Goal: Task Accomplishment & Management: Manage account settings

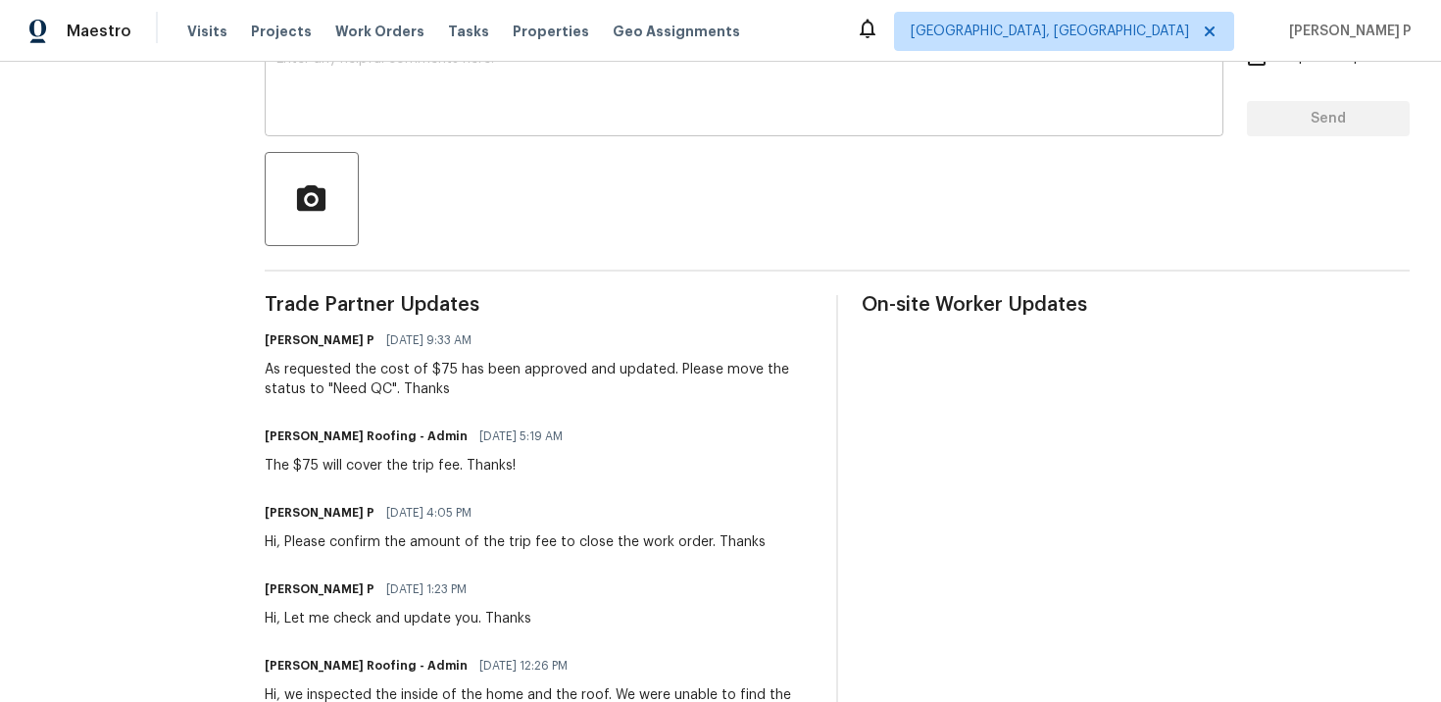
scroll to position [384, 0]
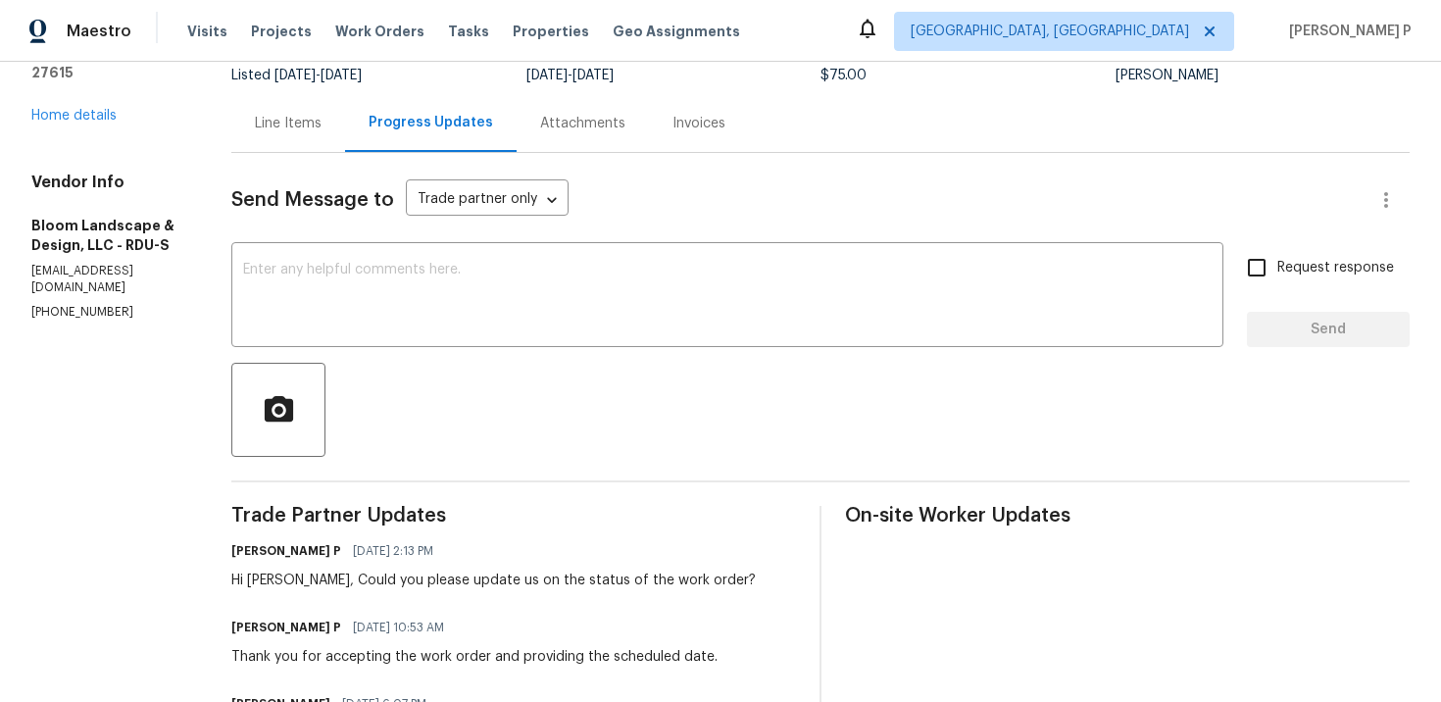
scroll to position [147, 0]
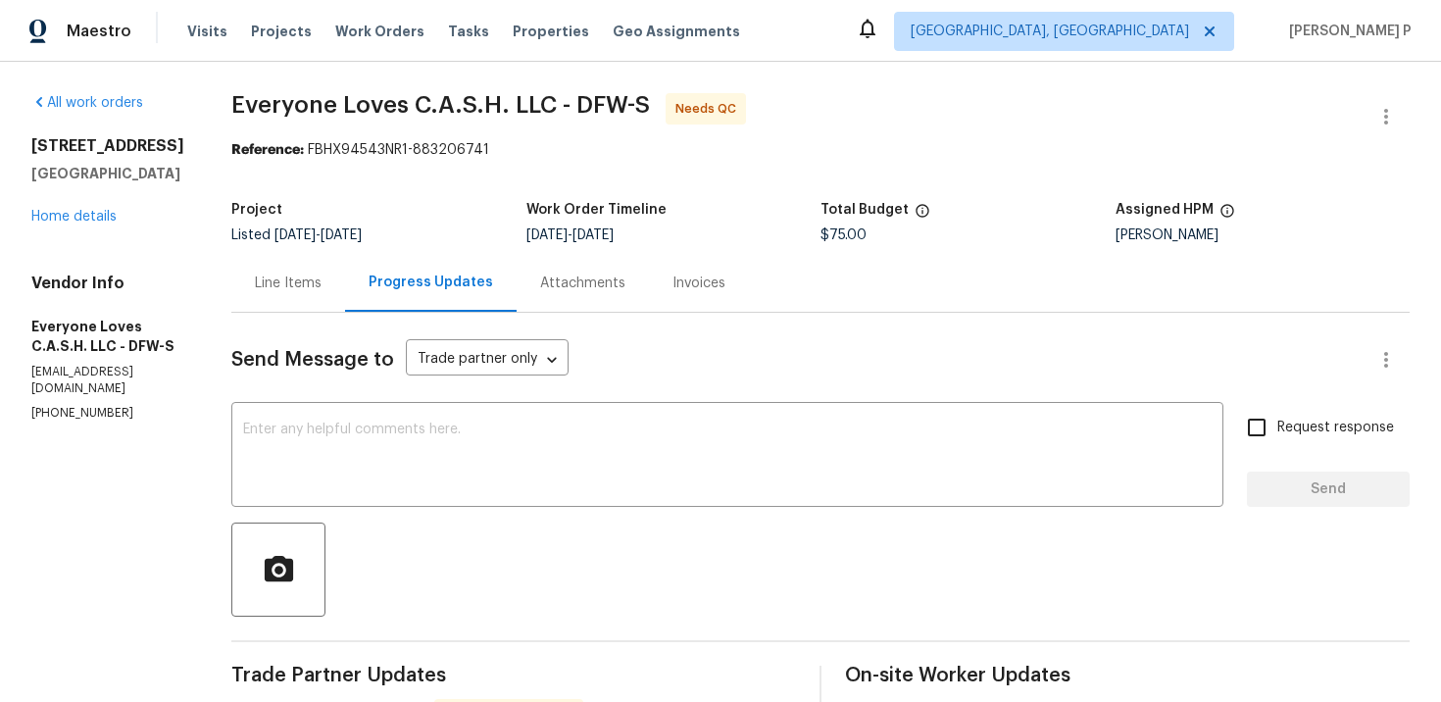
click at [321, 285] on div "Line Items" at bounding box center [288, 283] width 67 height 20
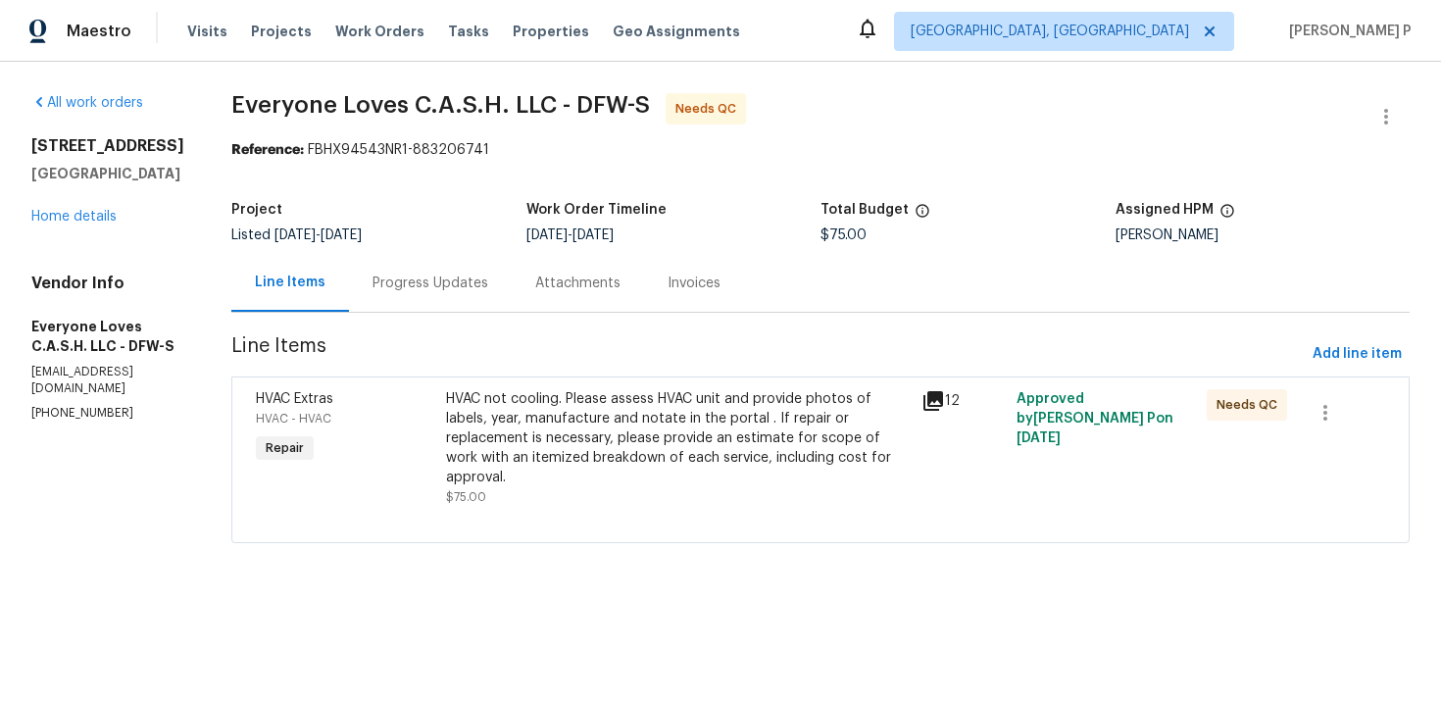
click at [468, 269] on div "Progress Updates" at bounding box center [430, 283] width 163 height 58
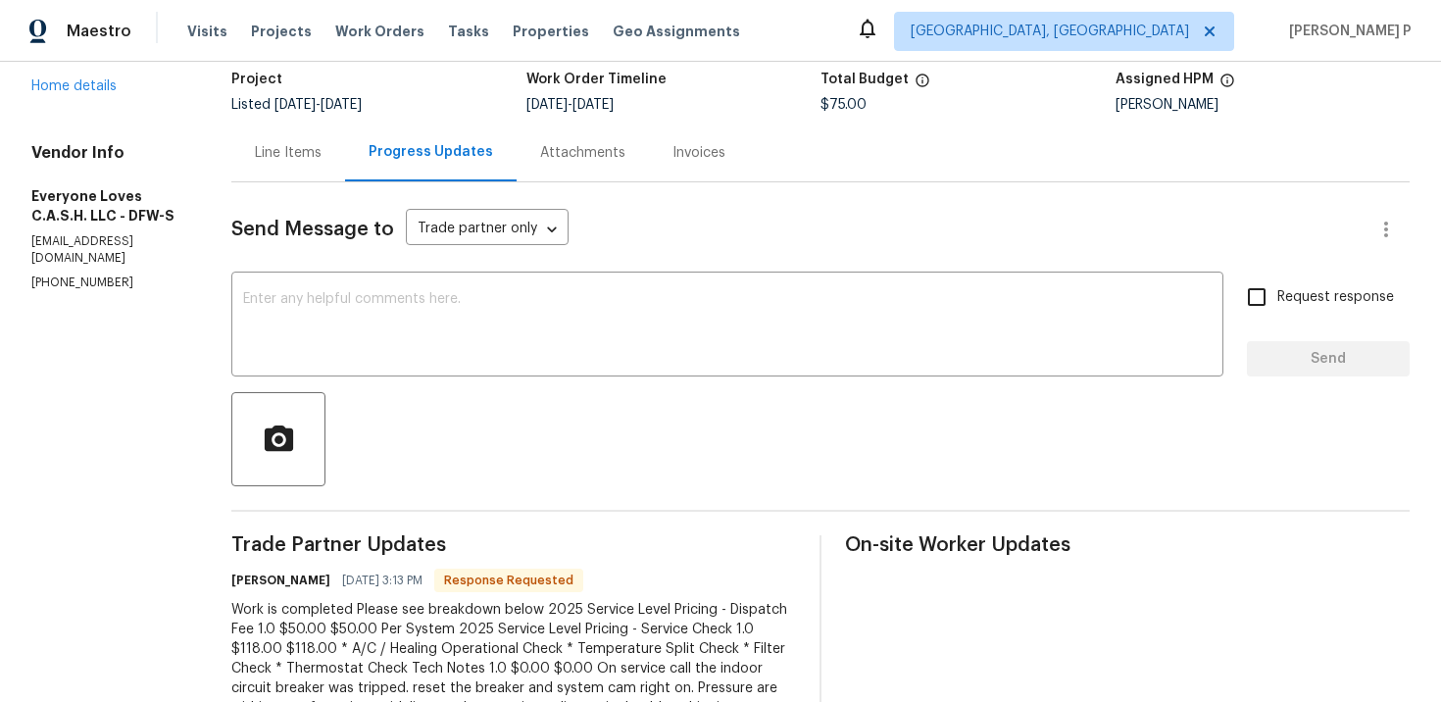
scroll to position [28, 0]
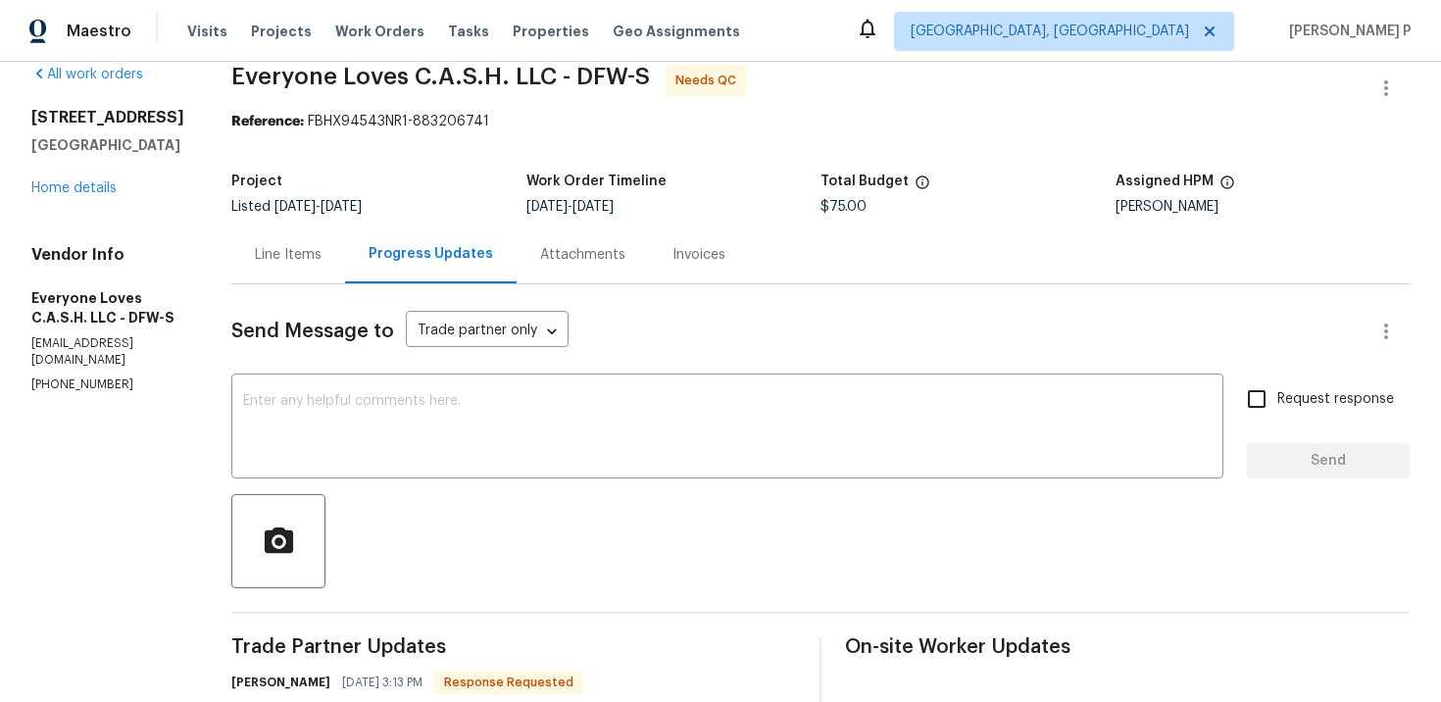
click at [299, 247] on div "Line Items" at bounding box center [288, 255] width 67 height 20
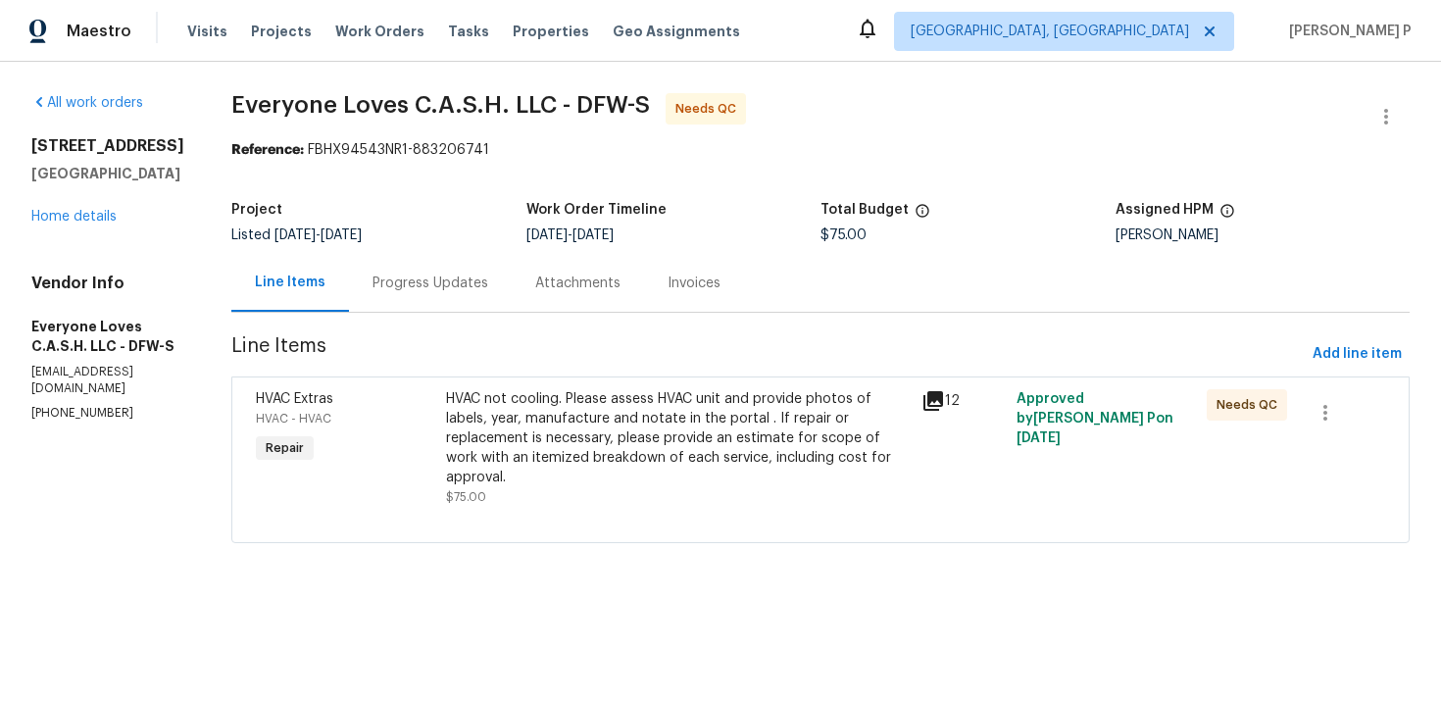
click at [638, 391] on div "HVAC not cooling. Please assess HVAC unit and provide photos of labels, year, m…" at bounding box center [678, 438] width 464 height 98
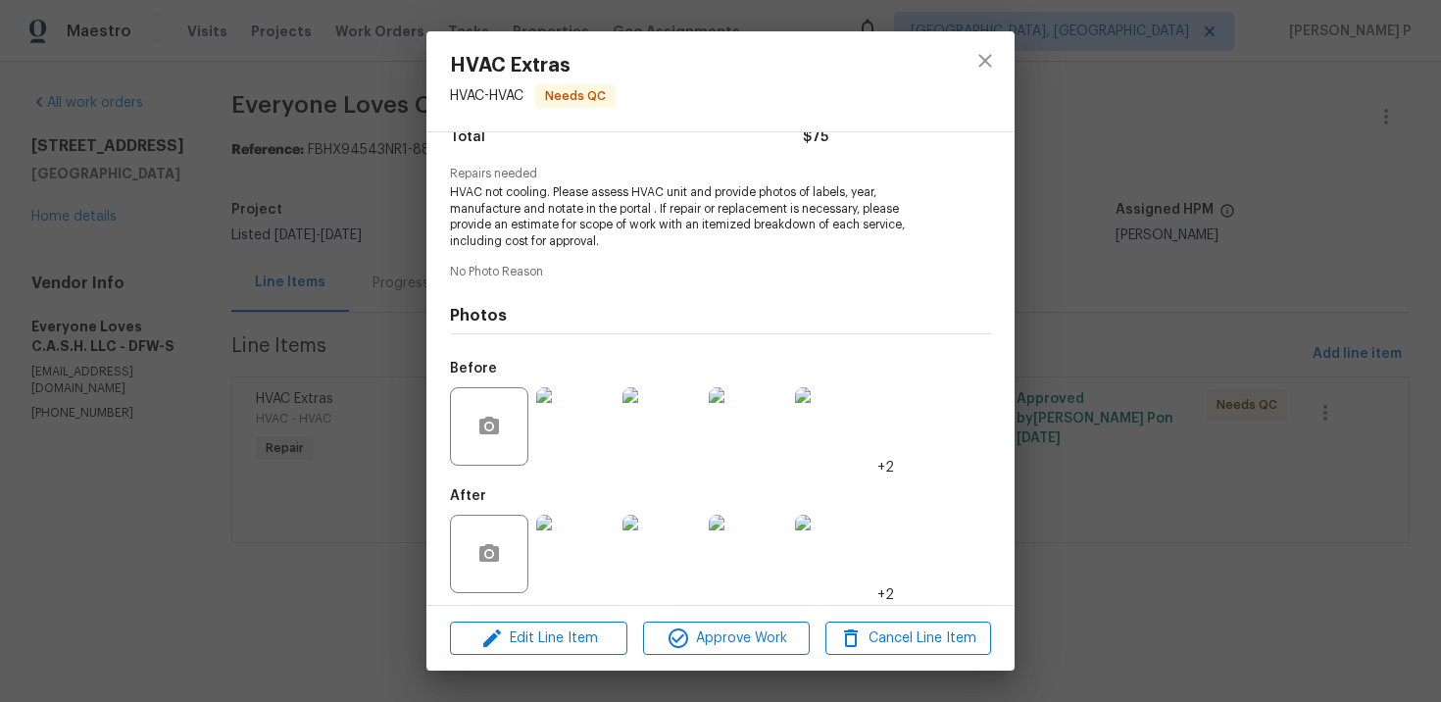
scroll to position [184, 0]
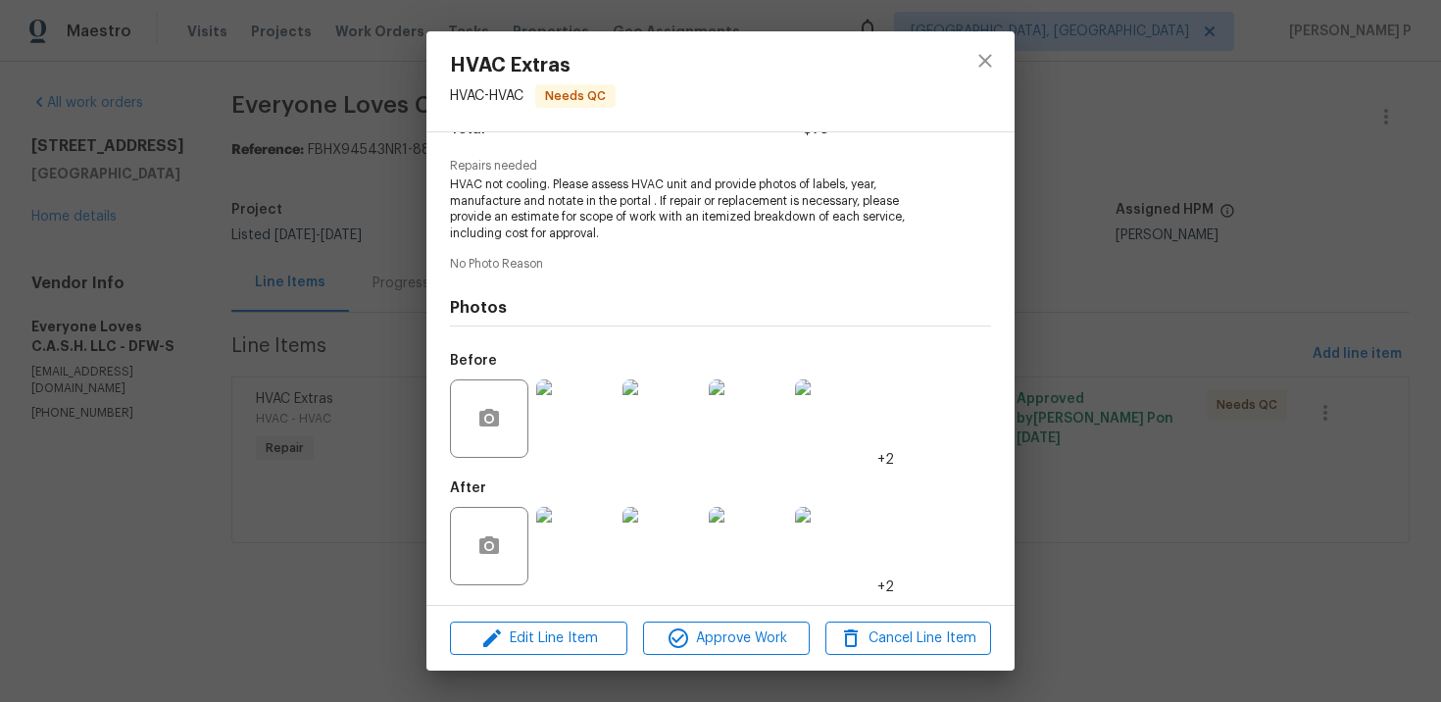
click at [555, 412] on img at bounding box center [575, 418] width 78 height 78
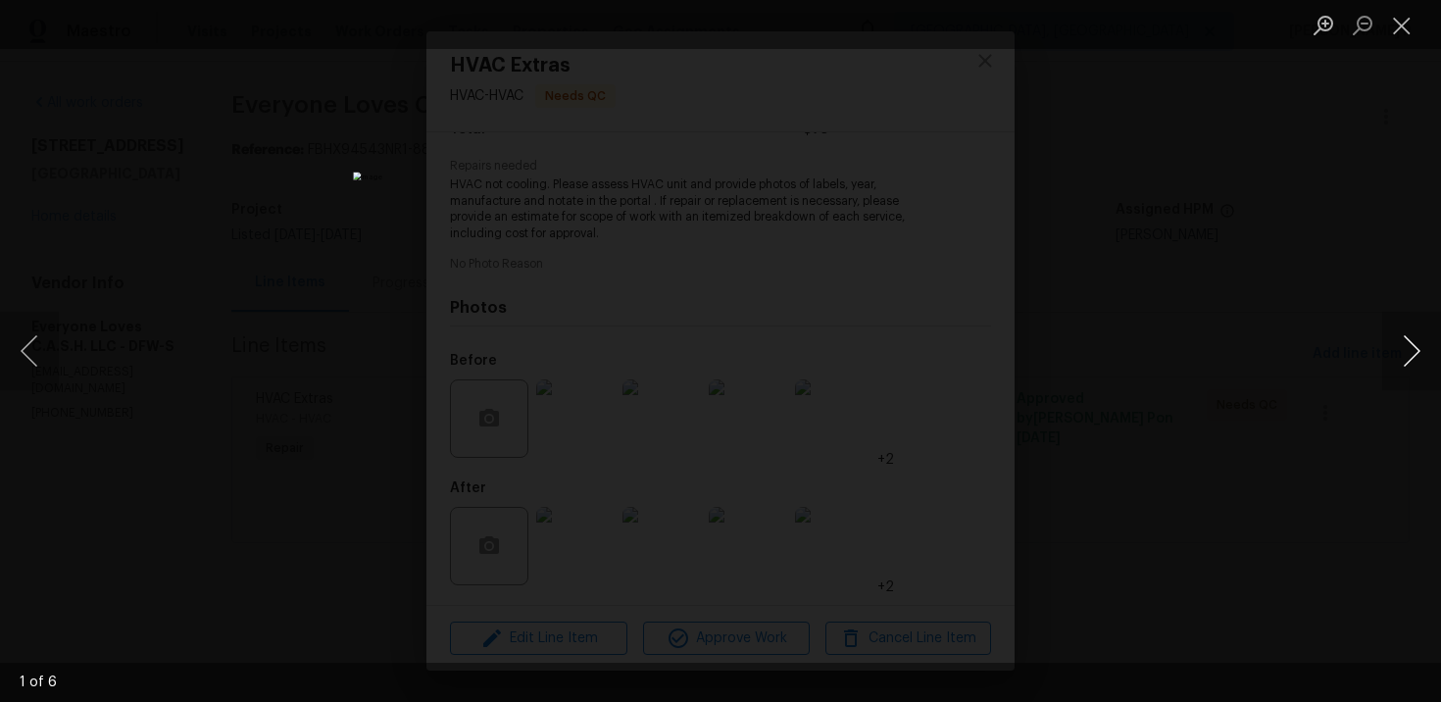
click at [1420, 333] on button "Next image" at bounding box center [1411, 351] width 59 height 78
click at [1403, 24] on button "Close lightbox" at bounding box center [1401, 25] width 39 height 34
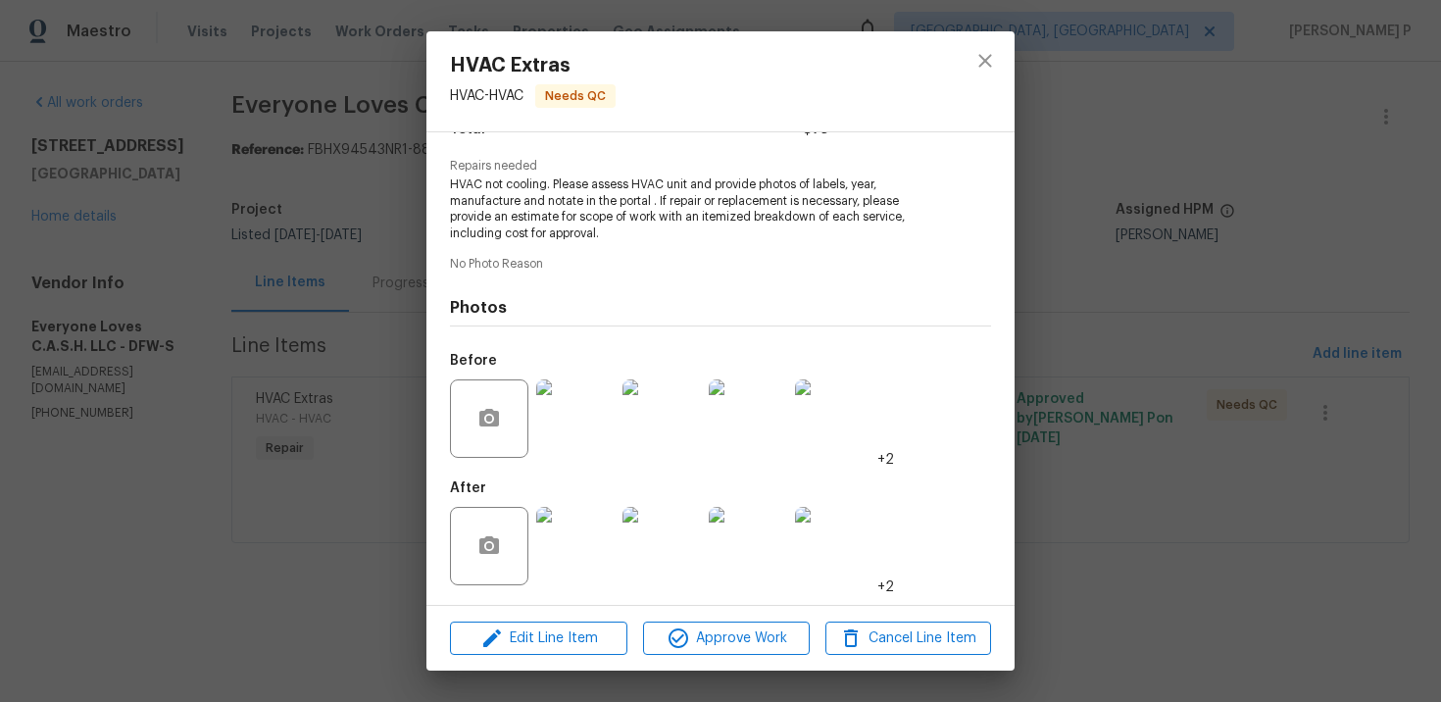
click at [599, 531] on img at bounding box center [575, 546] width 78 height 78
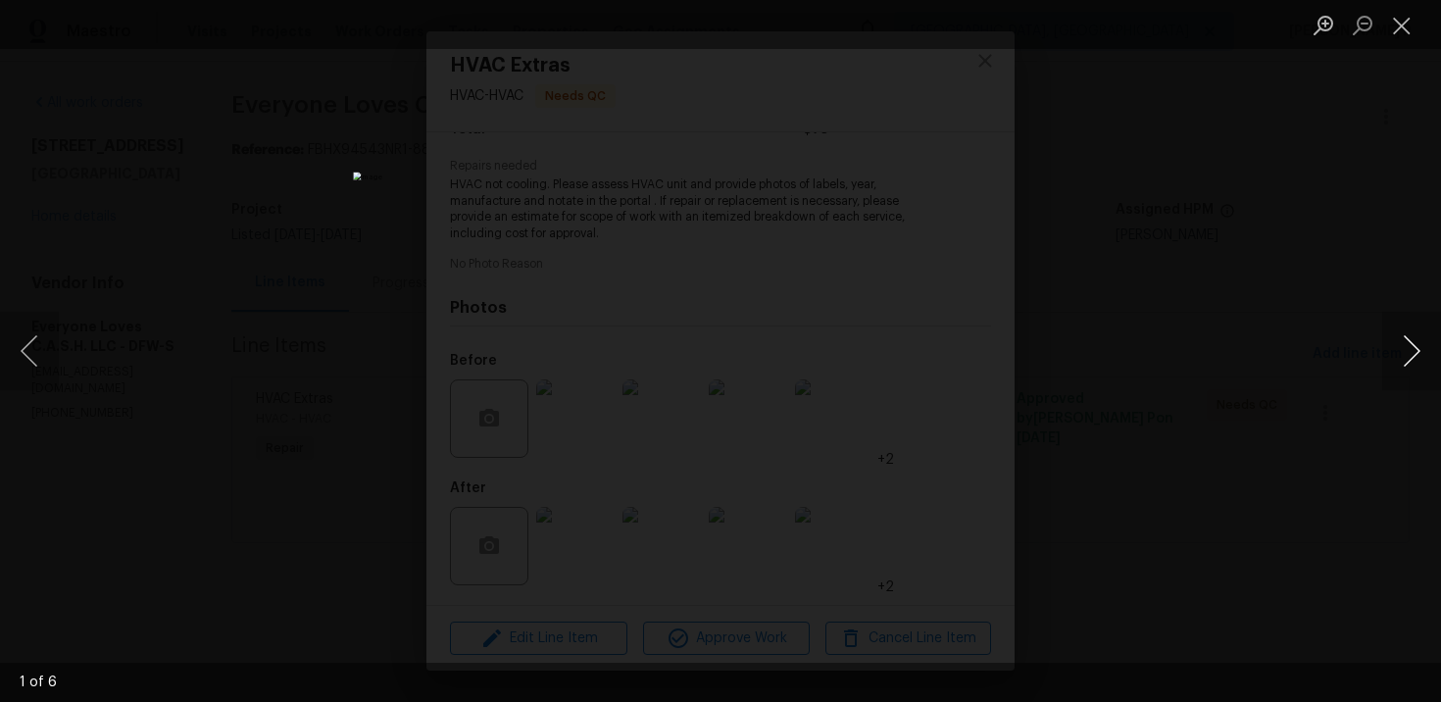
click at [1408, 346] on button "Next image" at bounding box center [1411, 351] width 59 height 78
click at [1407, 20] on button "Close lightbox" at bounding box center [1401, 25] width 39 height 34
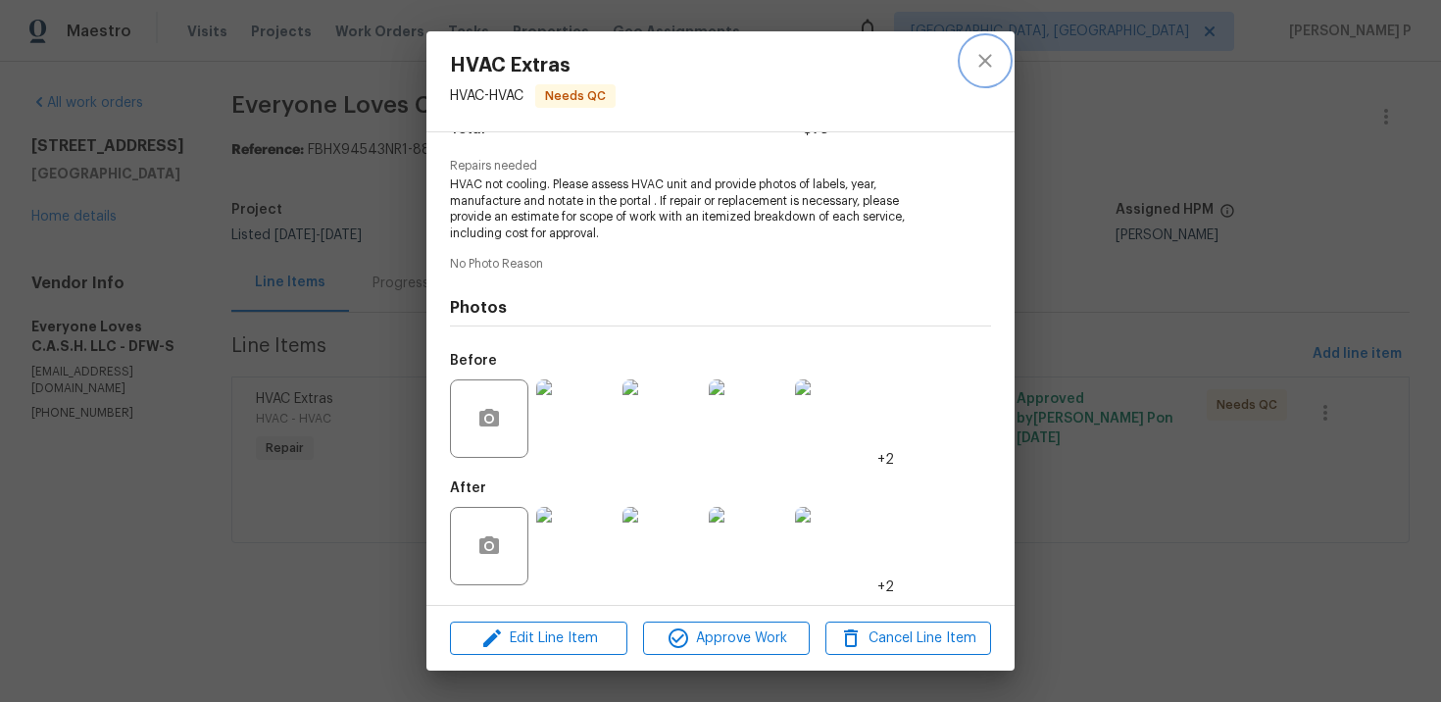
click at [989, 58] on icon "close" at bounding box center [985, 61] width 24 height 24
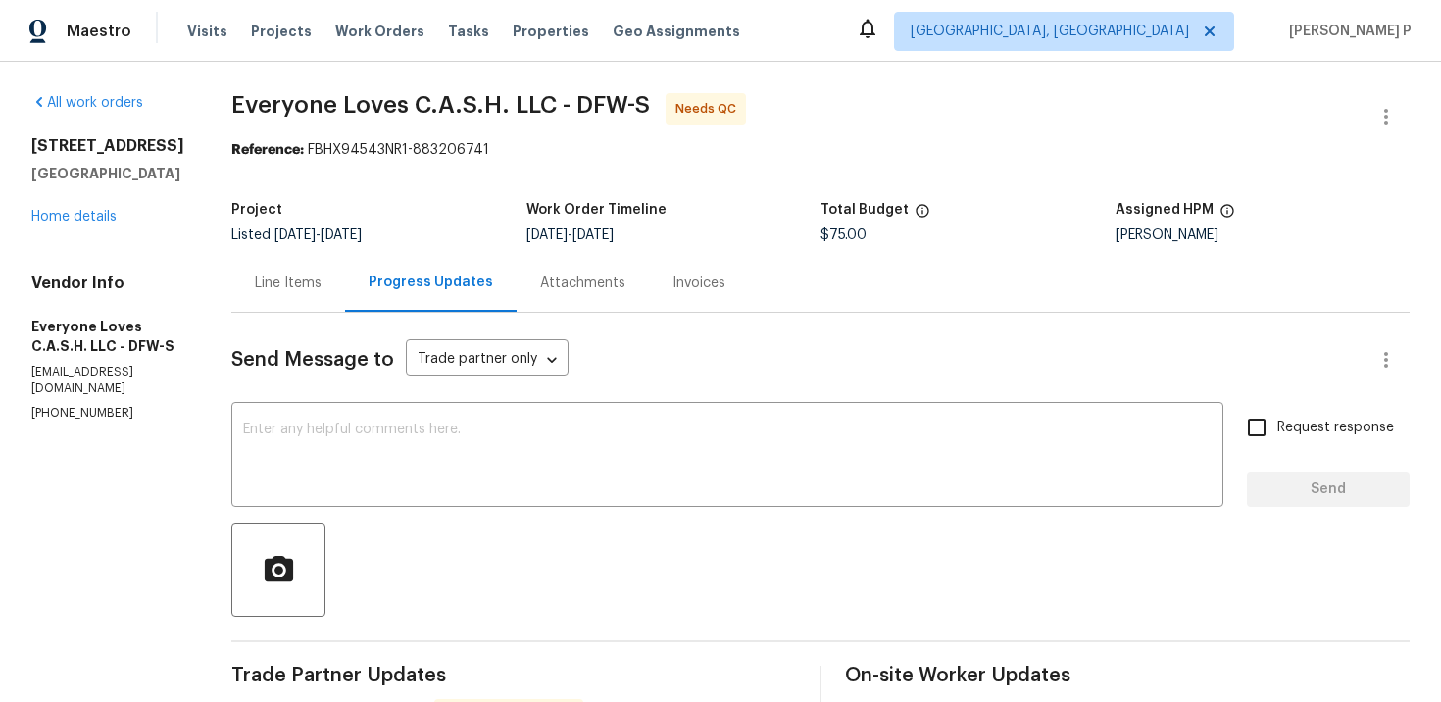
click at [329, 300] on div "Line Items" at bounding box center [288, 283] width 114 height 58
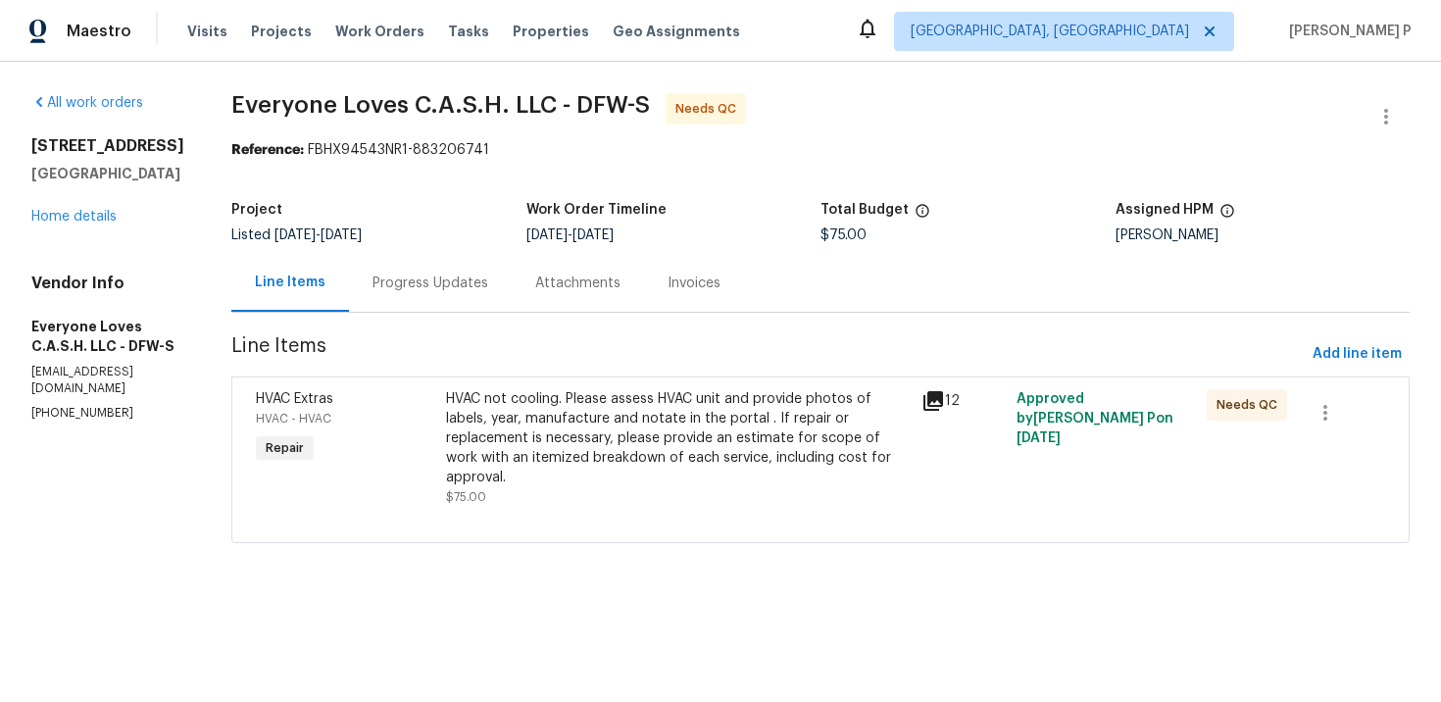
click at [707, 434] on div "HVAC not cooling. Please assess HVAC unit and provide photos of labels, year, m…" at bounding box center [678, 438] width 464 height 98
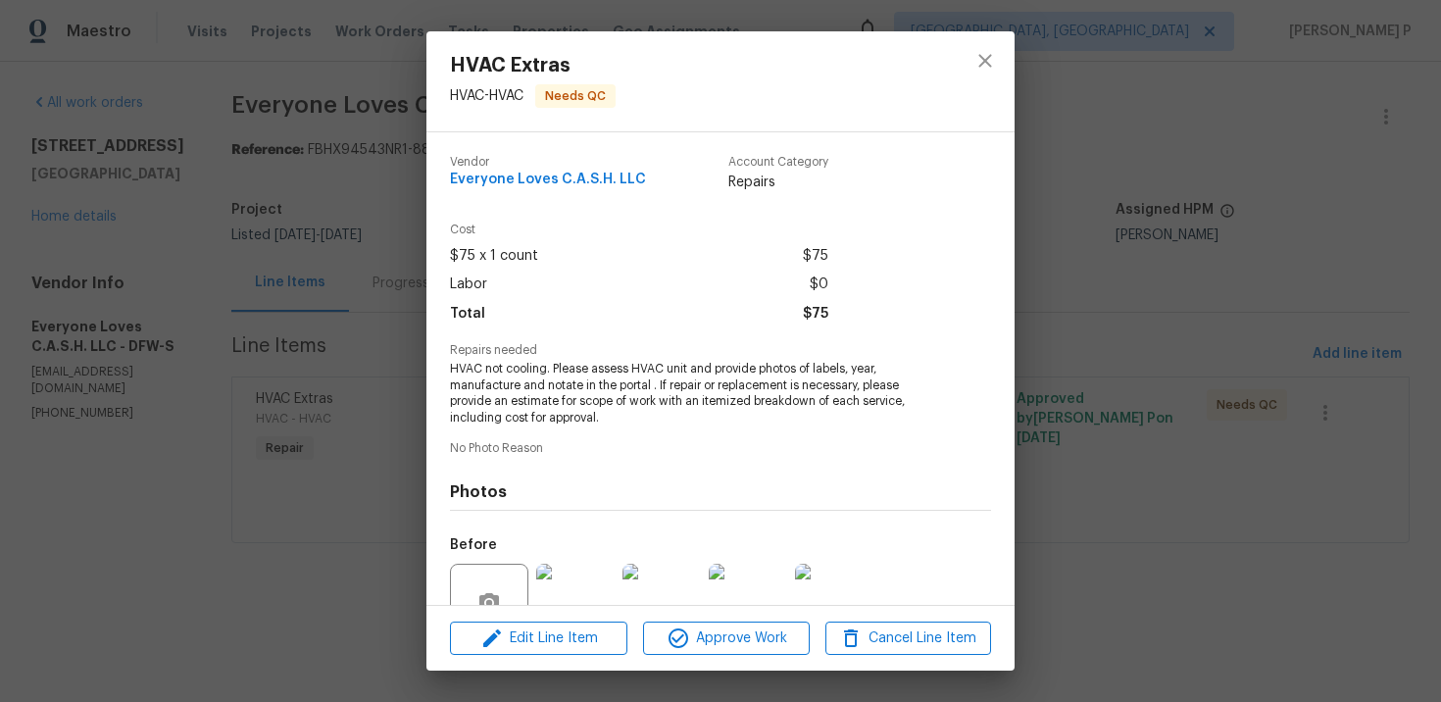
scroll to position [184, 0]
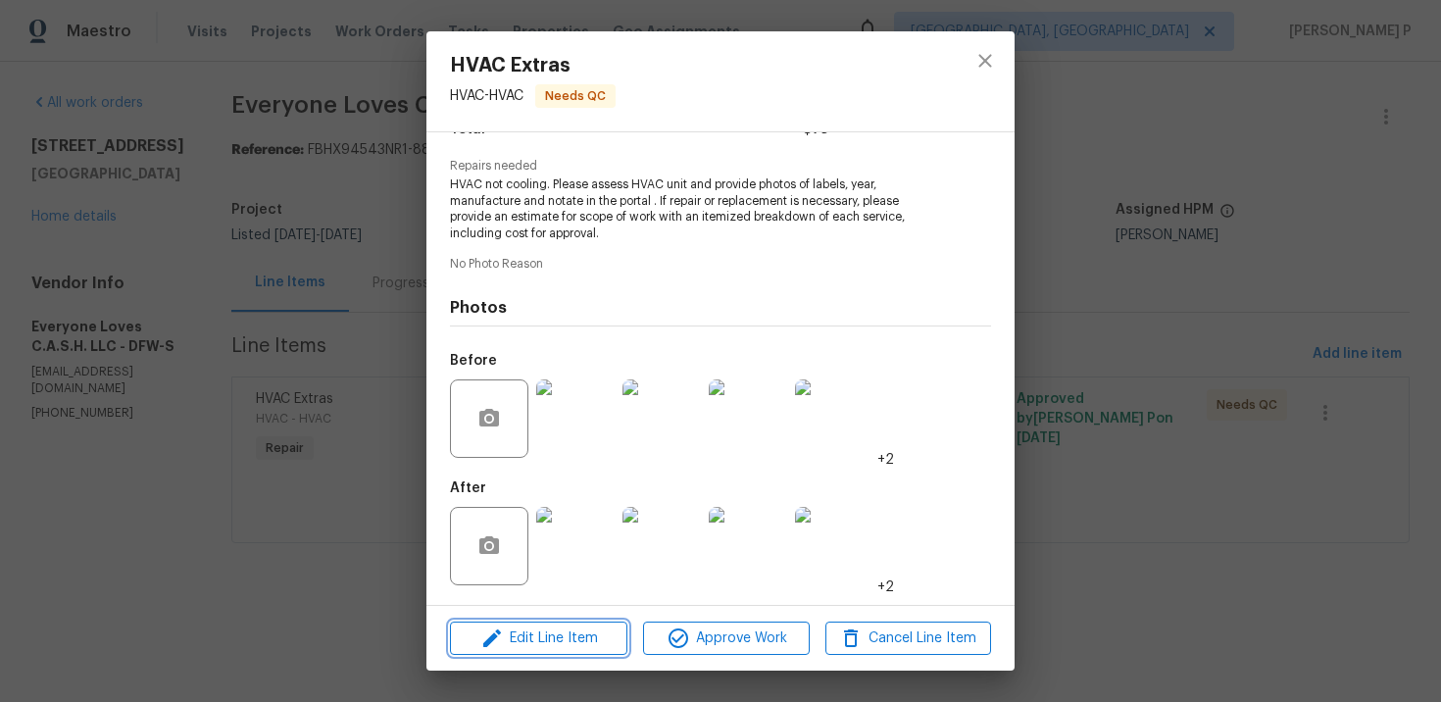
click at [578, 635] on span "Edit Line Item" at bounding box center [539, 638] width 166 height 25
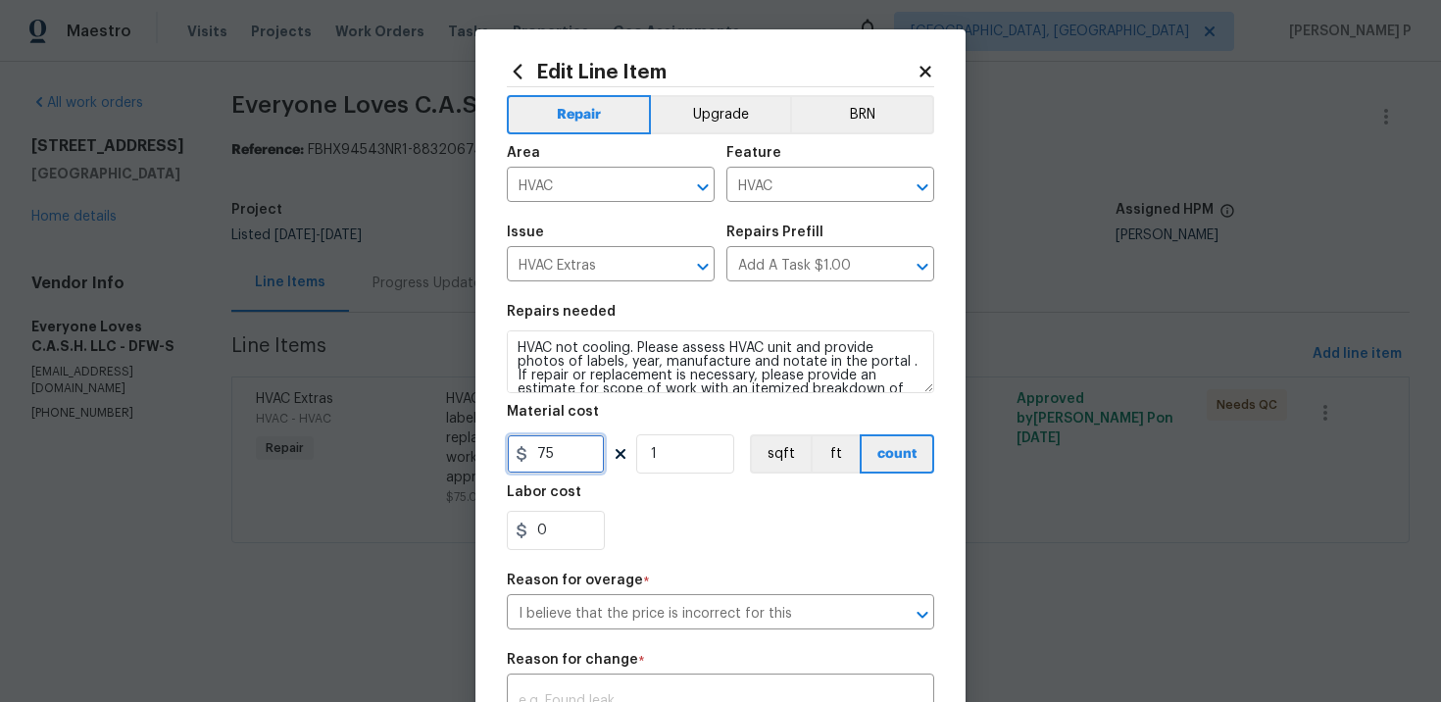
click at [574, 473] on input "75" at bounding box center [556, 453] width 98 height 39
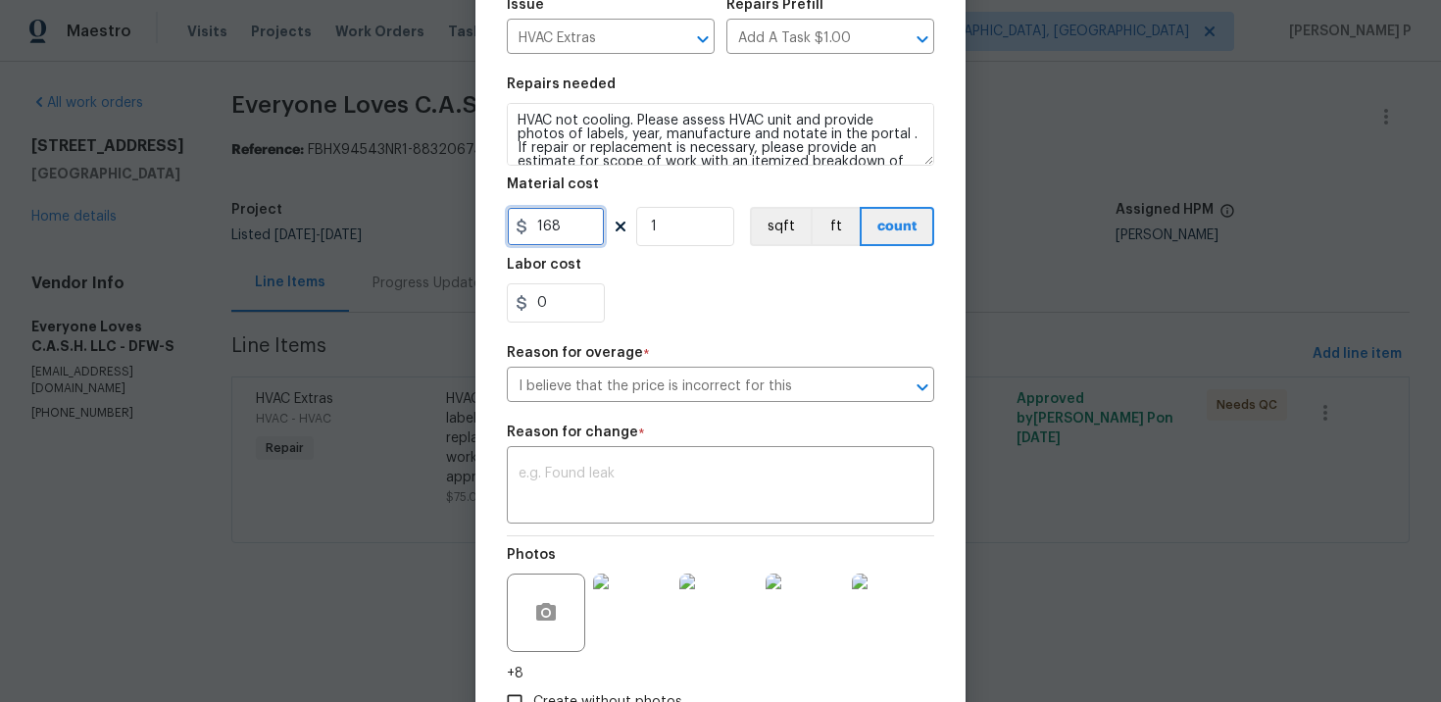
scroll to position [326, 0]
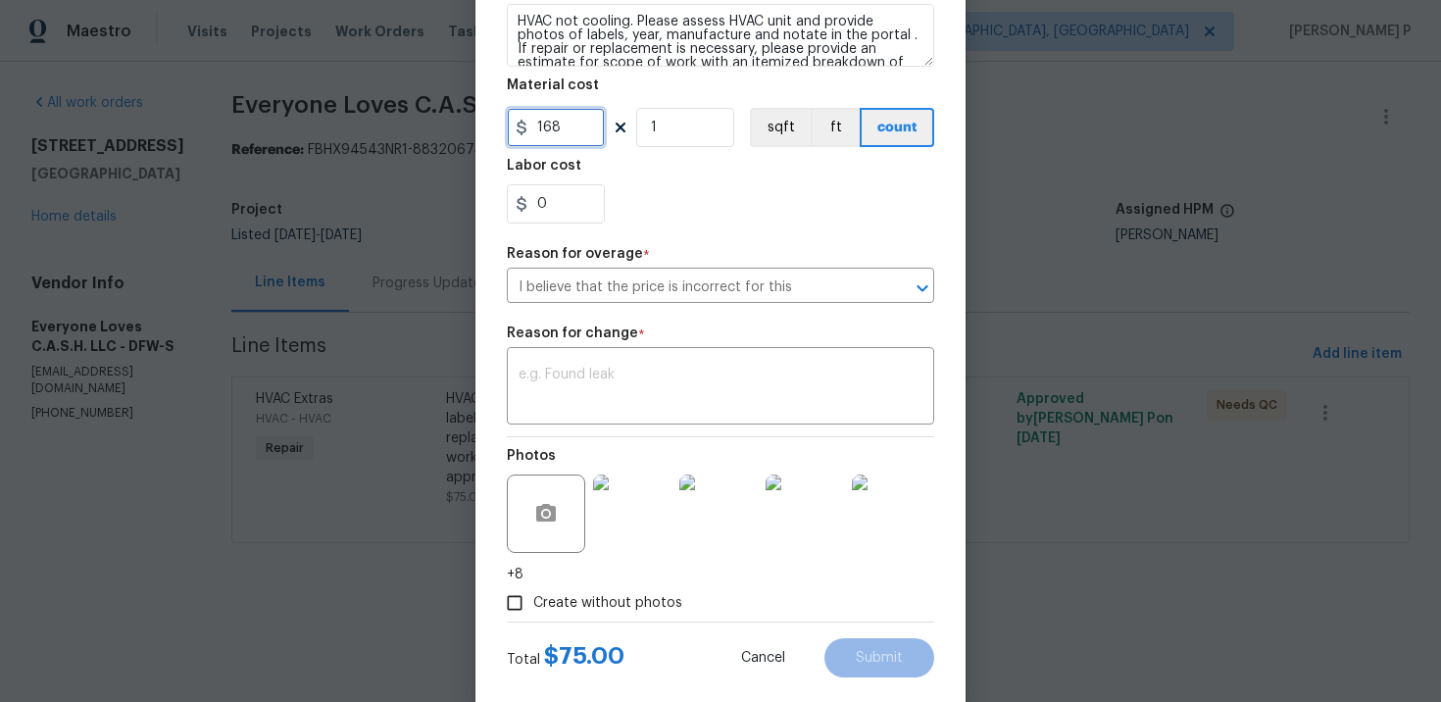
type input "168"
click at [518, 604] on input "Create without photos" at bounding box center [514, 602] width 37 height 37
checkbox input "false"
click at [617, 373] on textarea at bounding box center [720, 388] width 404 height 41
paste textarea "(RP) Updated per vendor’s final cost"
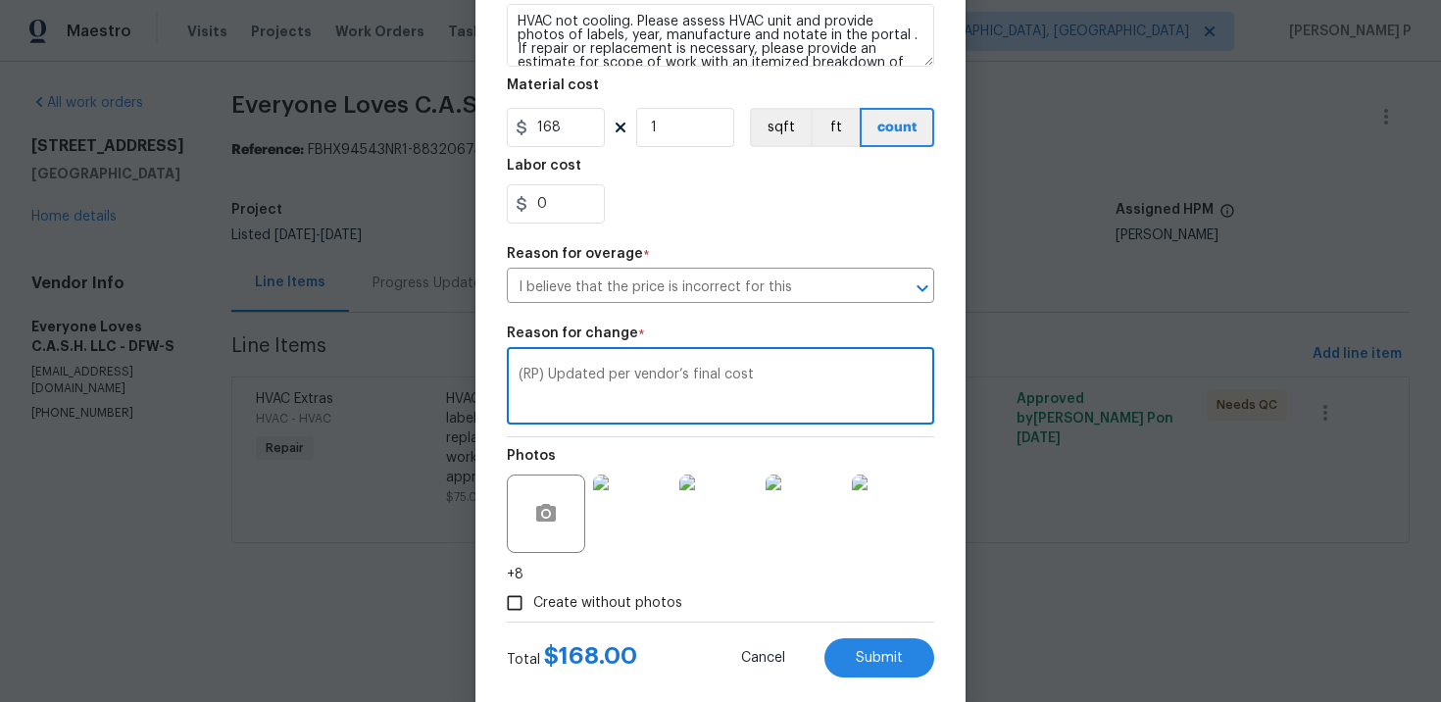
scroll to position [364, 0]
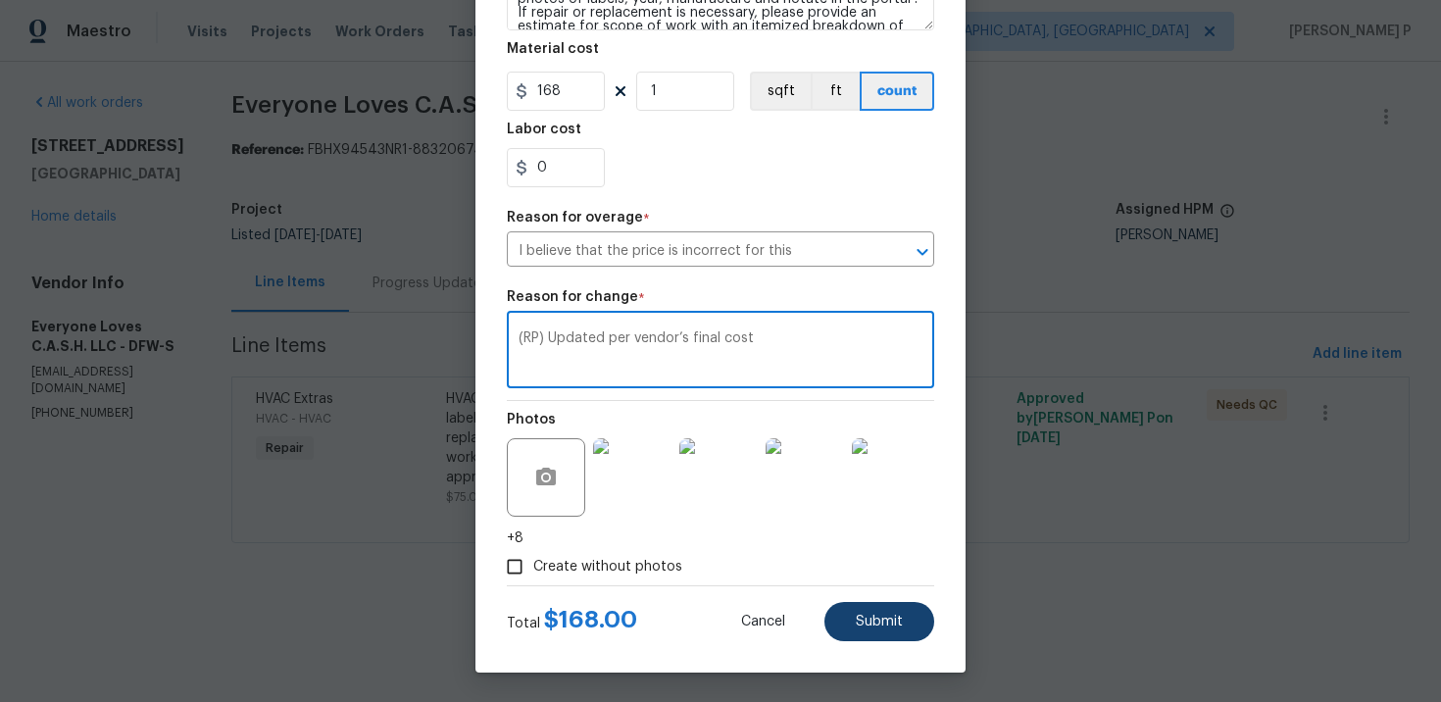
type textarea "(RP) Updated per vendor’s final cost"
click at [883, 631] on button "Submit" at bounding box center [879, 621] width 110 height 39
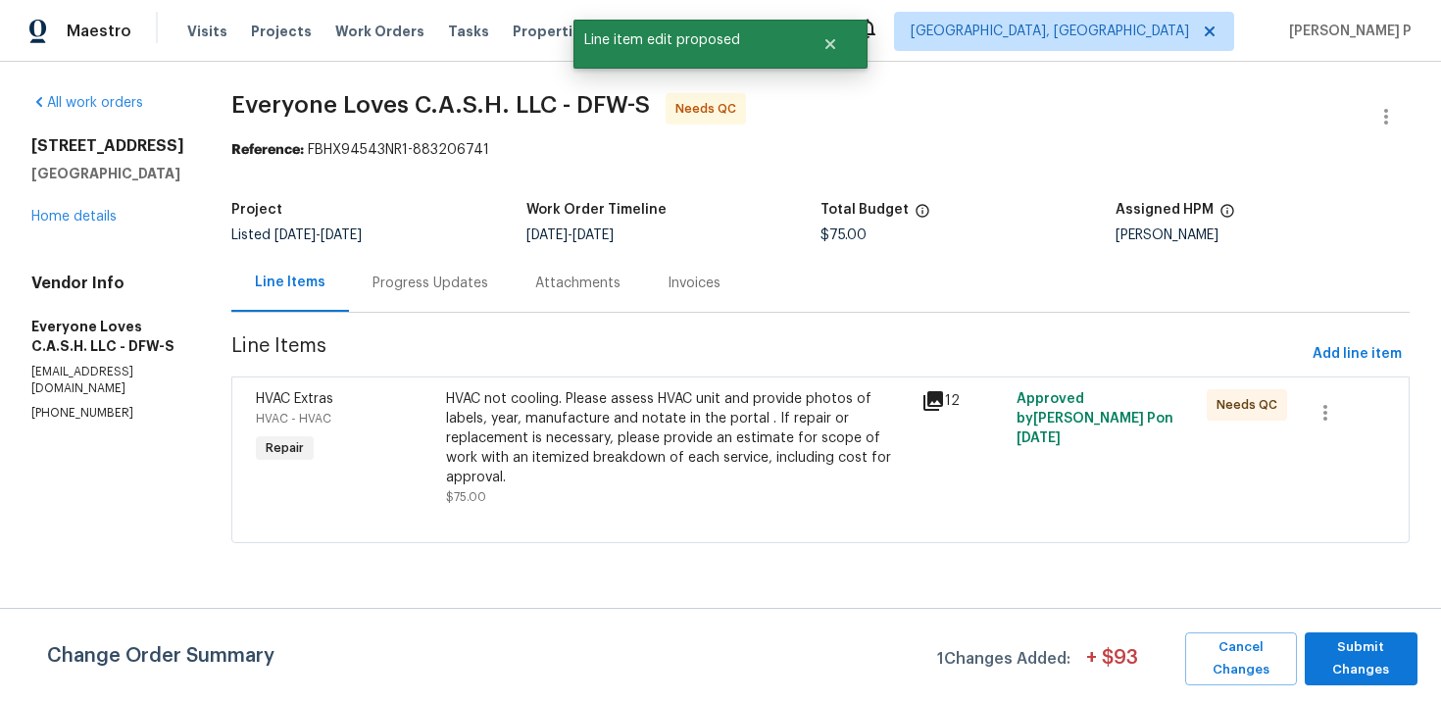
scroll to position [0, 0]
click at [1380, 659] on span "Submit Changes" at bounding box center [1360, 658] width 93 height 45
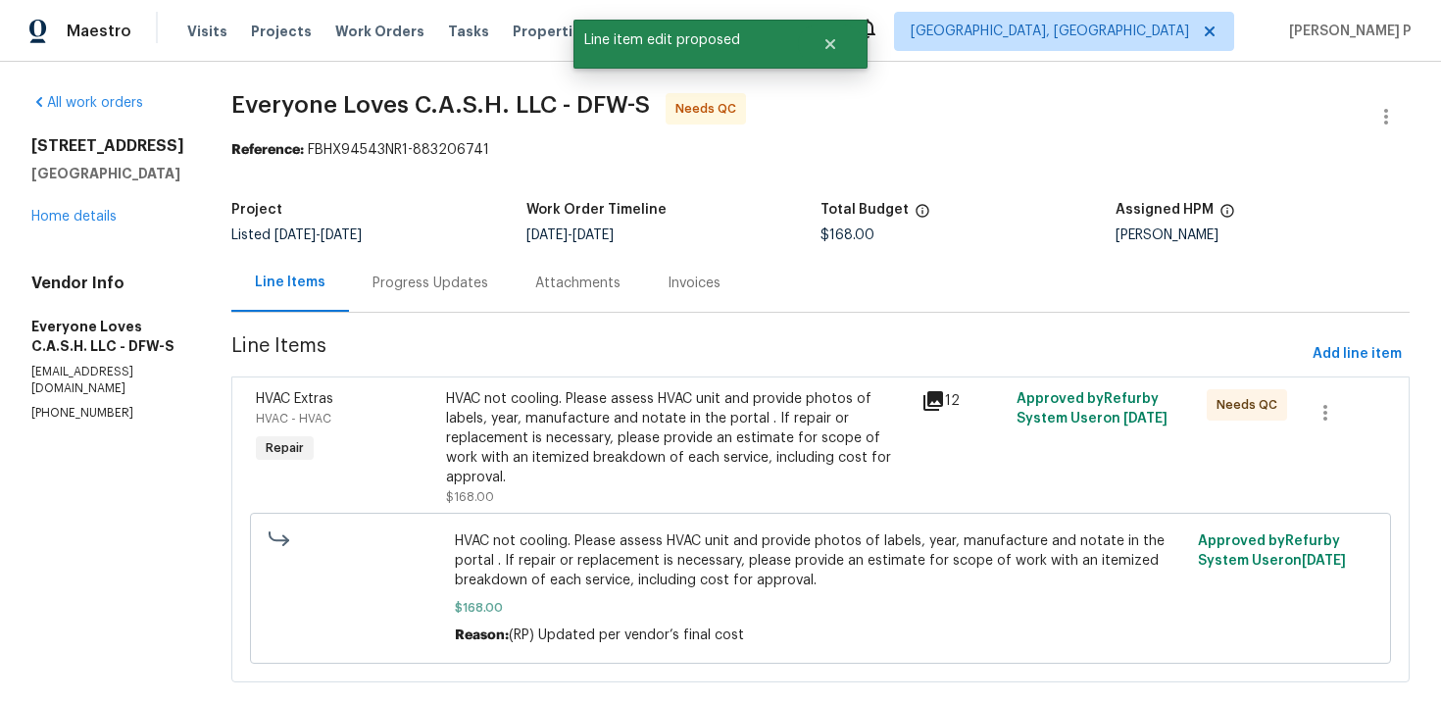
click at [488, 286] on div "Progress Updates" at bounding box center [430, 283] width 116 height 20
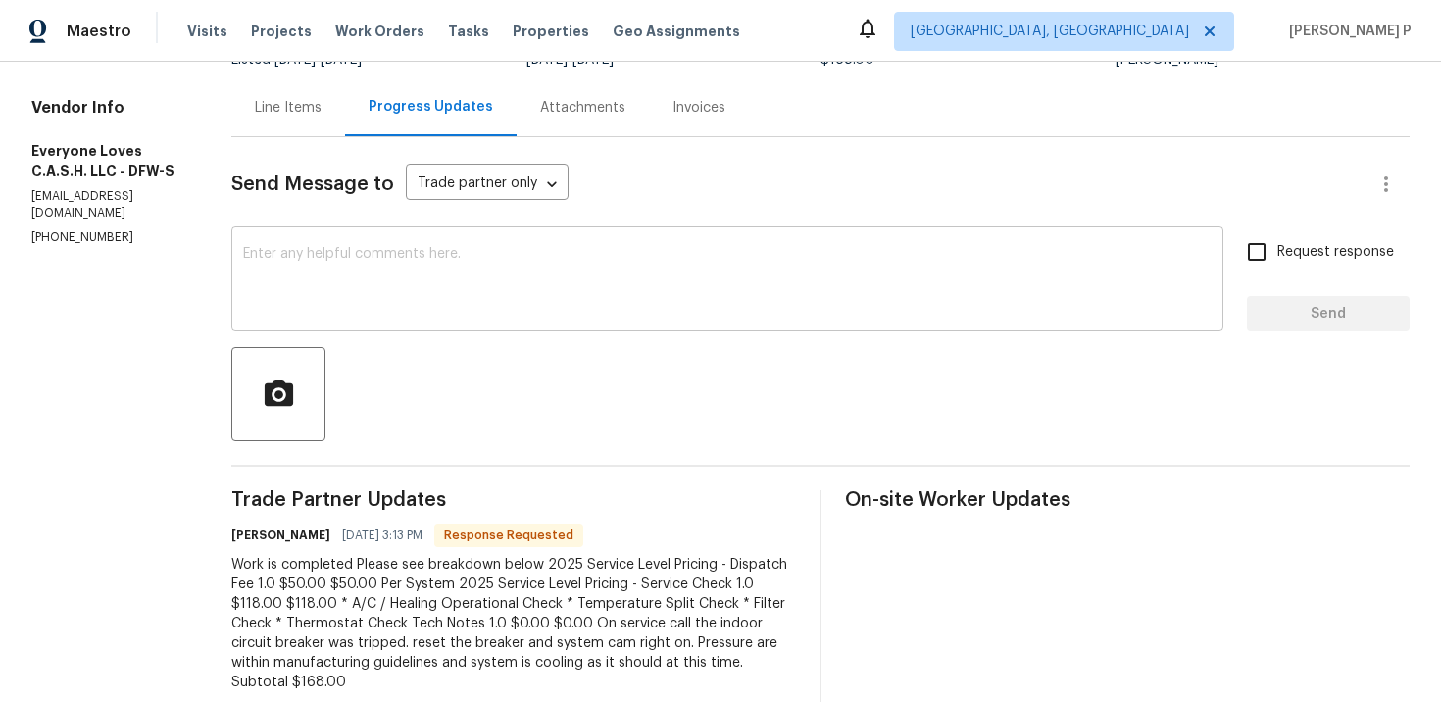
scroll to position [154, 0]
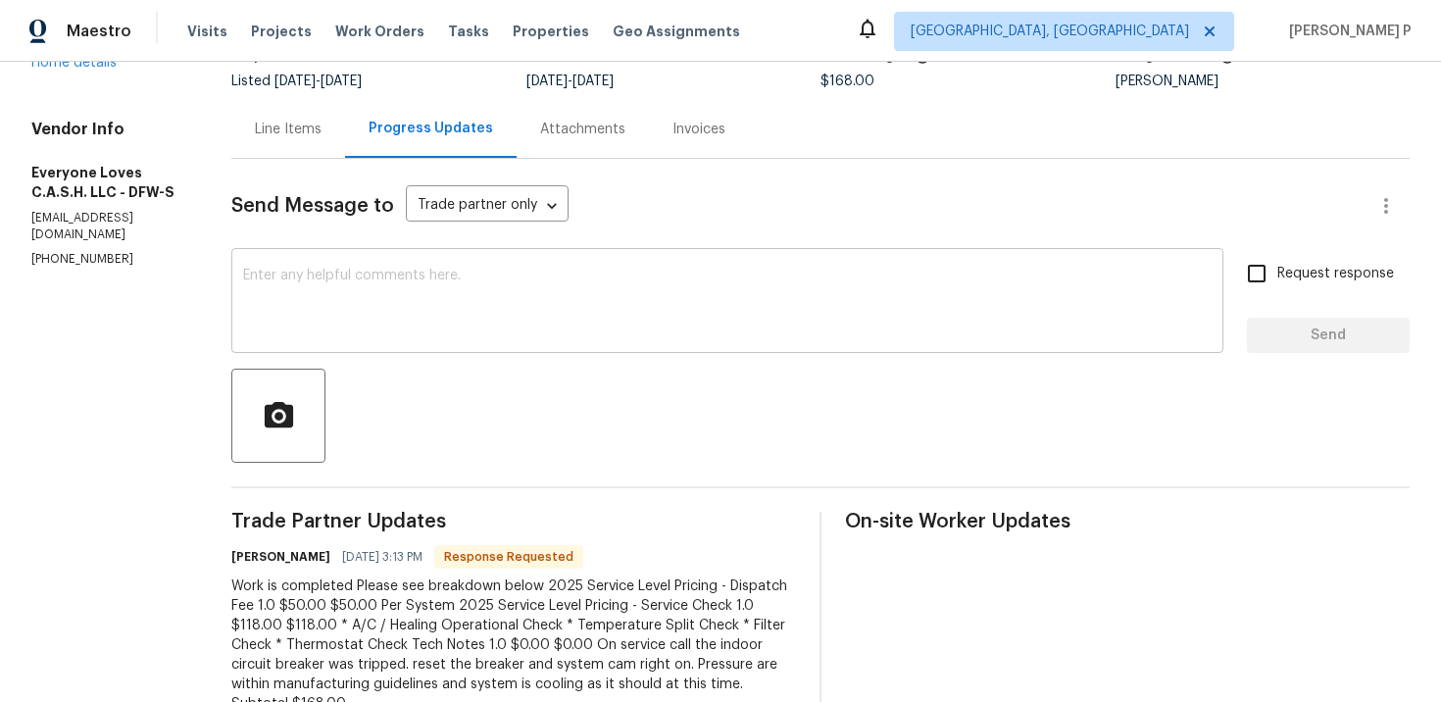
click at [391, 295] on textarea at bounding box center [727, 303] width 968 height 69
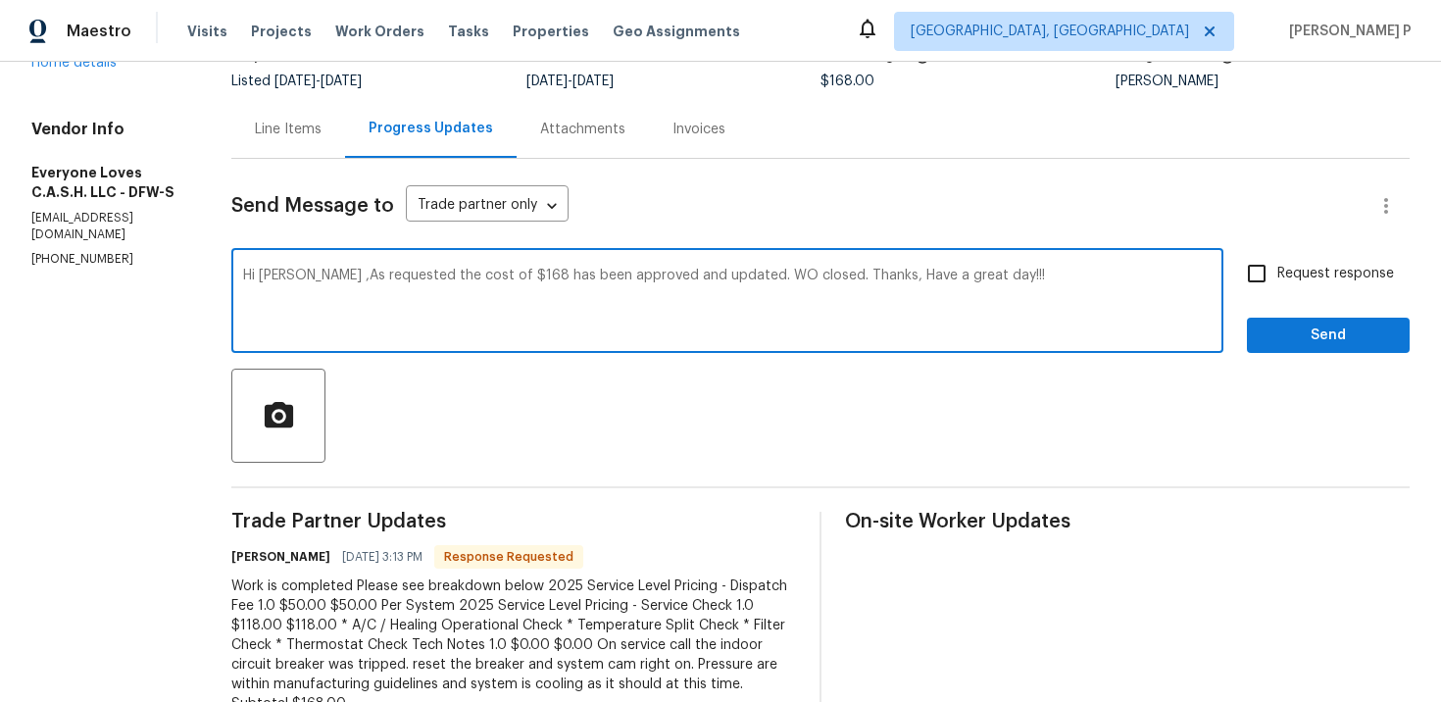
type textarea "Hi Tim ,As requested the cost of $168 has been approved and updated. WO closed.…"
click at [1274, 339] on span "Send" at bounding box center [1327, 335] width 131 height 25
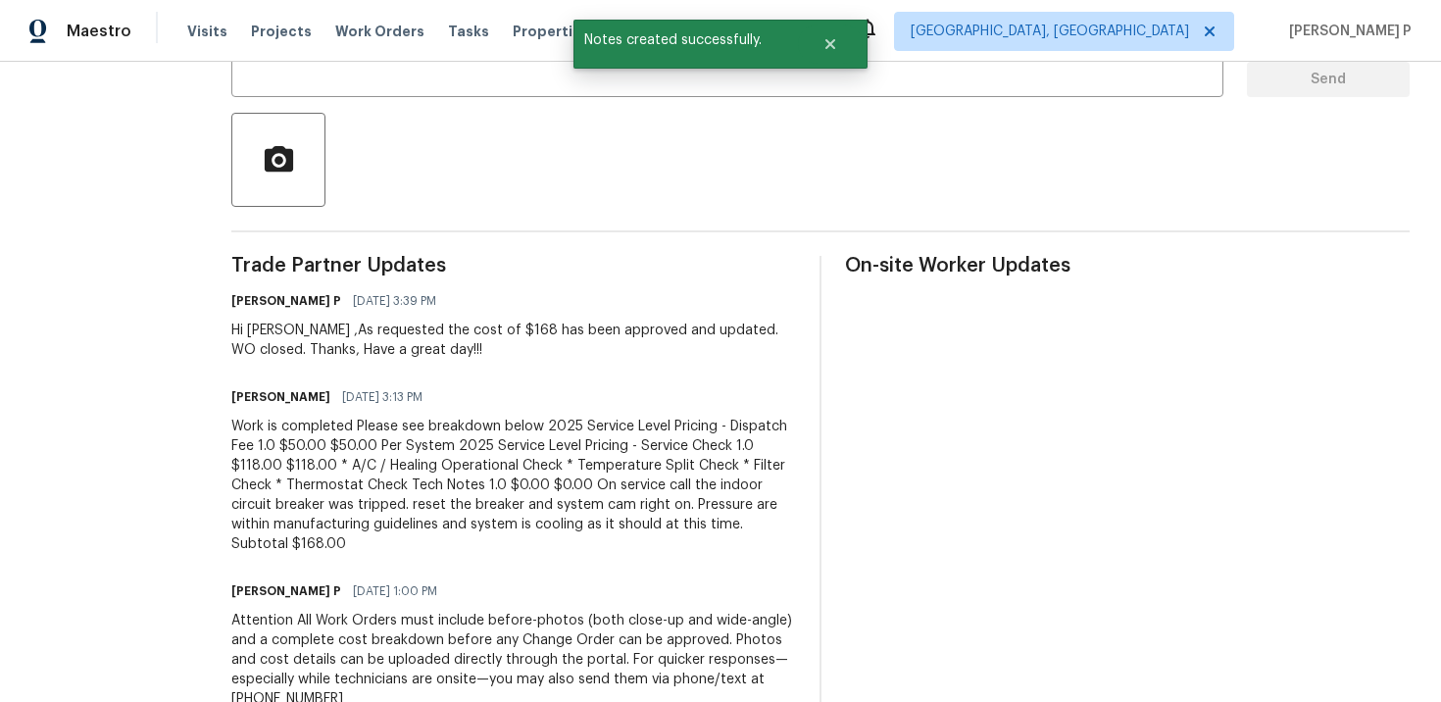
scroll to position [423, 0]
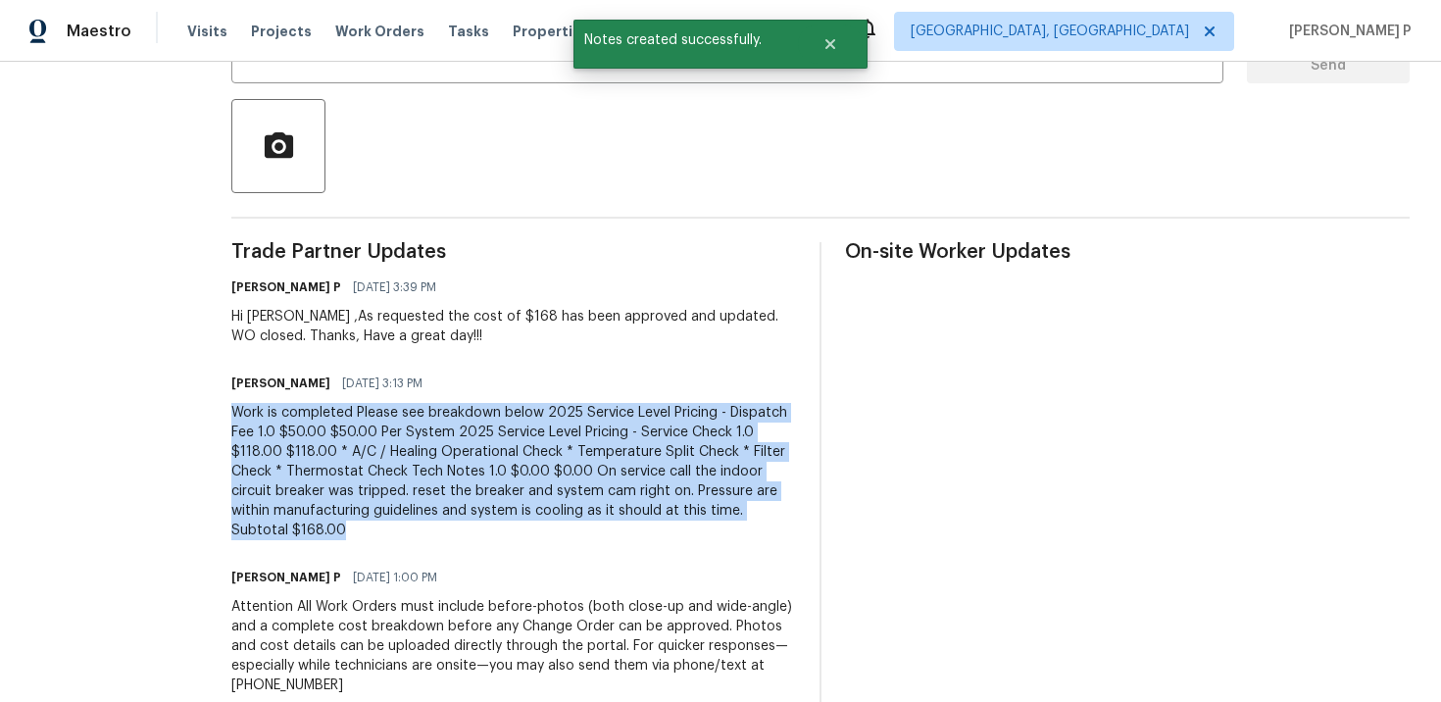
drag, startPoint x: 267, startPoint y: 412, endPoint x: 440, endPoint y: 530, distance: 210.1
click at [440, 530] on div "Work is completed Please see breakdown below 2025 Service Level Pricing - Dispa…" at bounding box center [513, 471] width 565 height 137
copy div "Work is completed Please see breakdown below 2025 Service Level Pricing - Dispa…"
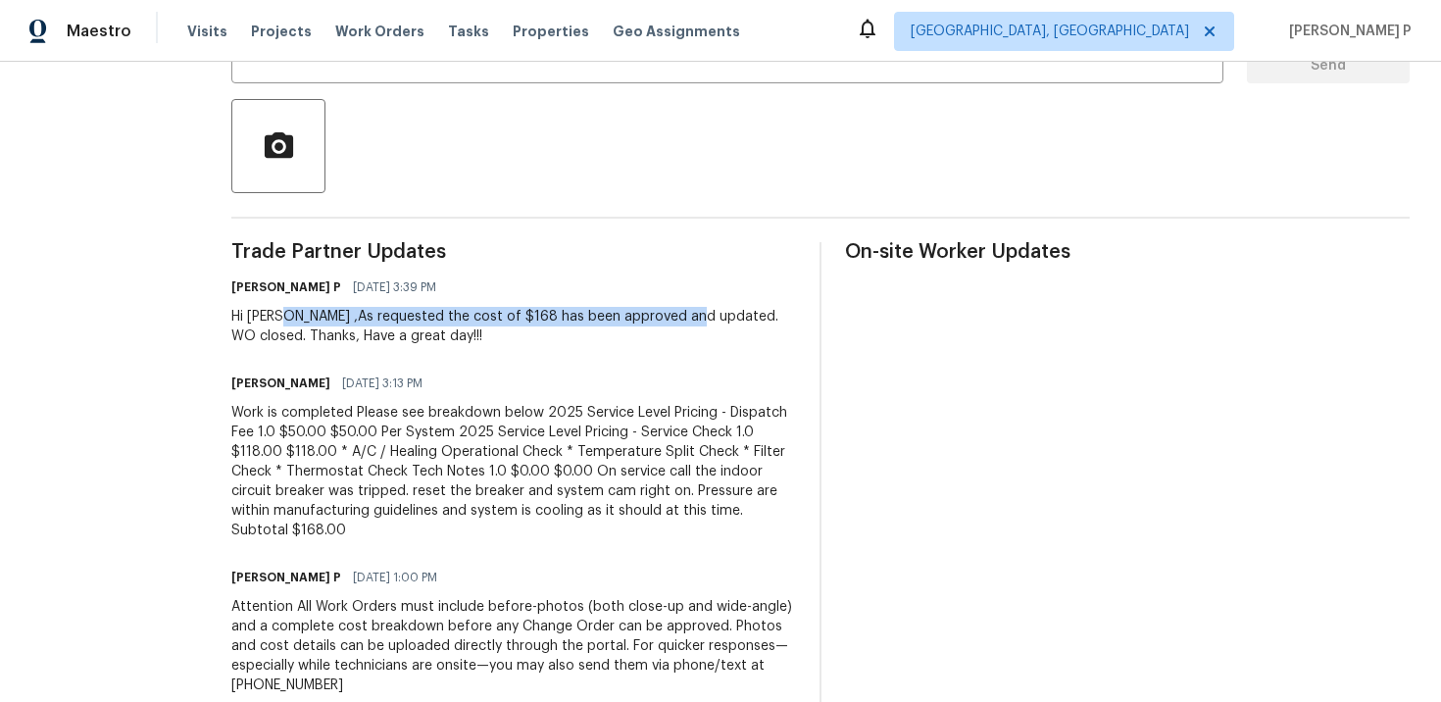
drag, startPoint x: 316, startPoint y: 319, endPoint x: 722, endPoint y: 319, distance: 406.7
click at [722, 319] on div "Hi Tim ,As requested the cost of $168 has been approved and updated. WO closed.…" at bounding box center [513, 326] width 565 height 39
copy div "As requested the cost of $168 has been approved and updated."
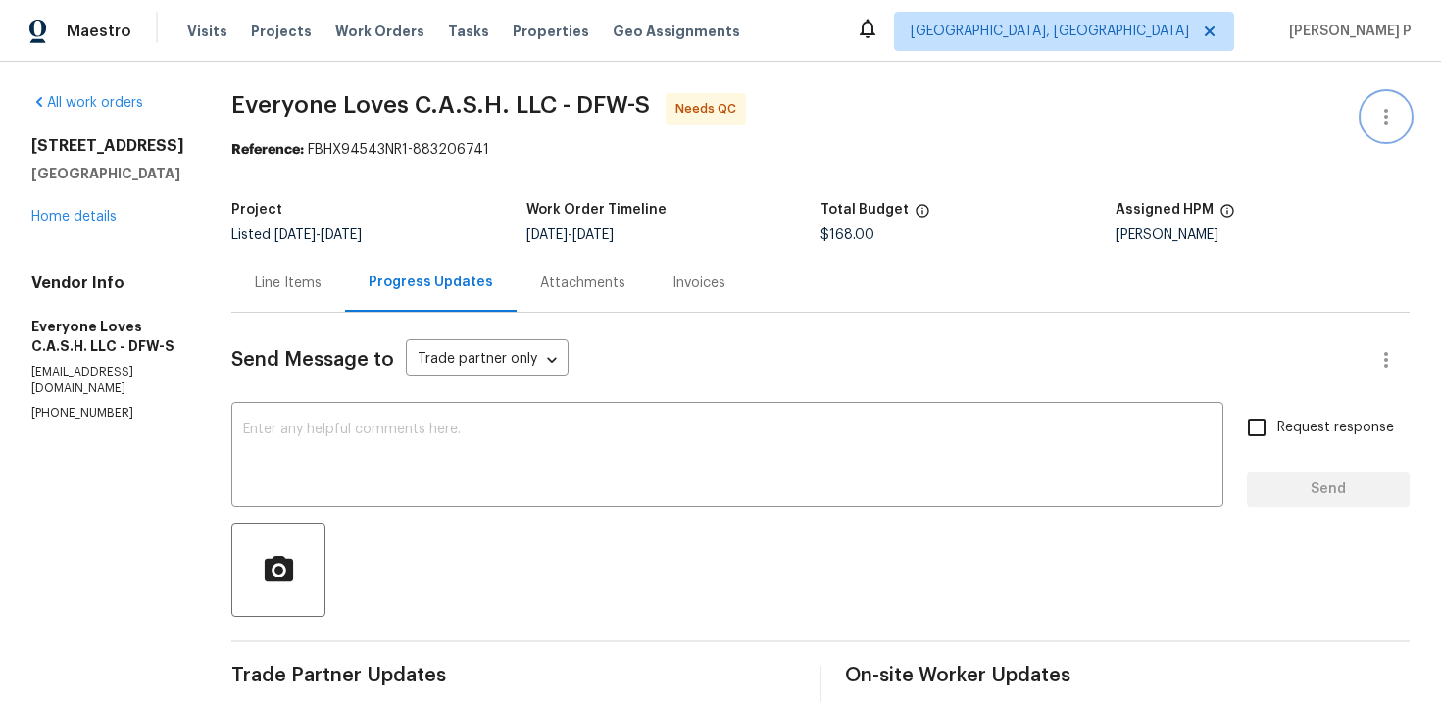
click at [1391, 114] on icon "button" at bounding box center [1386, 117] width 24 height 24
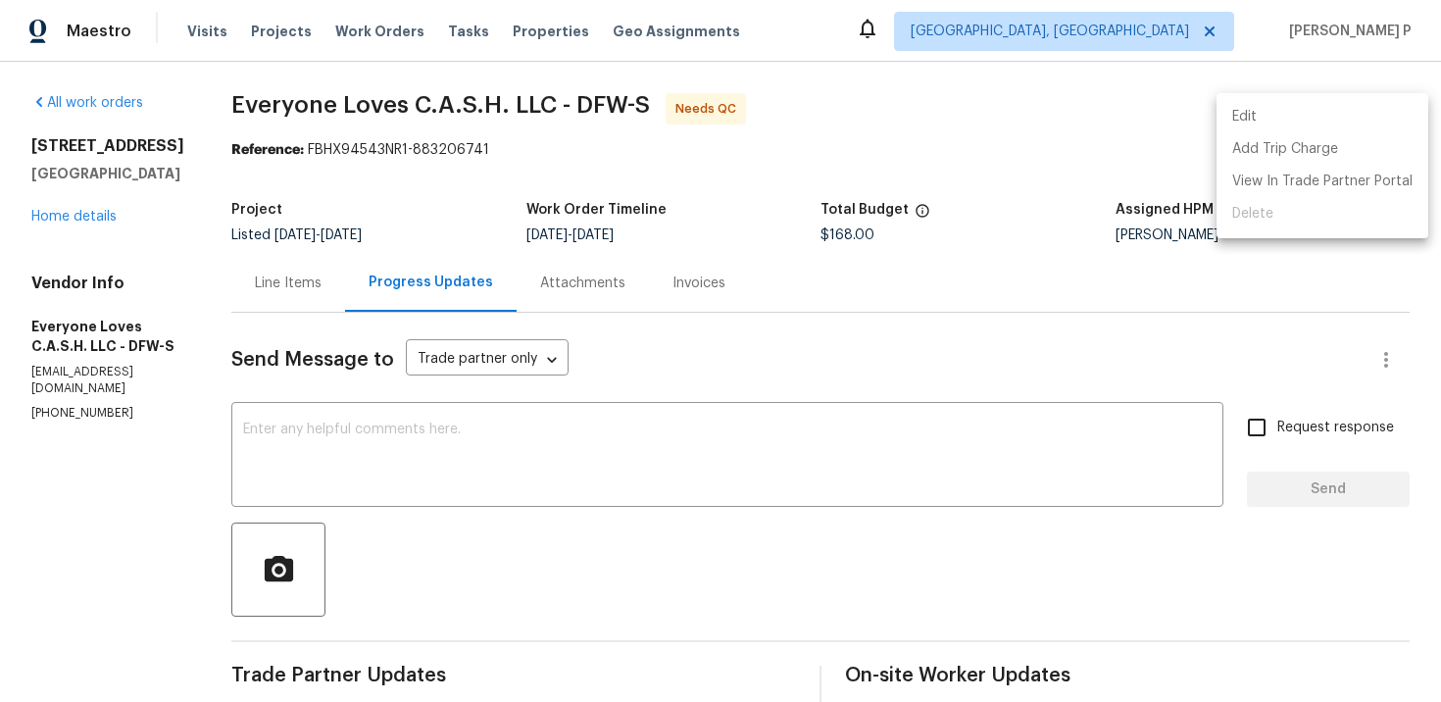
click at [1299, 123] on li "Edit" at bounding box center [1322, 117] width 212 height 32
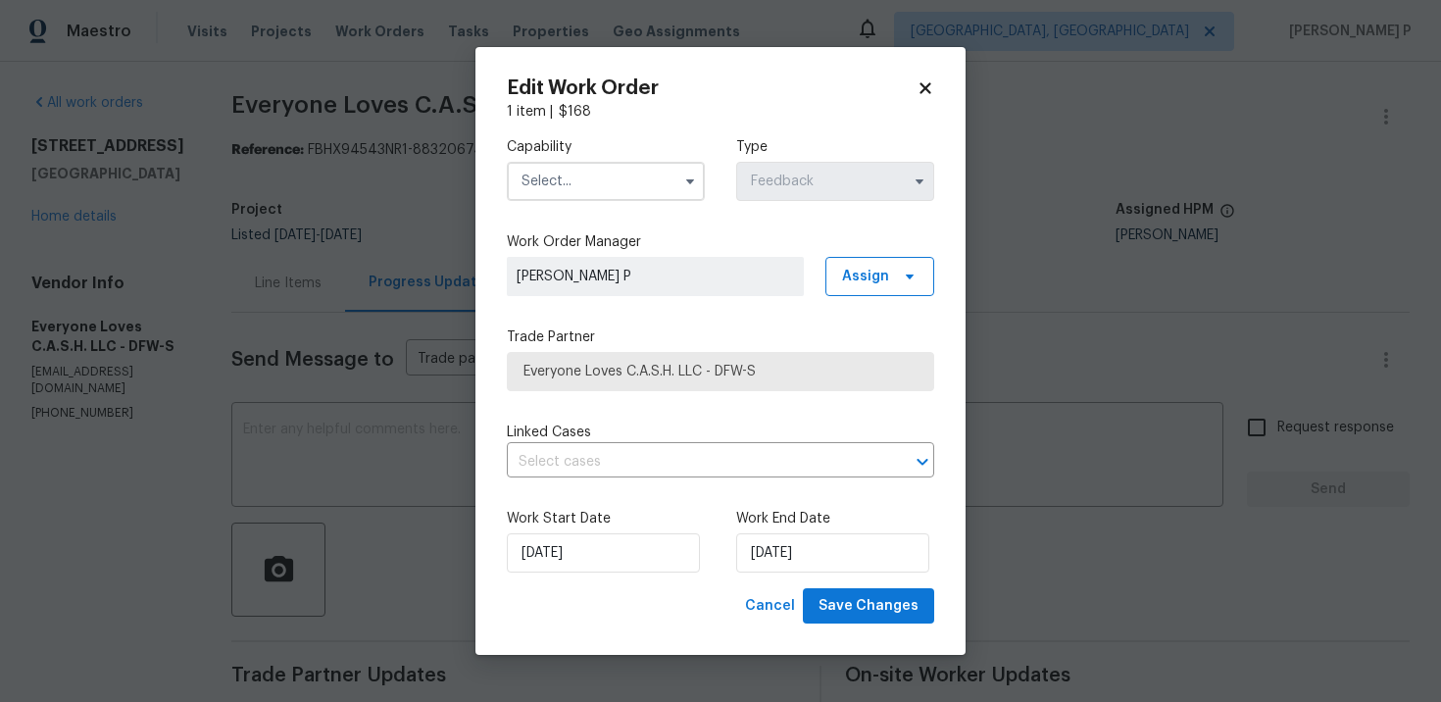
click at [597, 196] on input "text" at bounding box center [606, 181] width 198 height 39
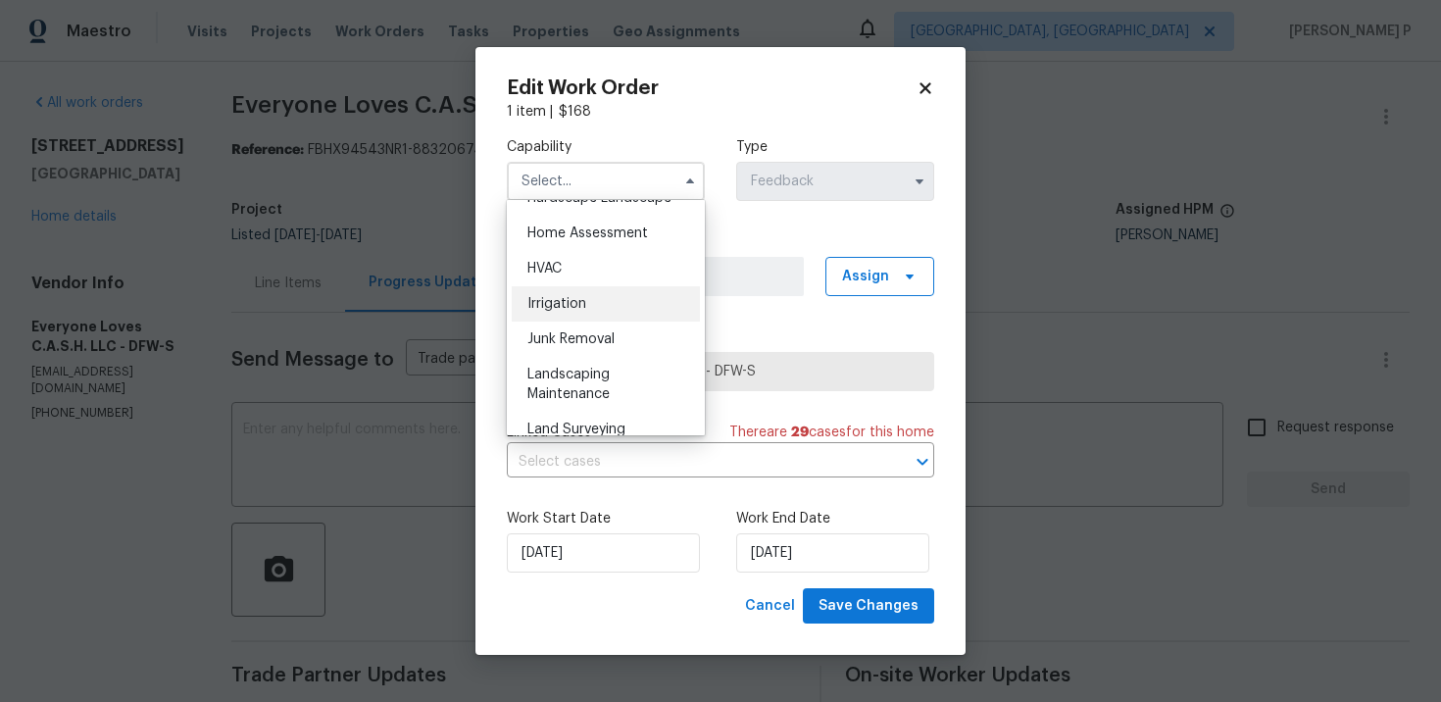
scroll to position [1113, 0]
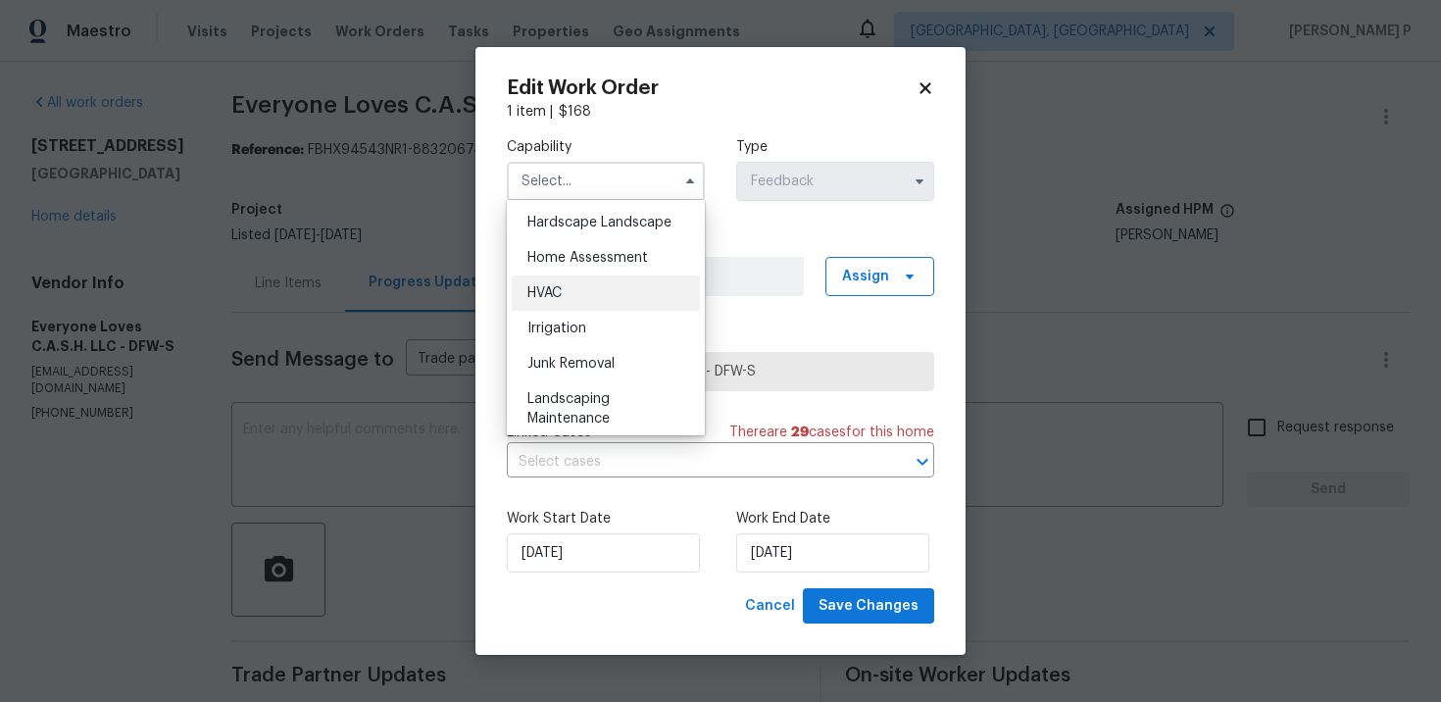
click at [560, 292] on span "HVAC" at bounding box center [544, 293] width 34 height 14
type input "HVAC"
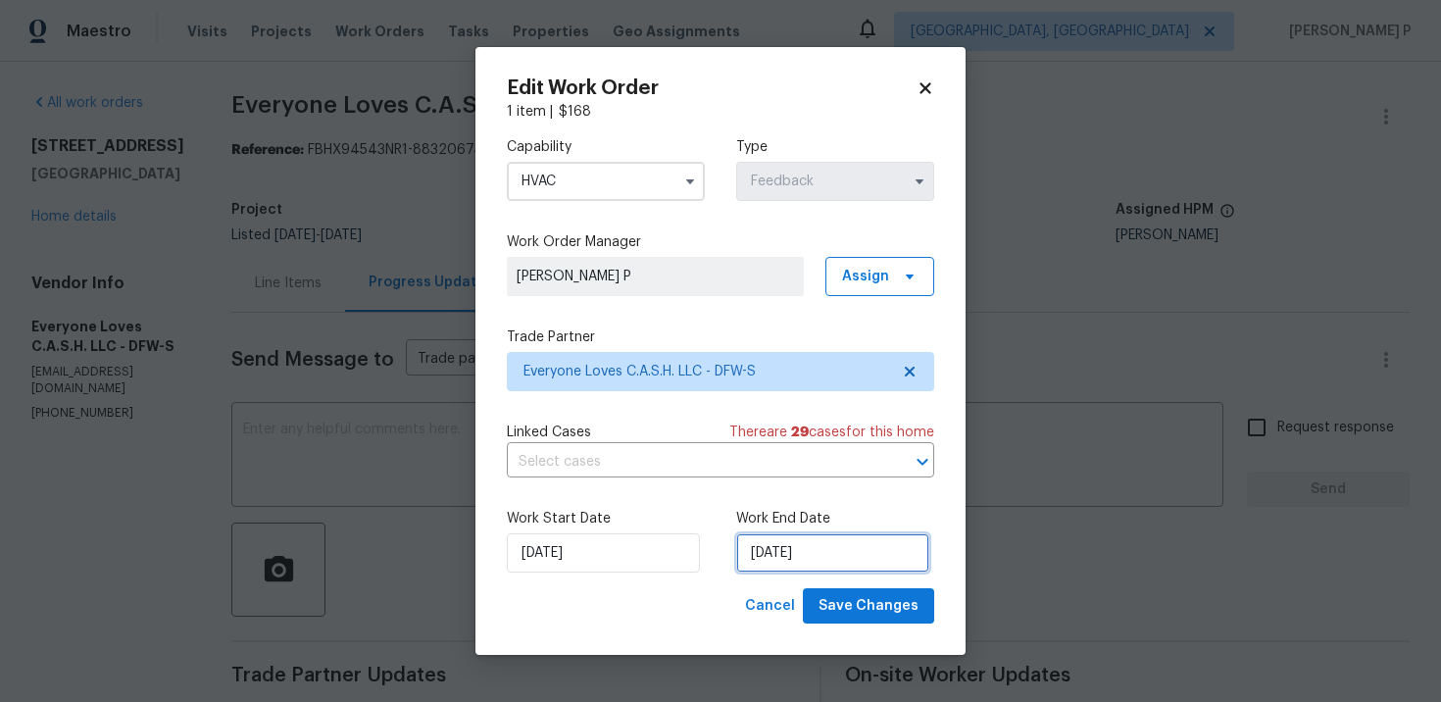
click at [796, 539] on input "10/8/2025" at bounding box center [832, 552] width 193 height 39
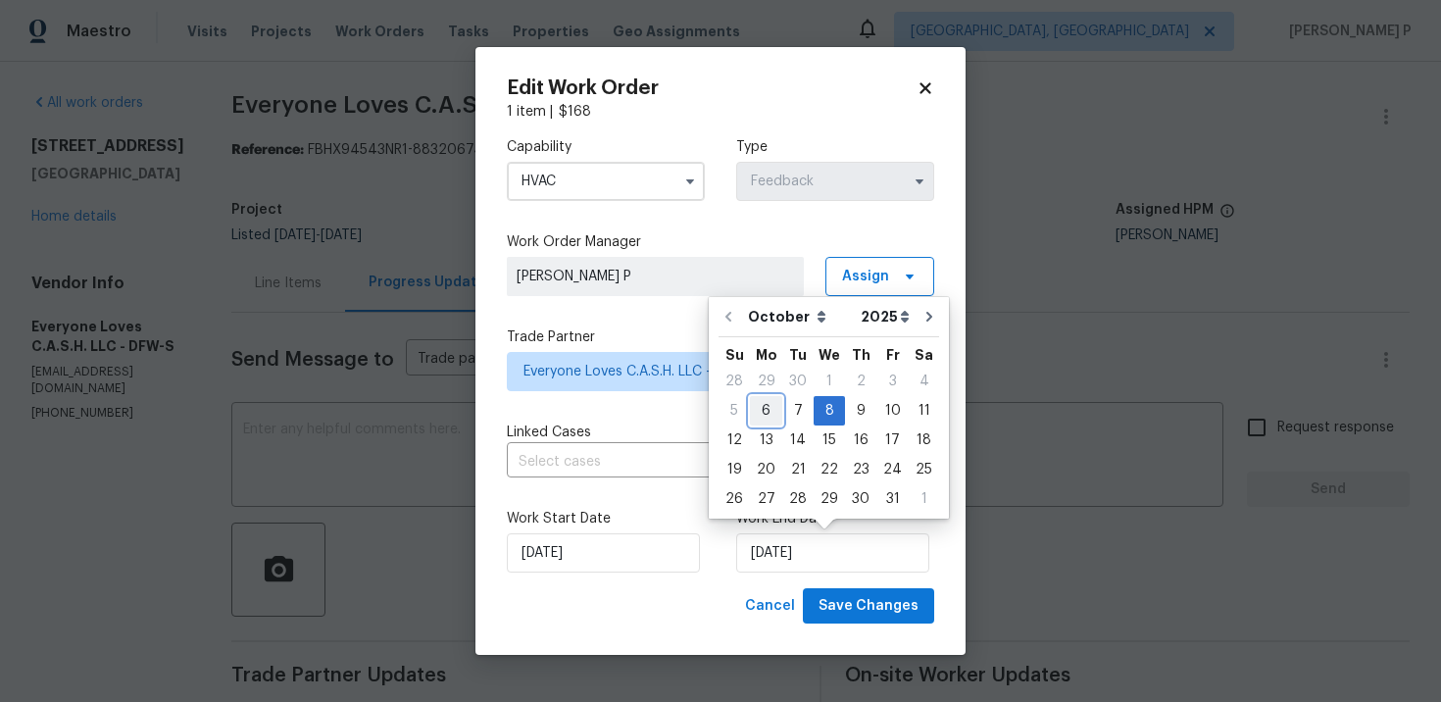
click at [770, 415] on div "6" at bounding box center [766, 410] width 32 height 27
type input "[DATE]"
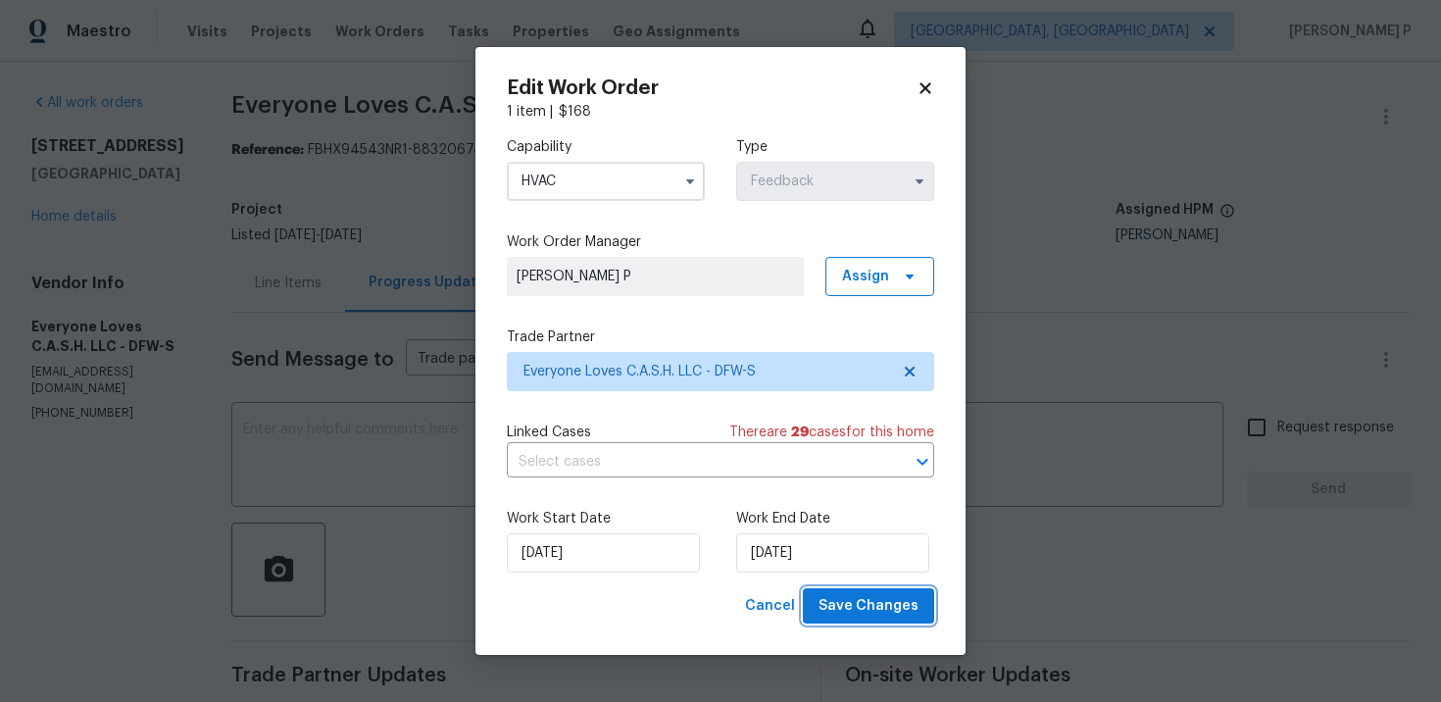
click at [898, 616] on span "Save Changes" at bounding box center [868, 606] width 100 height 25
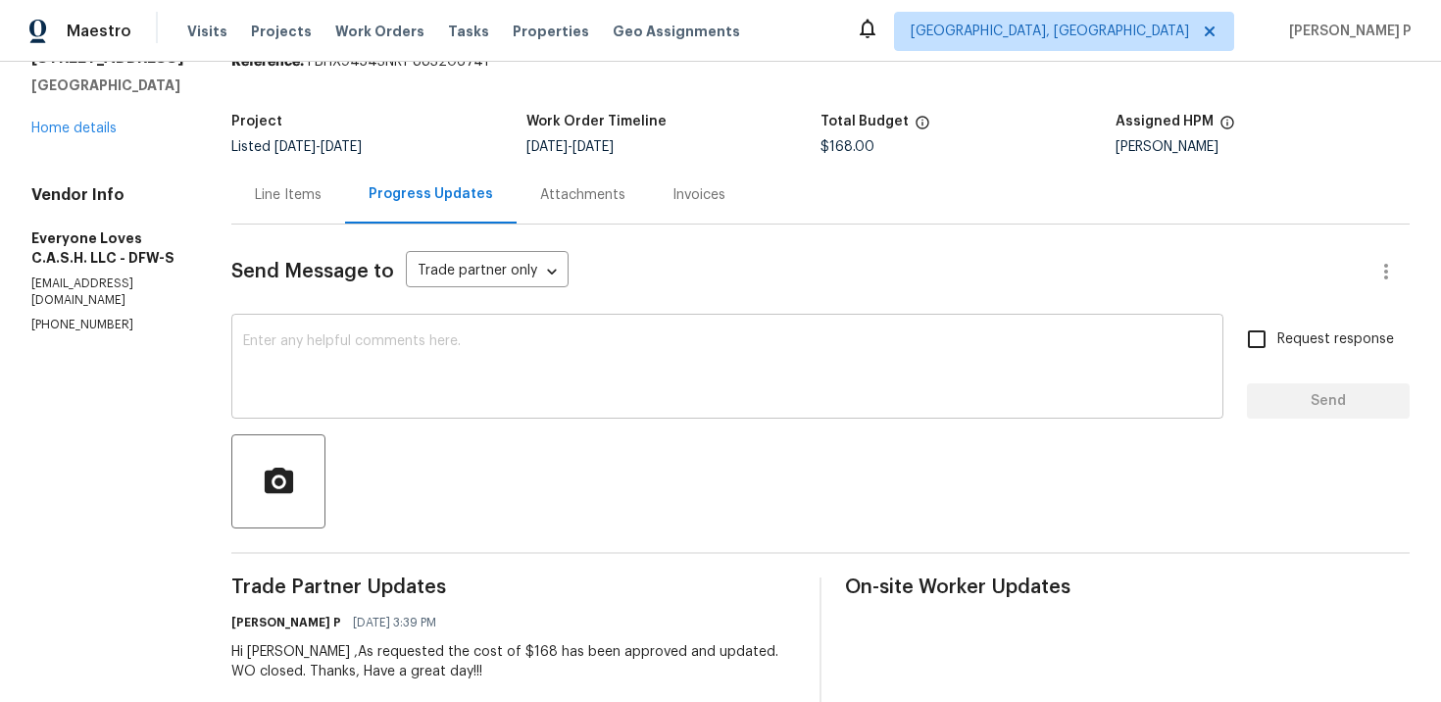
scroll to position [130, 0]
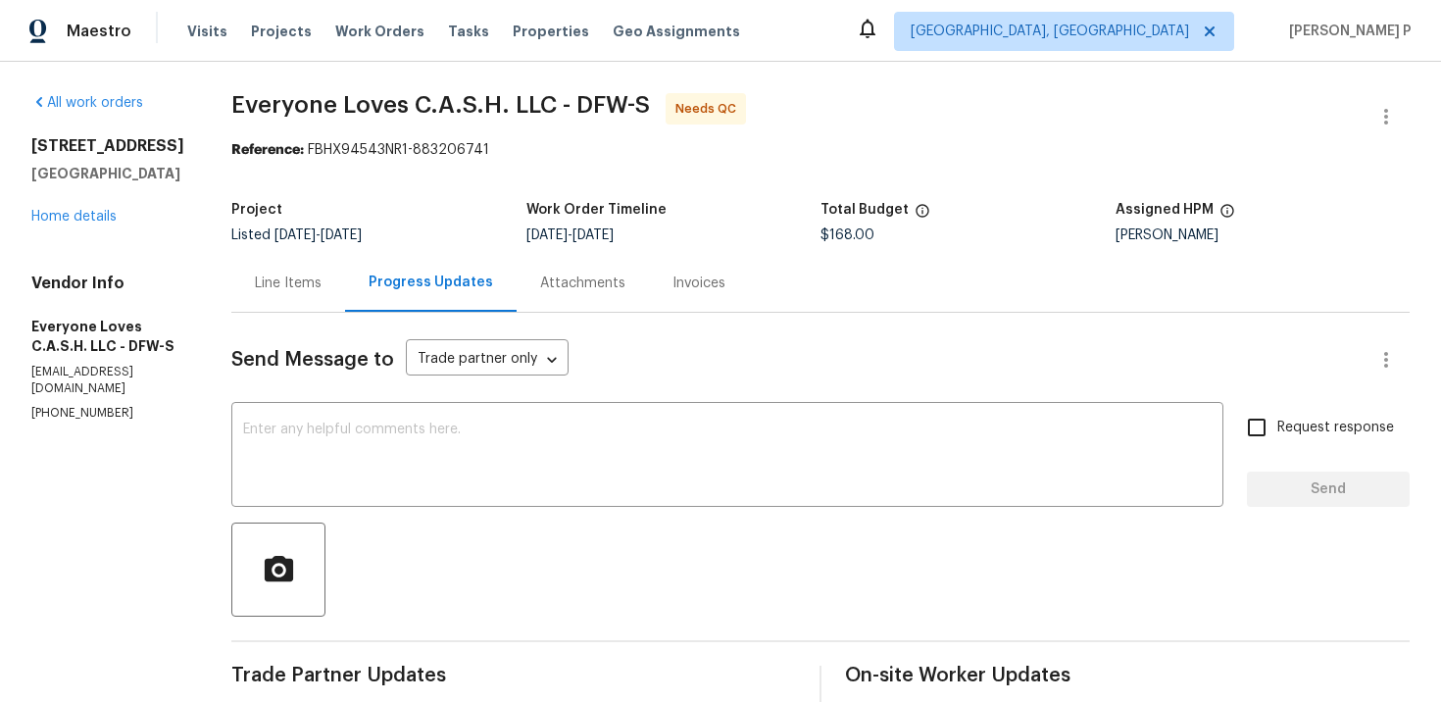
click at [321, 283] on div "Line Items" at bounding box center [288, 283] width 67 height 20
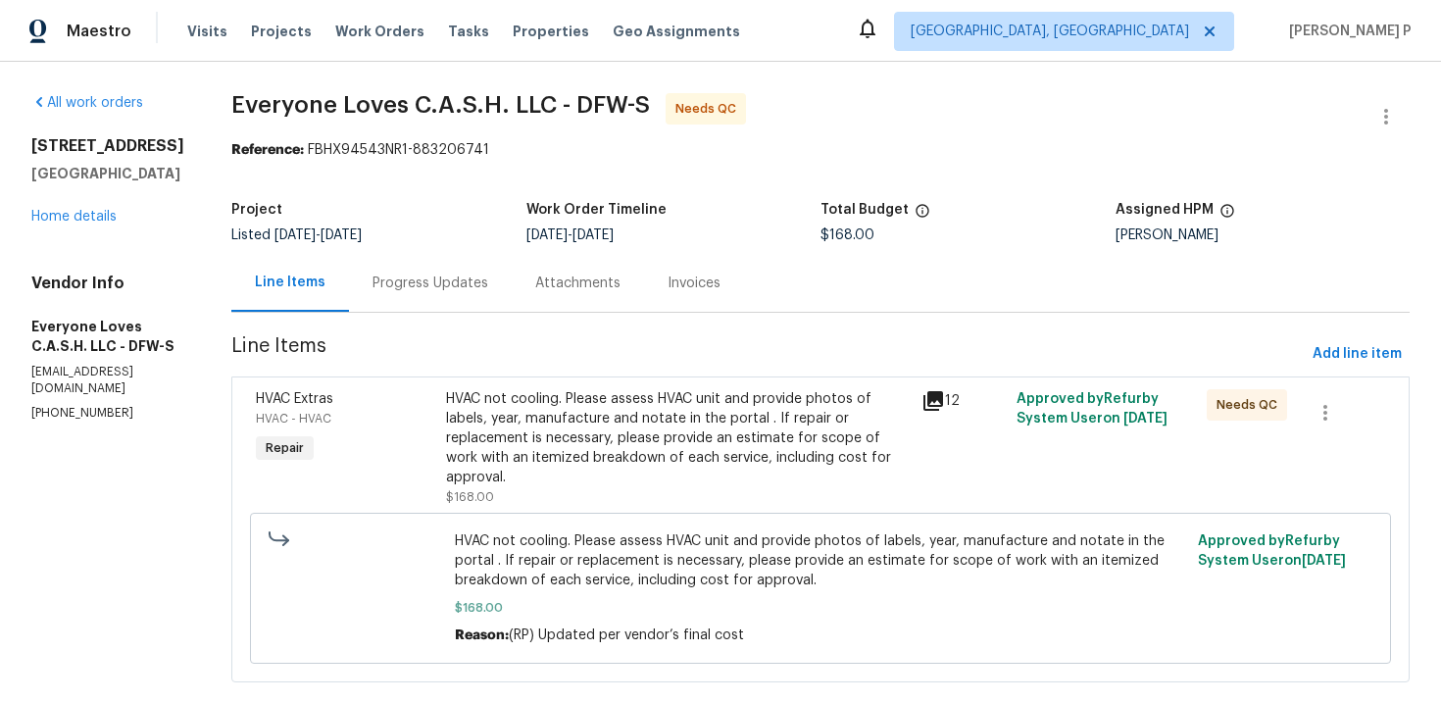
click at [776, 432] on div "HVAC not cooling. Please assess HVAC unit and provide photos of labels, year, m…" at bounding box center [678, 438] width 464 height 98
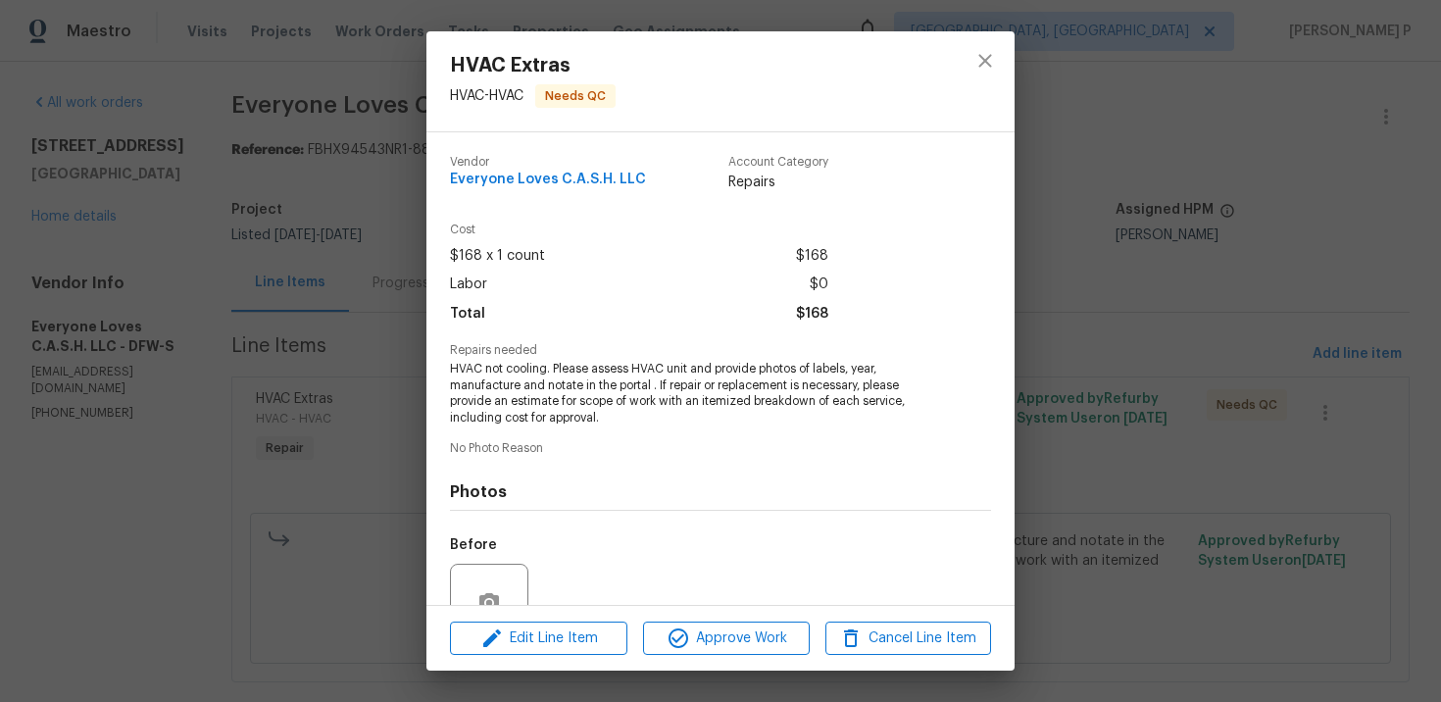
scroll to position [184, 0]
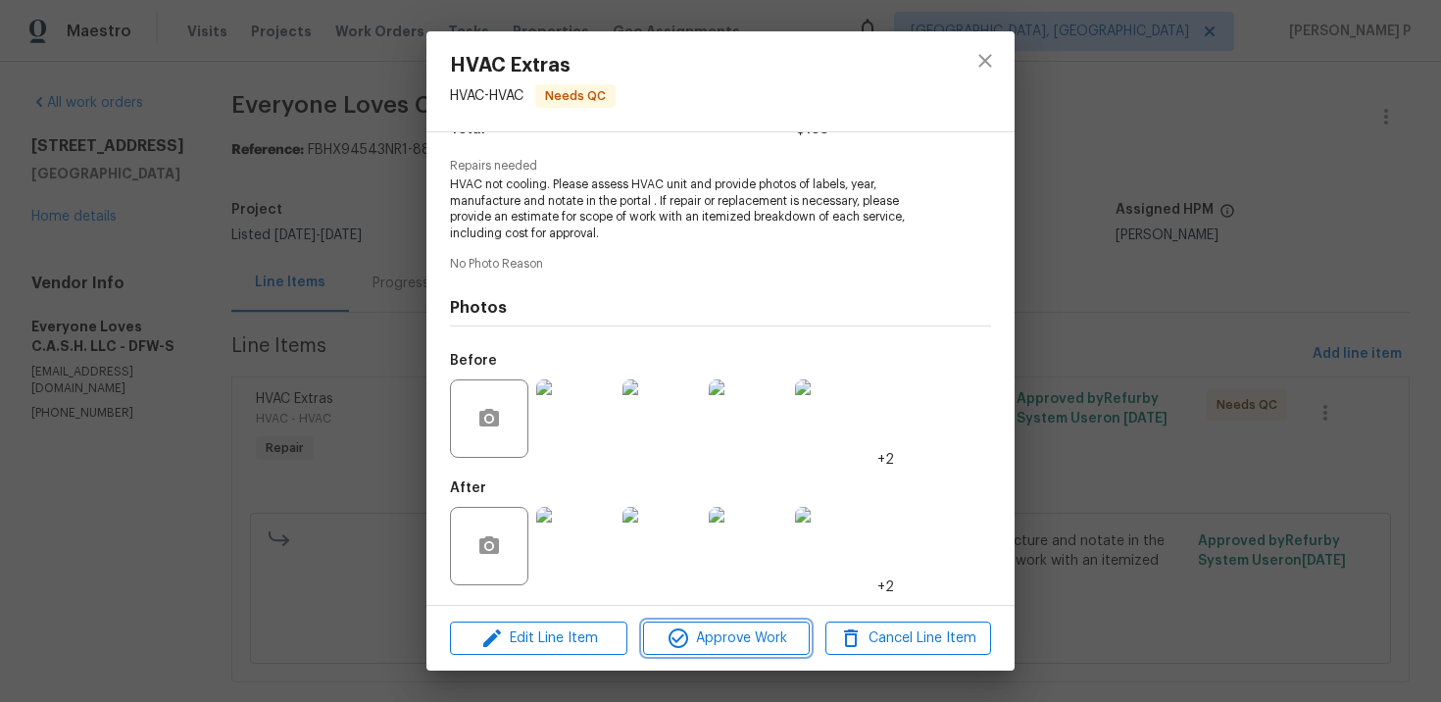
click at [754, 647] on span "Approve Work" at bounding box center [726, 638] width 154 height 25
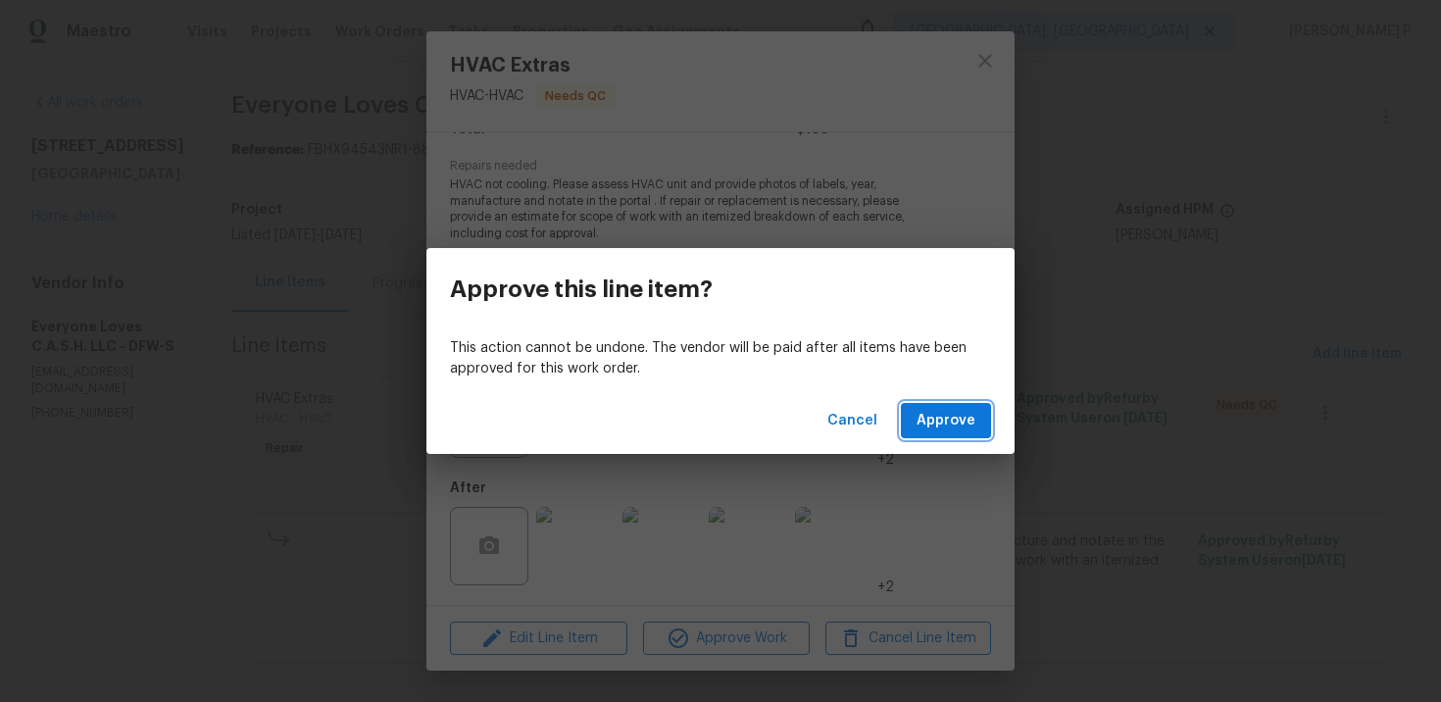
click at [940, 422] on span "Approve" at bounding box center [945, 421] width 59 height 25
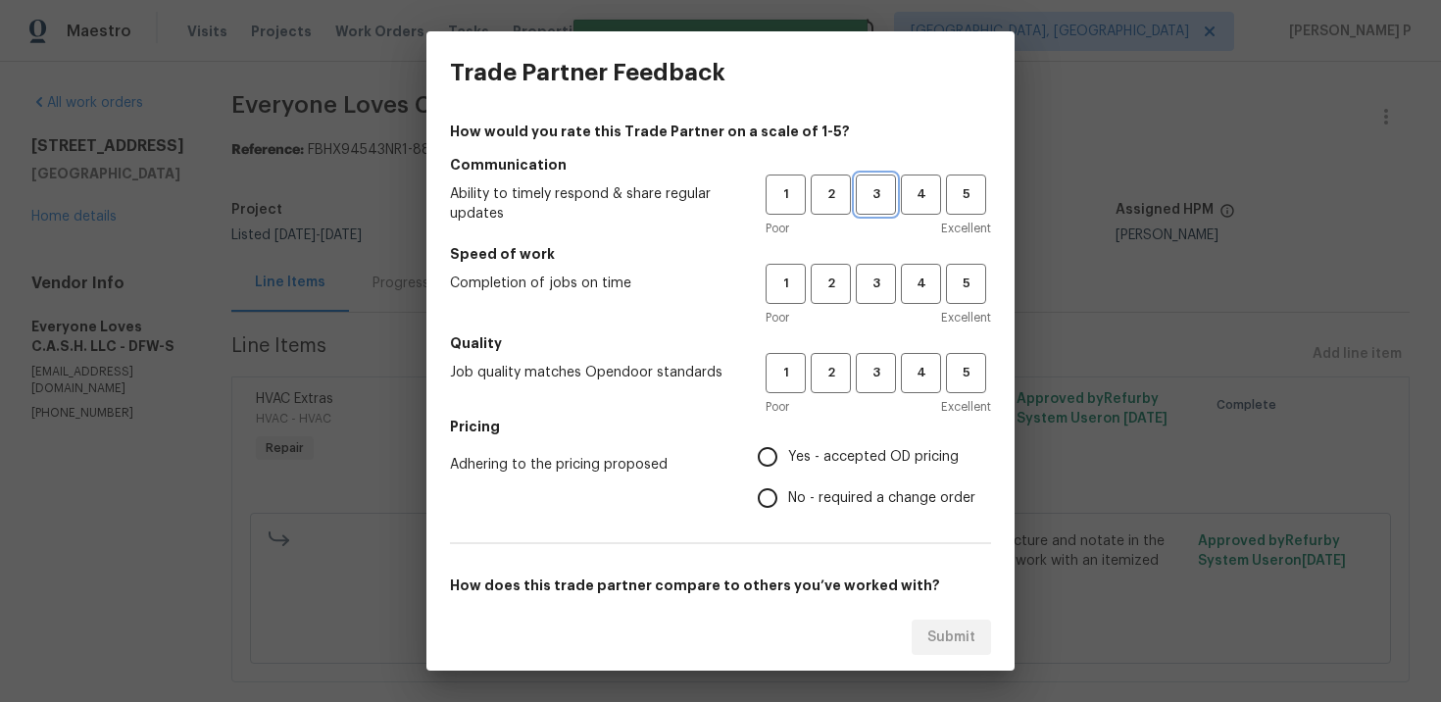
click at [868, 196] on span "3" at bounding box center [876, 194] width 36 height 23
click at [887, 283] on span "3" at bounding box center [876, 283] width 36 height 23
click at [877, 370] on span "3" at bounding box center [876, 373] width 36 height 23
click at [788, 486] on input "No - required a change order" at bounding box center [767, 497] width 41 height 41
radio input "true"
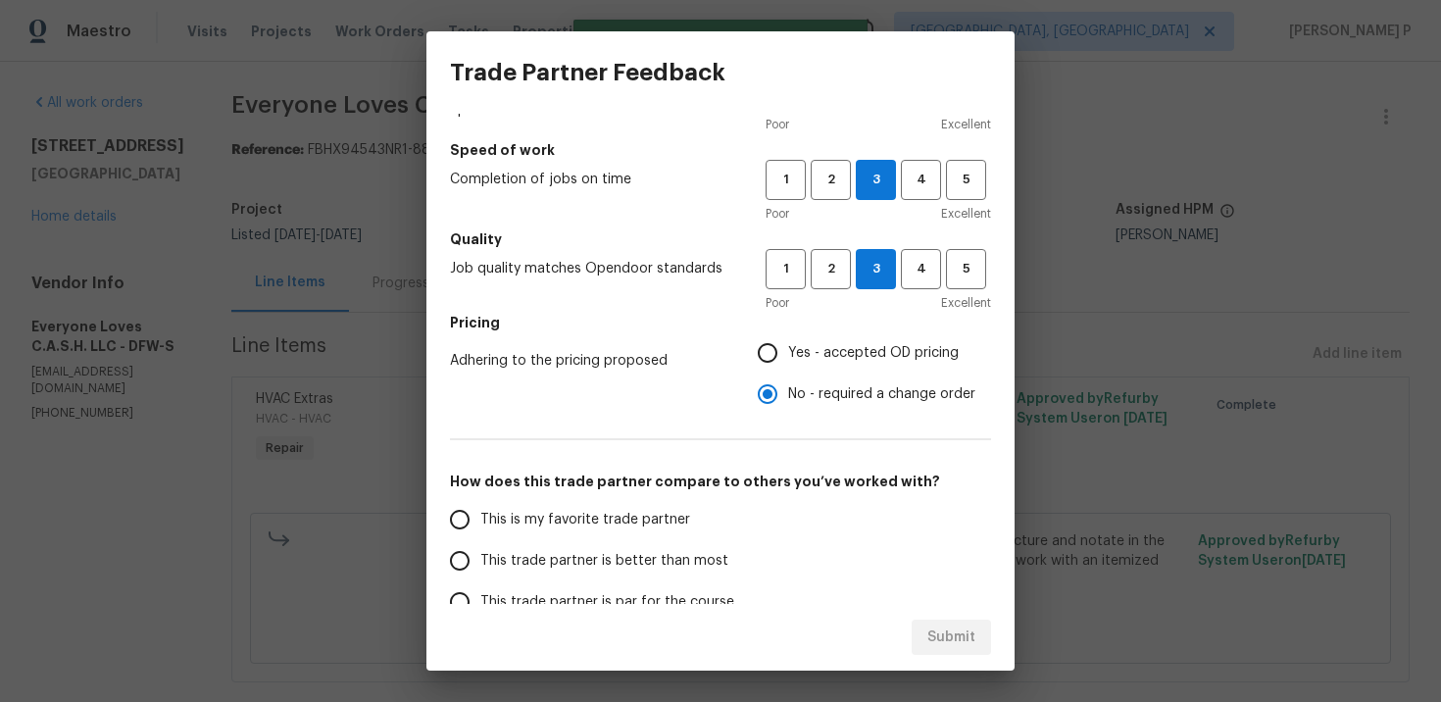
scroll to position [293, 0]
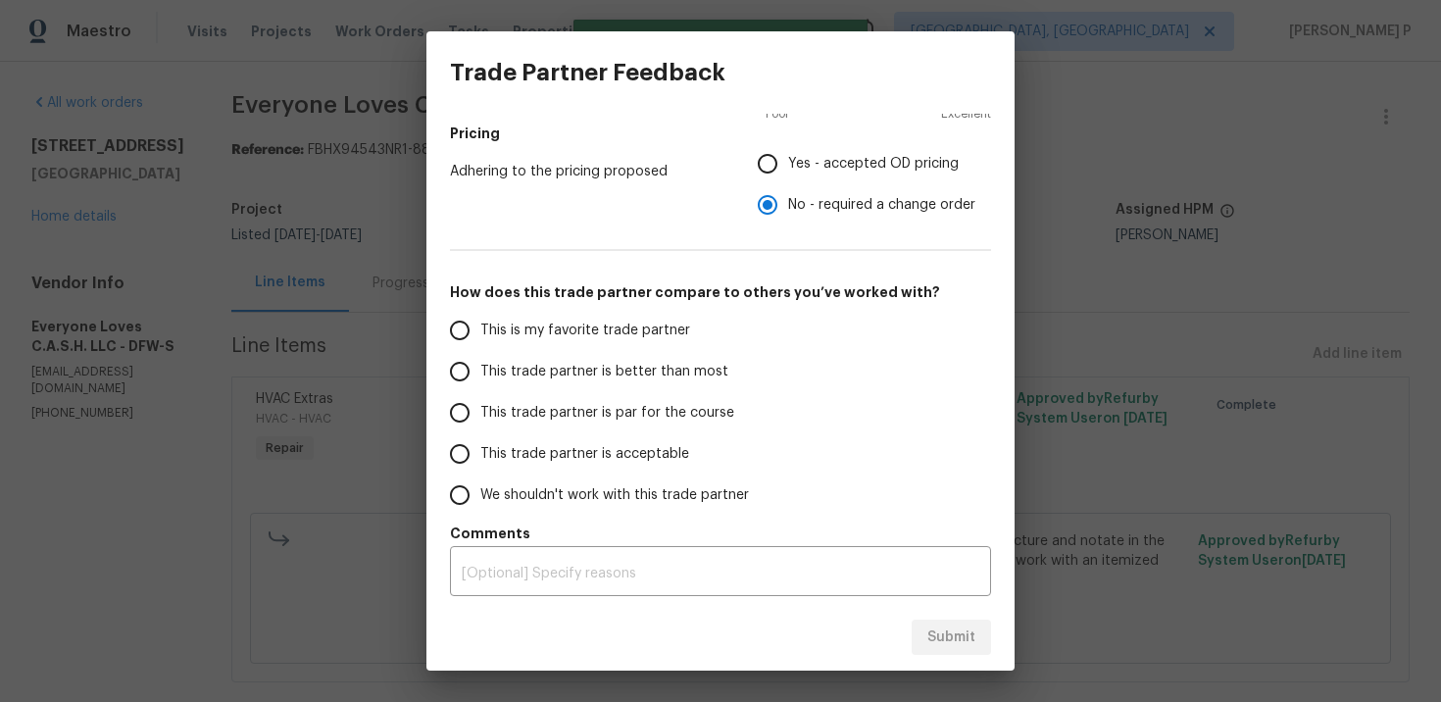
click at [560, 415] on span "This trade partner is par for the course" at bounding box center [607, 413] width 254 height 21
click at [480, 415] on input "This trade partner is par for the course" at bounding box center [459, 412] width 41 height 41
click at [956, 637] on span "Submit" at bounding box center [951, 637] width 48 height 25
radio input "true"
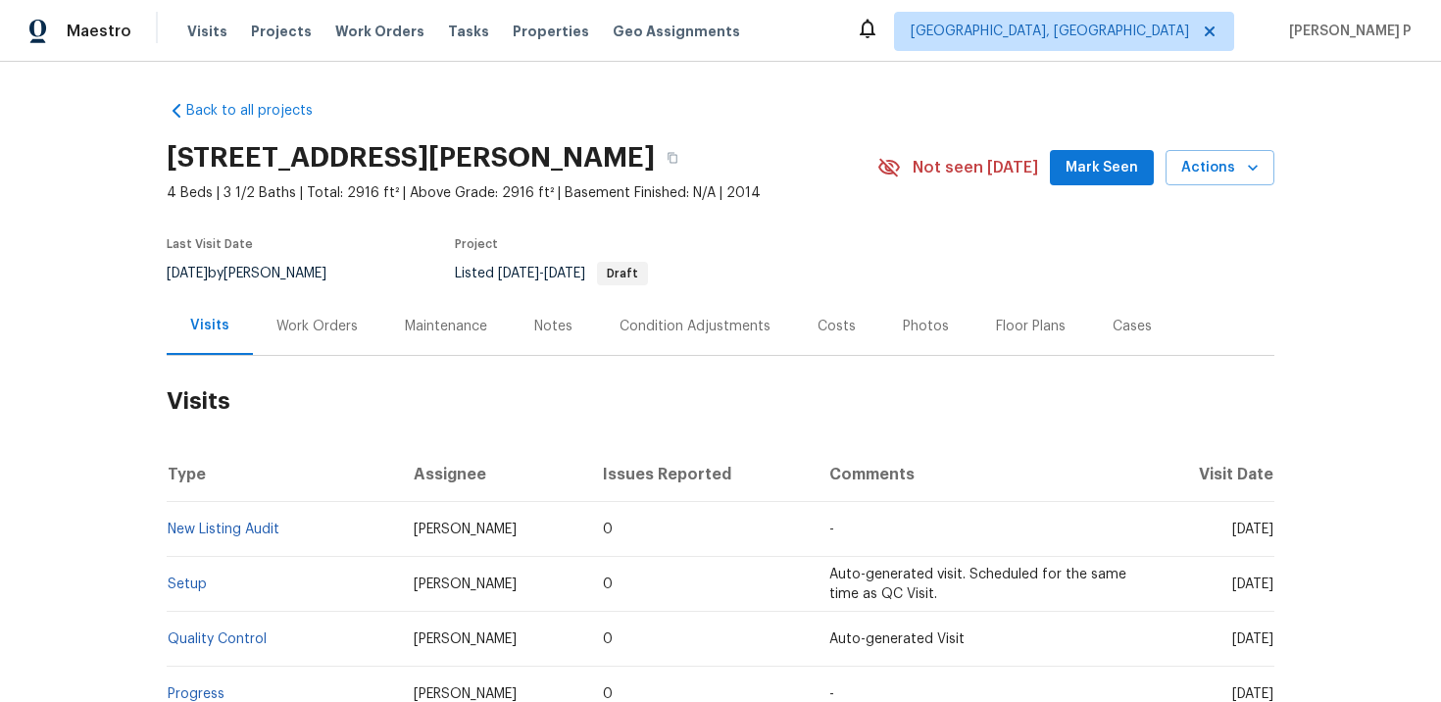
click at [346, 333] on div "Work Orders" at bounding box center [316, 327] width 81 height 20
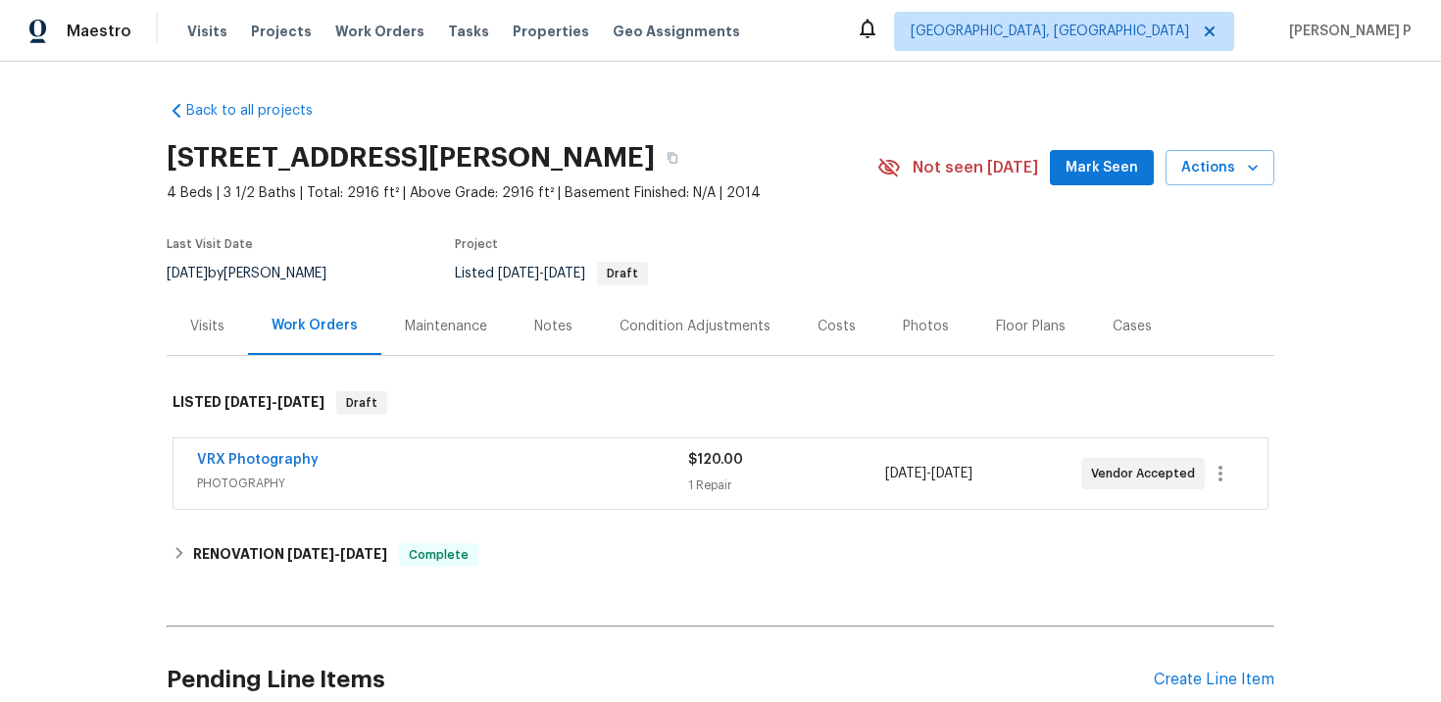
scroll to position [176, 0]
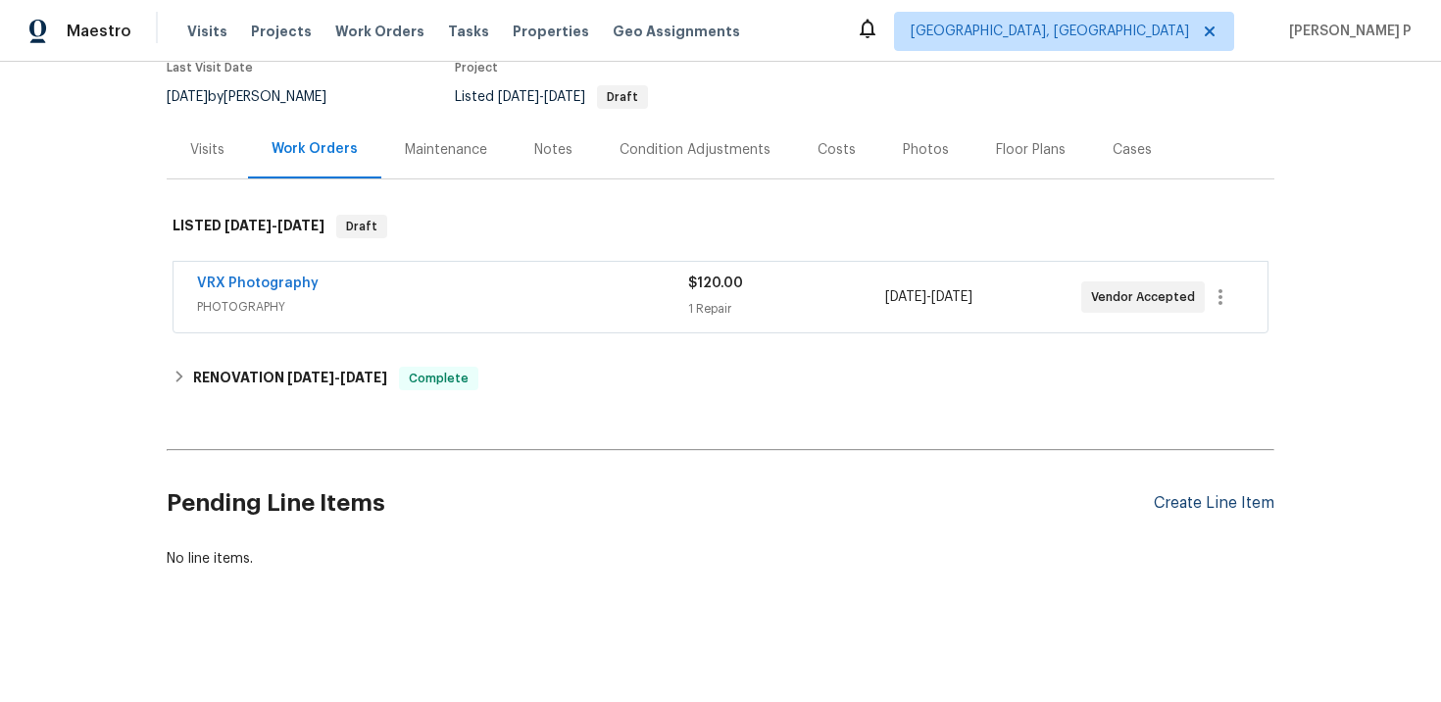
click at [1199, 507] on div "Create Line Item" at bounding box center [1214, 503] width 121 height 19
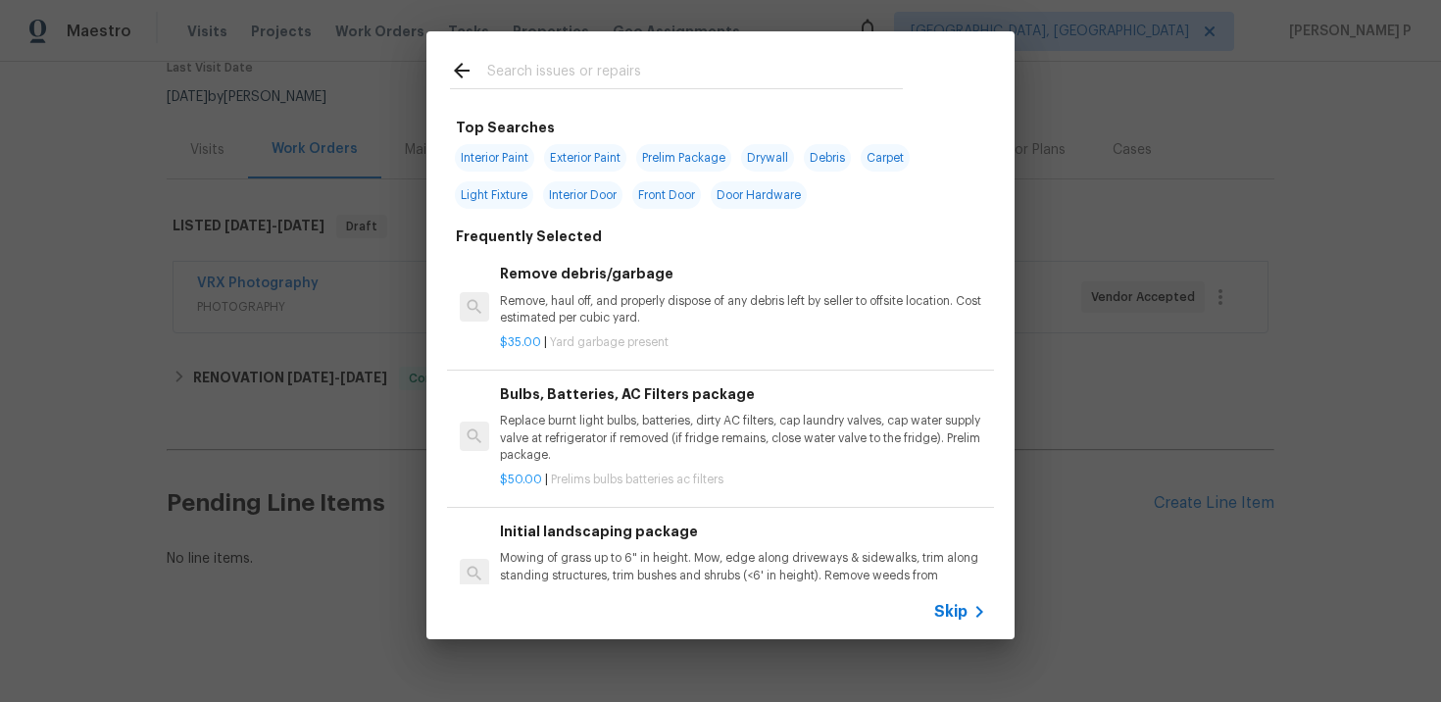
click at [956, 605] on span "Skip" at bounding box center [950, 612] width 33 height 20
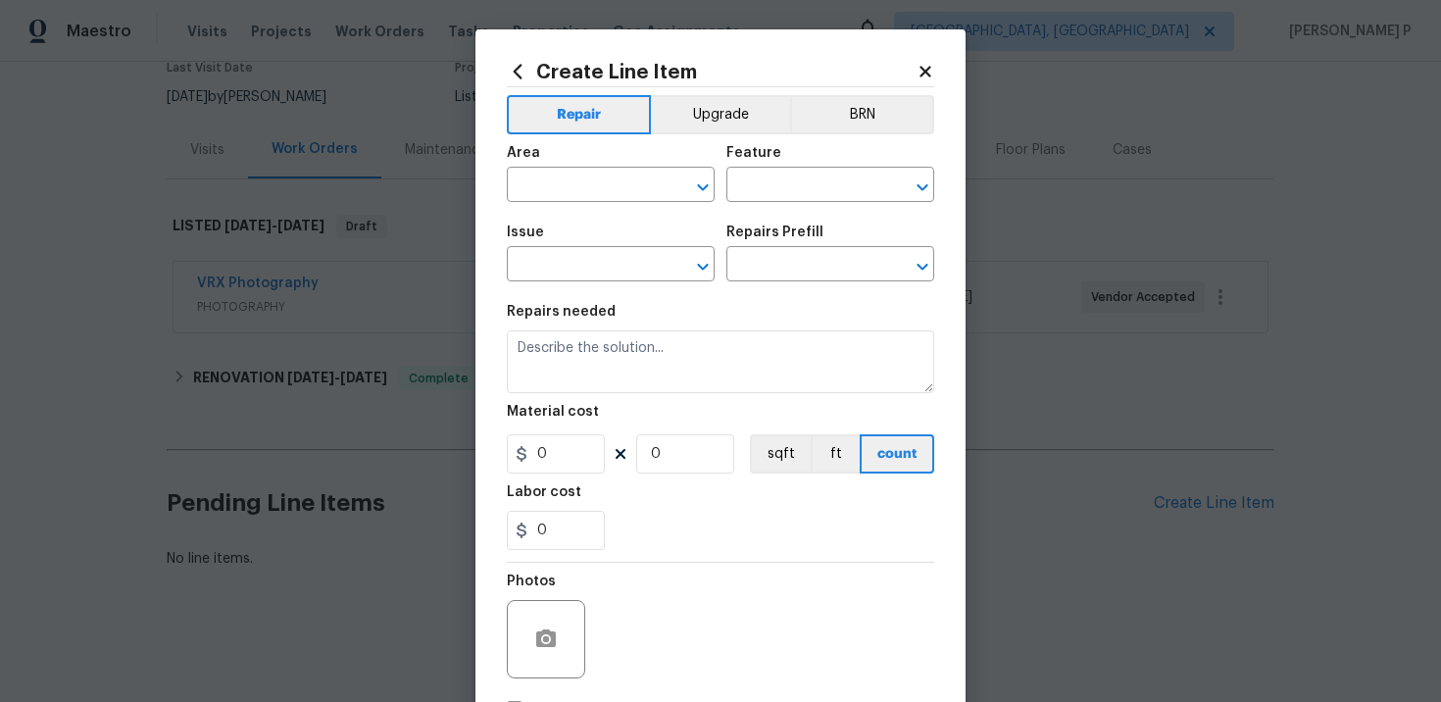
click at [588, 206] on span "Area ​" at bounding box center [611, 173] width 208 height 79
click at [600, 187] on input "text" at bounding box center [583, 187] width 153 height 30
click at [574, 272] on li "Interior Overall" at bounding box center [611, 263] width 208 height 32
type input "Interior Overall"
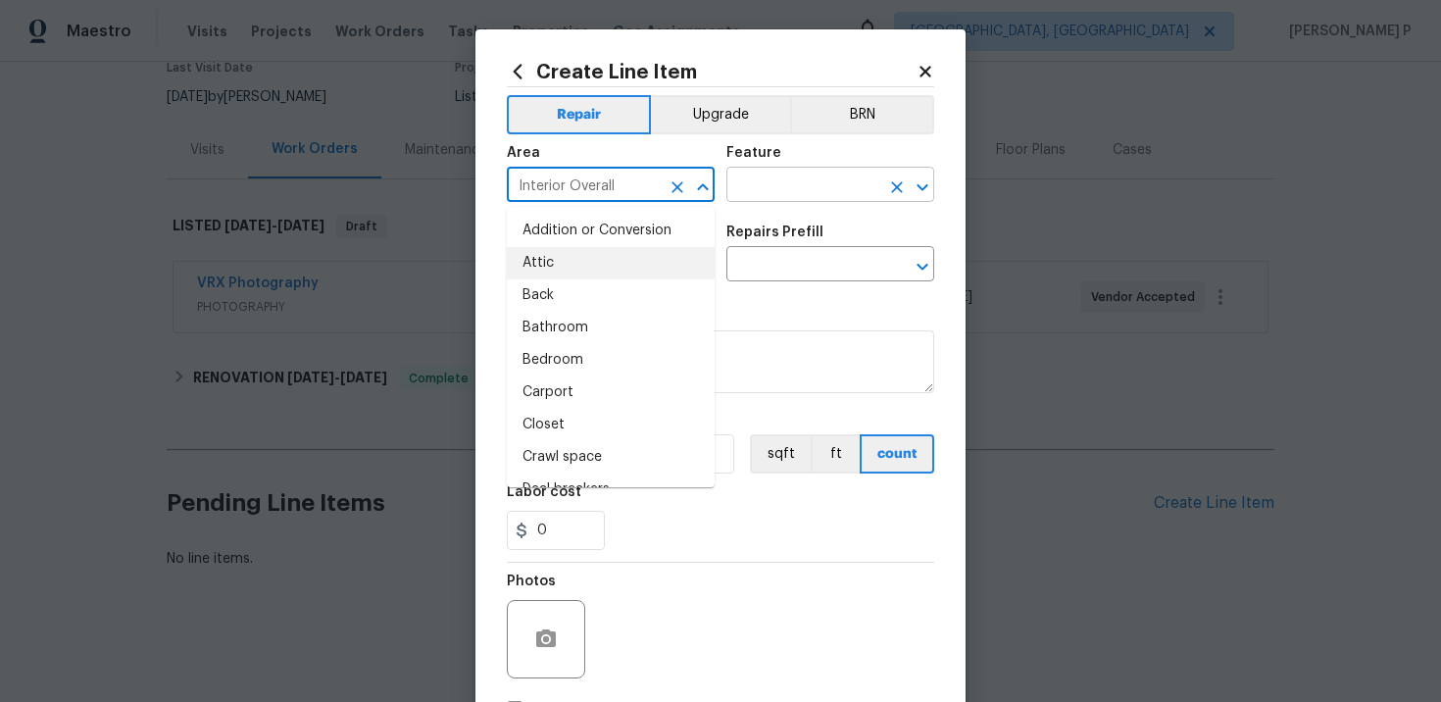
click at [761, 185] on input "text" at bounding box center [802, 187] width 153 height 30
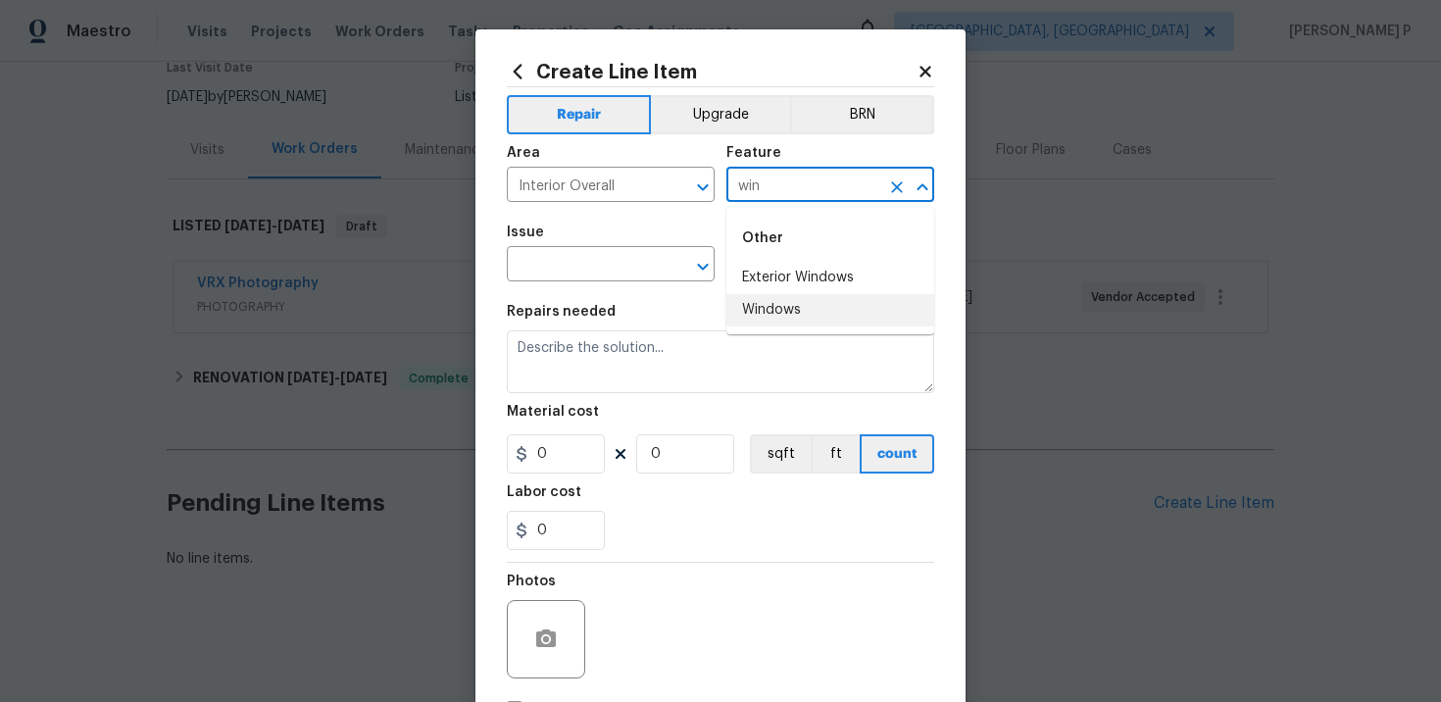
click at [782, 304] on li "Windows" at bounding box center [830, 310] width 208 height 32
type input "Windows"
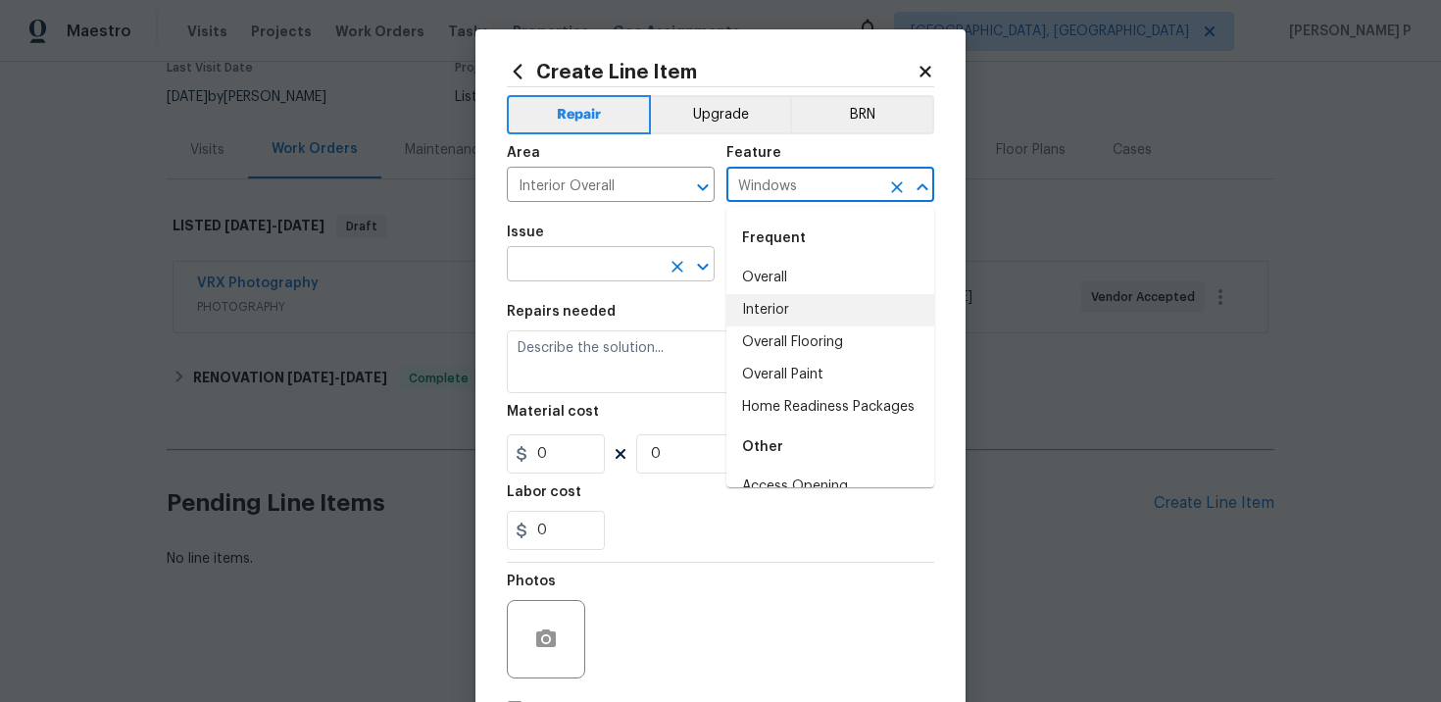
click at [577, 265] on input "text" at bounding box center [583, 266] width 153 height 30
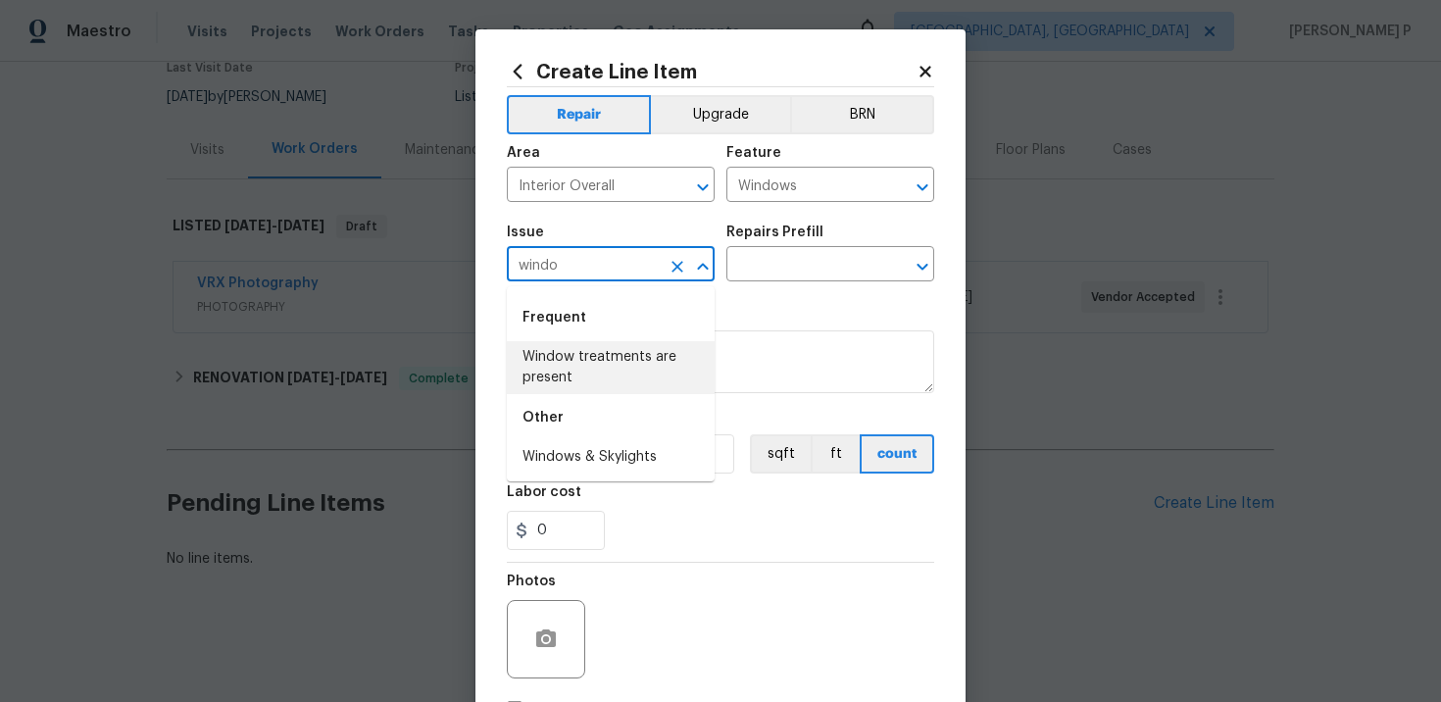
click at [592, 458] on li "Windows & Skylights" at bounding box center [611, 457] width 208 height 32
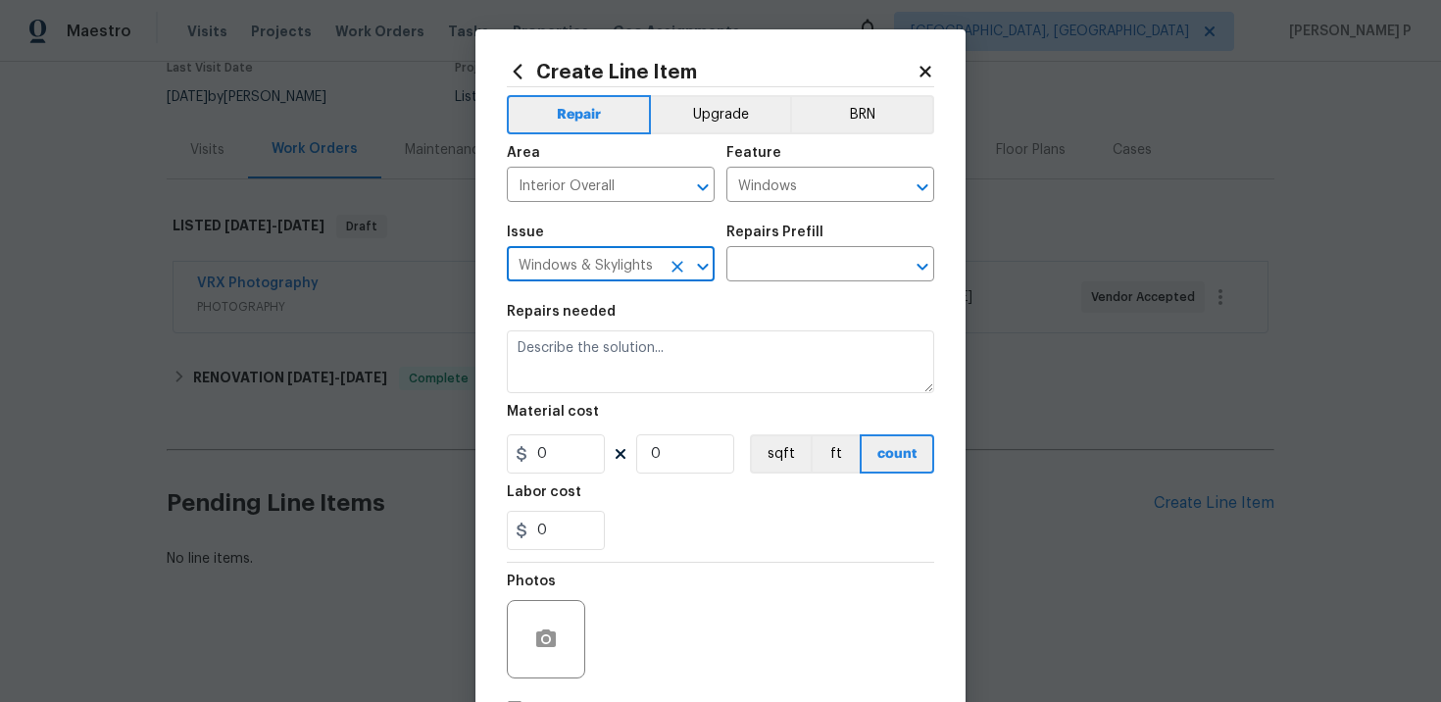
type input "Windows & Skylights"
click at [781, 237] on h5 "Repairs Prefill" at bounding box center [774, 232] width 97 height 14
click at [780, 268] on input "text" at bounding box center [802, 266] width 153 height 30
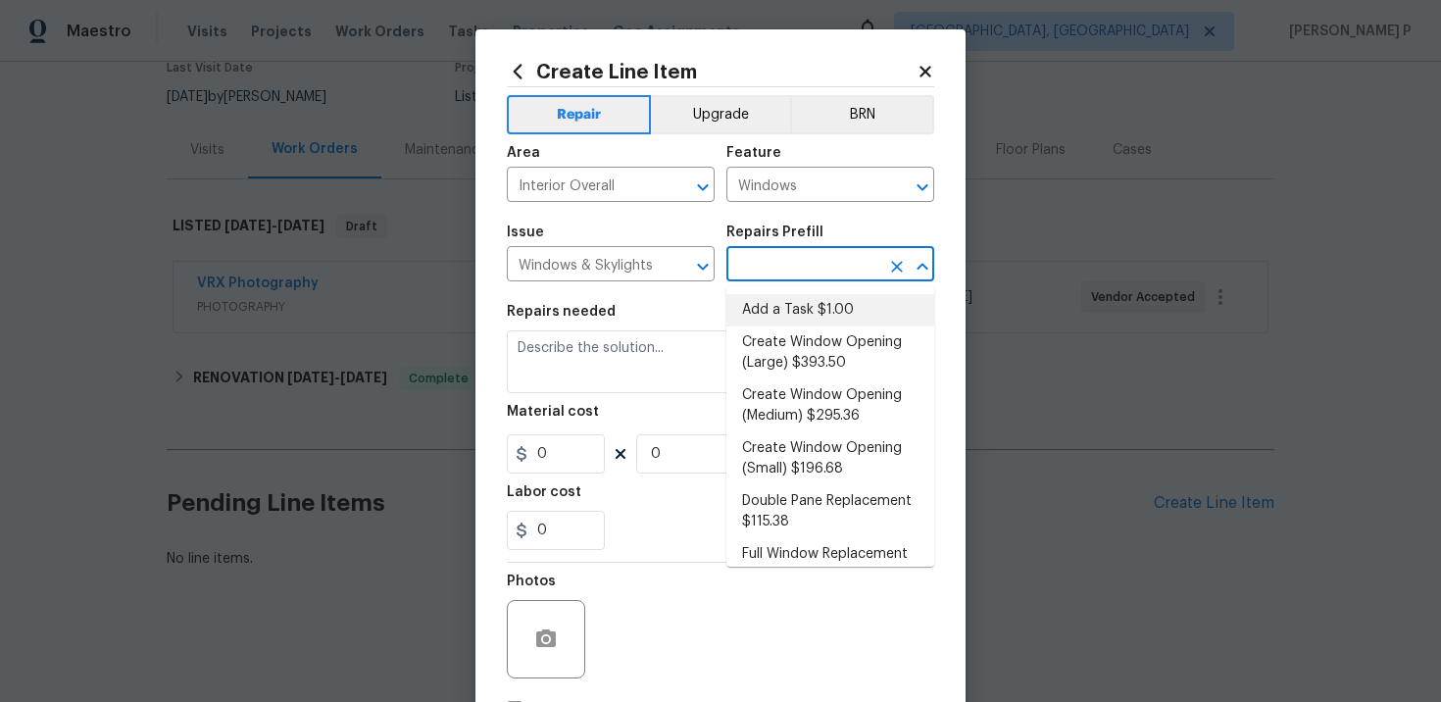
click at [786, 296] on li "Add a Task $1.00" at bounding box center [830, 310] width 208 height 32
type input "Add a Task $1.00"
type textarea "HPM to detail"
type input "1"
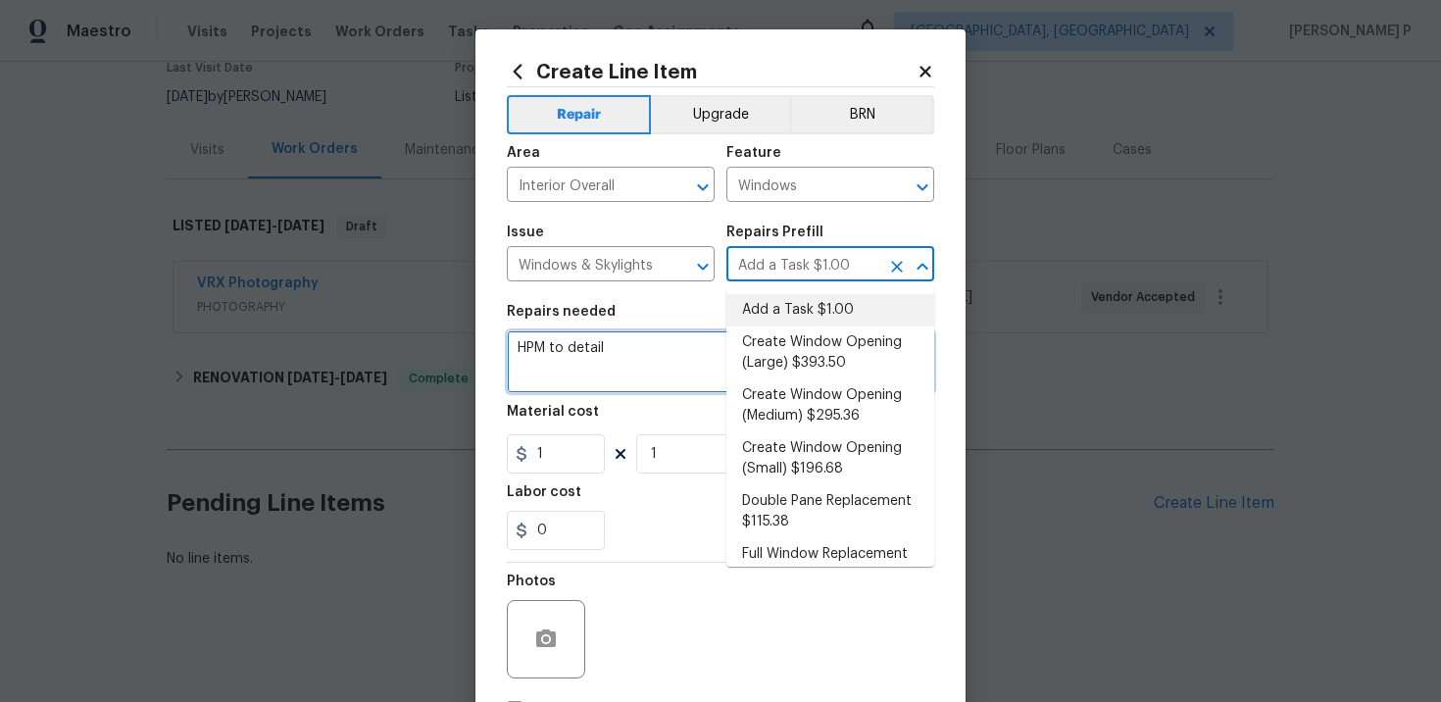
click at [589, 349] on textarea "HPM to detail" at bounding box center [720, 361] width 427 height 63
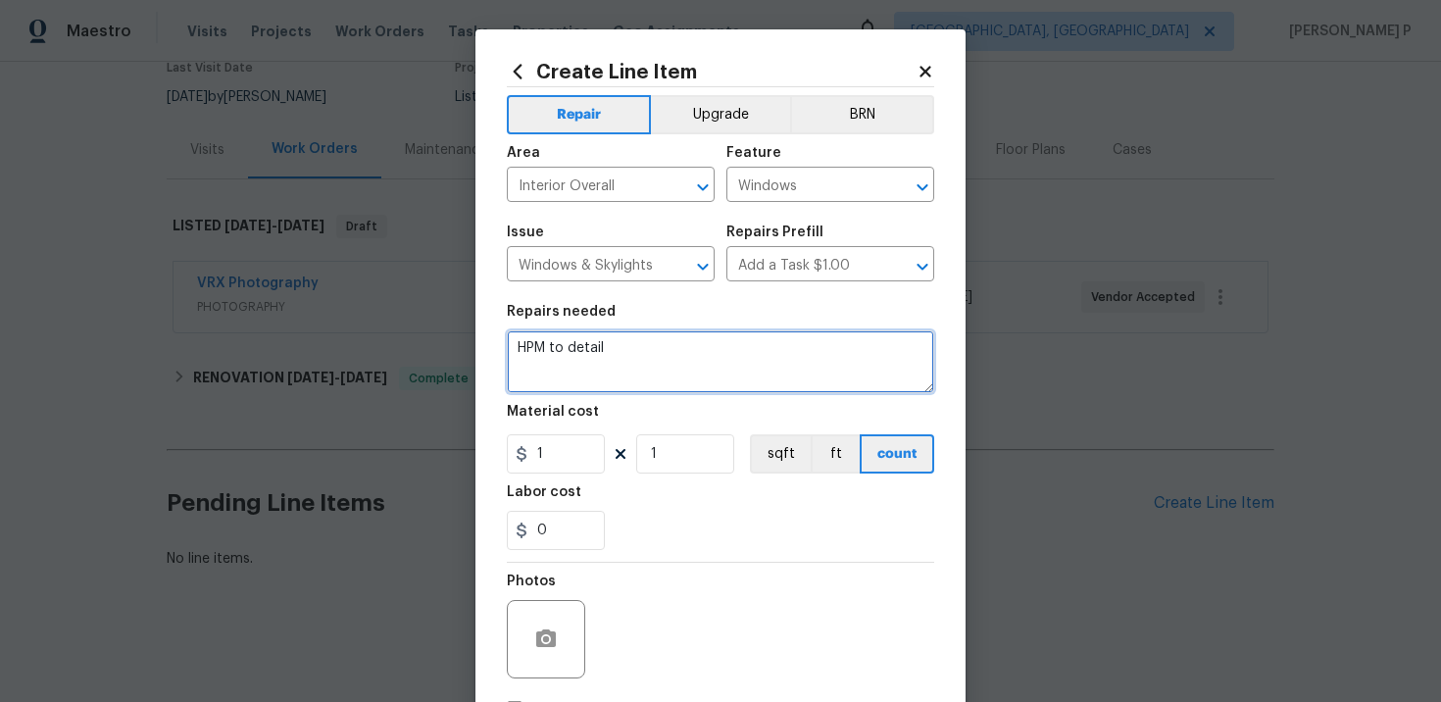
click at [589, 349] on textarea "HPM to detail" at bounding box center [720, 361] width 427 height 63
paste textarea "Feedback received that a window seal is broken. Please inspect the affected win…"
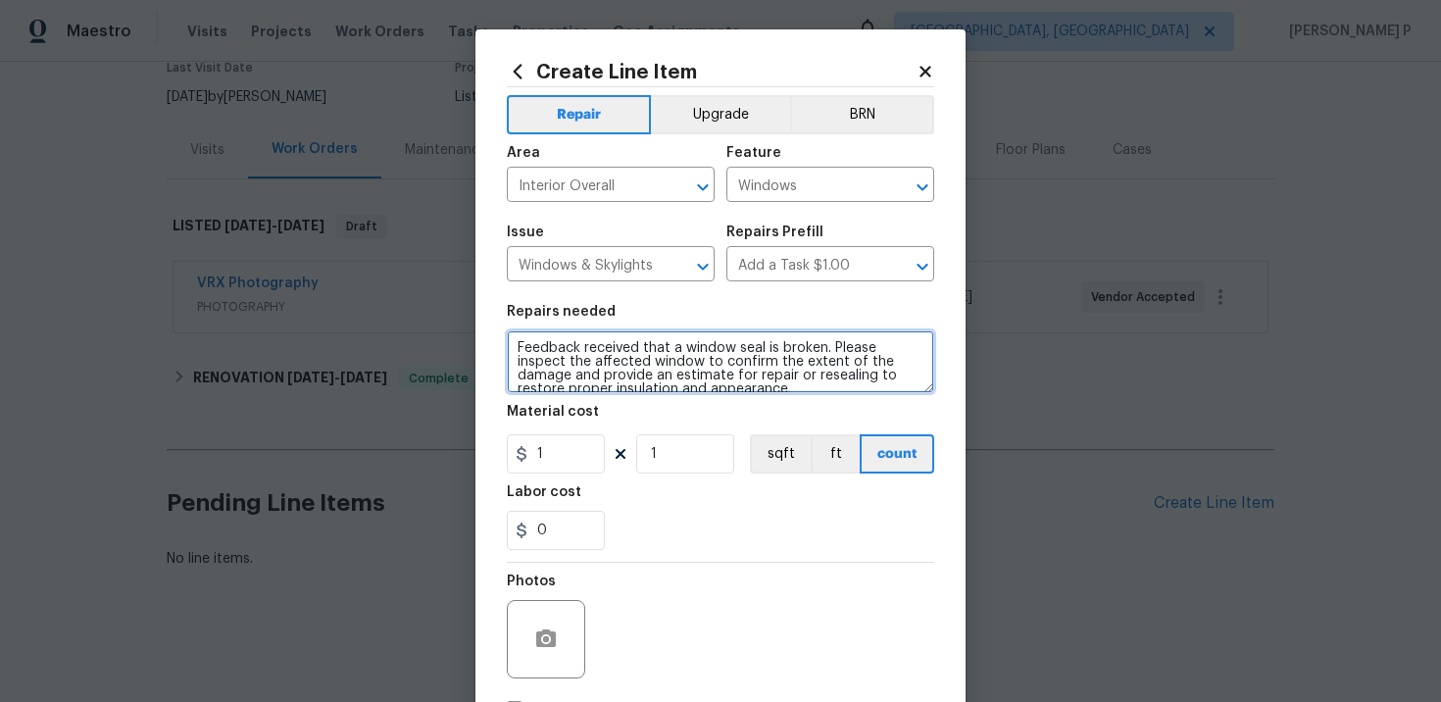
scroll to position [4, 0]
type textarea "Feedback received that a window seal is broken. Please inspect the affected win…"
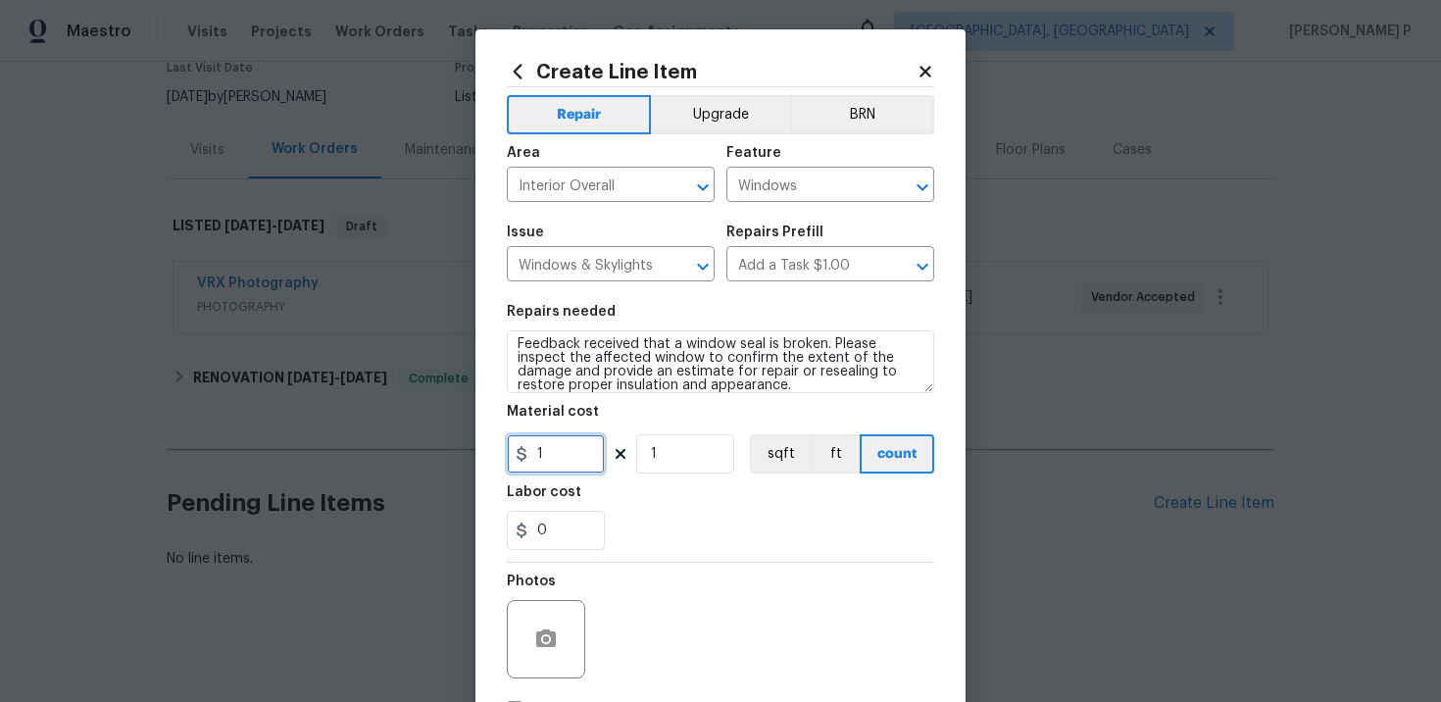
click at [548, 468] on input "1" at bounding box center [556, 453] width 98 height 39
type input "75"
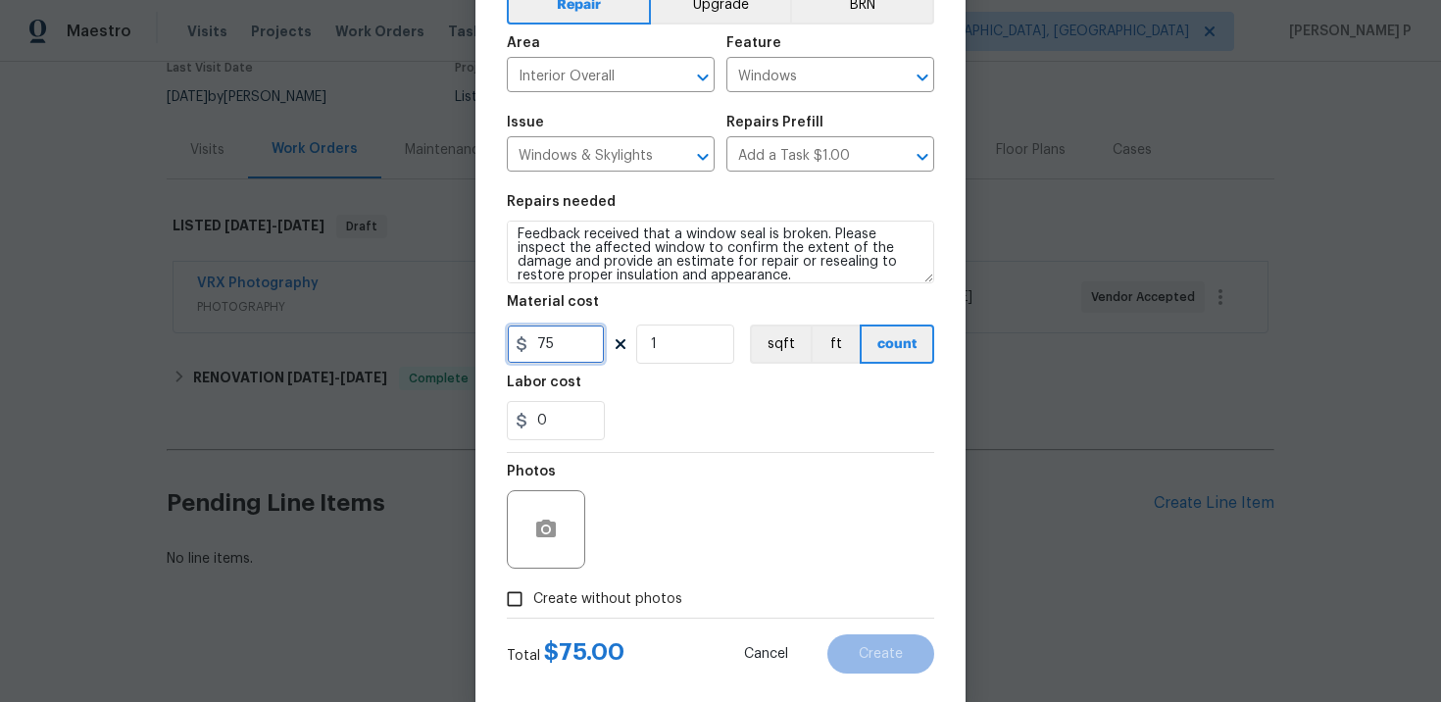
scroll to position [143, 0]
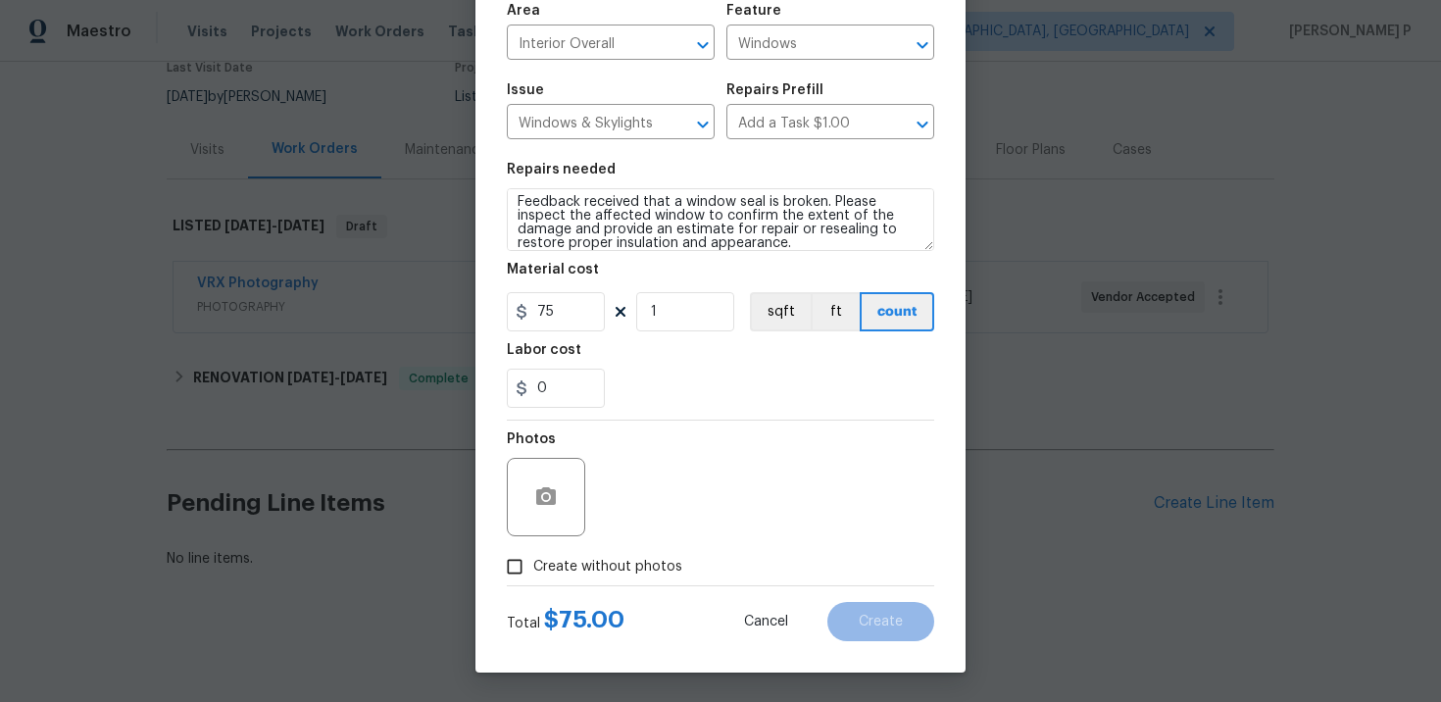
click at [522, 565] on input "Create without photos" at bounding box center [514, 566] width 37 height 37
checkbox input "true"
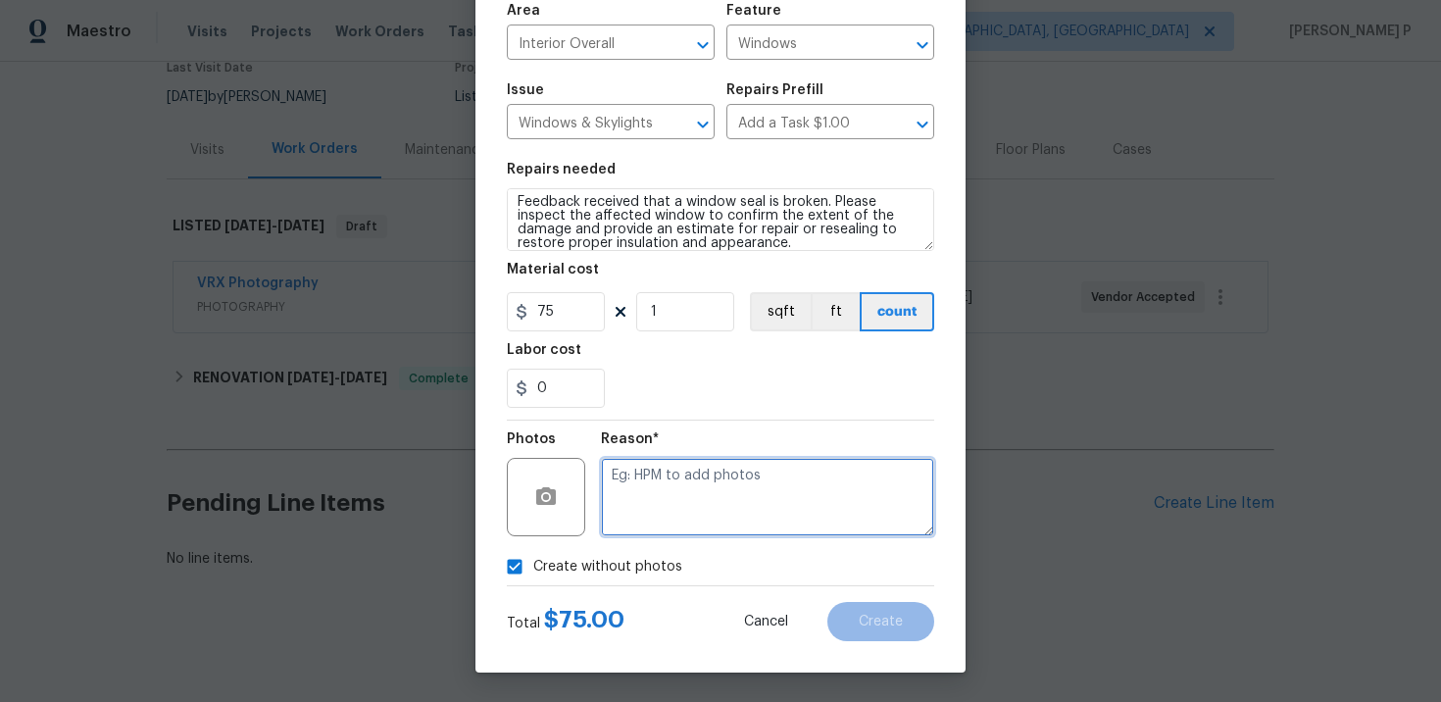
click at [650, 502] on textarea at bounding box center [767, 497] width 333 height 78
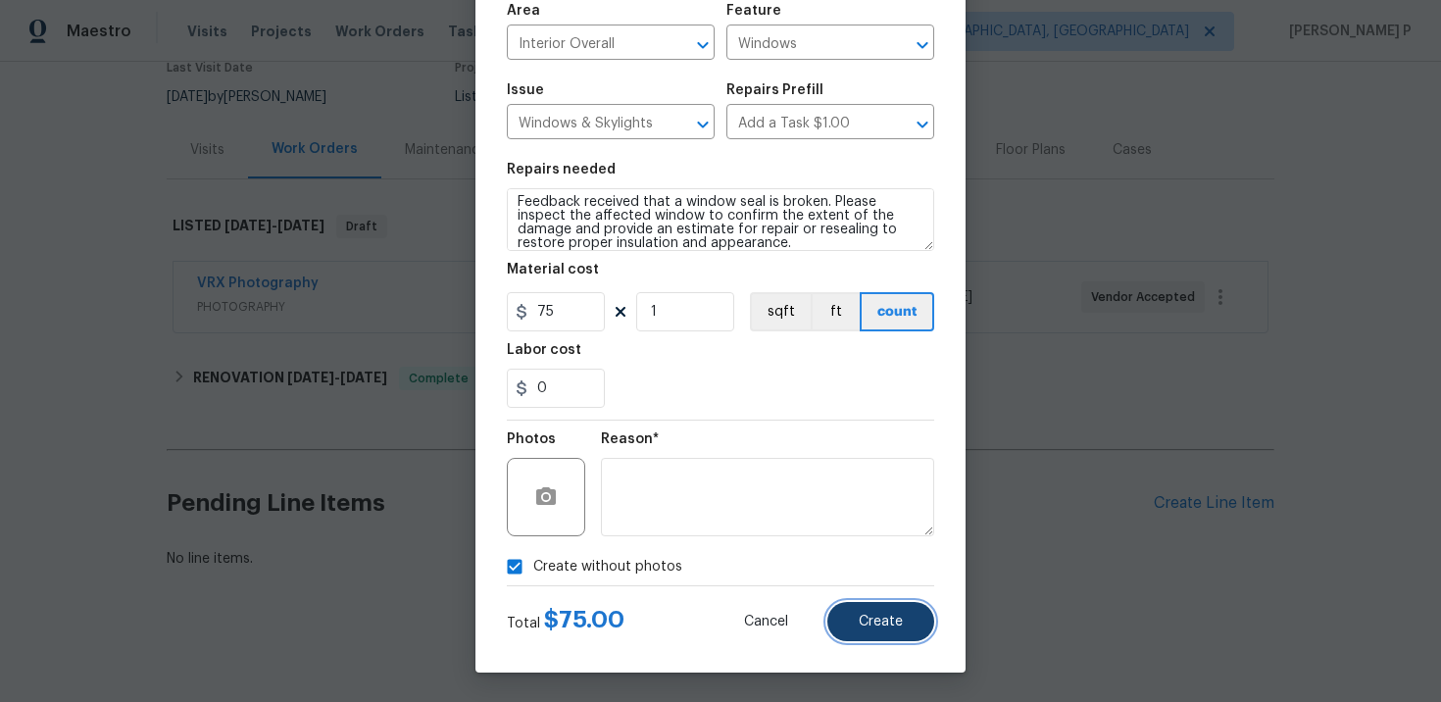
click at [905, 608] on button "Create" at bounding box center [880, 621] width 107 height 39
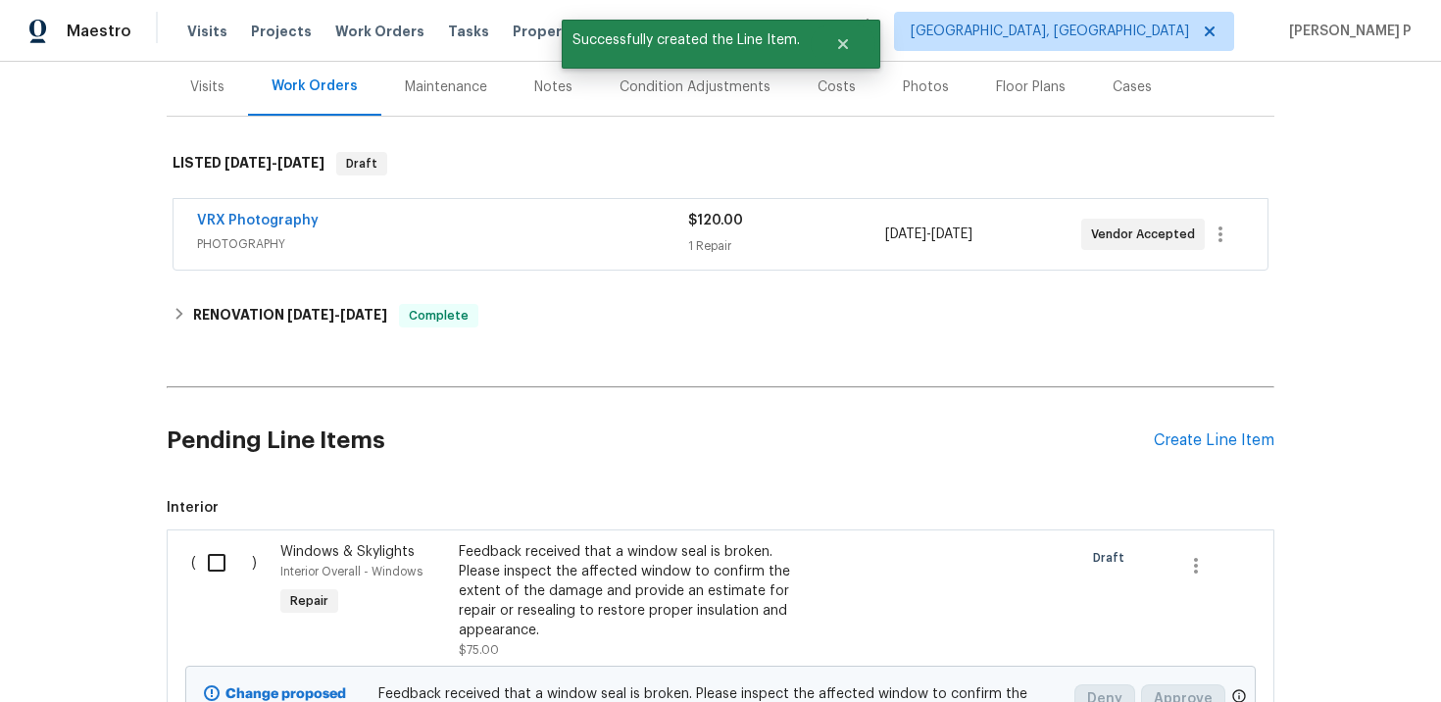
scroll to position [303, 0]
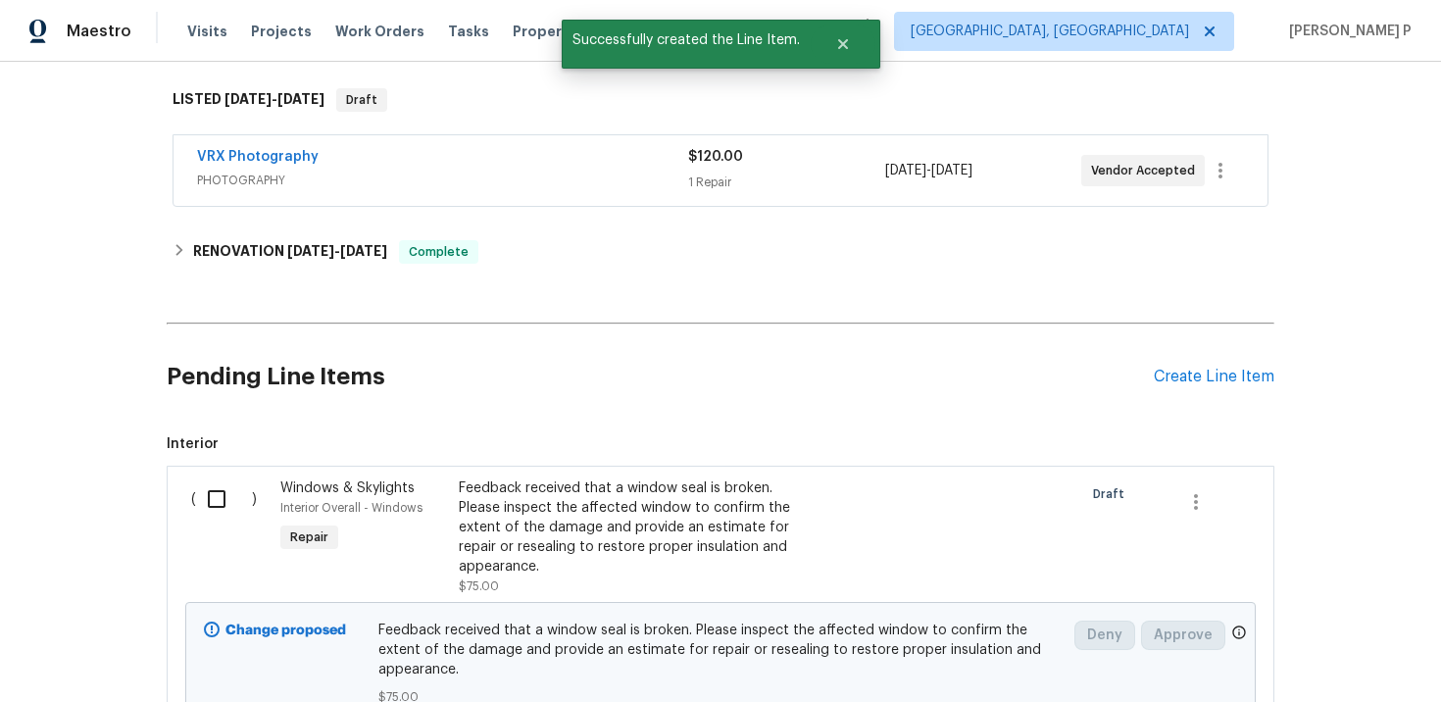
click at [219, 495] on input "checkbox" at bounding box center [224, 498] width 56 height 41
checkbox input "true"
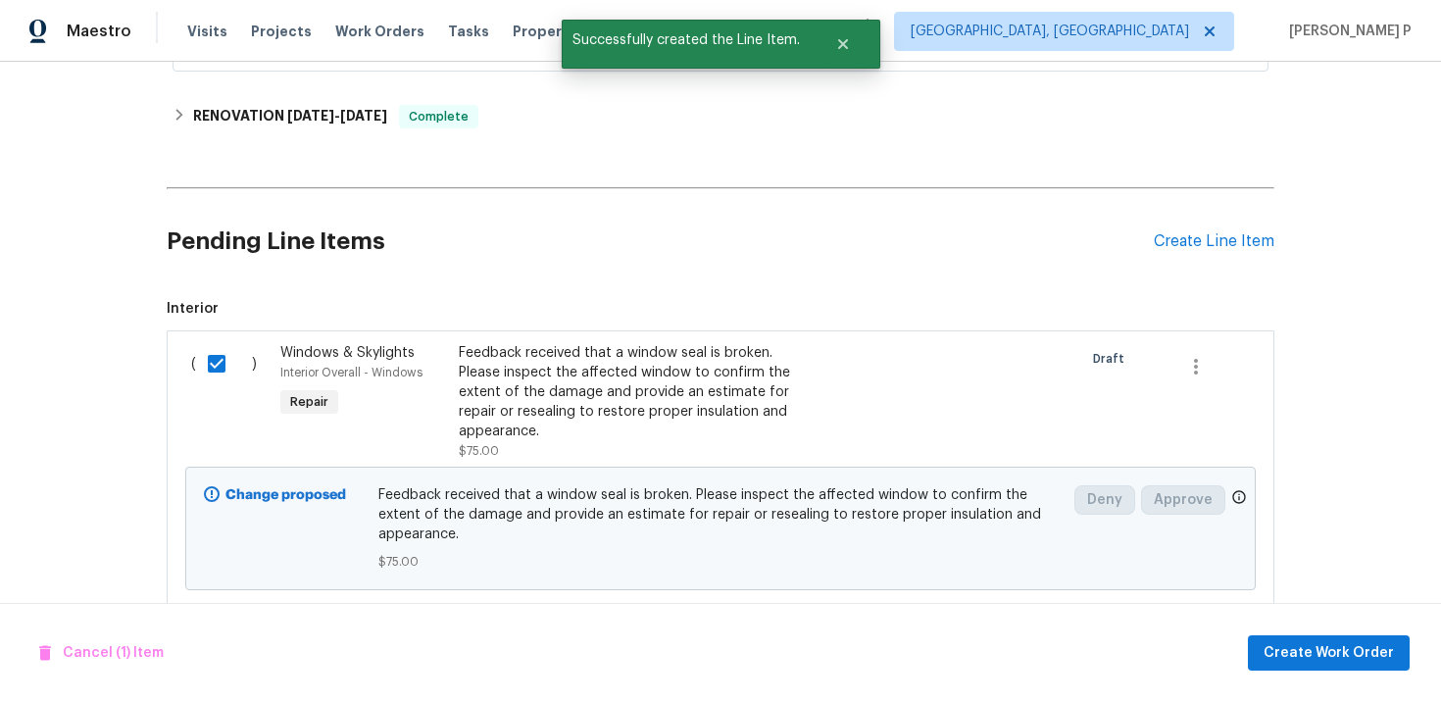
scroll to position [459, 0]
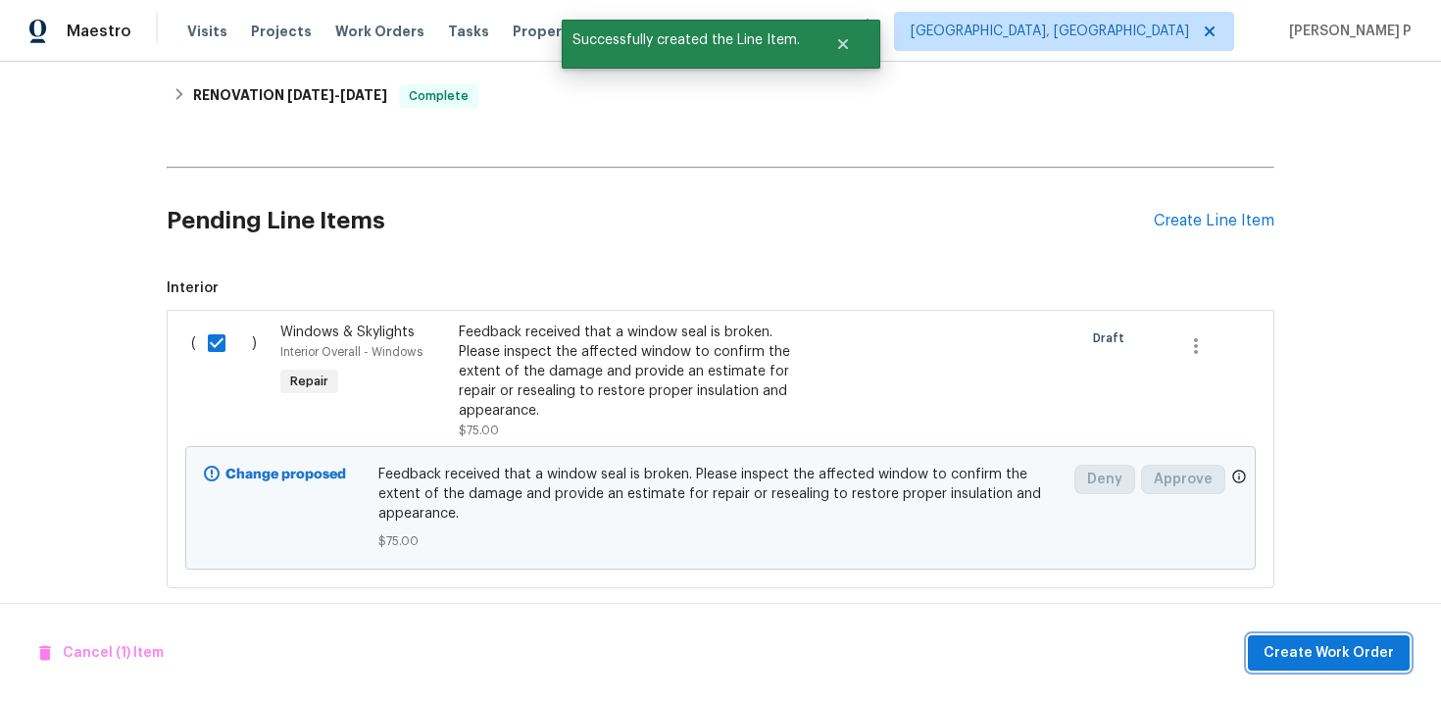
click at [1284, 652] on span "Create Work Order" at bounding box center [1328, 653] width 130 height 25
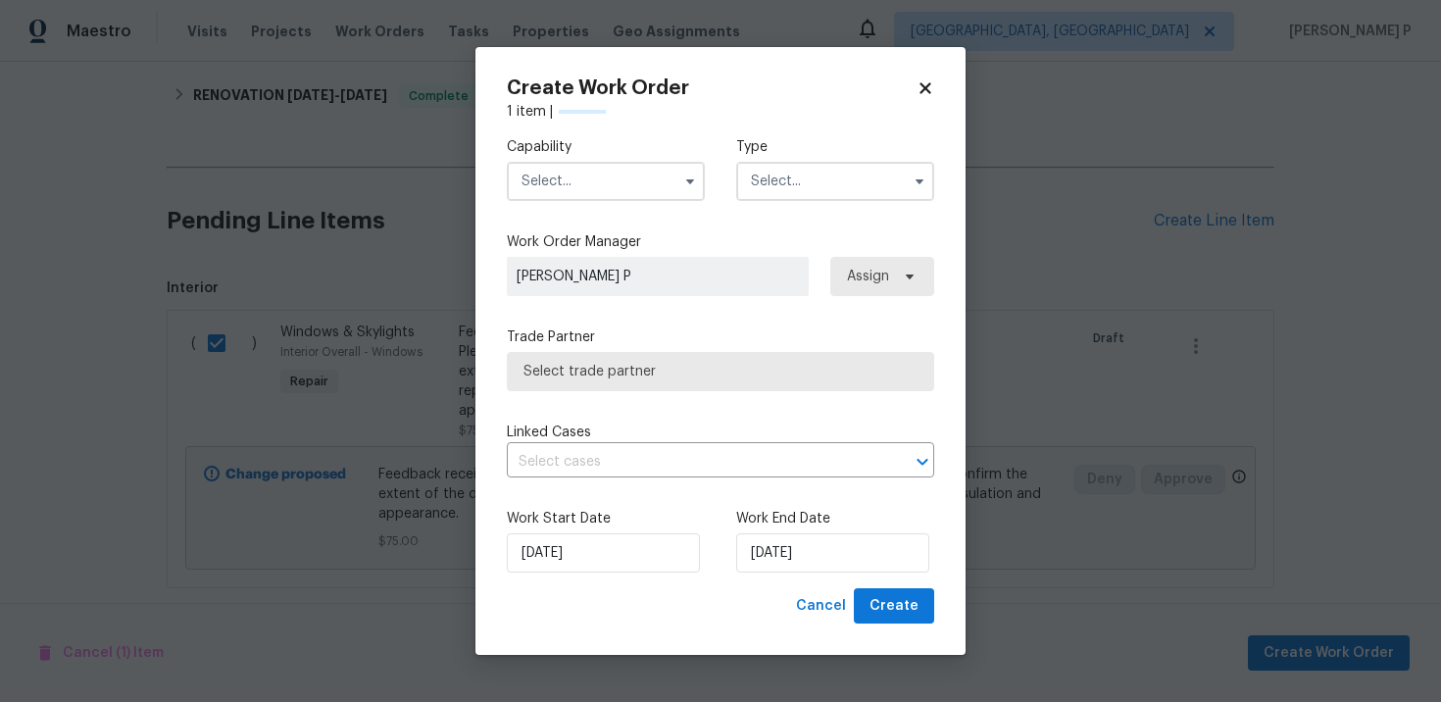
click at [817, 181] on input "text" at bounding box center [835, 181] width 198 height 39
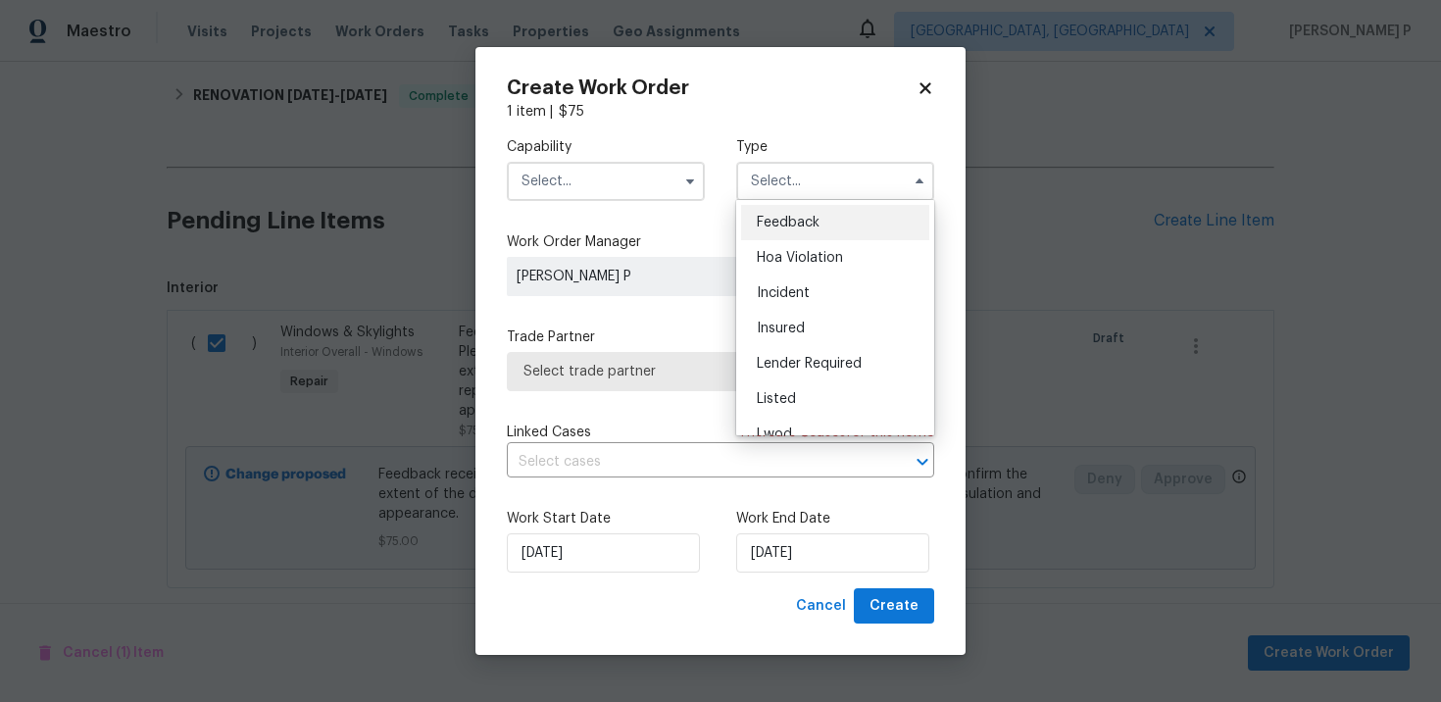
click at [803, 208] on div "Feedback" at bounding box center [835, 222] width 188 height 35
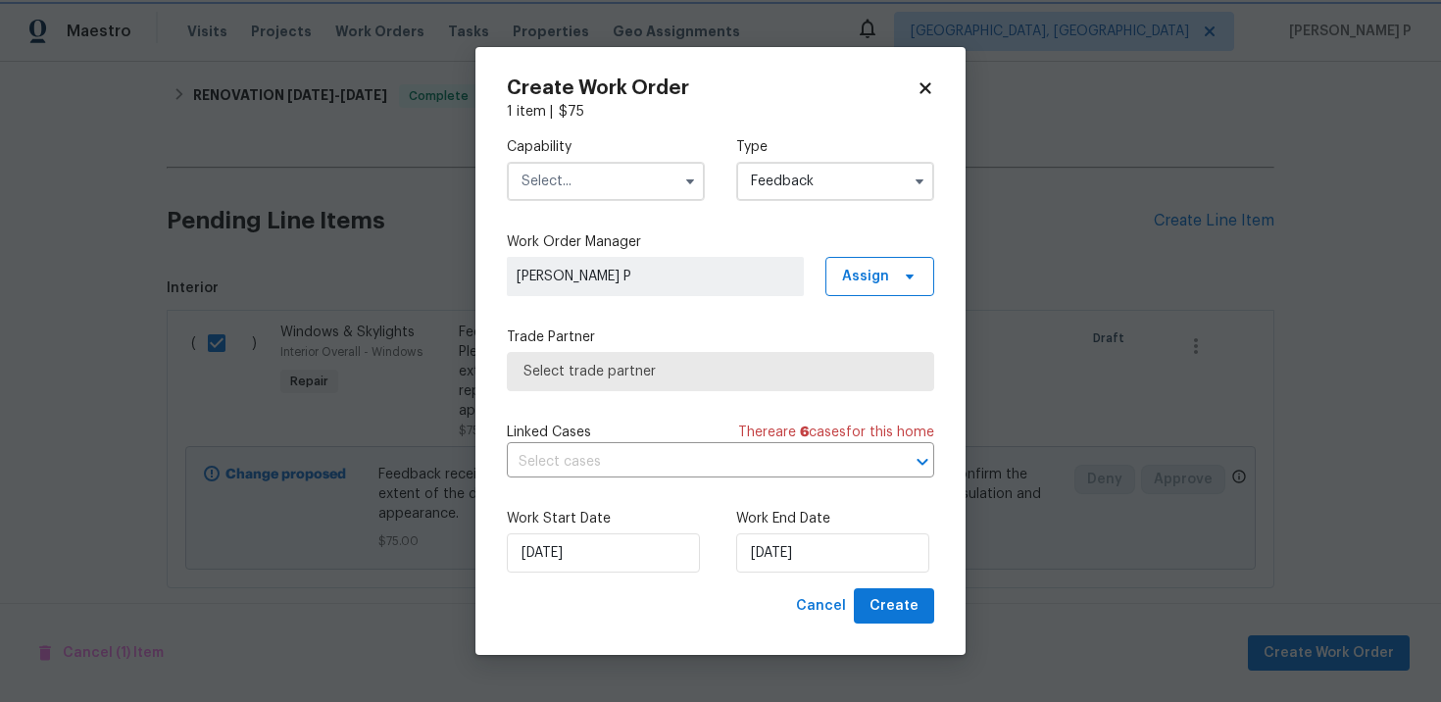
type input "Feedback"
click at [628, 175] on input "text" at bounding box center [606, 181] width 198 height 39
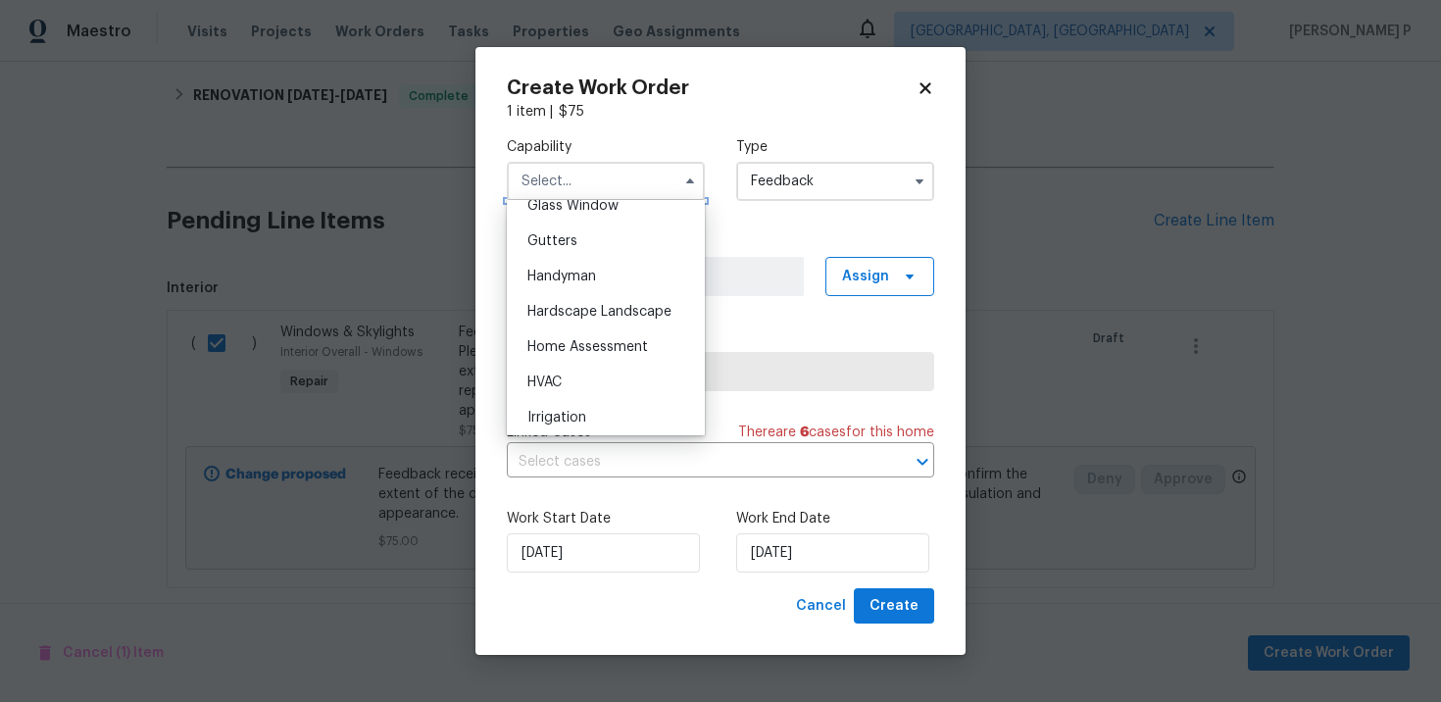
scroll to position [1018, 0]
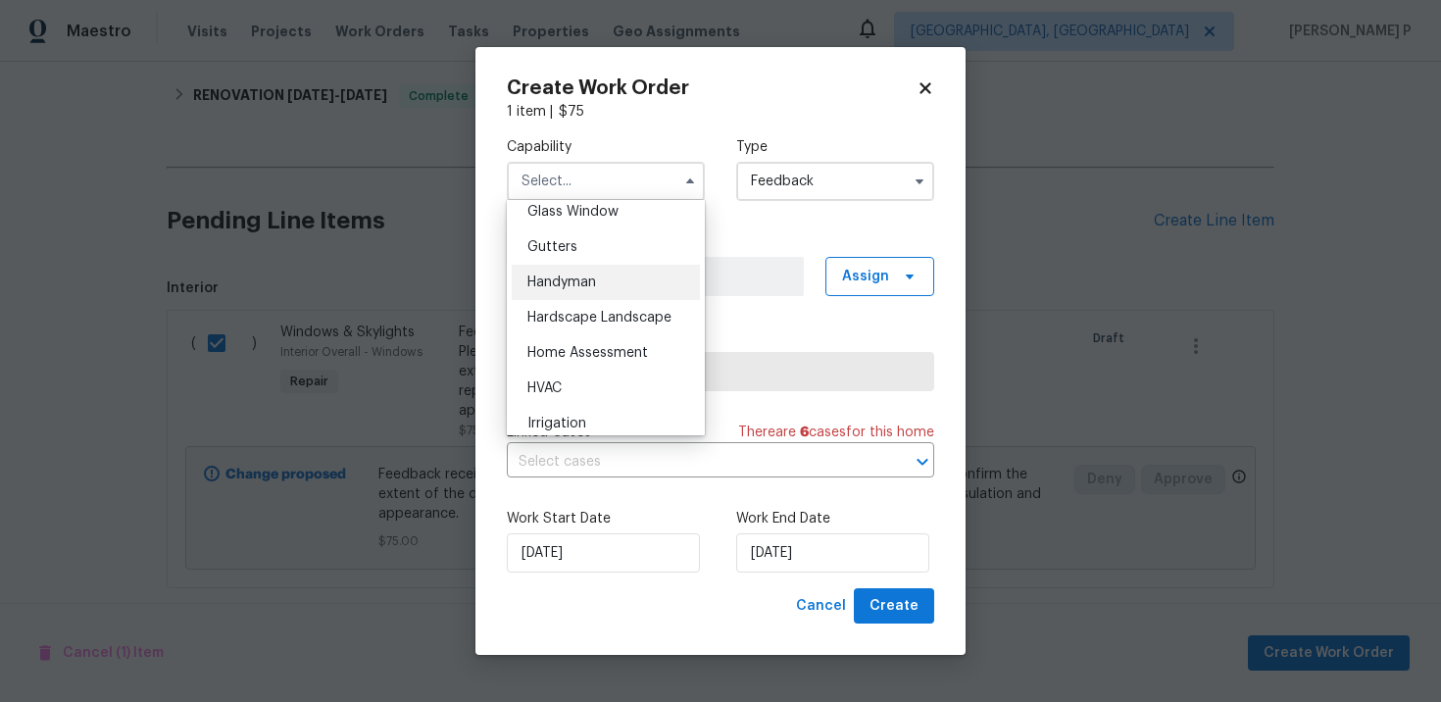
click at [550, 285] on span "Handyman" at bounding box center [561, 282] width 69 height 14
type input "Handyman"
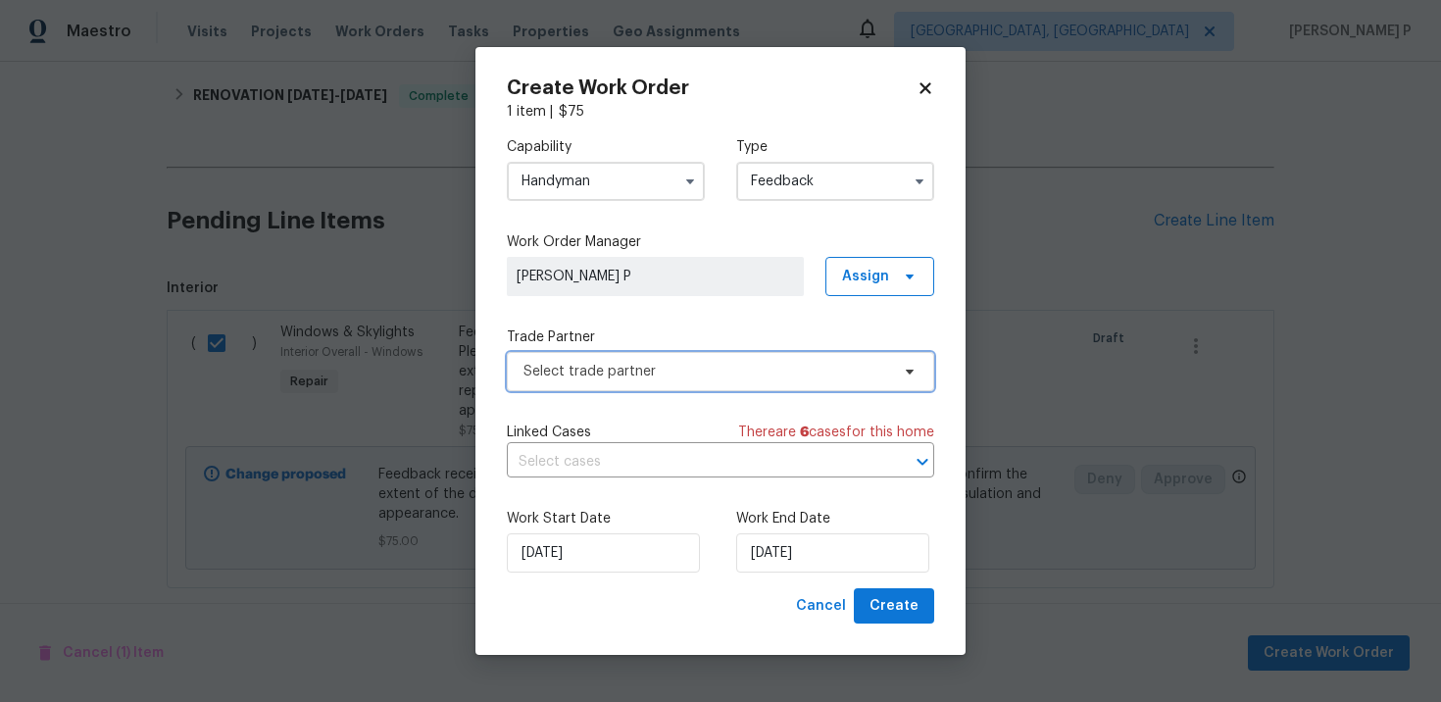
click at [614, 371] on span "Select trade partner" at bounding box center [706, 372] width 366 height 20
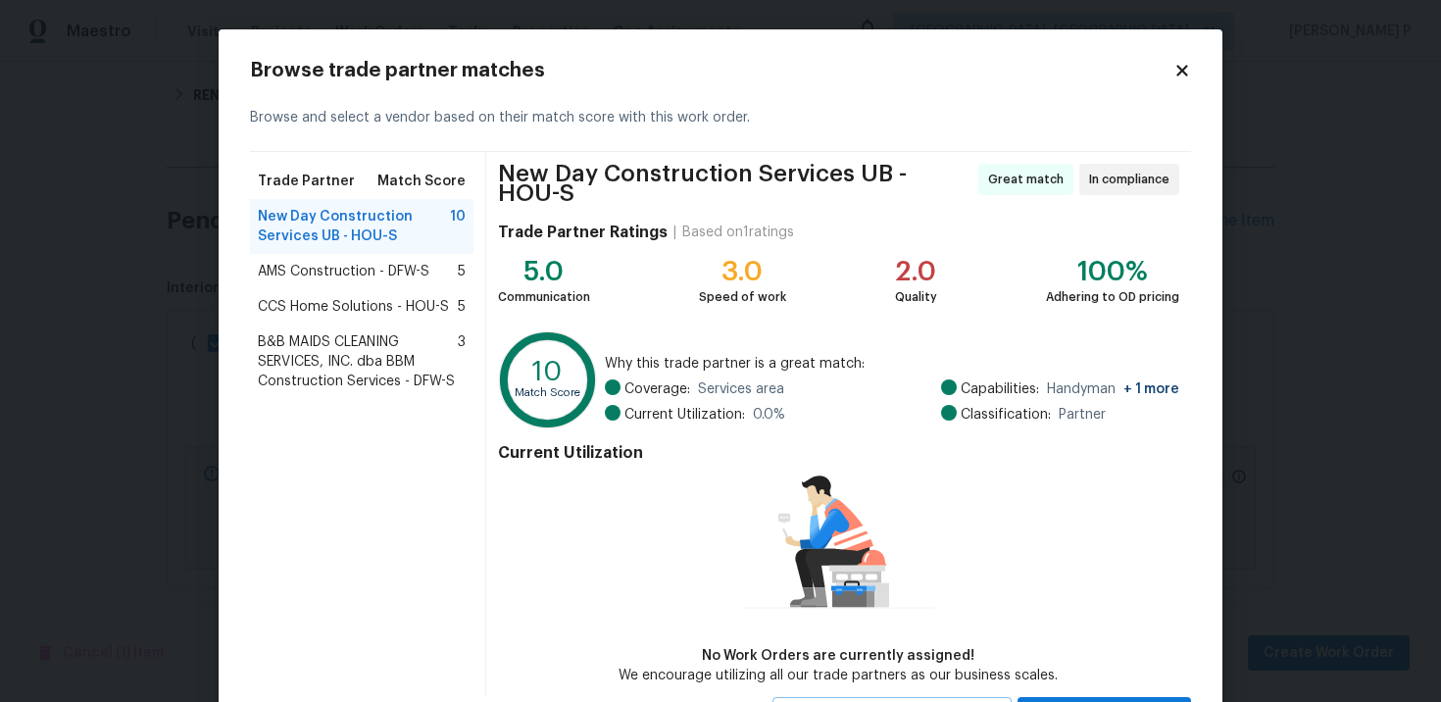
click at [410, 271] on span "AMS Construction - DFW-S" at bounding box center [344, 272] width 172 height 20
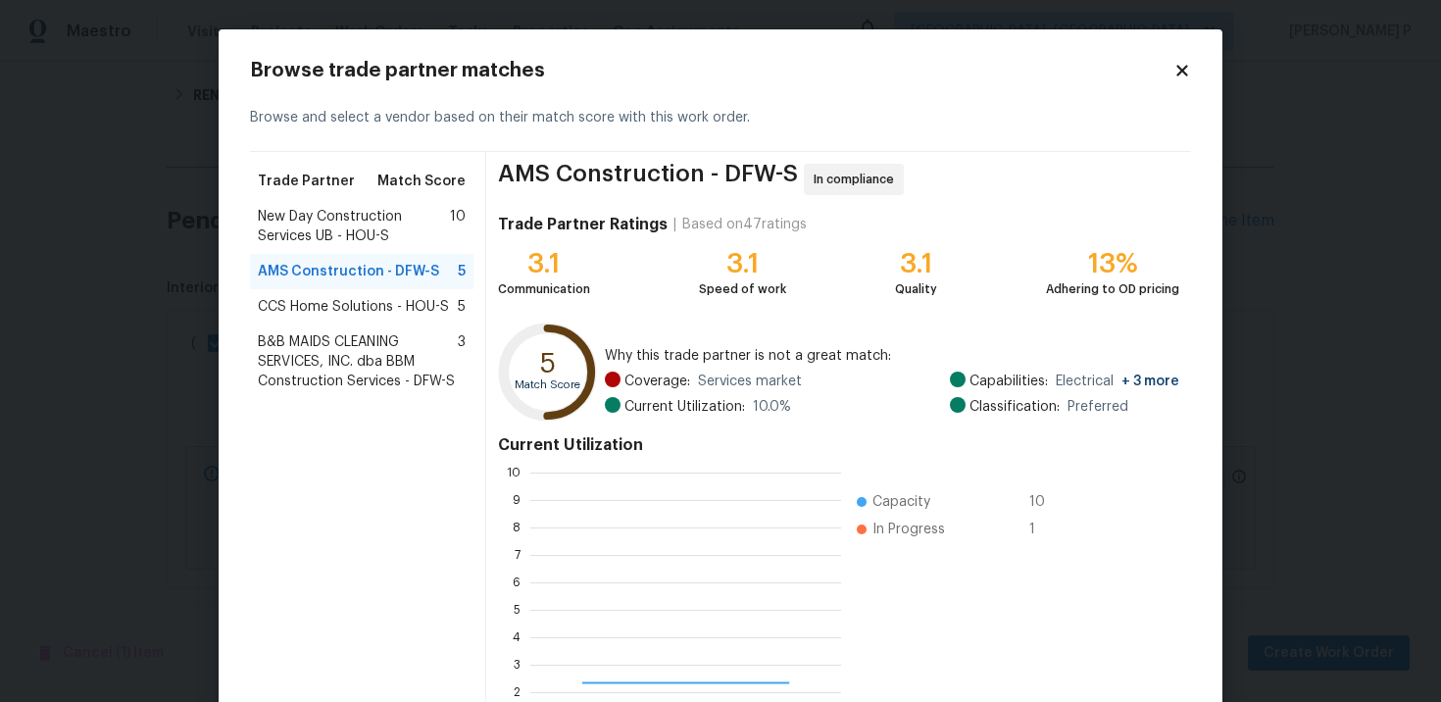
scroll to position [274, 311]
click at [399, 312] on span "CCS Home Solutions - HOU-S" at bounding box center [353, 307] width 191 height 20
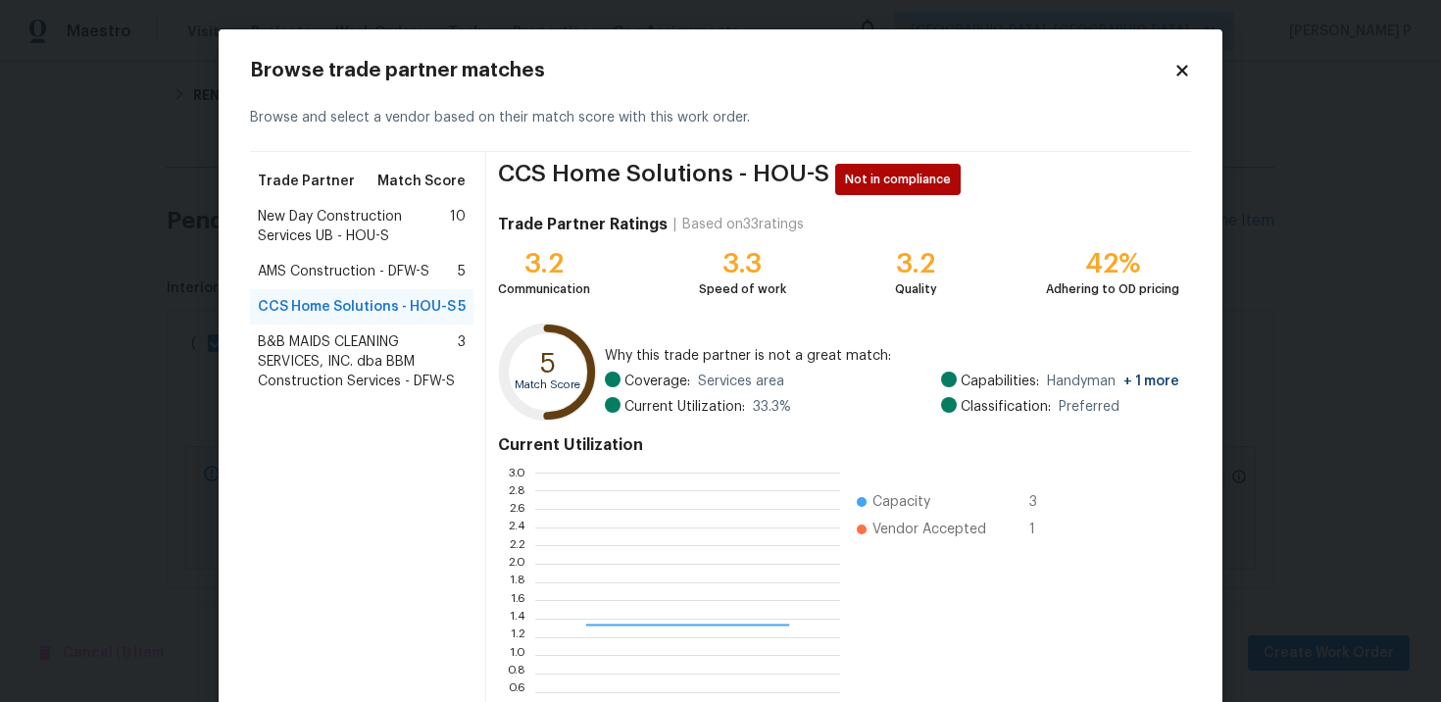
scroll to position [274, 305]
click at [316, 378] on span "B&B MAIDS CLEANING SERVICES, INC. dba BBM Construction Services - DFW-S" at bounding box center [358, 361] width 200 height 59
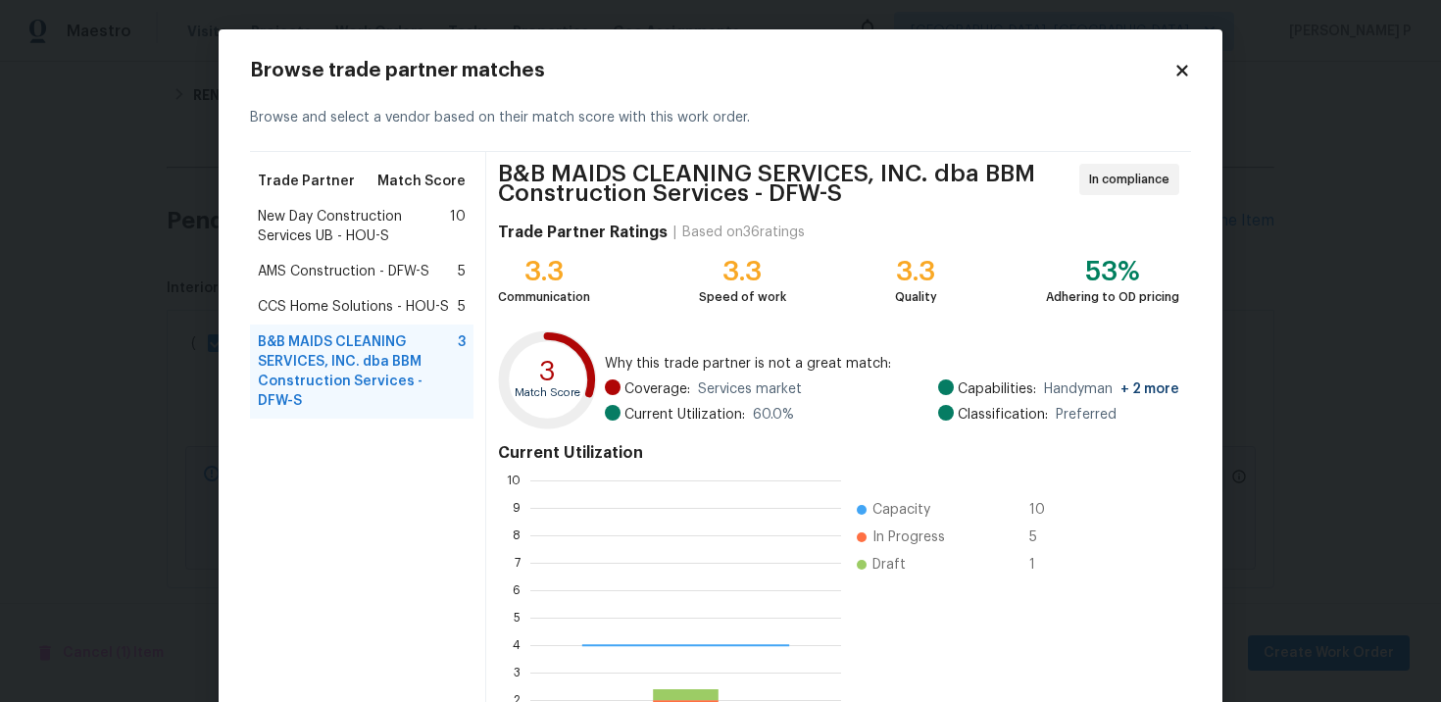
scroll to position [274, 311]
click at [302, 265] on span "AMS Construction - DFW-S" at bounding box center [344, 272] width 172 height 20
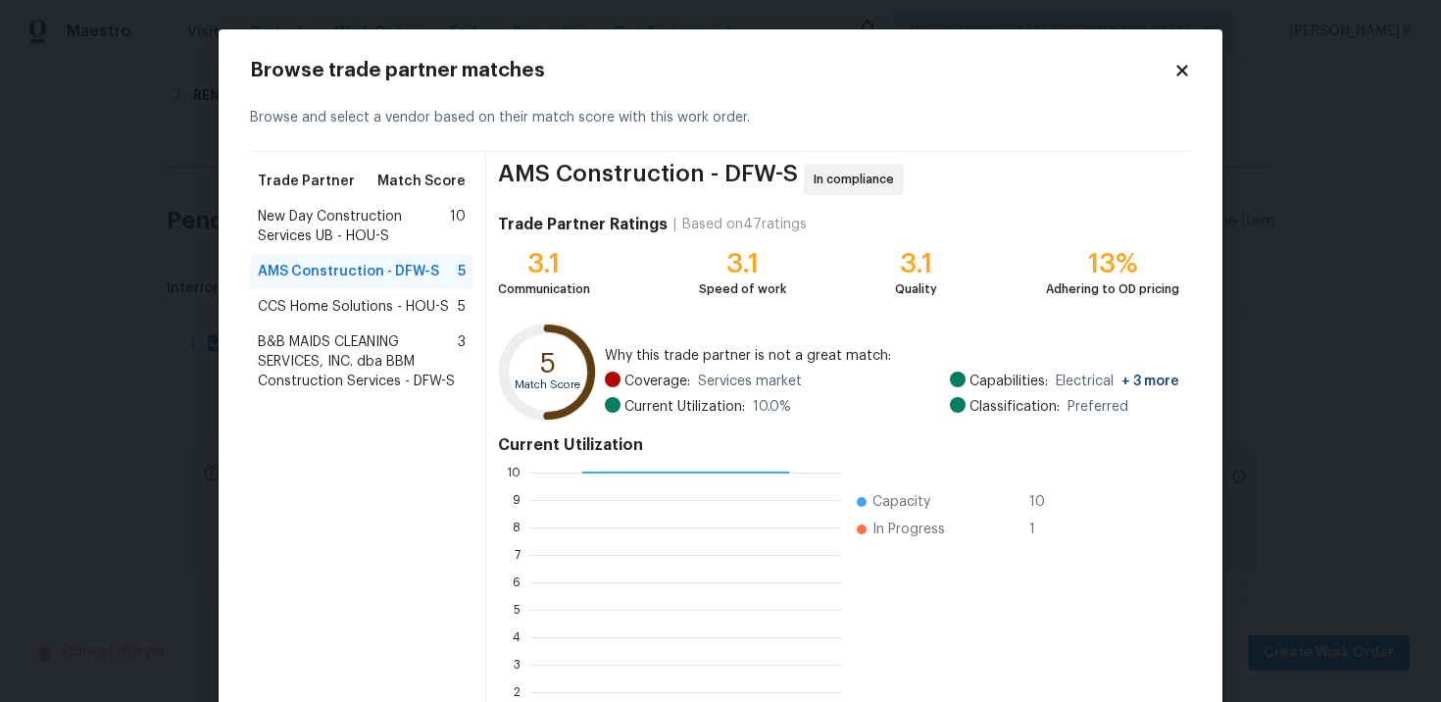
click at [344, 223] on span "New Day Construction Services UB - HOU-S" at bounding box center [354, 226] width 192 height 39
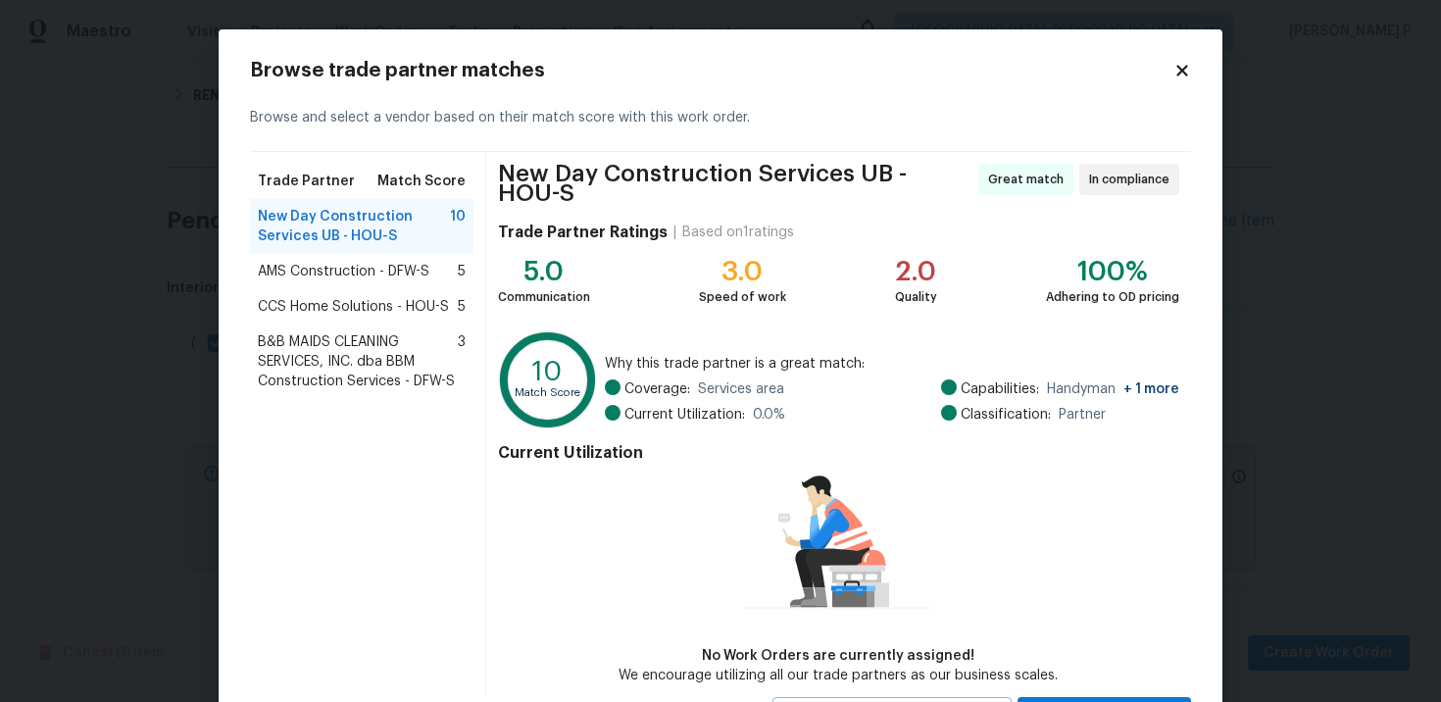
scroll to position [90, 0]
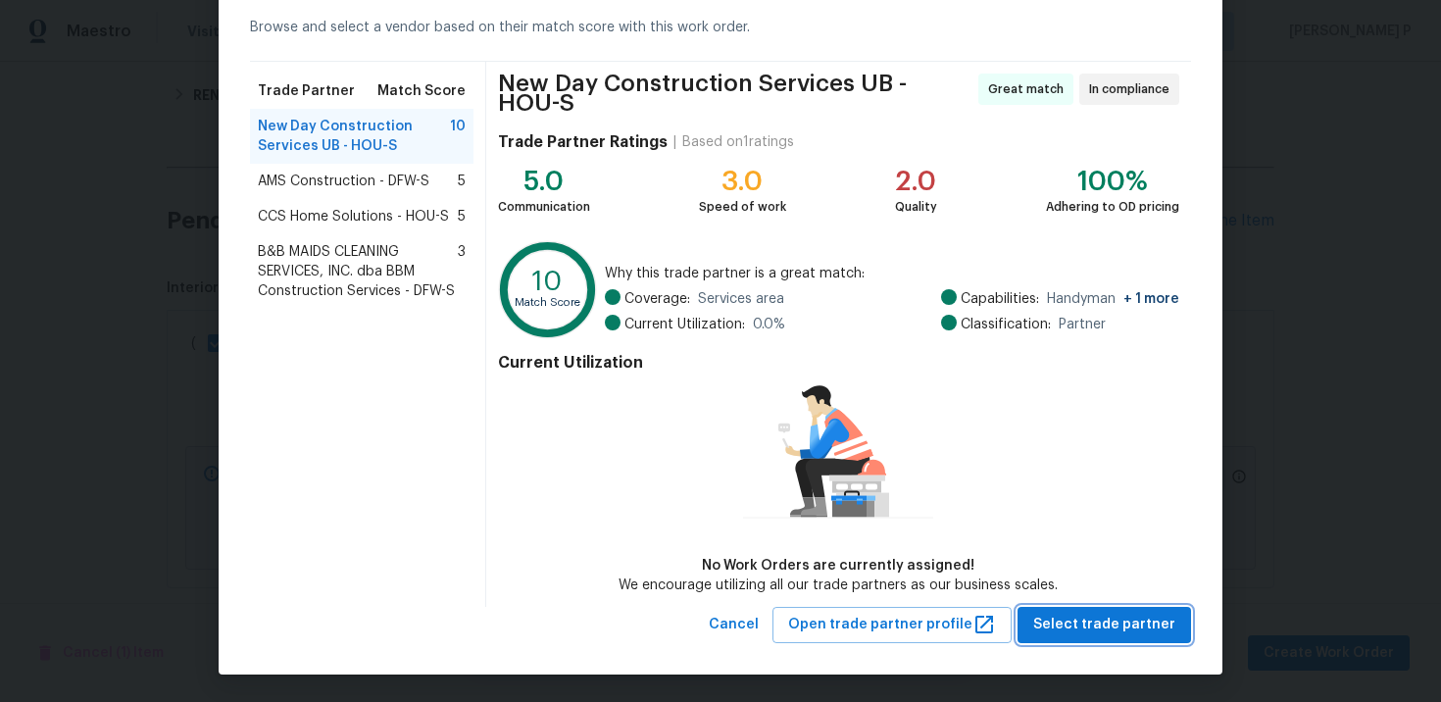
click at [1136, 616] on span "Select trade partner" at bounding box center [1104, 625] width 142 height 25
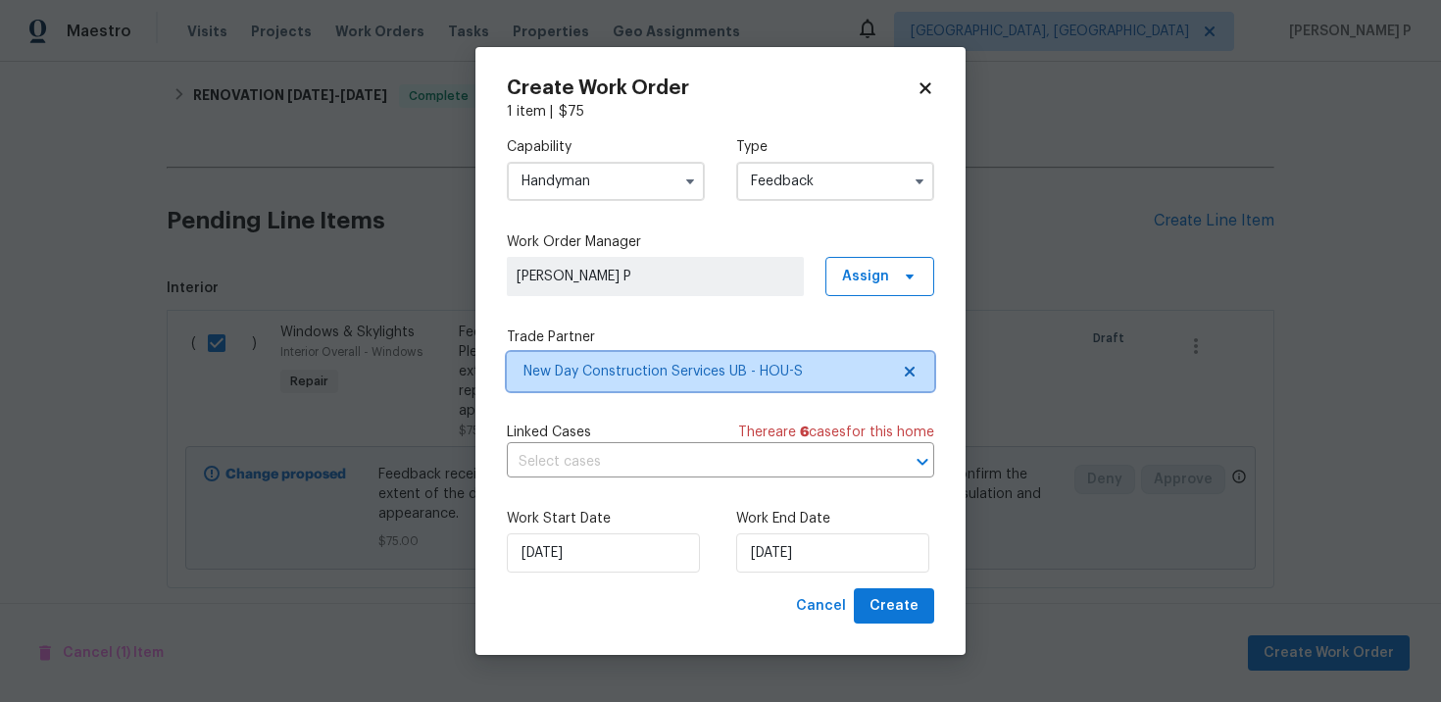
scroll to position [0, 0]
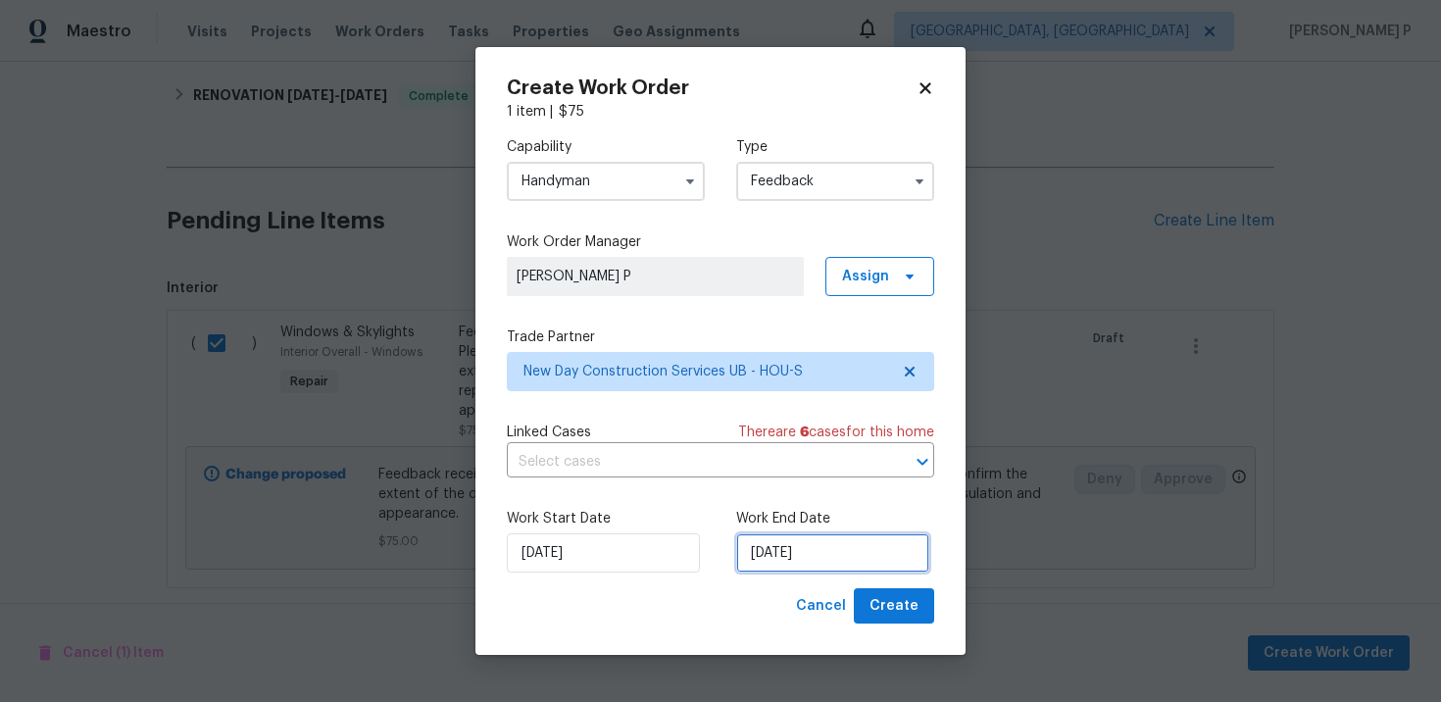
click at [814, 559] on input "[DATE]" at bounding box center [832, 552] width 193 height 39
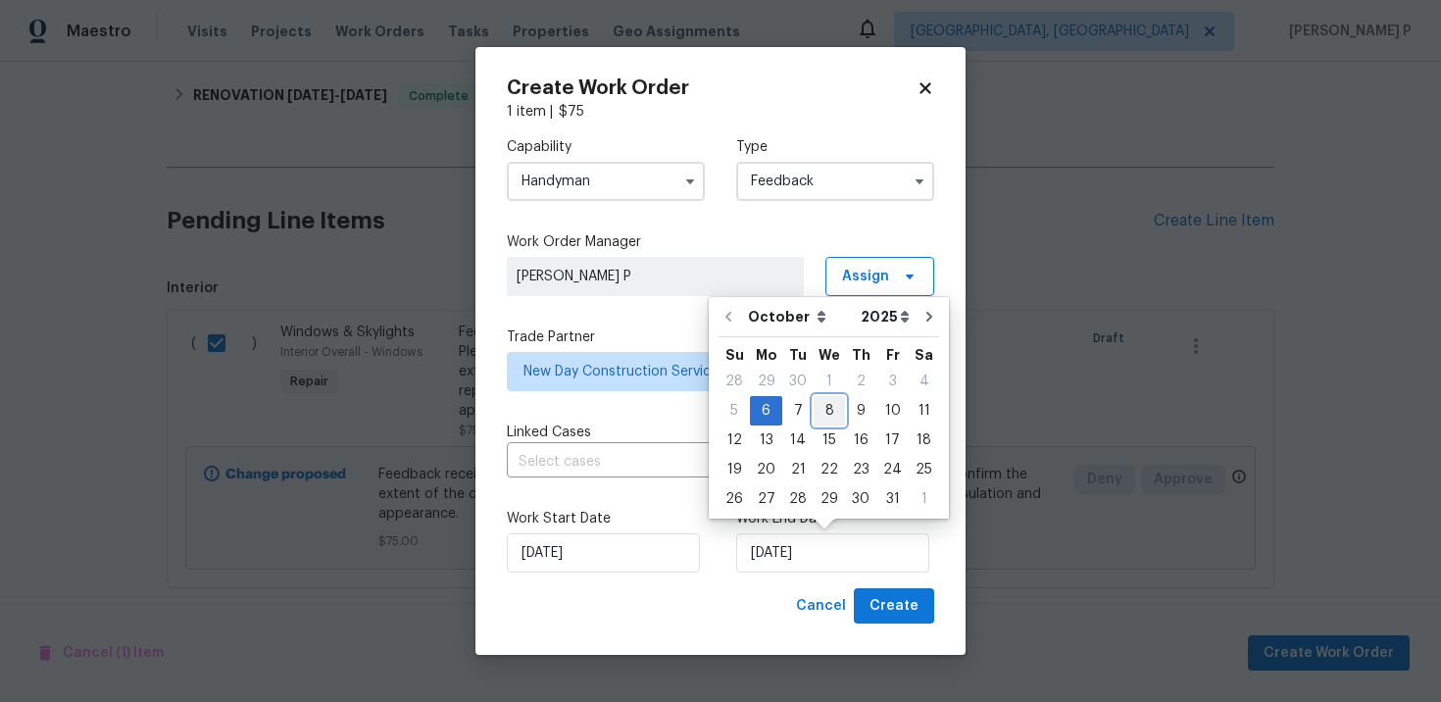
click at [827, 414] on div "8" at bounding box center [828, 410] width 31 height 27
type input "[DATE]"
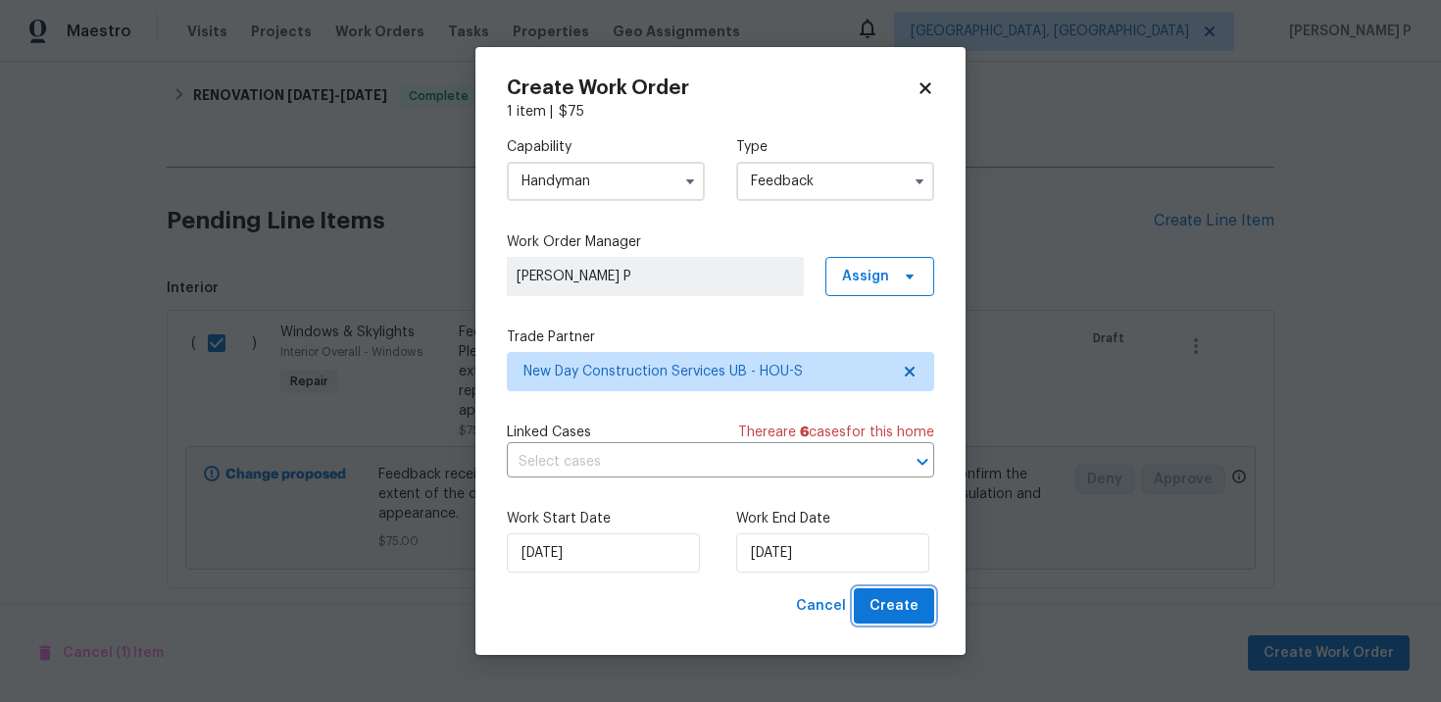
click at [908, 603] on span "Create" at bounding box center [893, 606] width 49 height 25
checkbox input "false"
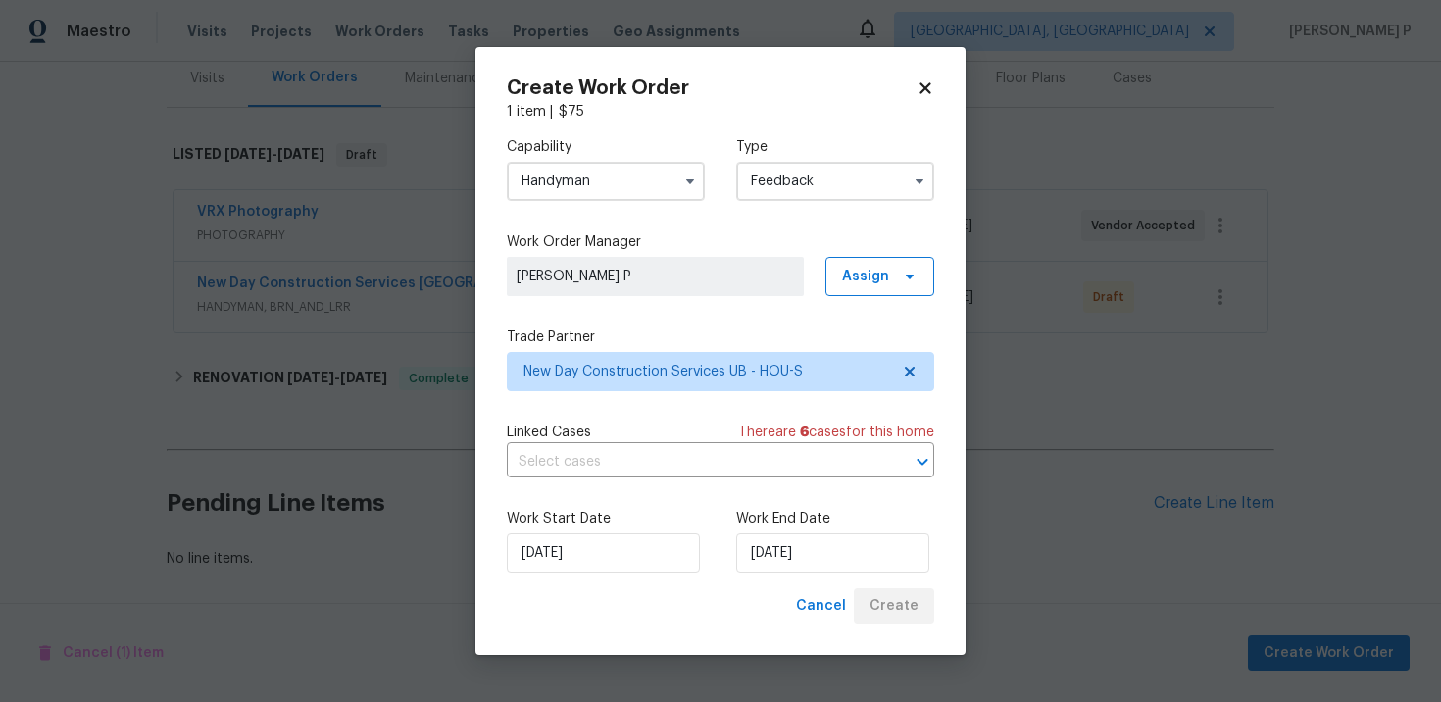
scroll to position [248, 0]
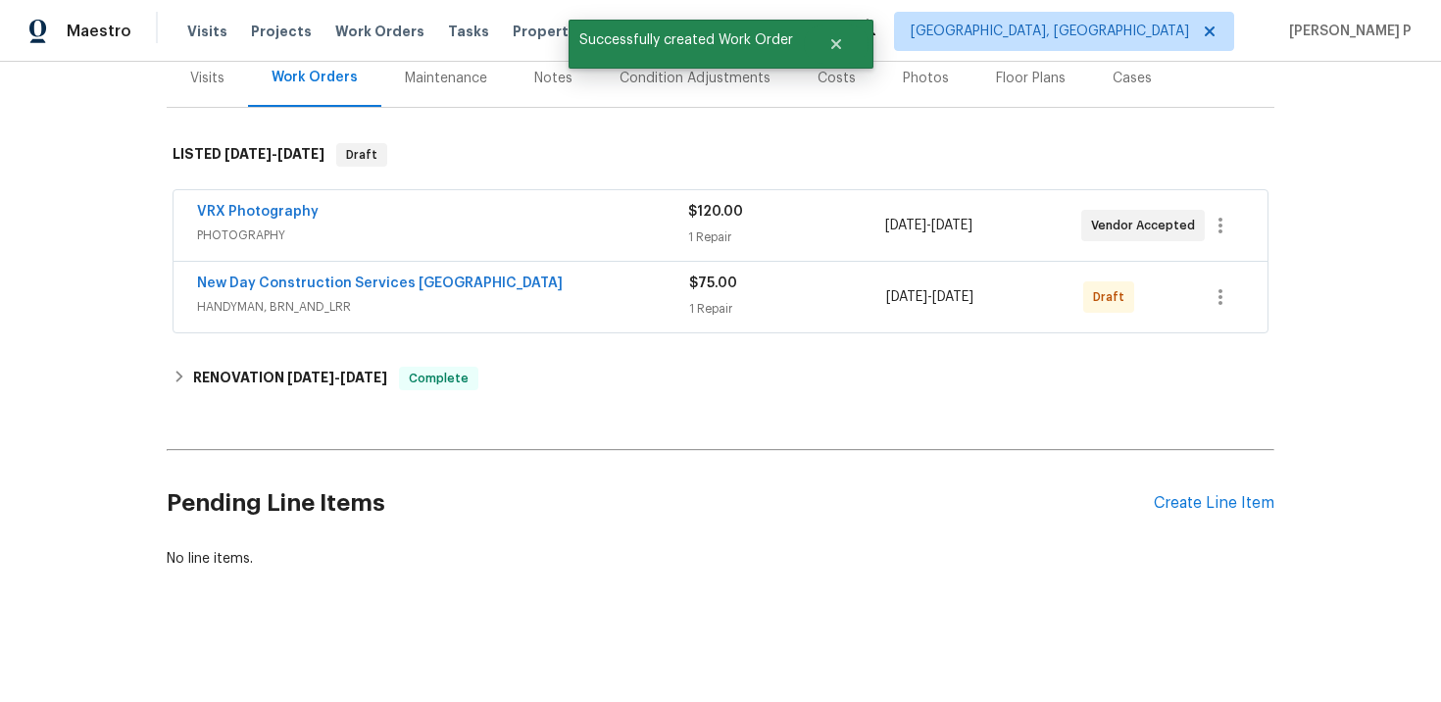
click at [258, 292] on span "New Day Construction Services UB" at bounding box center [380, 283] width 366 height 20
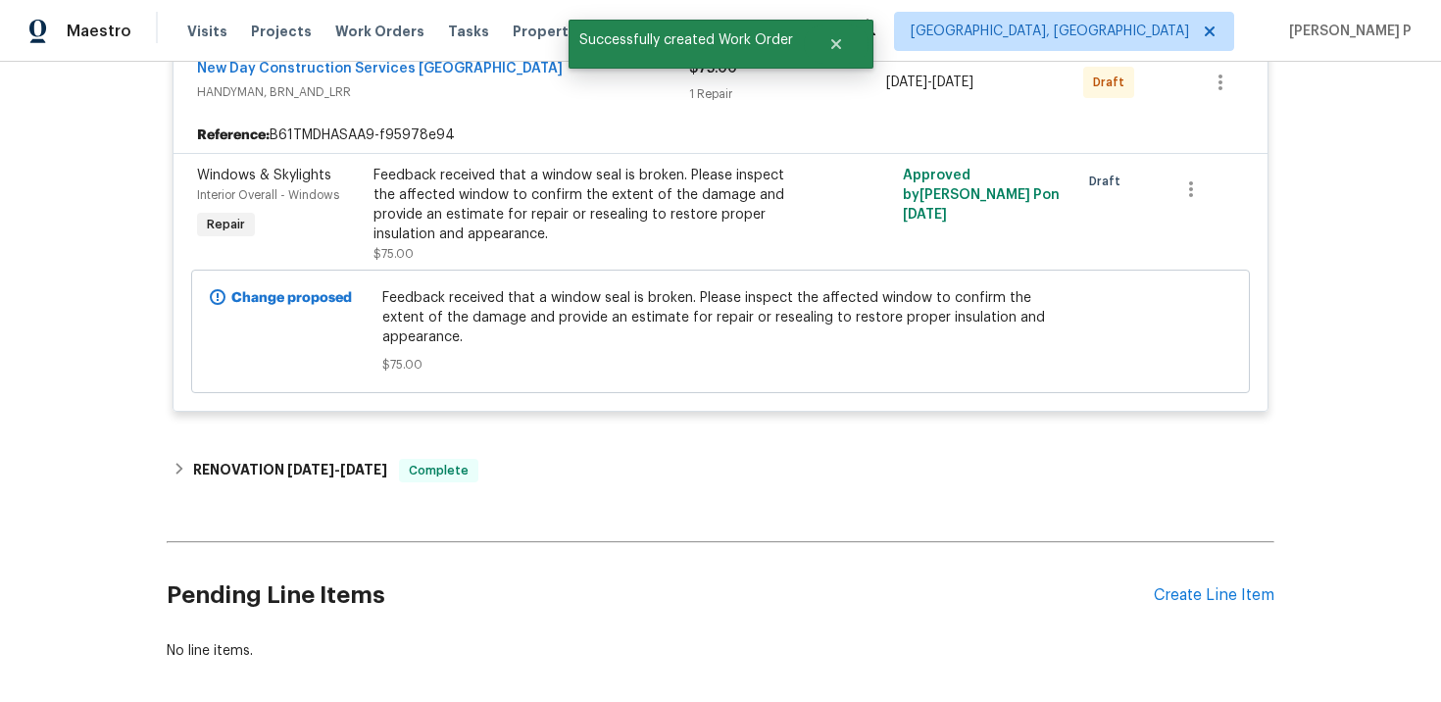
scroll to position [431, 0]
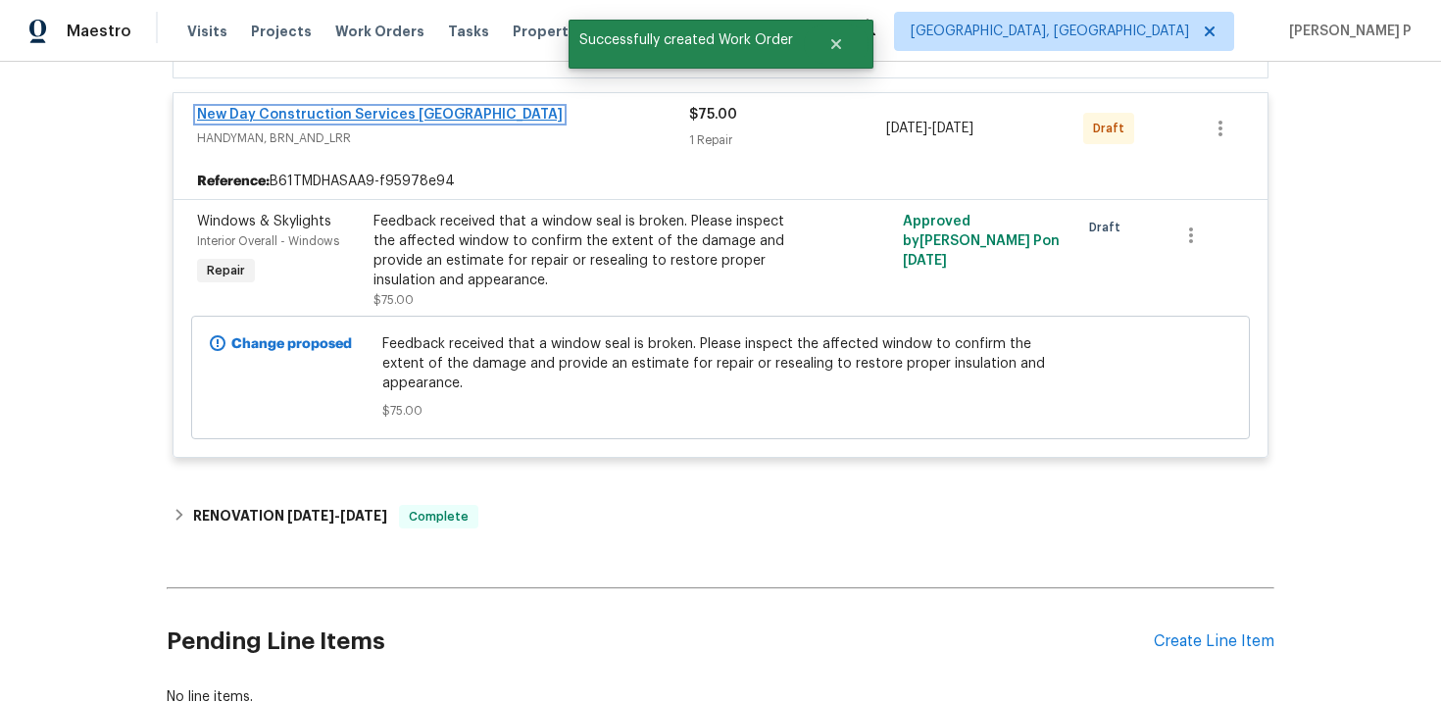
click at [296, 114] on link "New Day Construction Services UB" at bounding box center [380, 115] width 366 height 14
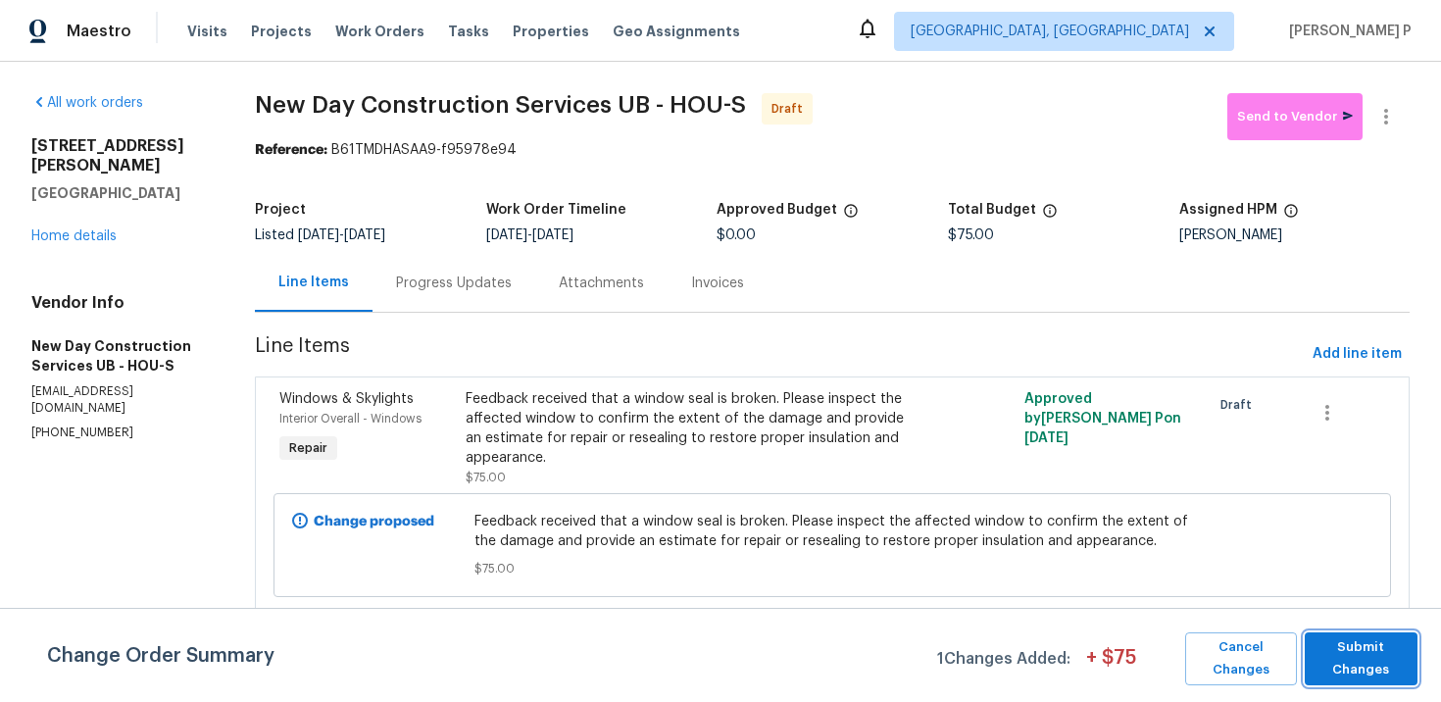
click at [1341, 645] on span "Submit Changes" at bounding box center [1360, 658] width 93 height 45
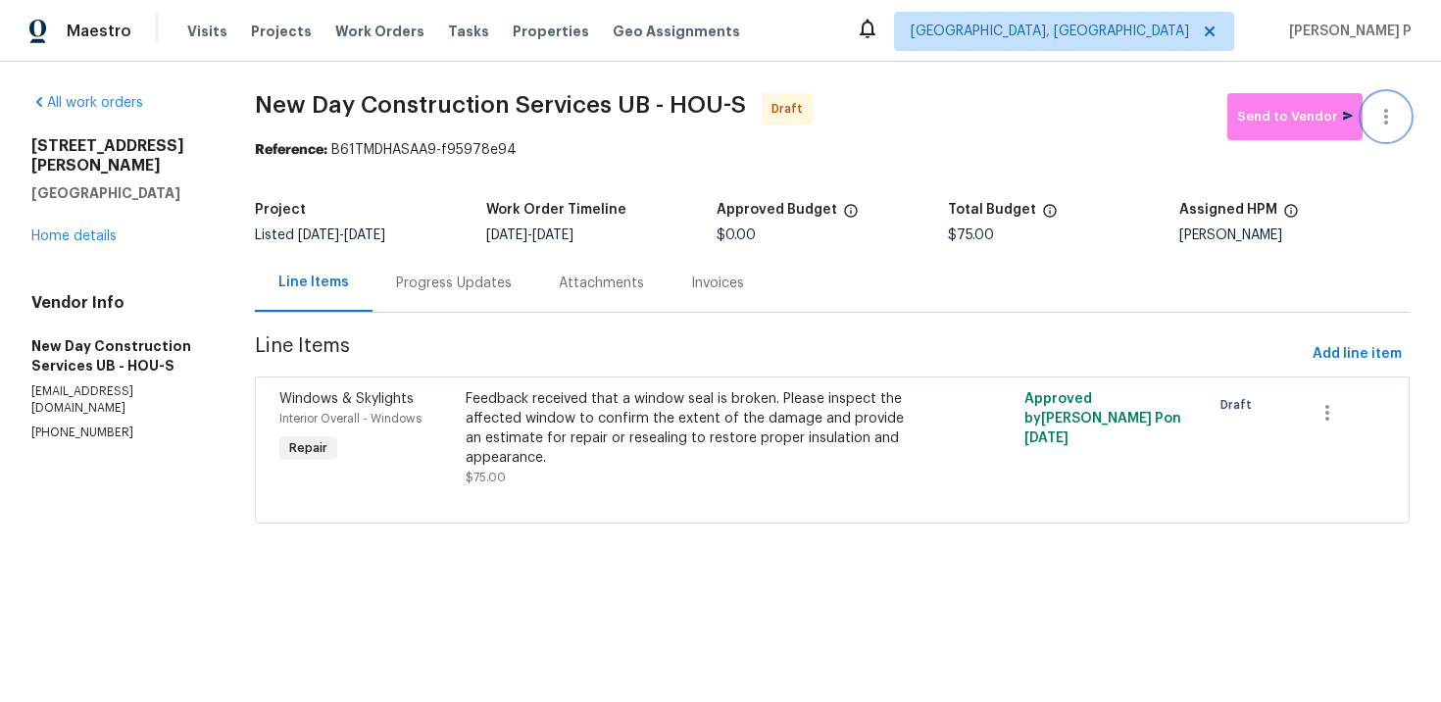
click at [1392, 119] on icon "button" at bounding box center [1386, 117] width 24 height 24
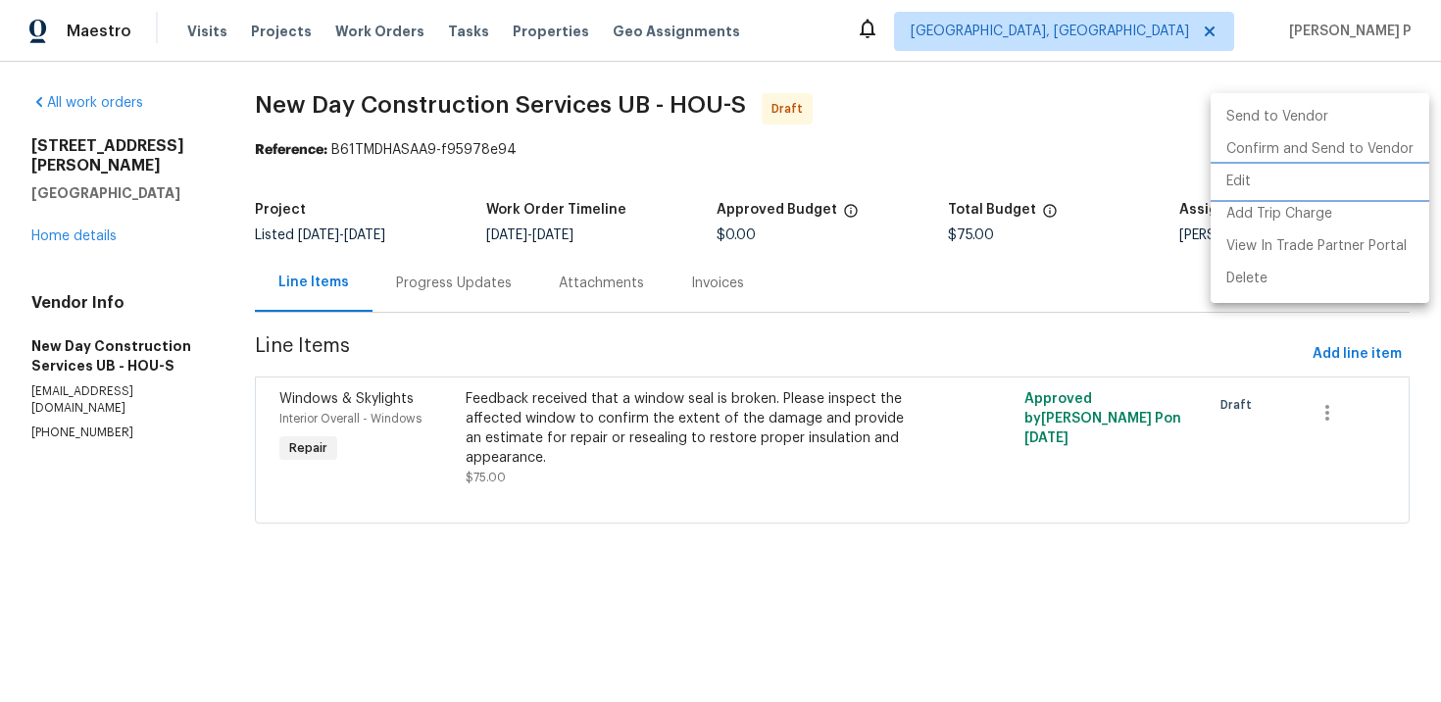
click at [1246, 193] on li "Edit" at bounding box center [1319, 182] width 219 height 32
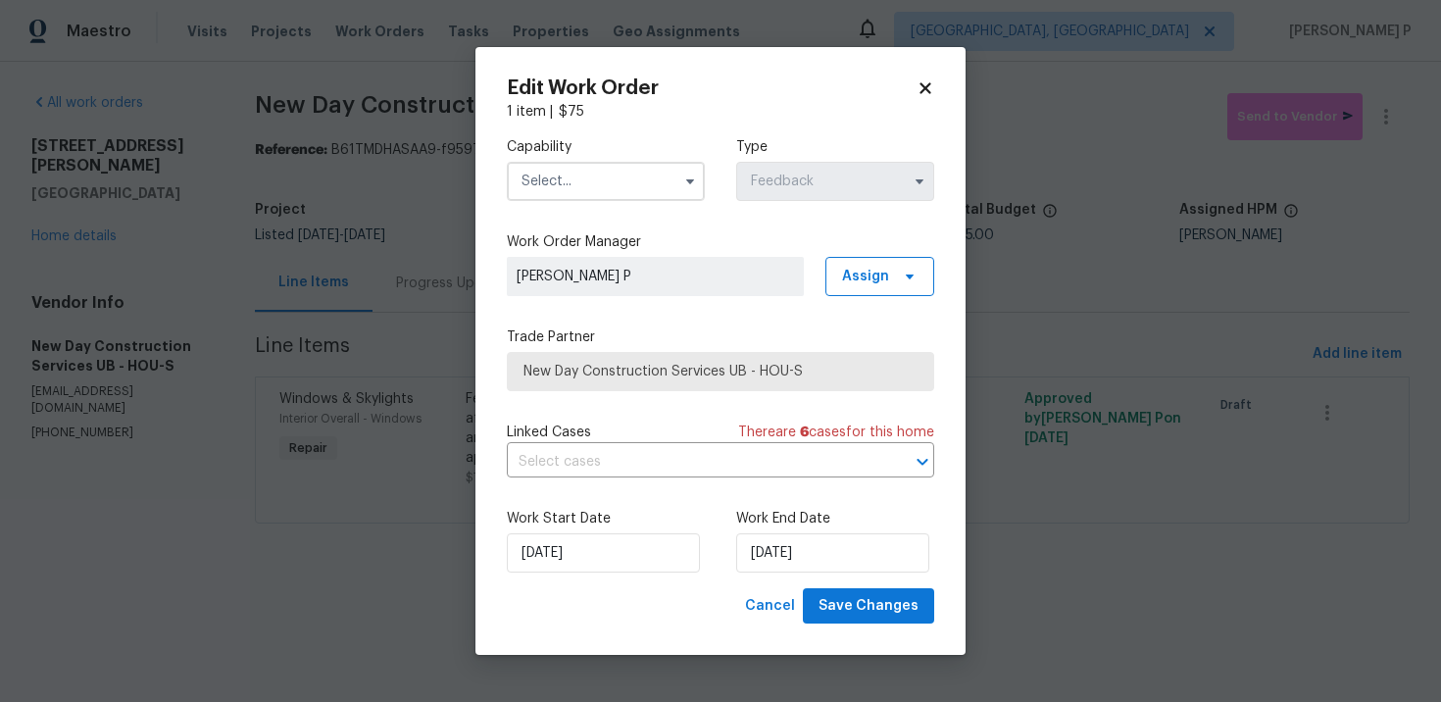
click at [596, 173] on input "text" at bounding box center [606, 181] width 198 height 39
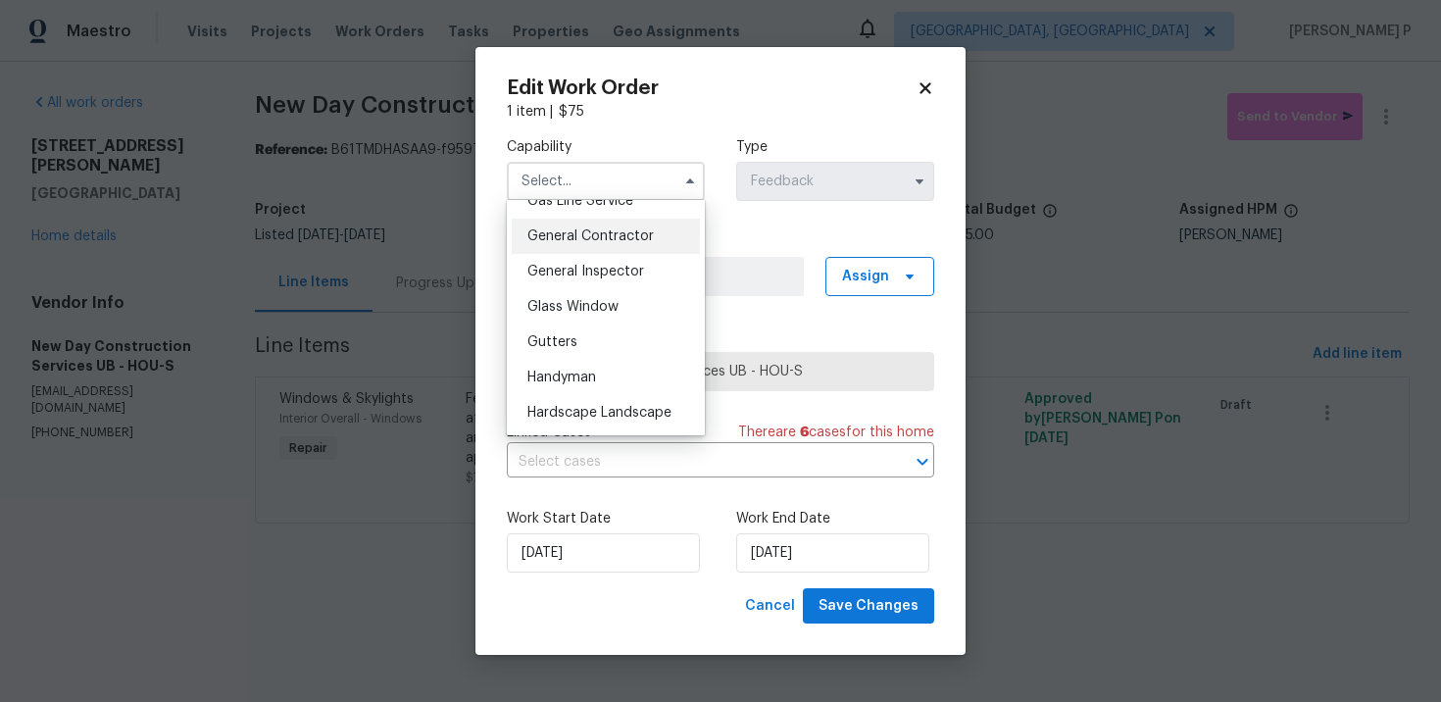
scroll to position [935, 0]
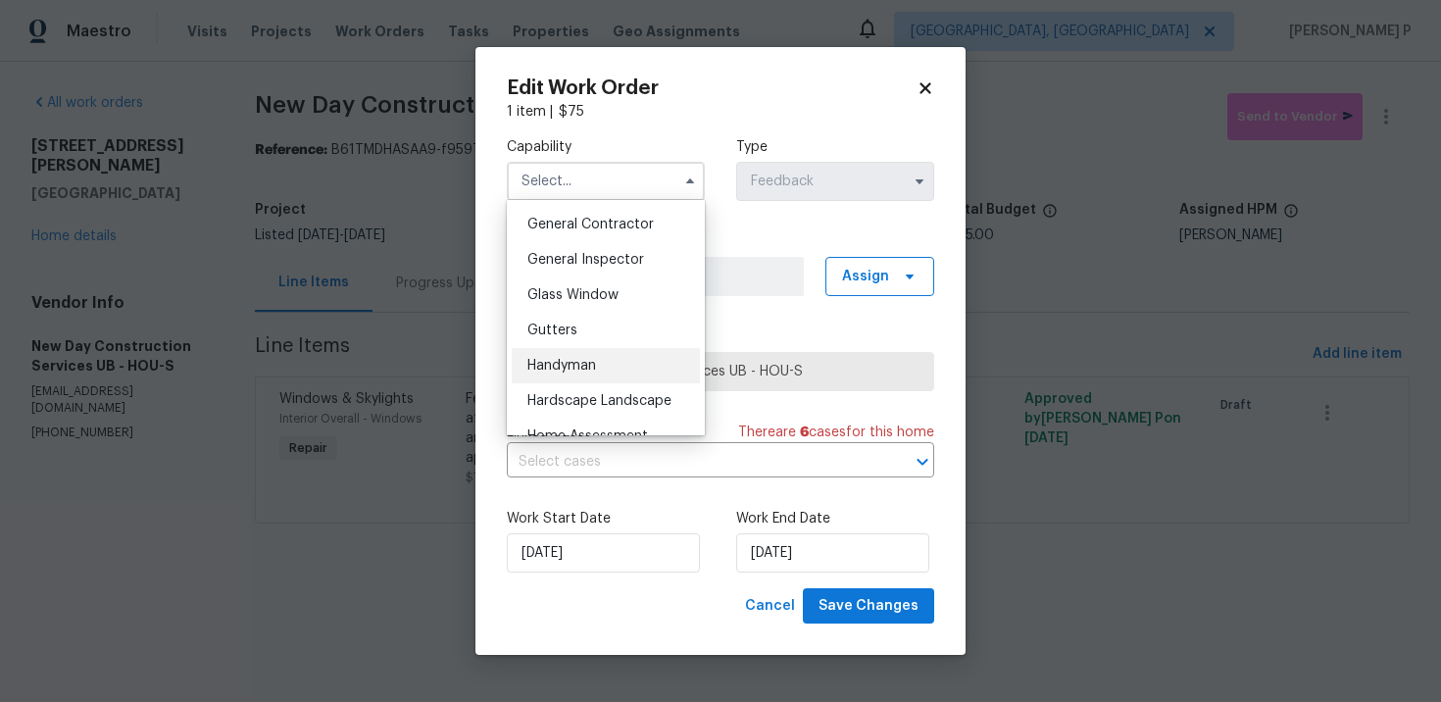
click at [588, 369] on span "Handyman" at bounding box center [561, 366] width 69 height 14
type input "Handyman"
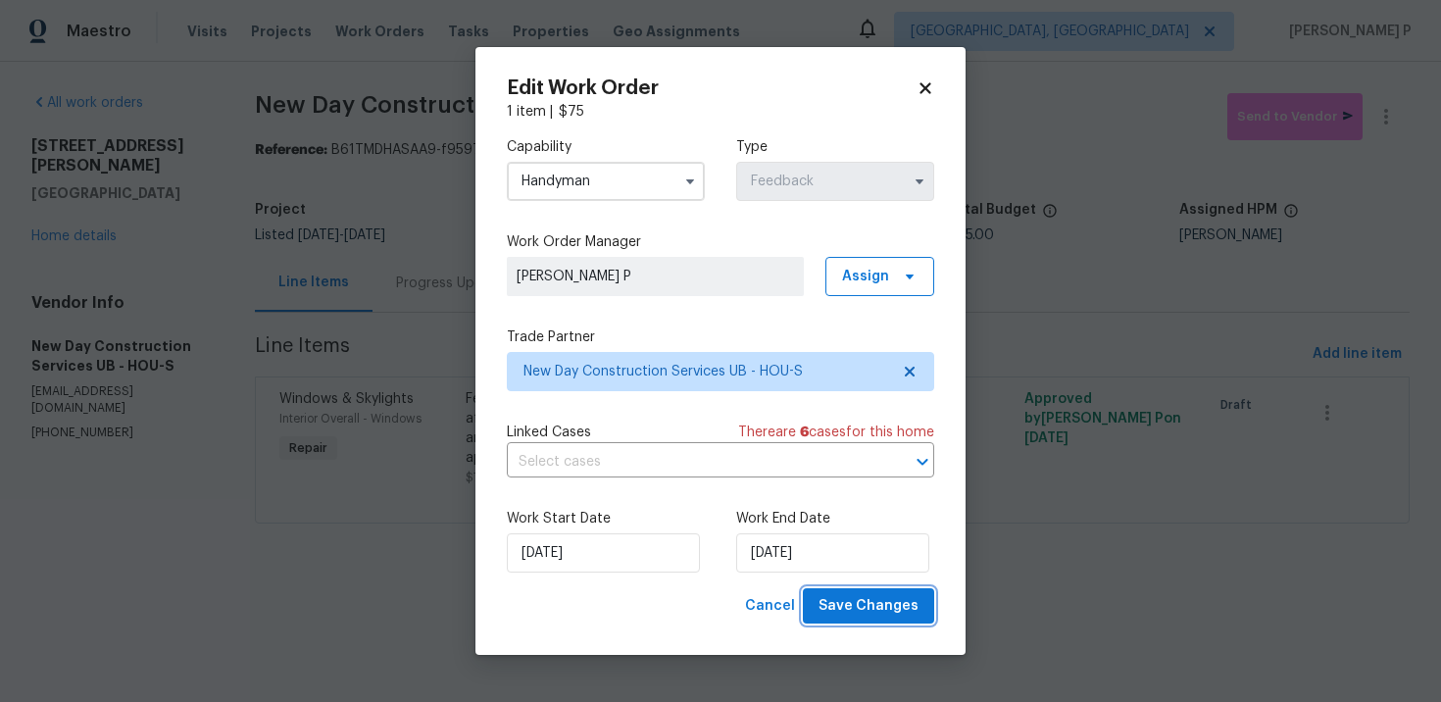
click at [863, 611] on span "Save Changes" at bounding box center [868, 606] width 100 height 25
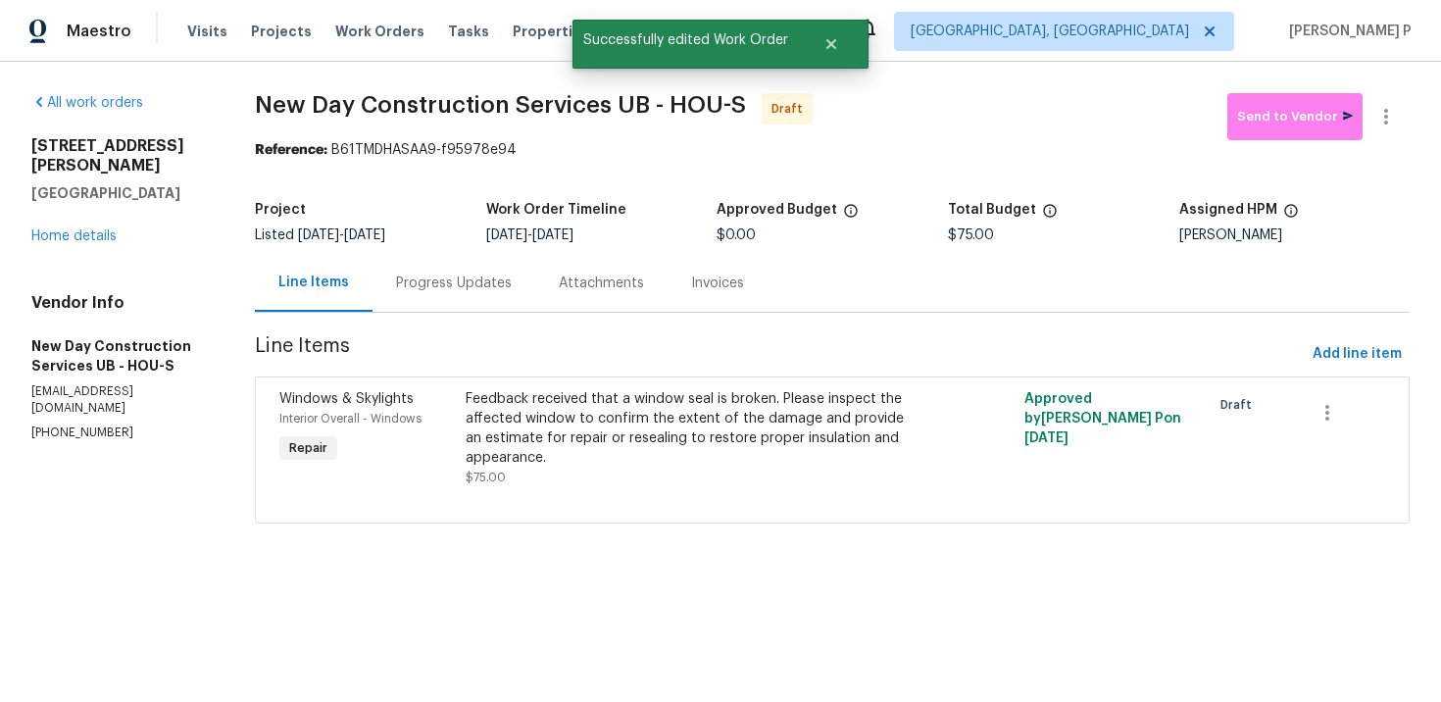
click at [490, 279] on div "Progress Updates" at bounding box center [454, 283] width 116 height 20
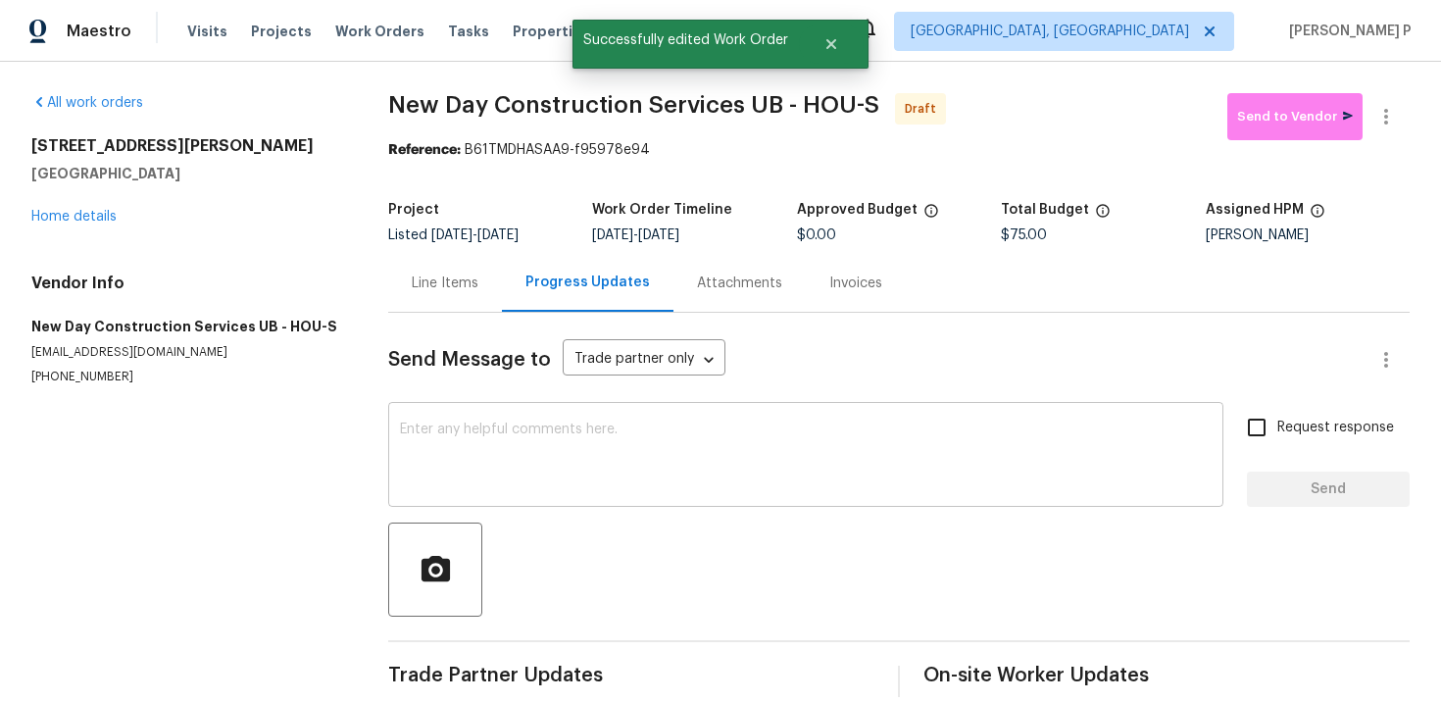
scroll to position [26, 0]
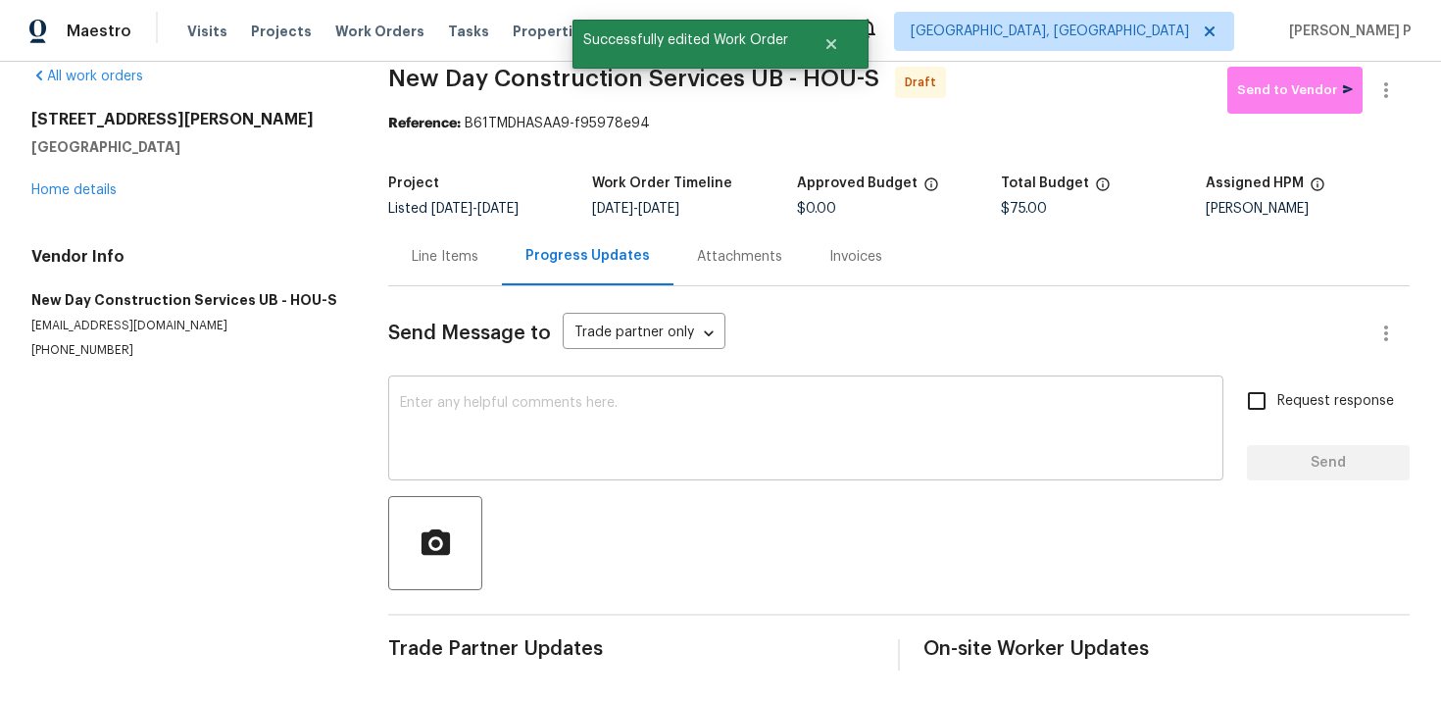
click at [555, 444] on textarea at bounding box center [806, 430] width 812 height 69
paste textarea "Hi, this is Ramyasri with Opendoor. I’m confirming you received the WO for the …"
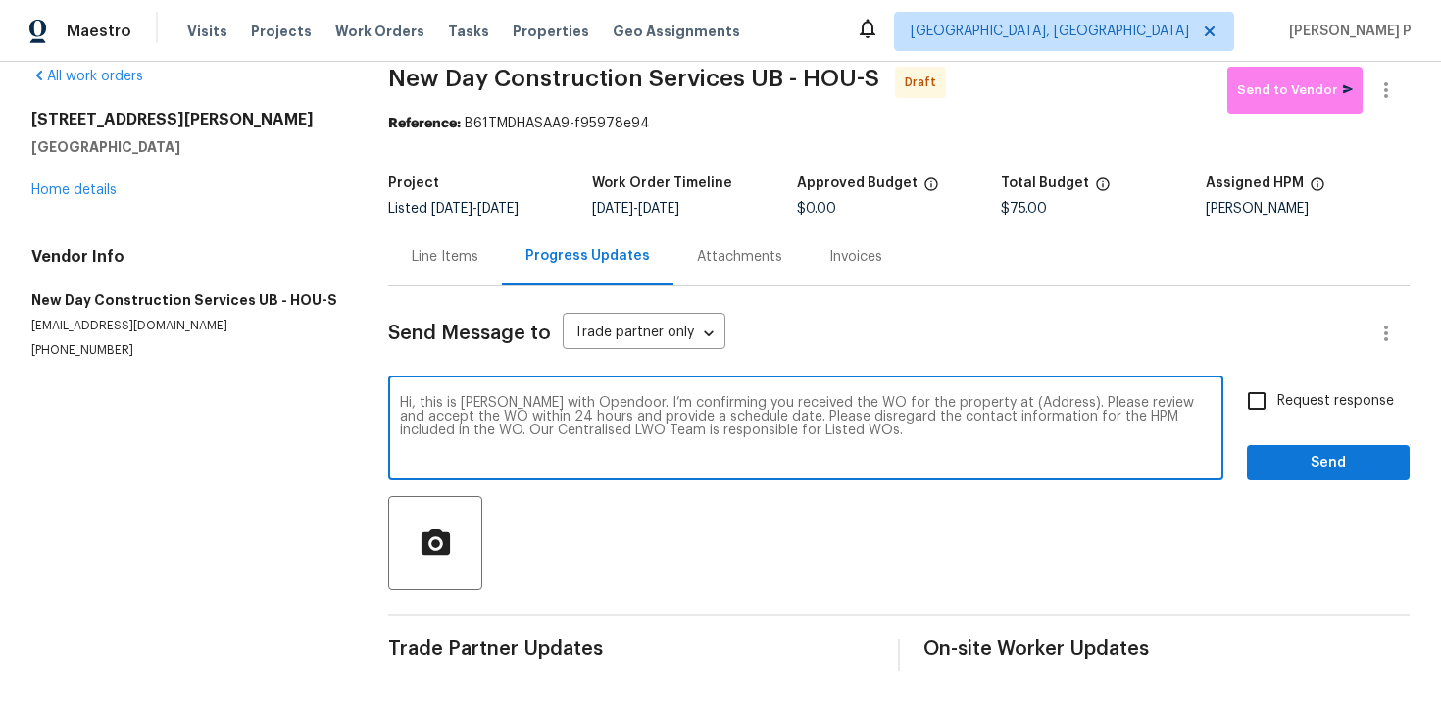
drag, startPoint x: 984, startPoint y: 398, endPoint x: 1043, endPoint y: 395, distance: 58.9
click at [1043, 396] on textarea "Hi, this is Ramyasri with Opendoor. I’m confirming you received the WO for the …" at bounding box center [806, 430] width 812 height 69
paste textarea "7323 Collins Manor Dr, Spring, TX 77389"
click at [974, 401] on textarea "Hi, this is Ramyasri with Opendoor. I’m confirming you received the WO for the …" at bounding box center [806, 430] width 812 height 69
drag, startPoint x: 986, startPoint y: 402, endPoint x: 1031, endPoint y: 402, distance: 45.1
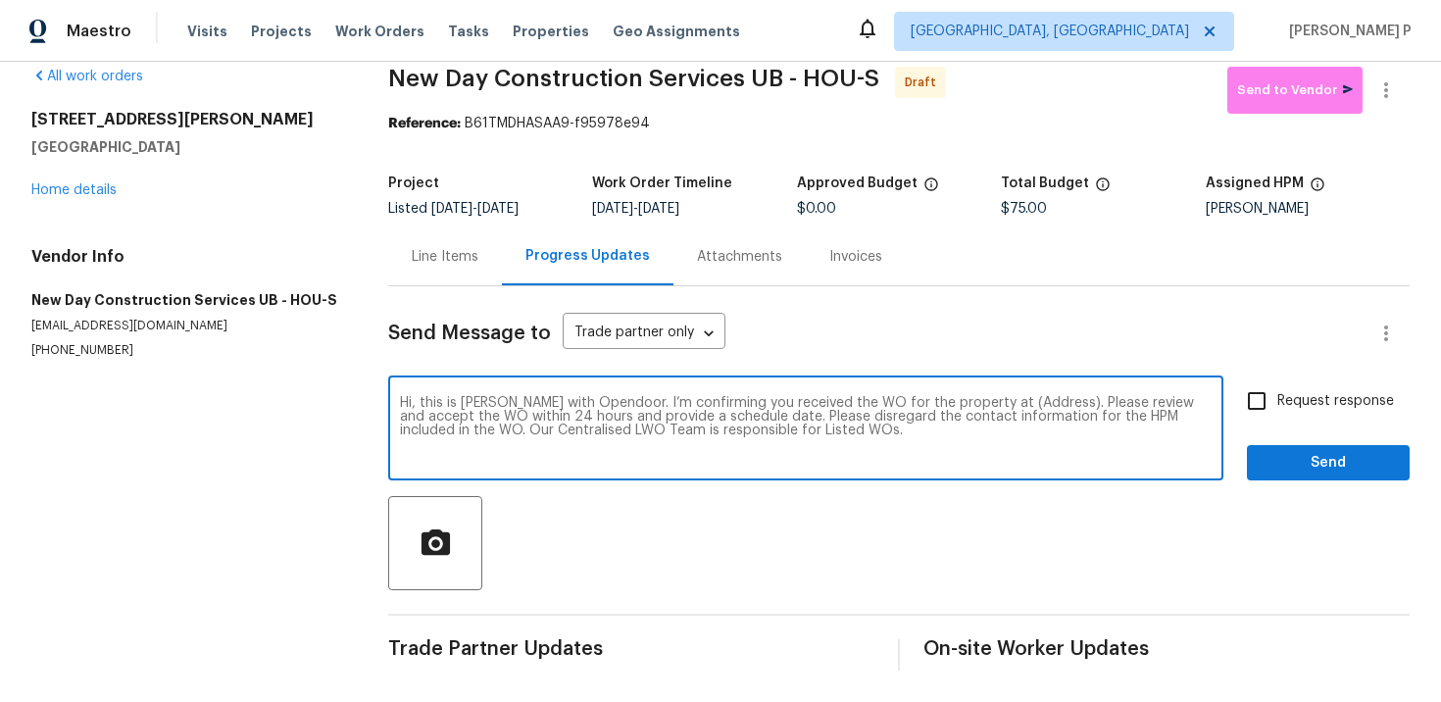
click at [1031, 402] on textarea "Hi, this is Ramyasri with Opendoor. I’m confirming you received the WO for the …" at bounding box center [806, 430] width 812 height 69
drag, startPoint x: 982, startPoint y: 401, endPoint x: 1042, endPoint y: 401, distance: 59.8
click at [1042, 401] on textarea "Hi, this is Ramyasri with Opendoor. I’m confirming you received the WO for the …" at bounding box center [806, 430] width 812 height 69
paste textarea "7323 Collins Manor Dr, Spring, TX 77389"
type textarea "Hi, this is Ramyasri with Opendoor. I’m confirming you received the WO for the …"
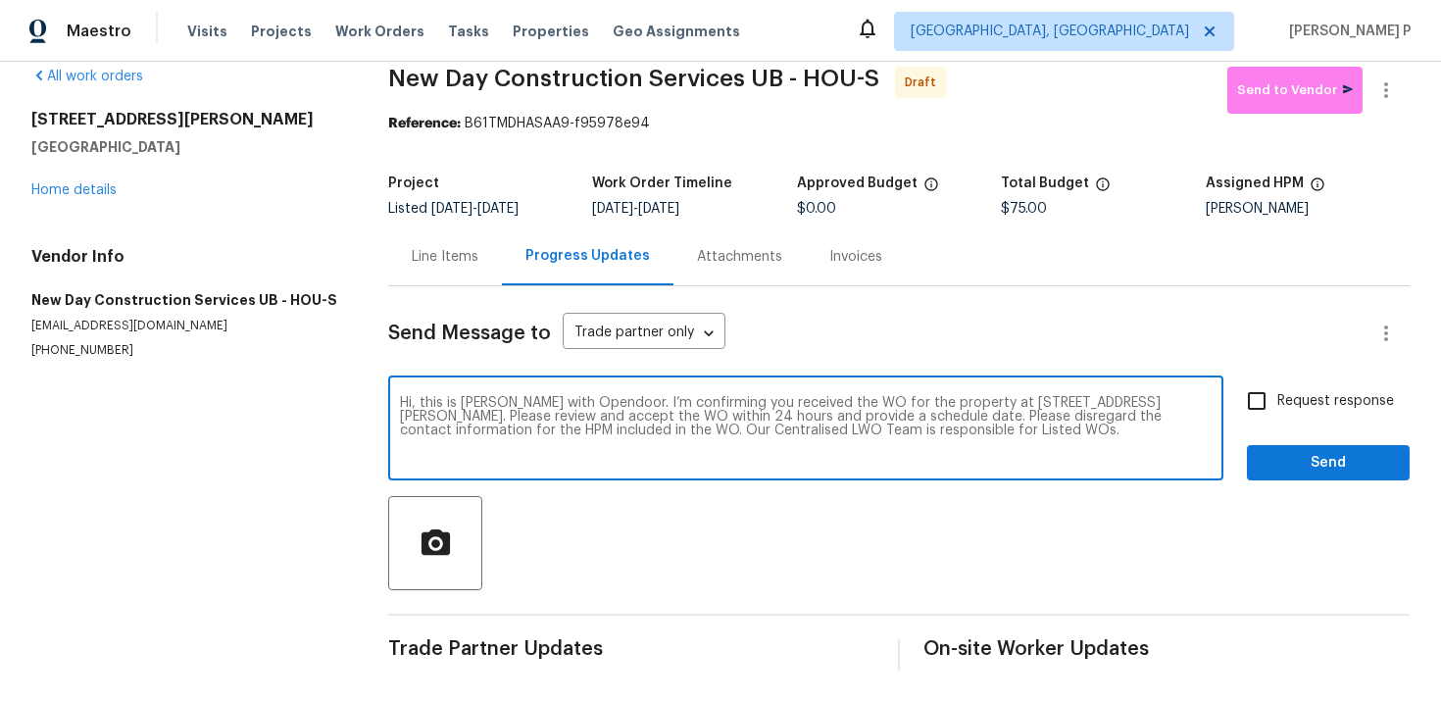
click at [1218, 391] on div "Hi, this is Ramyasri with Opendoor. I’m confirming you received the WO for the …" at bounding box center [805, 430] width 835 height 100
click at [1286, 398] on span "Request response" at bounding box center [1335, 401] width 117 height 21
click at [1277, 398] on input "Request response" at bounding box center [1256, 400] width 41 height 41
checkbox input "true"
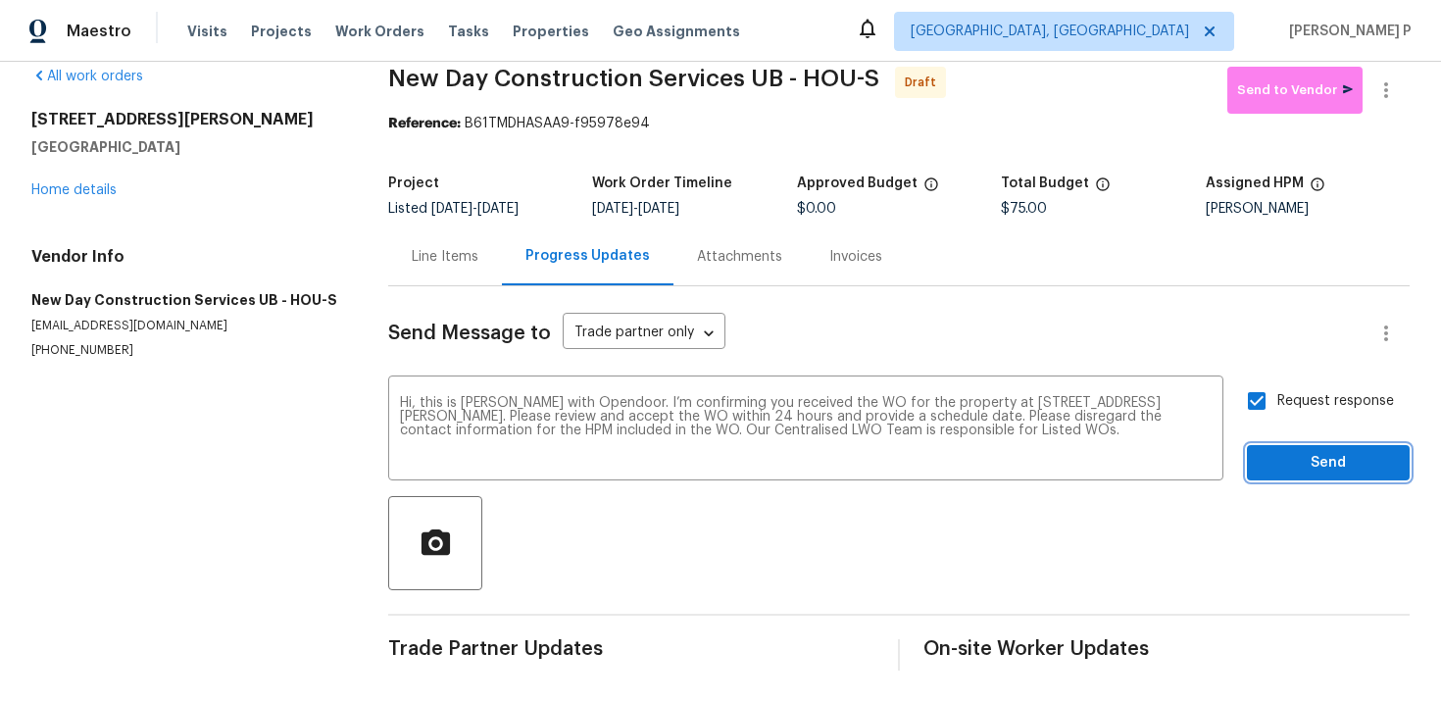
click at [1294, 472] on span "Send" at bounding box center [1327, 463] width 131 height 25
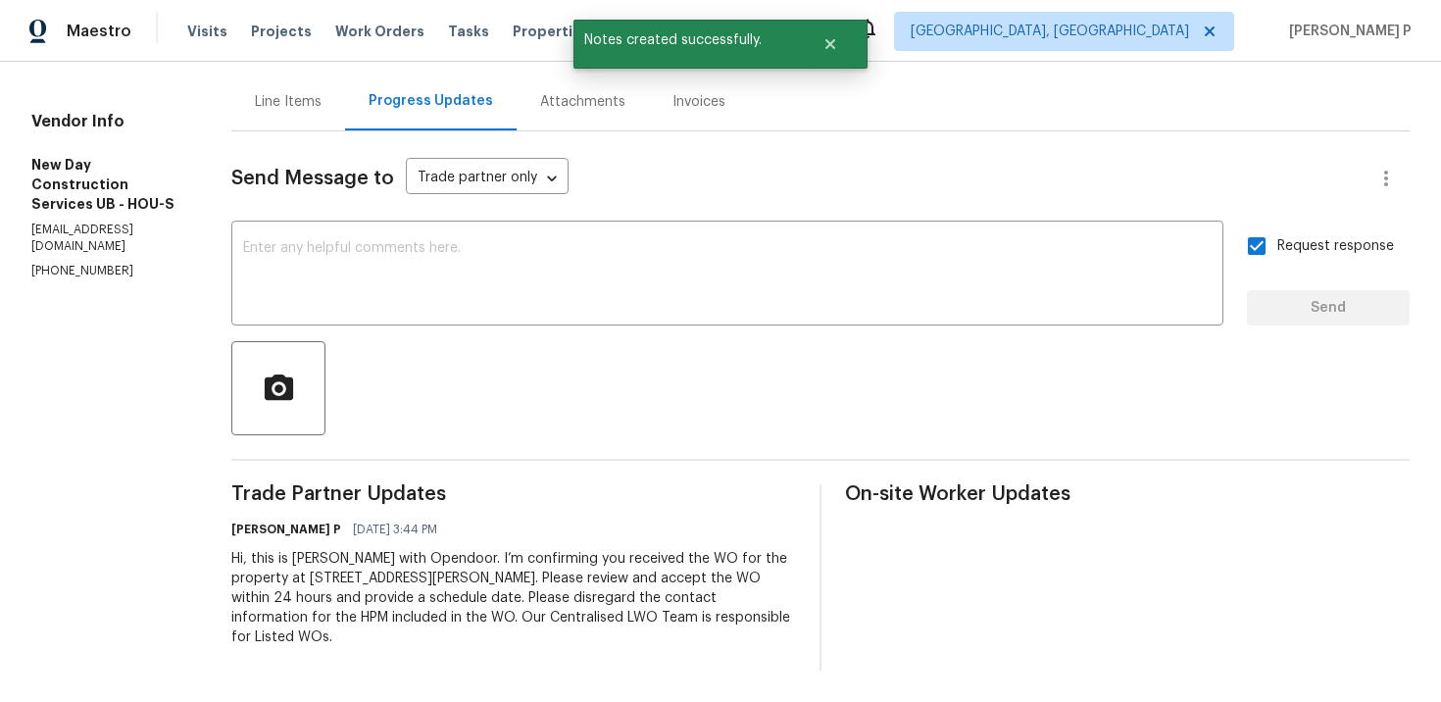
scroll to position [0, 0]
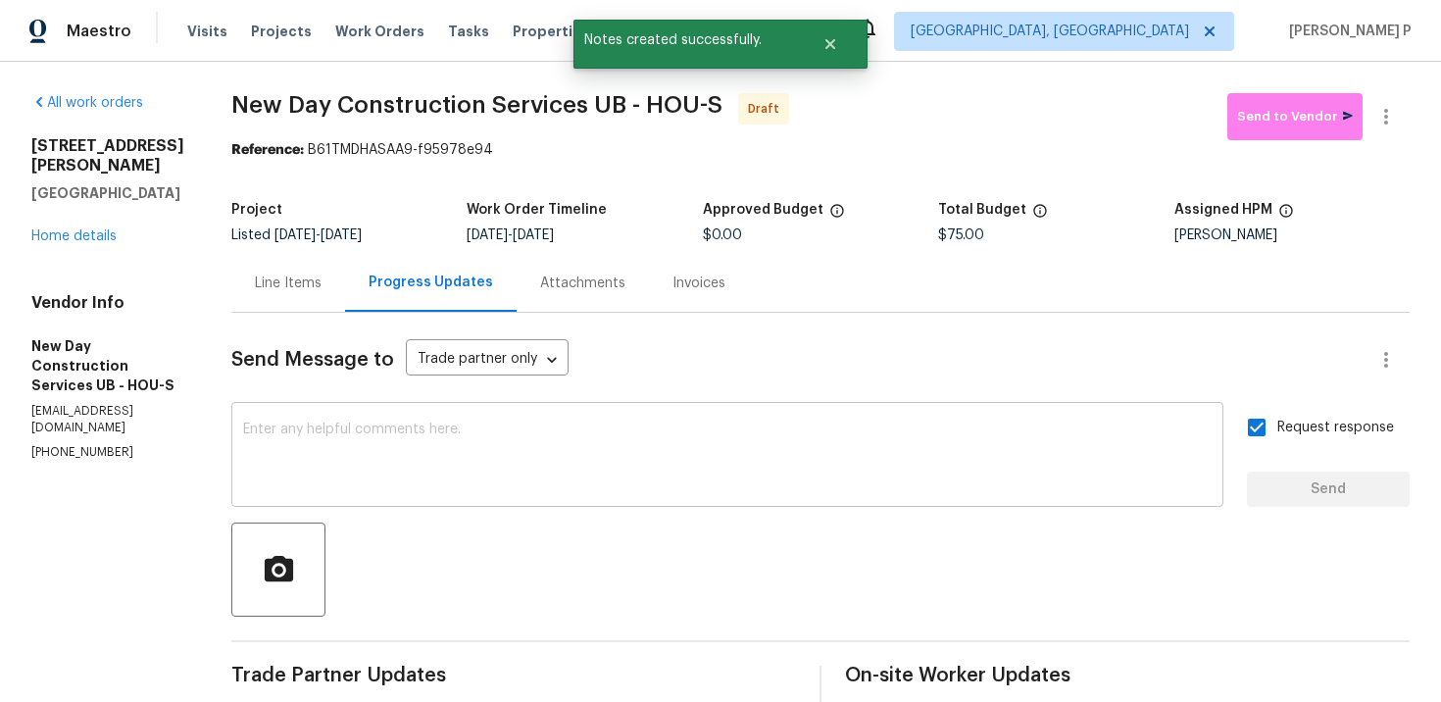
click at [575, 435] on textarea at bounding box center [727, 456] width 968 height 69
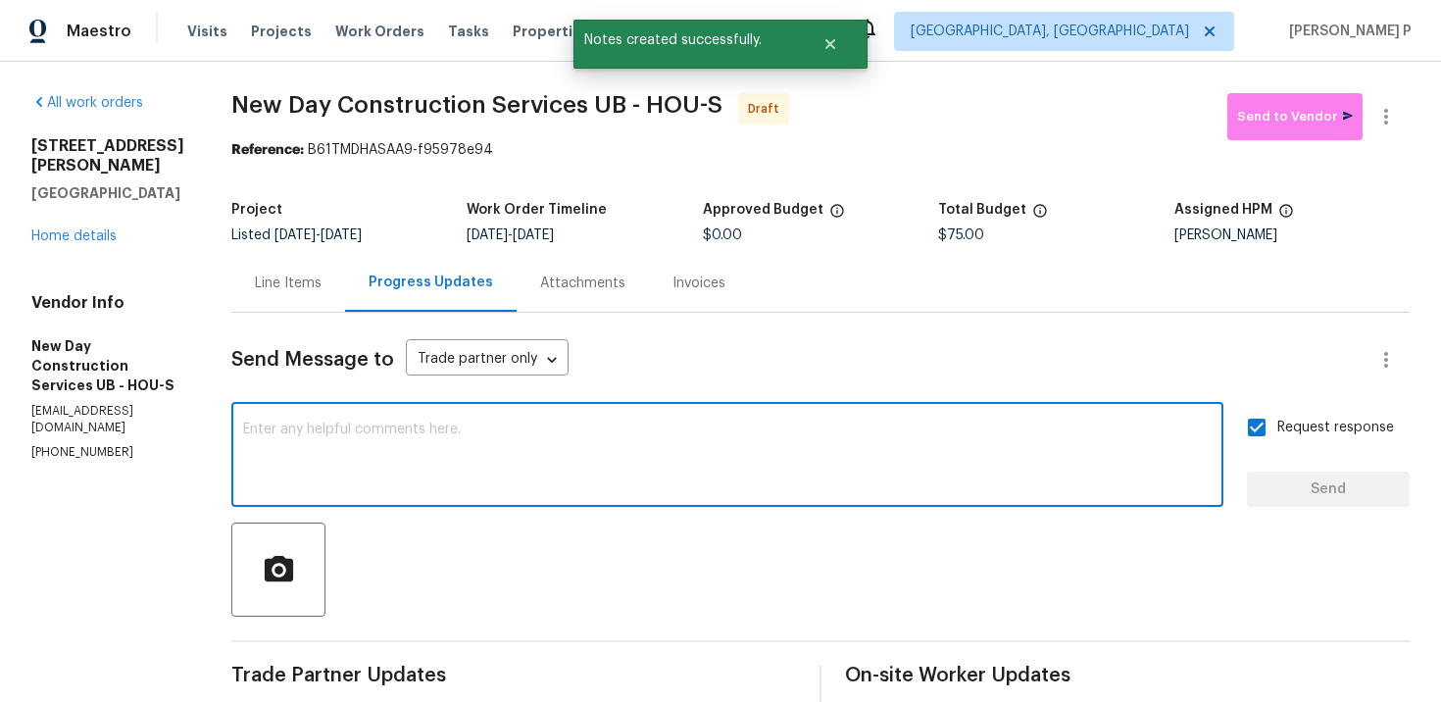
paste textarea "Attention All Work Orders must include before-photos (both close-up and wide-an…"
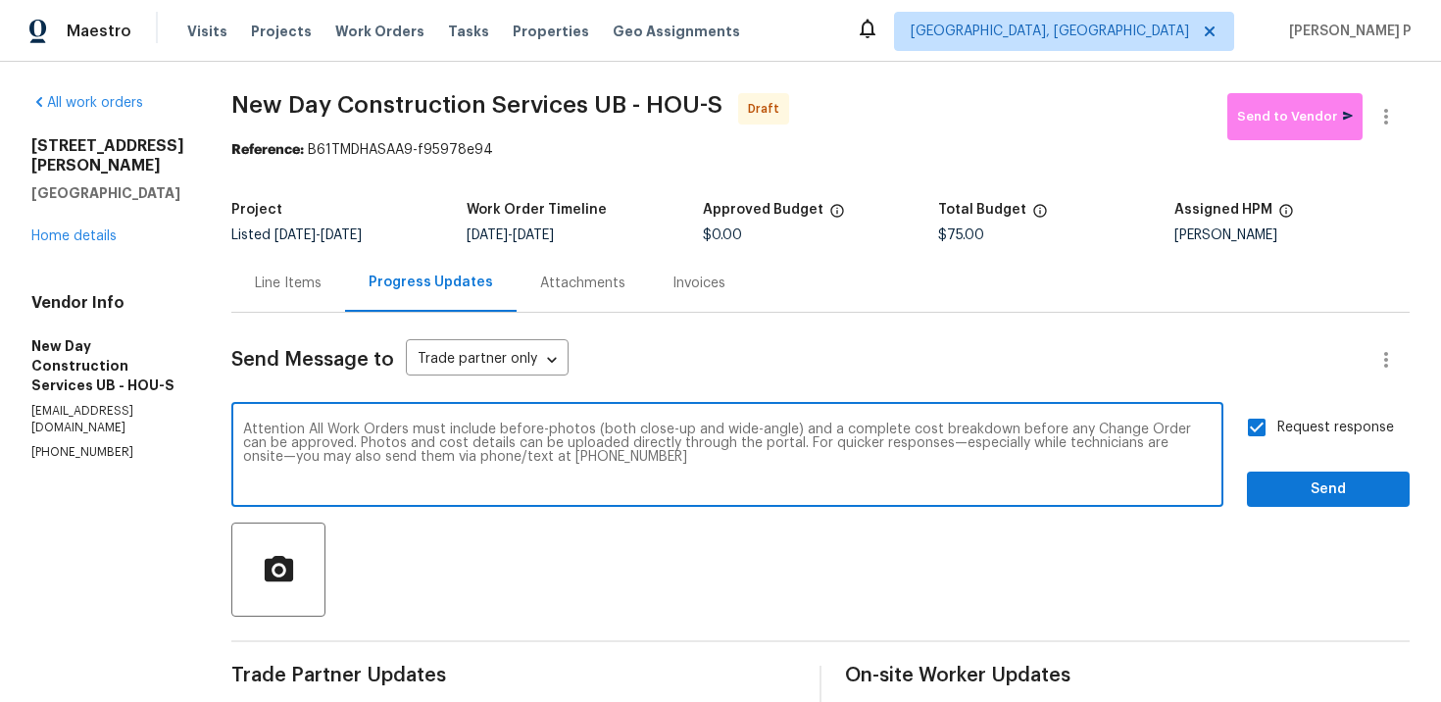
type textarea "Attention All Work Orders must include before-photos (both close-up and wide-an…"
click at [1285, 504] on button "Send" at bounding box center [1328, 489] width 163 height 36
click at [1285, 504] on div "Request response Send" at bounding box center [1328, 457] width 163 height 100
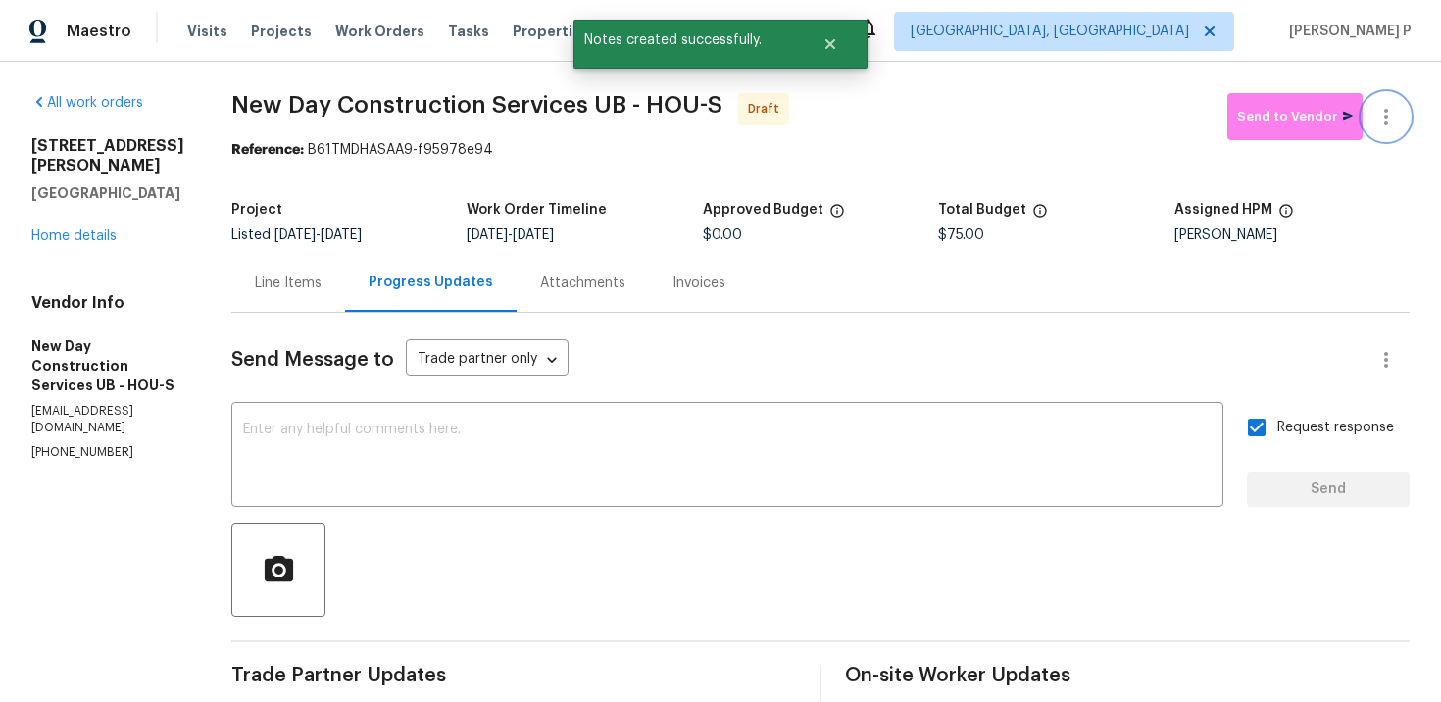
click at [1389, 124] on icon "button" at bounding box center [1386, 117] width 24 height 24
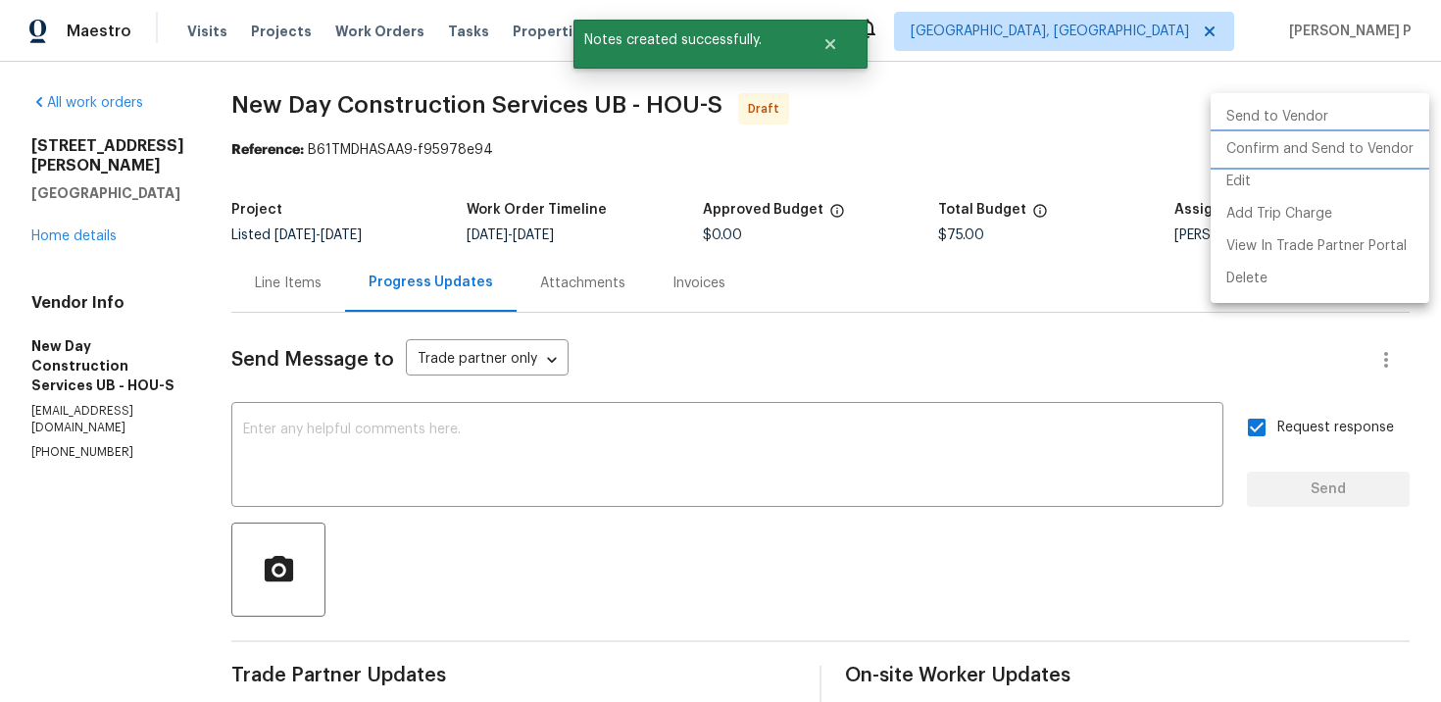
click at [1347, 158] on li "Confirm and Send to Vendor" at bounding box center [1319, 149] width 219 height 32
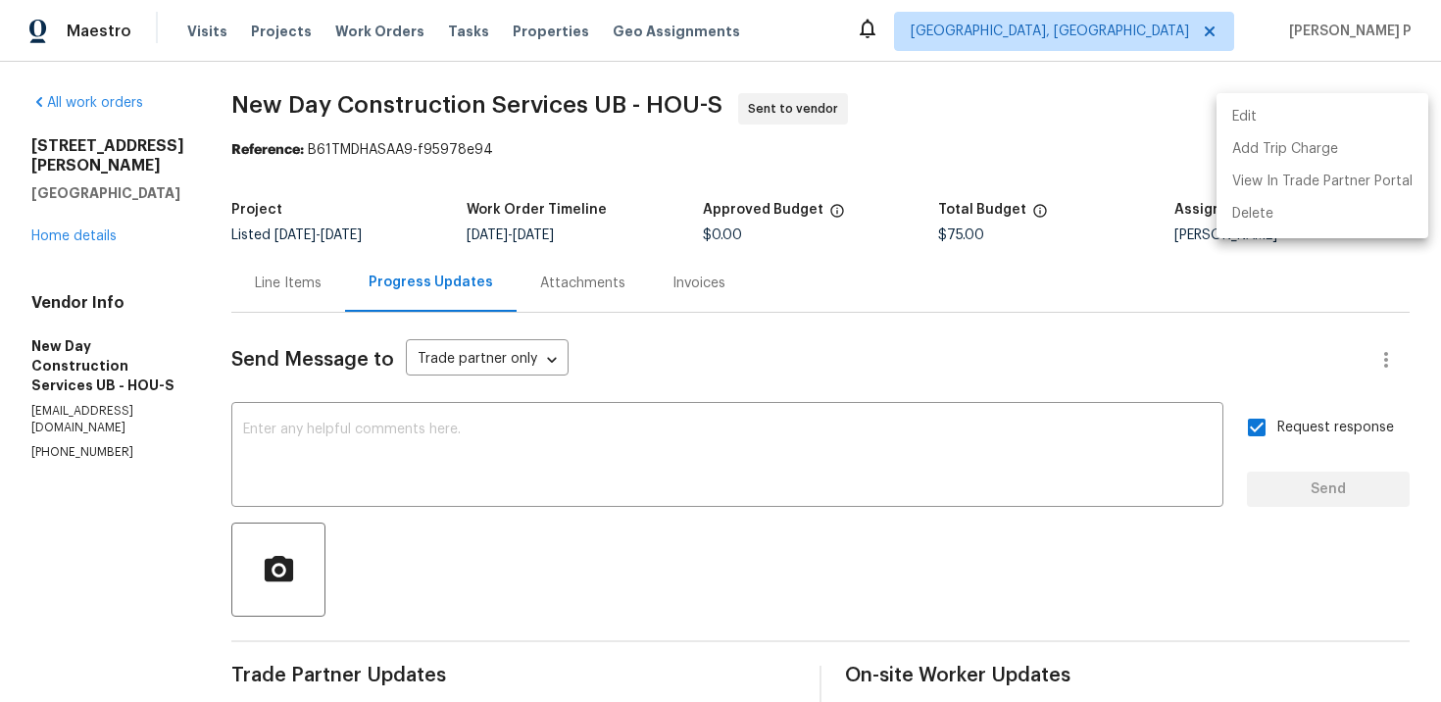
click at [390, 101] on div at bounding box center [720, 351] width 1441 height 702
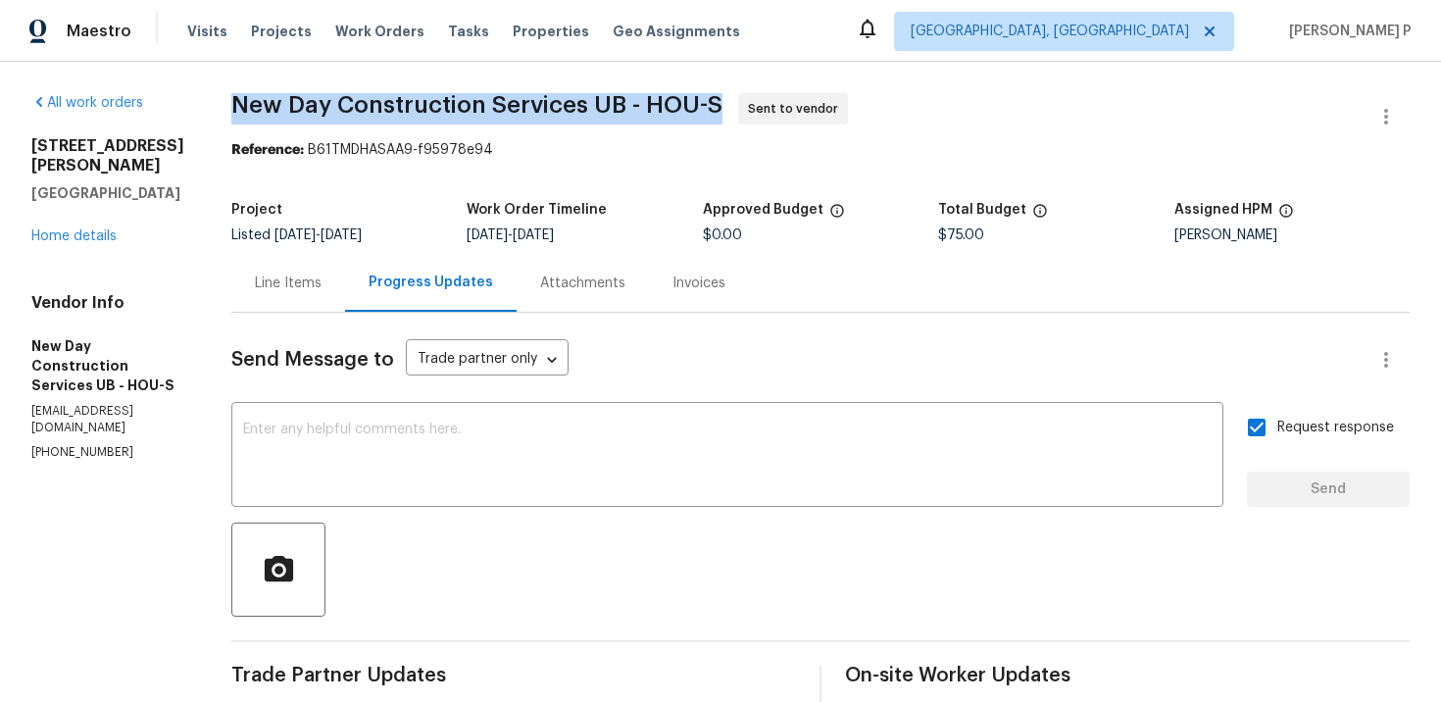
drag, startPoint x: 251, startPoint y: 102, endPoint x: 736, endPoint y: 107, distance: 485.2
click at [722, 107] on span "New Day Construction Services UB - HOU-S" at bounding box center [476, 105] width 491 height 24
copy span "New Day Construction Services UB - HOU-S"
click at [470, 150] on div "Reference: B61TMDHASAA9-f95978e94" at bounding box center [820, 150] width 1178 height 20
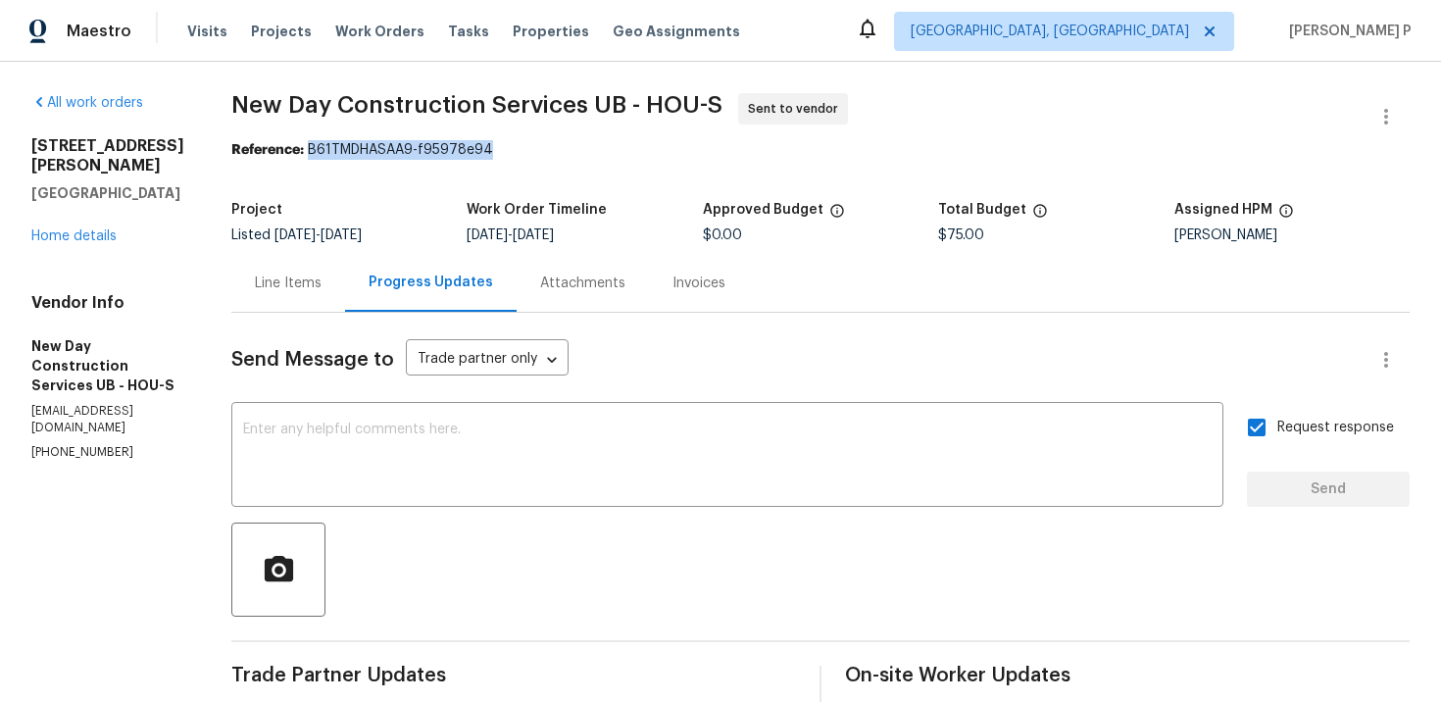
drag, startPoint x: 326, startPoint y: 147, endPoint x: 626, endPoint y: 140, distance: 300.0
click at [622, 140] on div "Reference: B61TMDHASAA9-f95978e94" at bounding box center [820, 150] width 1178 height 20
copy div "B61TMDHASAA9-f95978e94"
click at [104, 696] on section "All work orders 7323 Collins Manor Dr Spring, TX 77389 Home details Vendor Info…" at bounding box center [107, 549] width 153 height 913
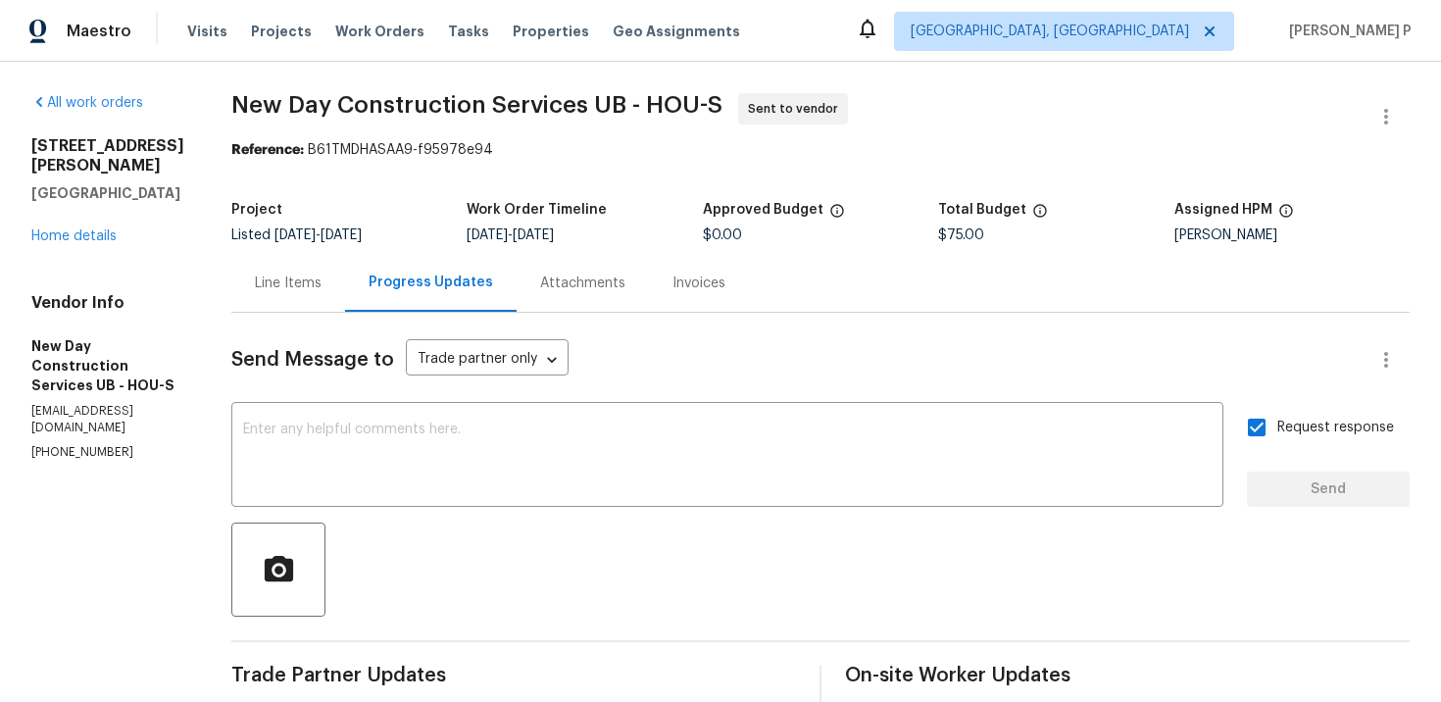
click at [310, 284] on div "Line Items" at bounding box center [288, 283] width 67 height 20
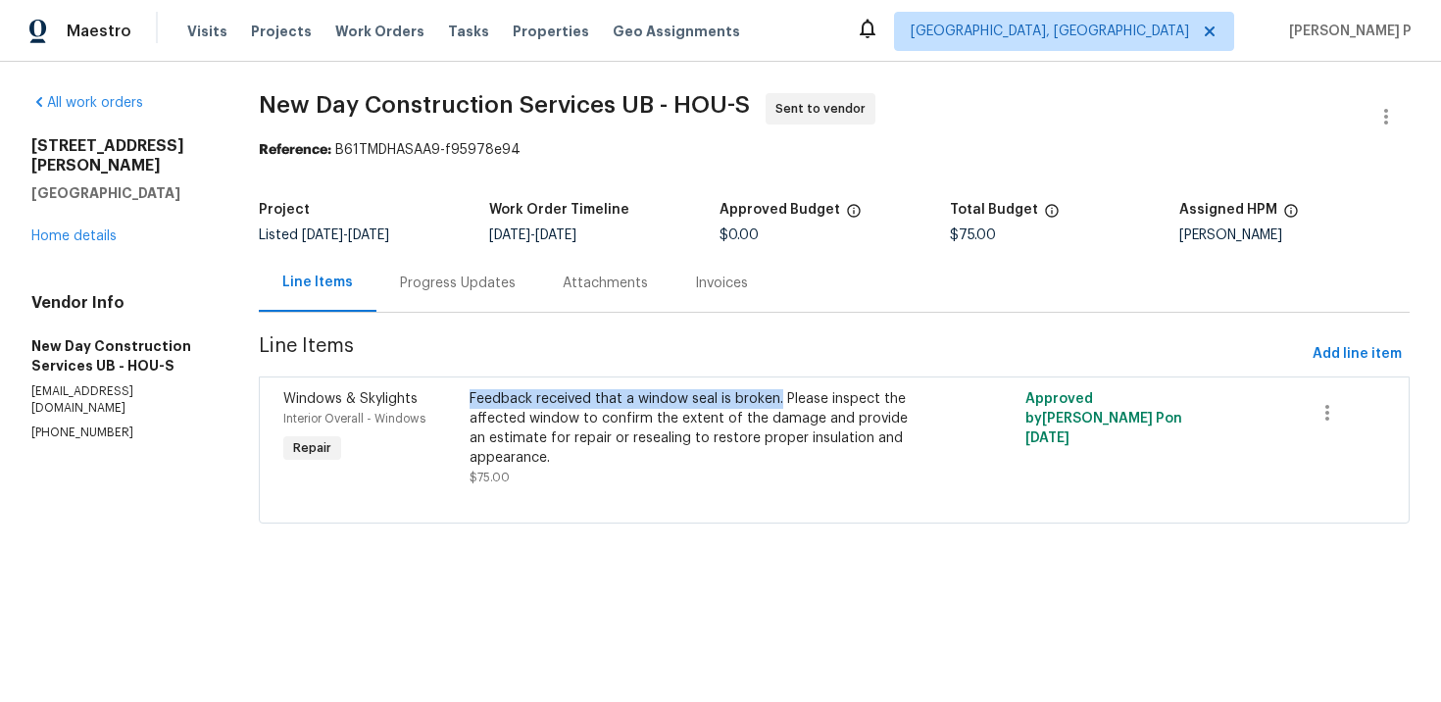
copy div "Feedback received that a window seal is broken."
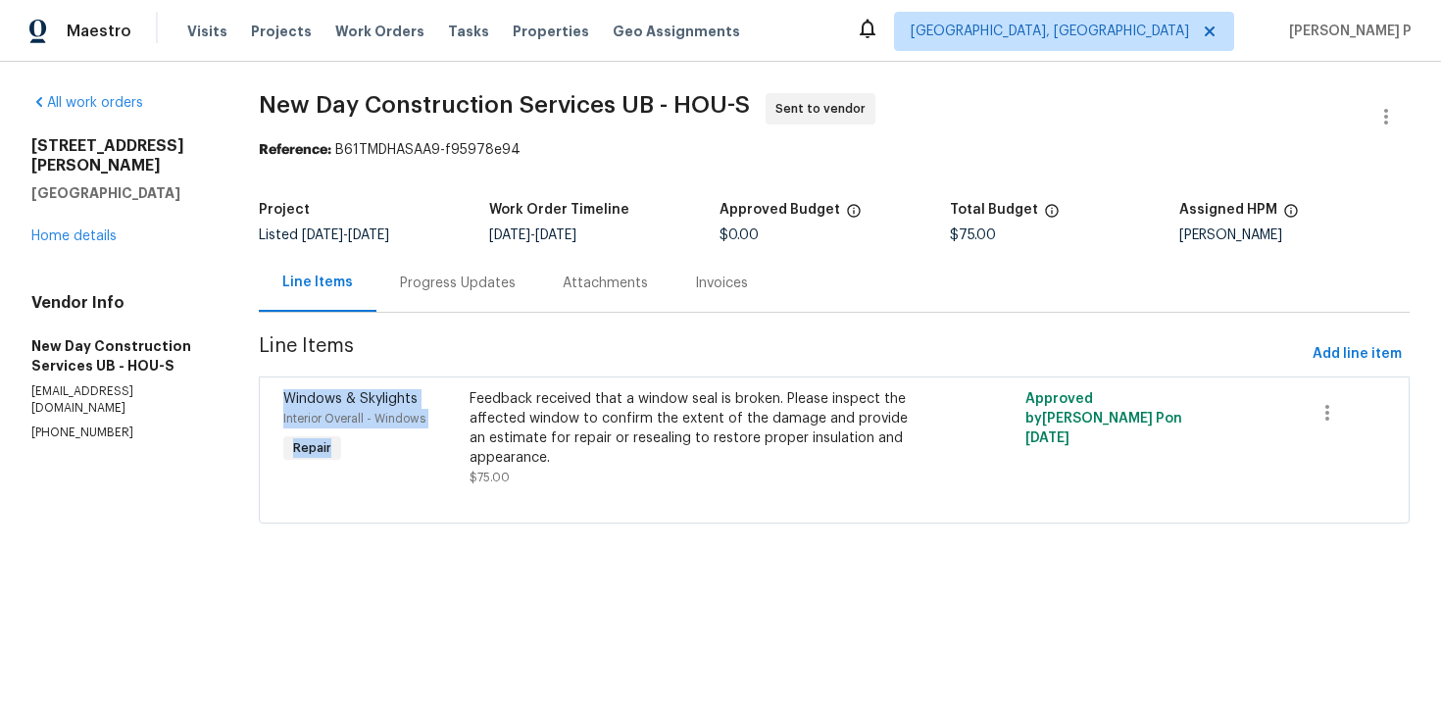
drag, startPoint x: 474, startPoint y: 398, endPoint x: 775, endPoint y: 352, distance: 304.4
click at [775, 352] on section "New Day Construction Services UB - HOU-S Sent to vendor Reference: B61TMDHASAA9…" at bounding box center [834, 320] width 1151 height 454
click at [775, 351] on span "Line Items" at bounding box center [782, 354] width 1046 height 36
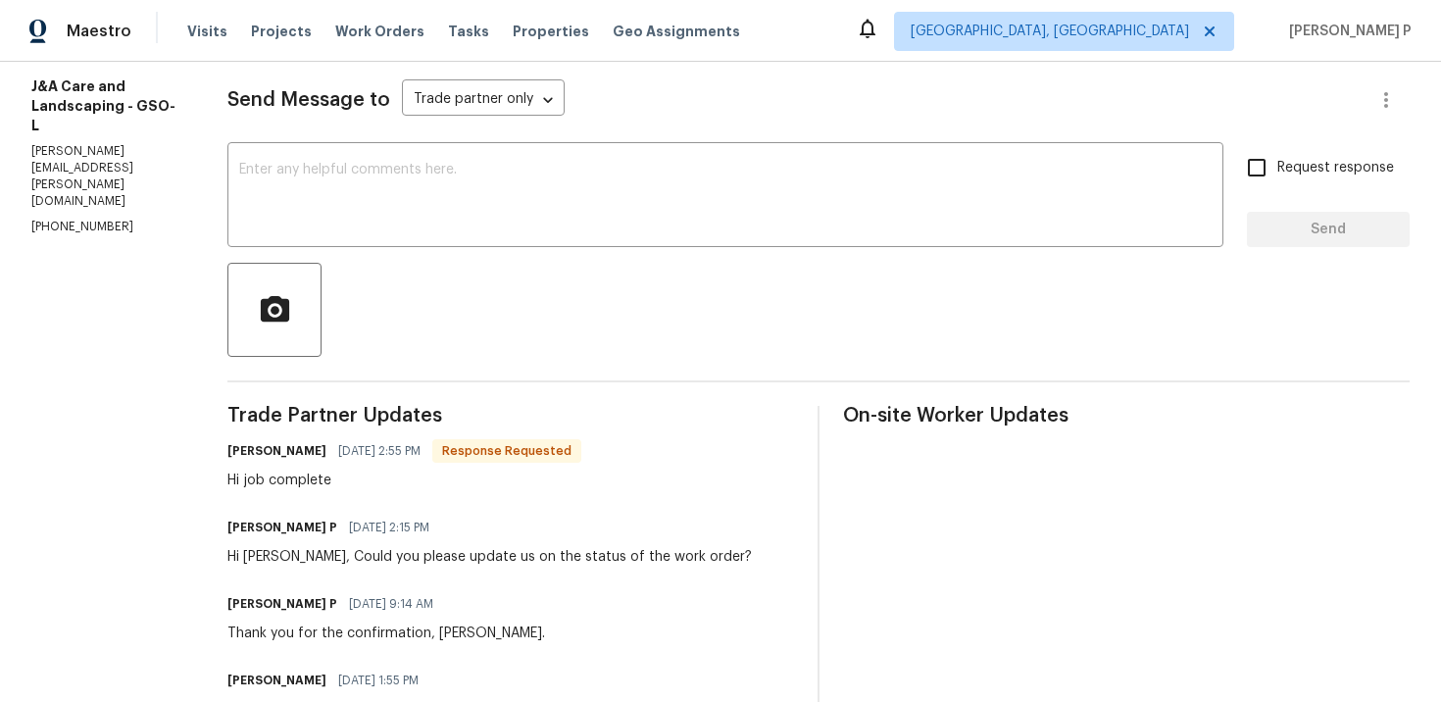
scroll to position [130, 0]
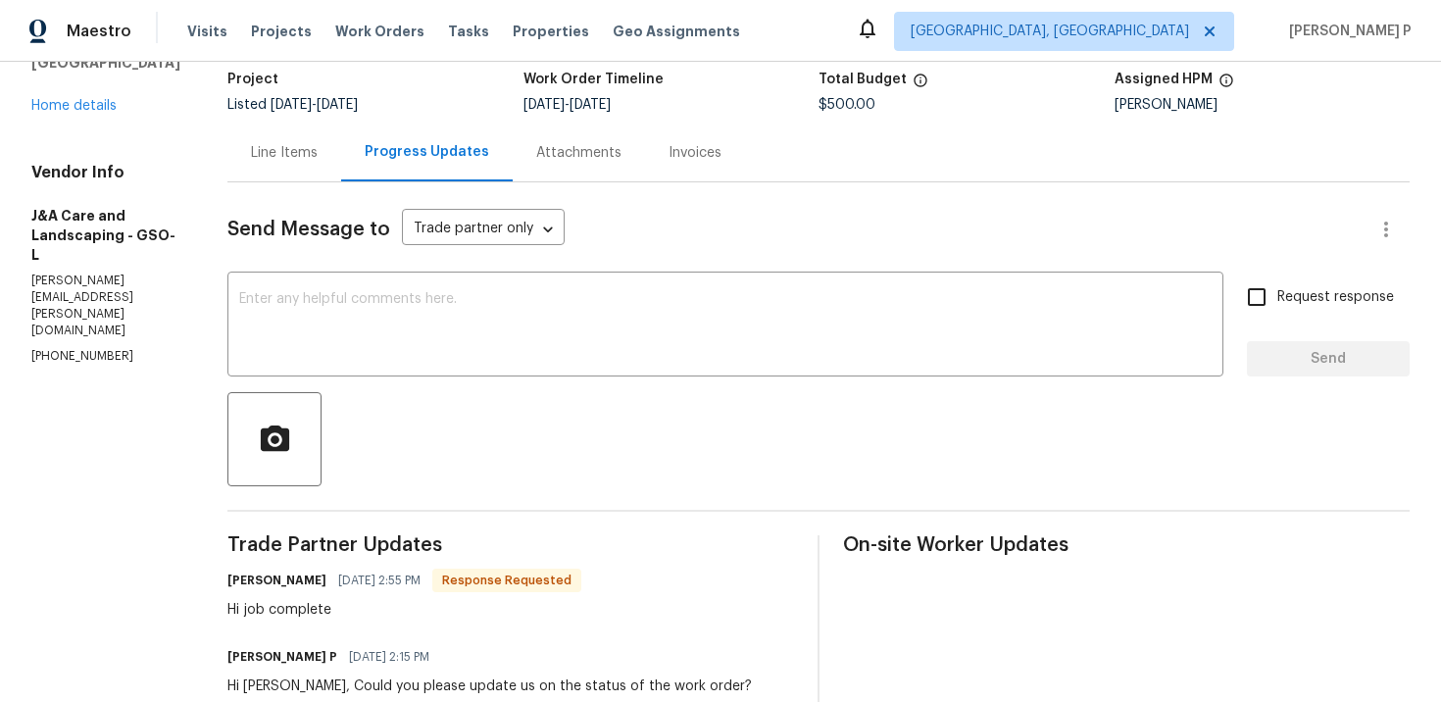
click at [318, 160] on div "Line Items" at bounding box center [284, 153] width 67 height 20
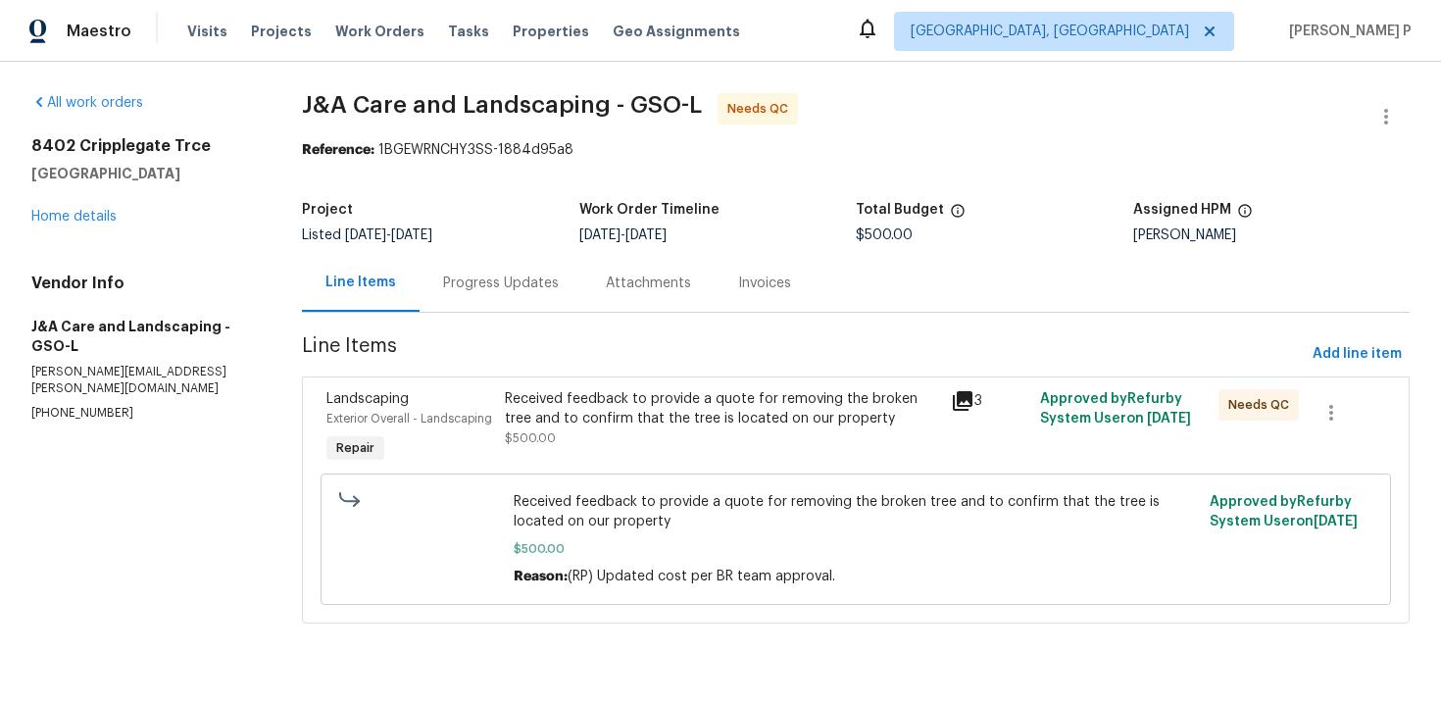
click at [695, 415] on div "Received feedback to provide a quote for removing the broken tree and to confir…" at bounding box center [722, 408] width 434 height 39
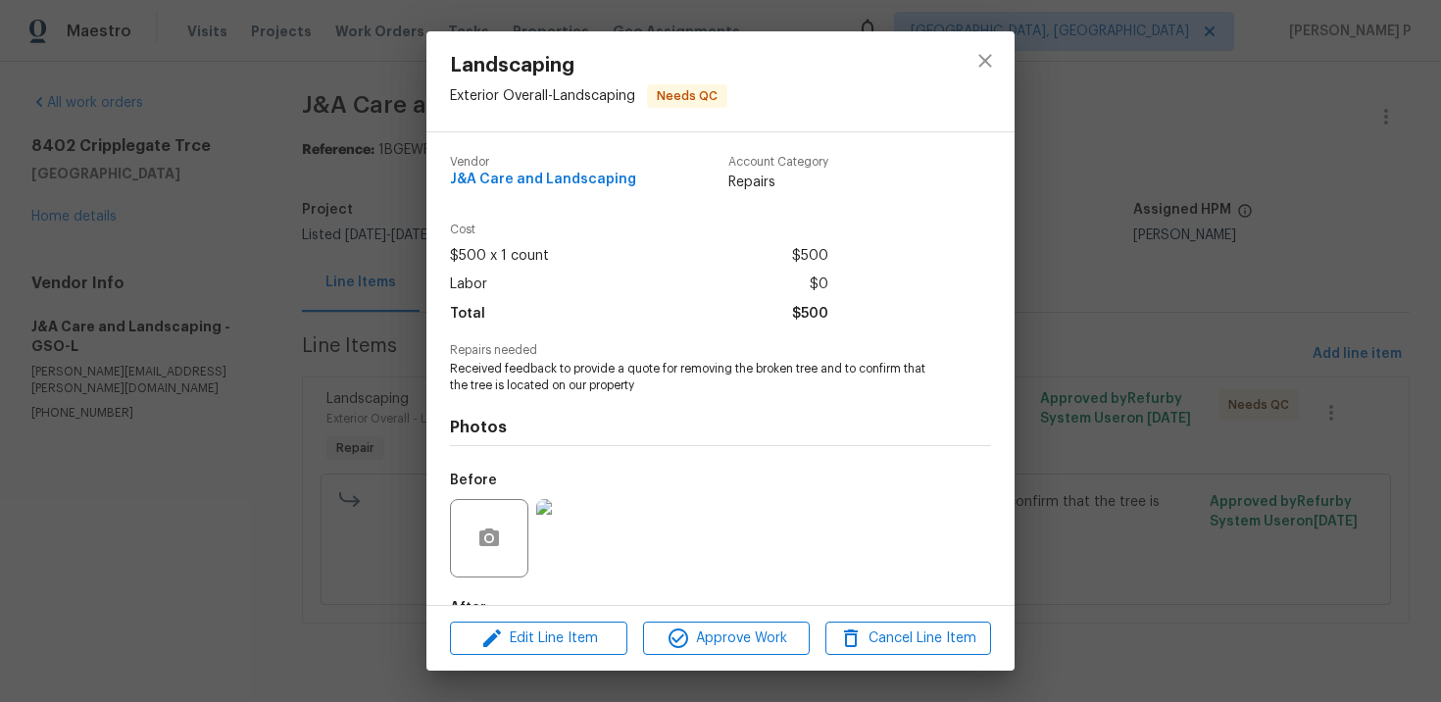
scroll to position [120, 0]
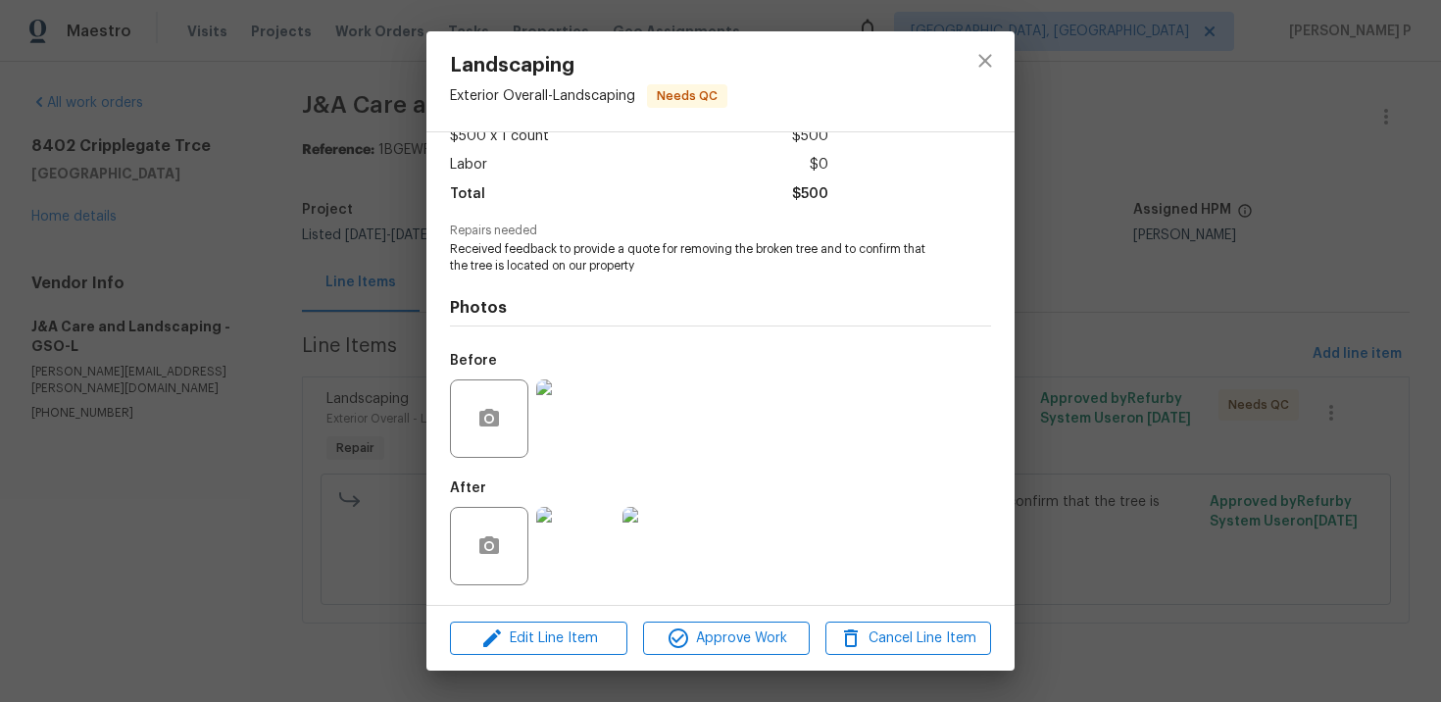
click at [567, 433] on img at bounding box center [575, 418] width 78 height 78
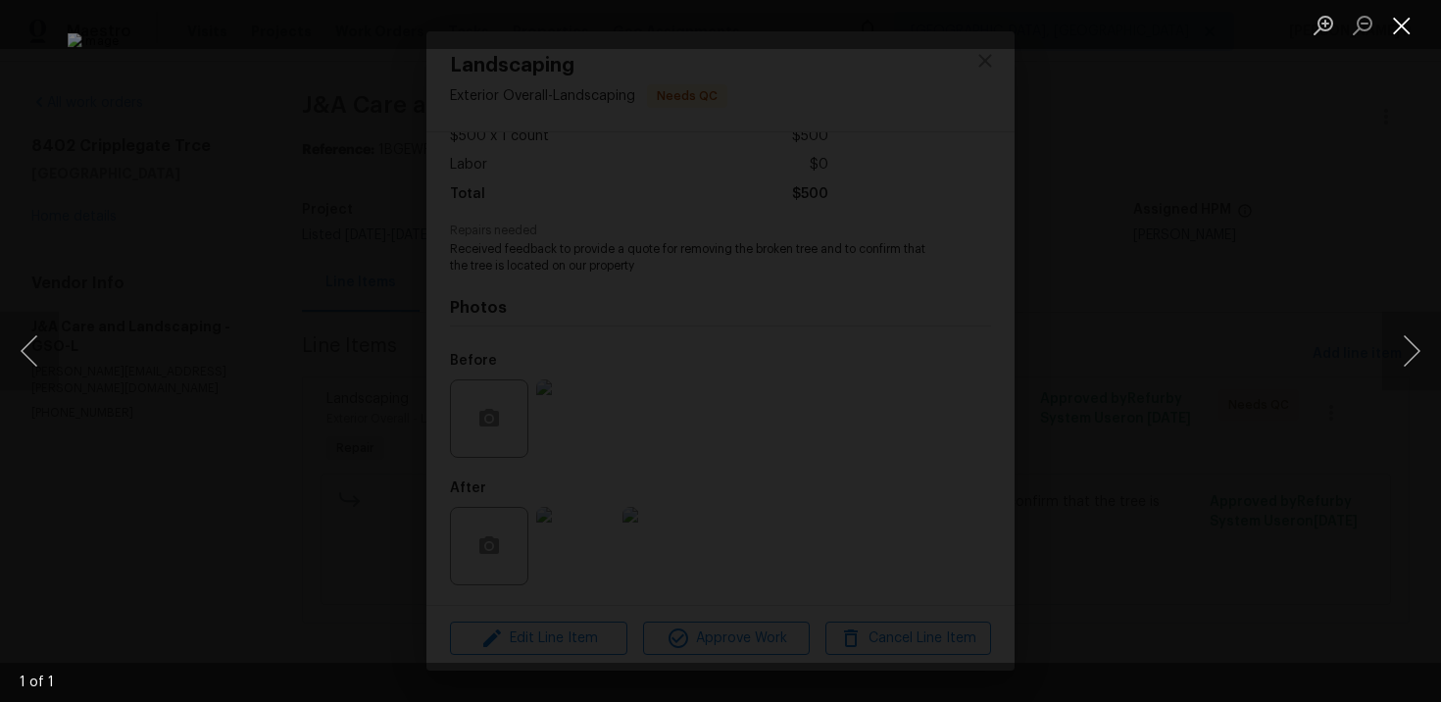
click at [1420, 20] on button "Close lightbox" at bounding box center [1401, 25] width 39 height 34
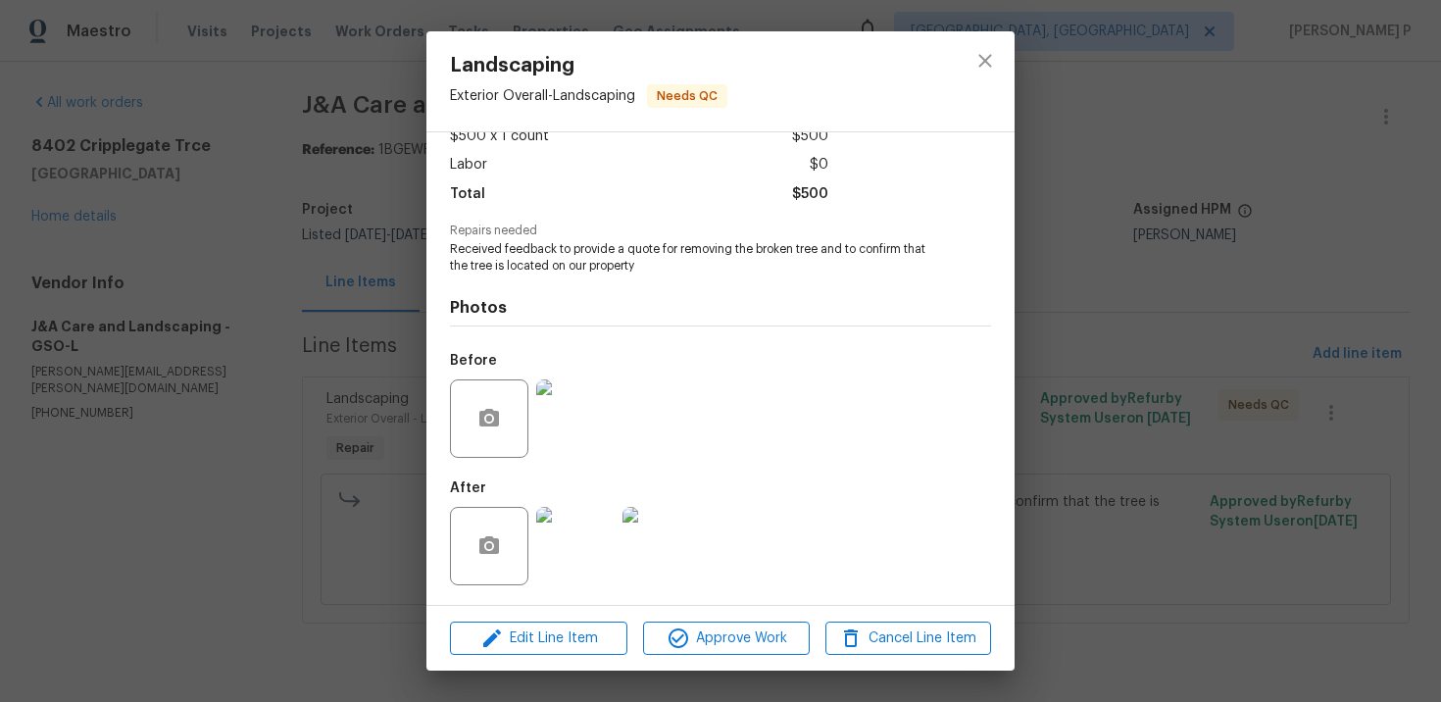
click at [535, 550] on div at bounding box center [575, 546] width 86 height 102
click at [561, 550] on img at bounding box center [575, 546] width 78 height 78
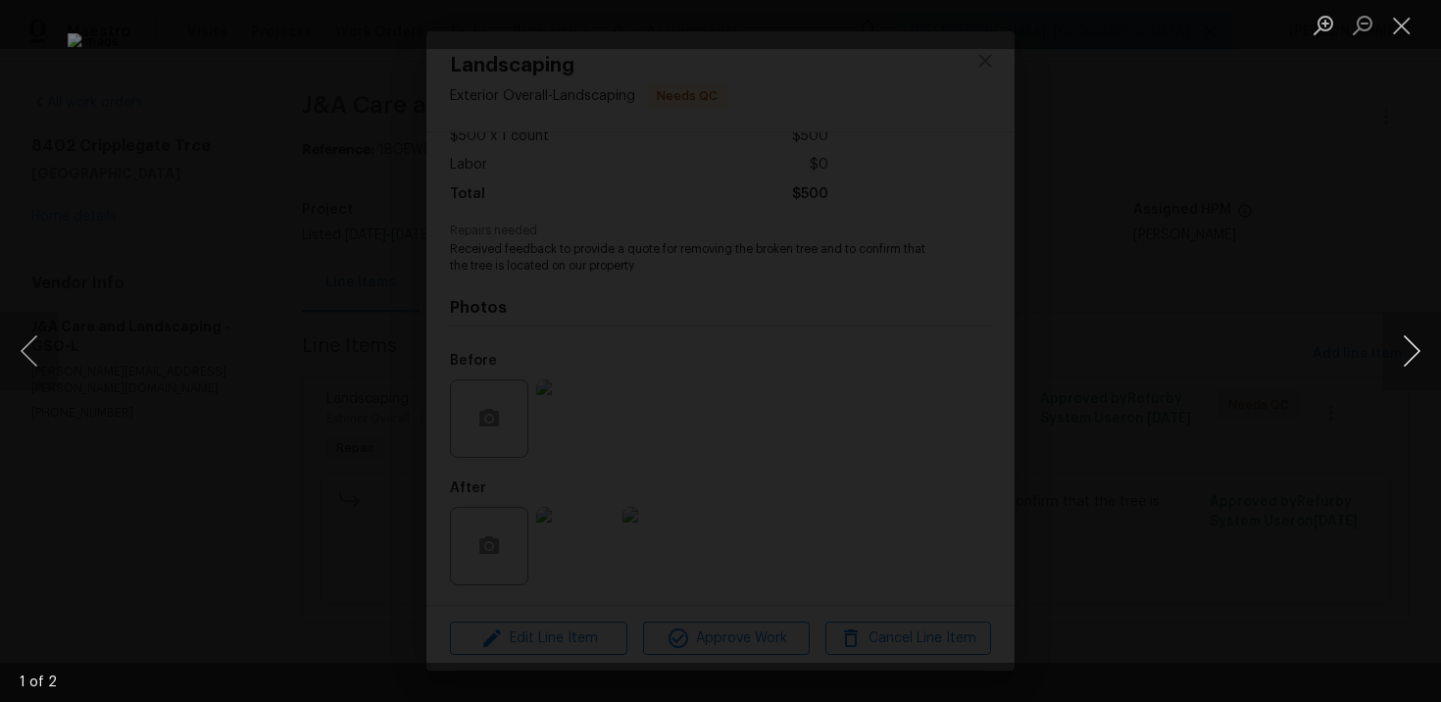
click at [1411, 343] on button "Next image" at bounding box center [1411, 351] width 59 height 78
click at [1399, 22] on button "Close lightbox" at bounding box center [1401, 25] width 39 height 34
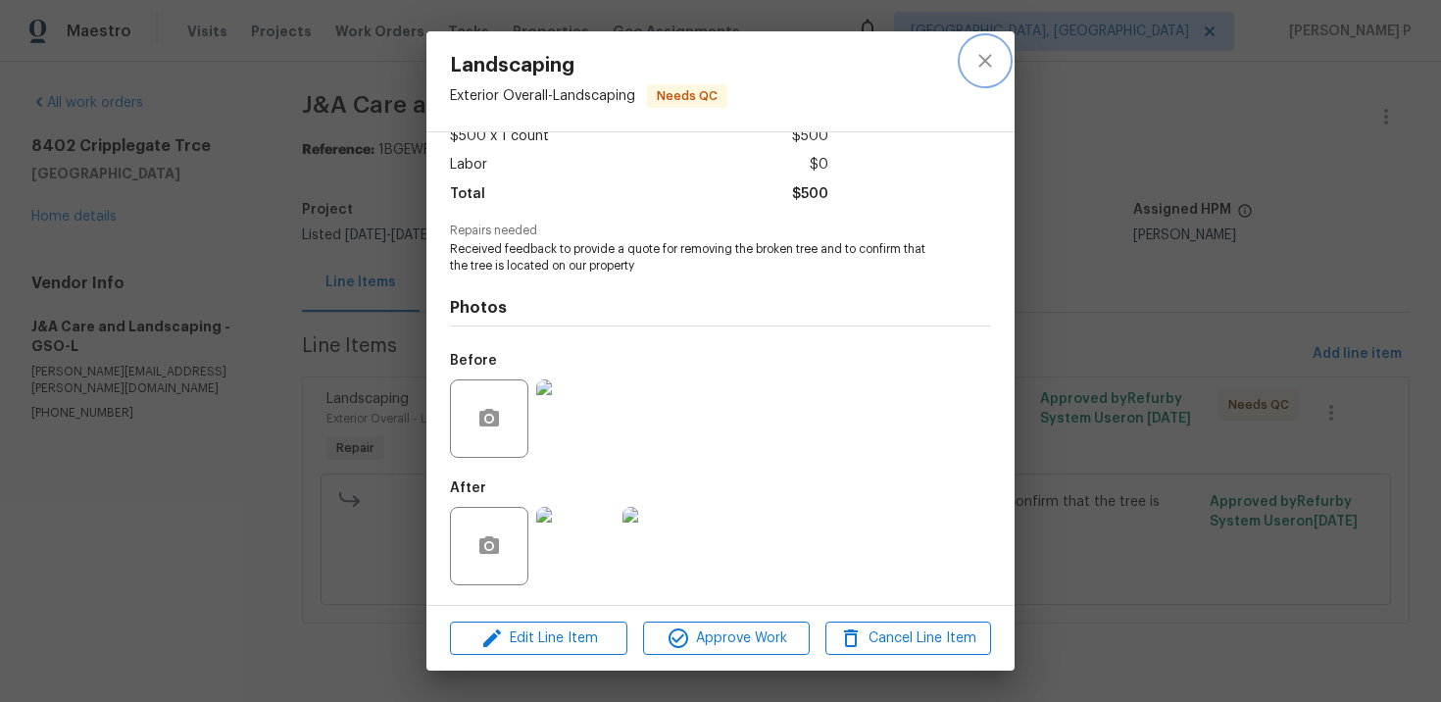
click at [988, 54] on icon "close" at bounding box center [985, 61] width 24 height 24
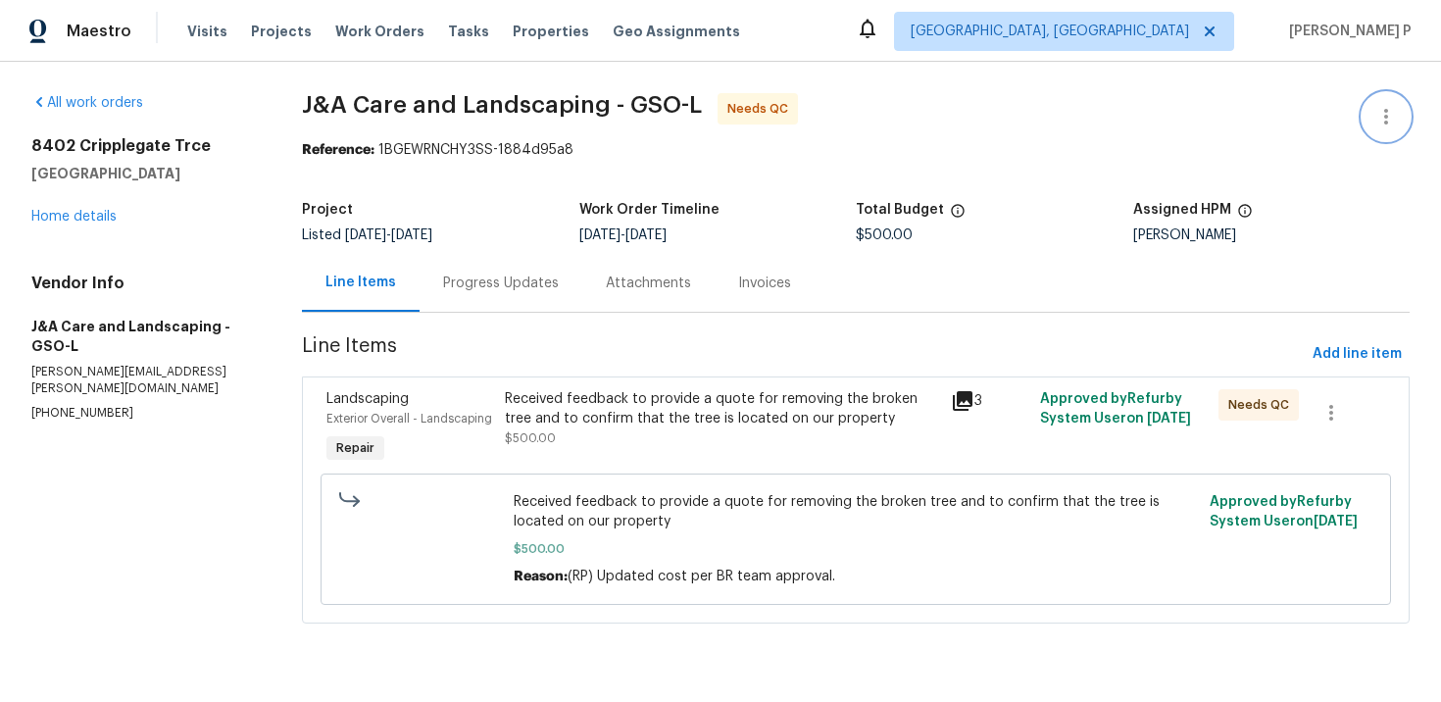
click at [1383, 115] on icon "button" at bounding box center [1386, 117] width 24 height 24
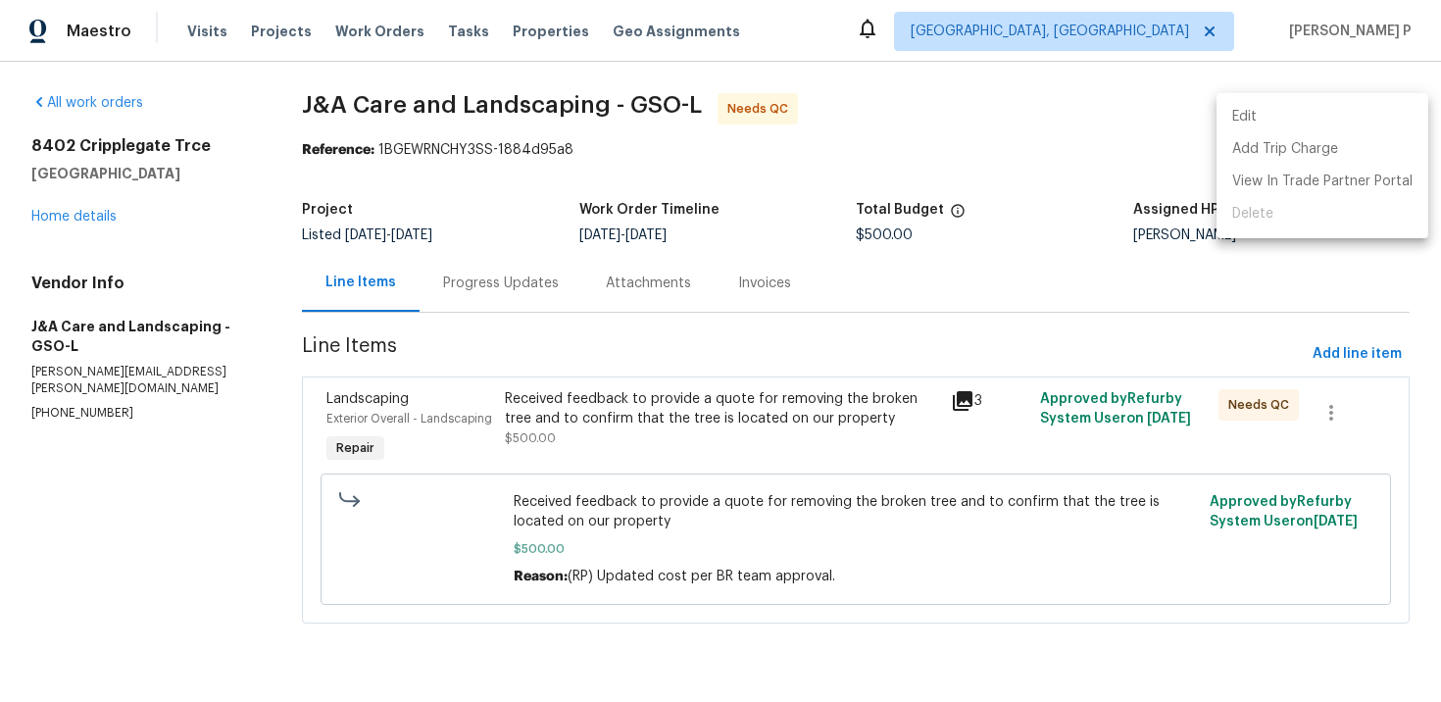
click at [1293, 120] on li "Edit" at bounding box center [1322, 117] width 212 height 32
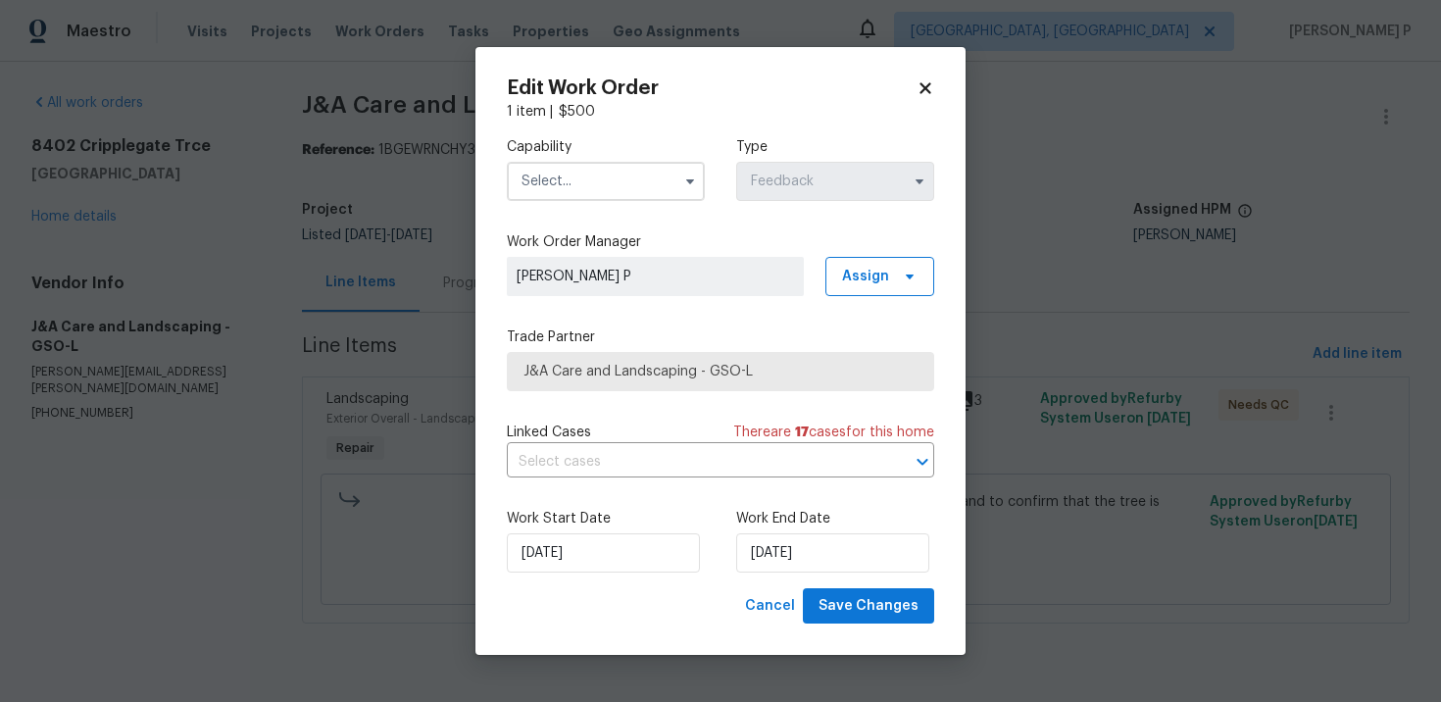
click at [652, 193] on input "text" at bounding box center [606, 181] width 198 height 39
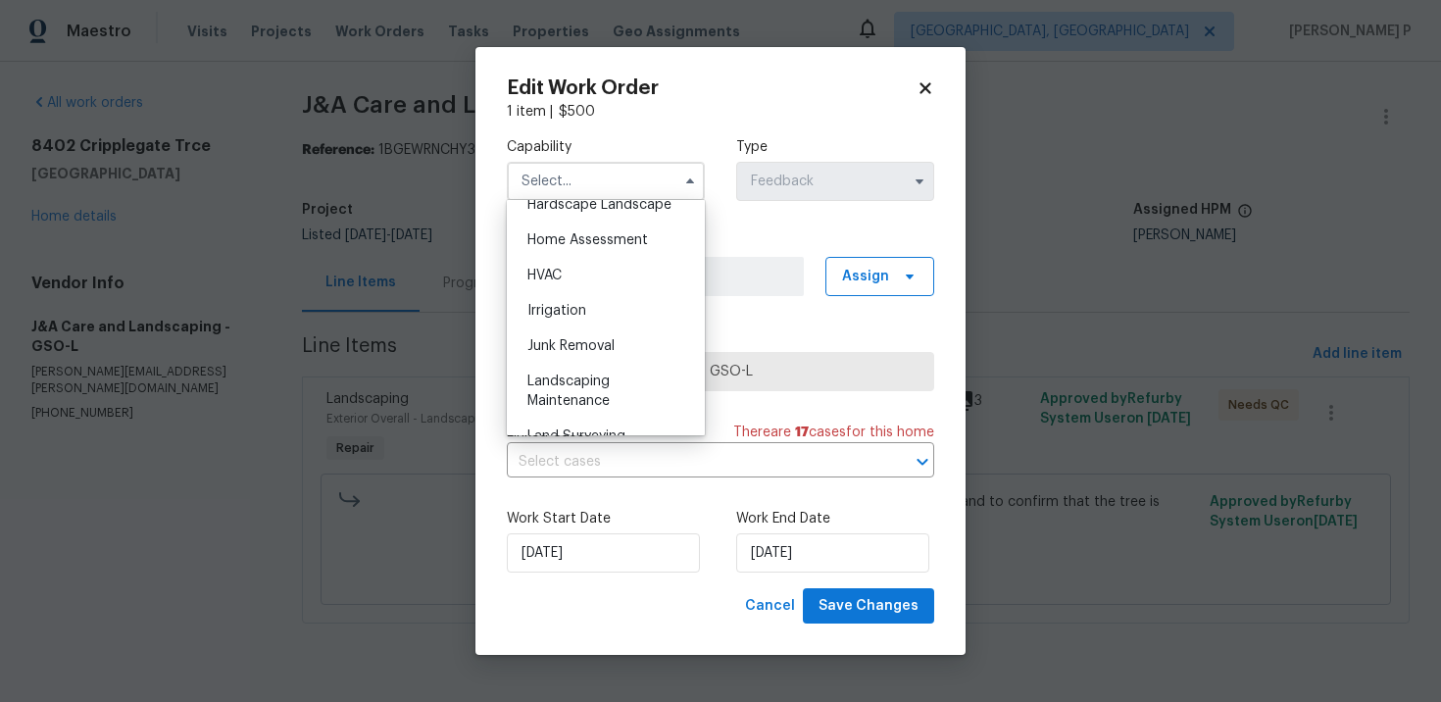
scroll to position [1126, 0]
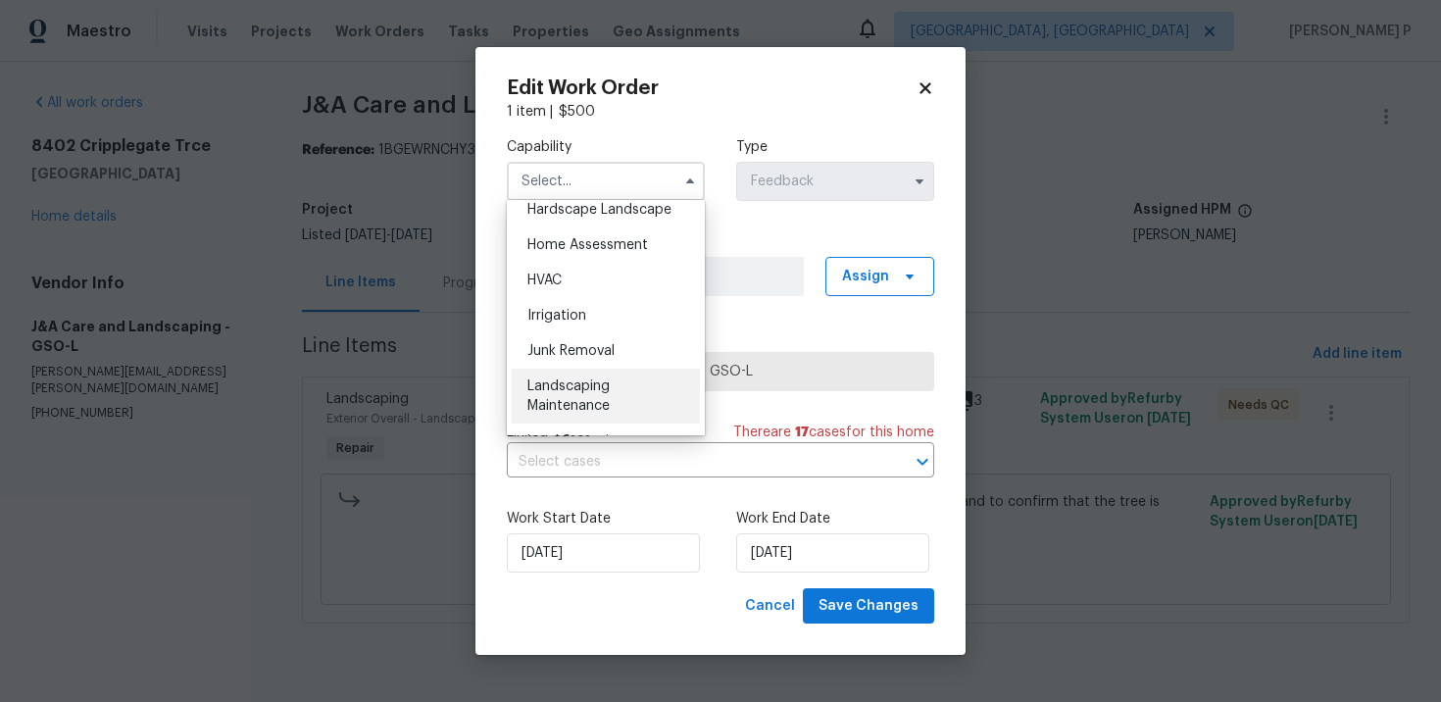
click at [576, 394] on div "Landscaping Maintenance" at bounding box center [606, 396] width 188 height 55
type input "Landscaping Maintenance"
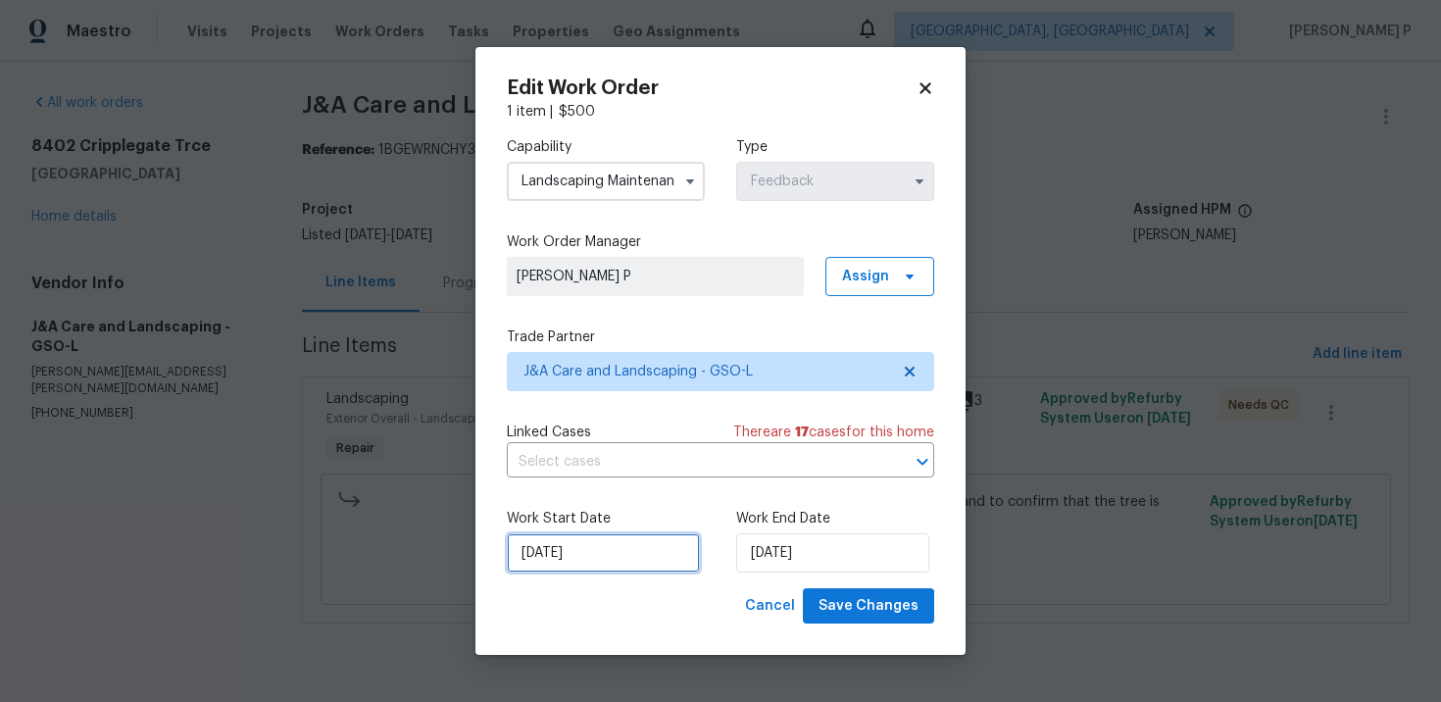
click at [628, 565] on input "[DATE]" at bounding box center [603, 552] width 193 height 39
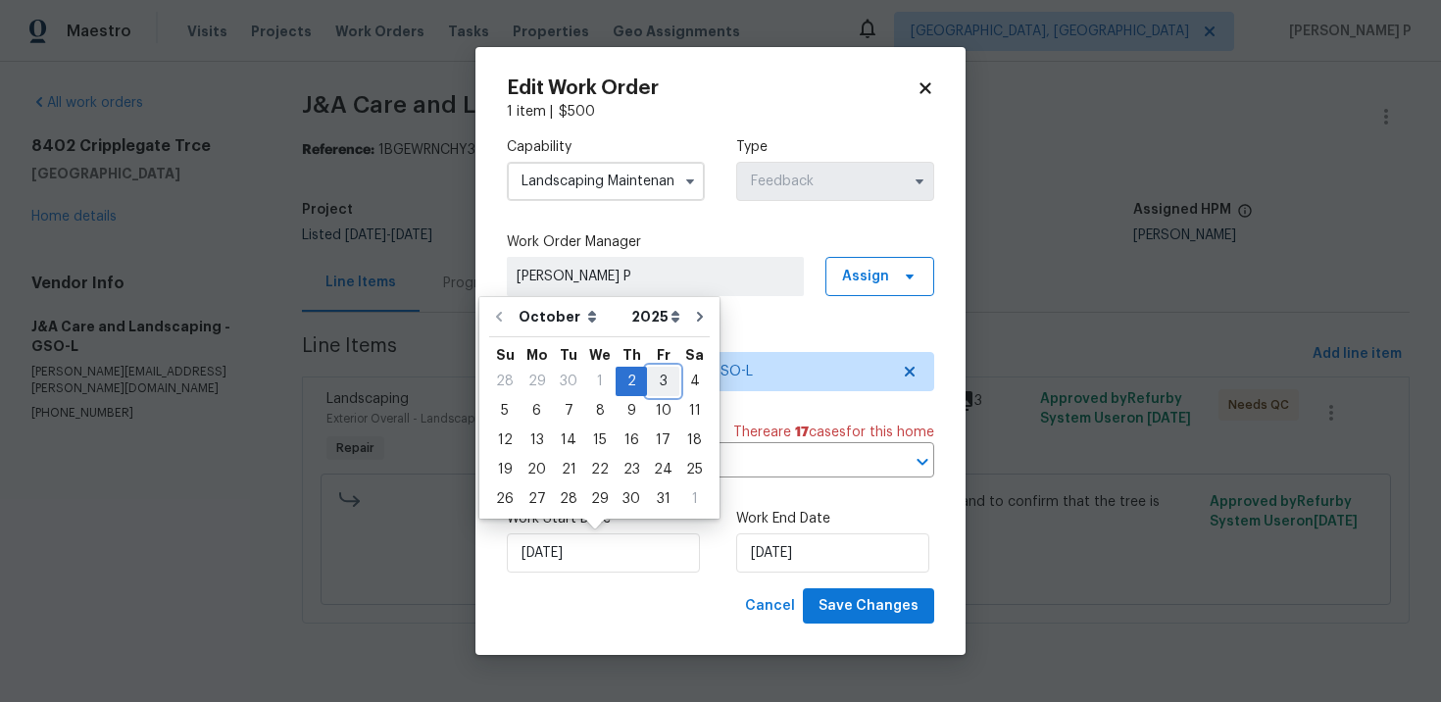
click at [661, 379] on div "3" at bounding box center [663, 381] width 32 height 27
type input "[DATE]"
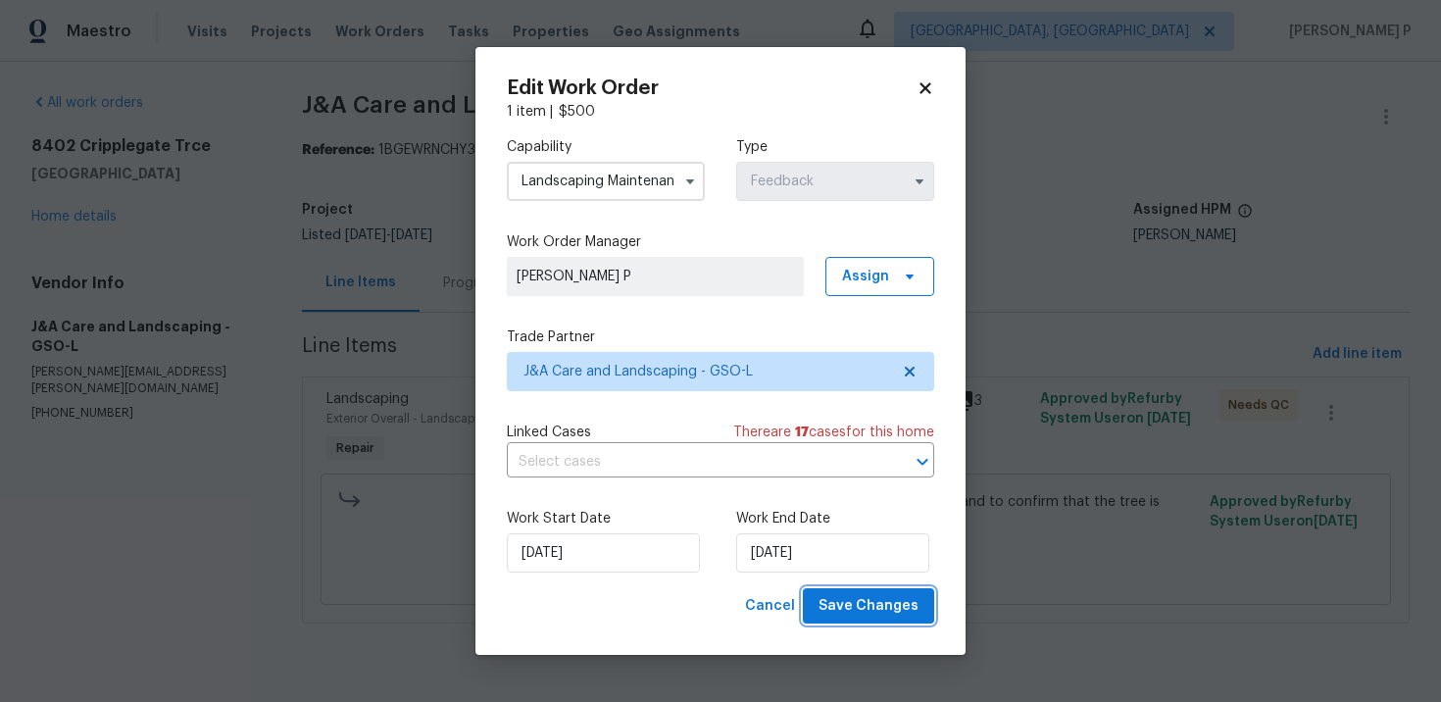
click at [893, 604] on span "Save Changes" at bounding box center [868, 606] width 100 height 25
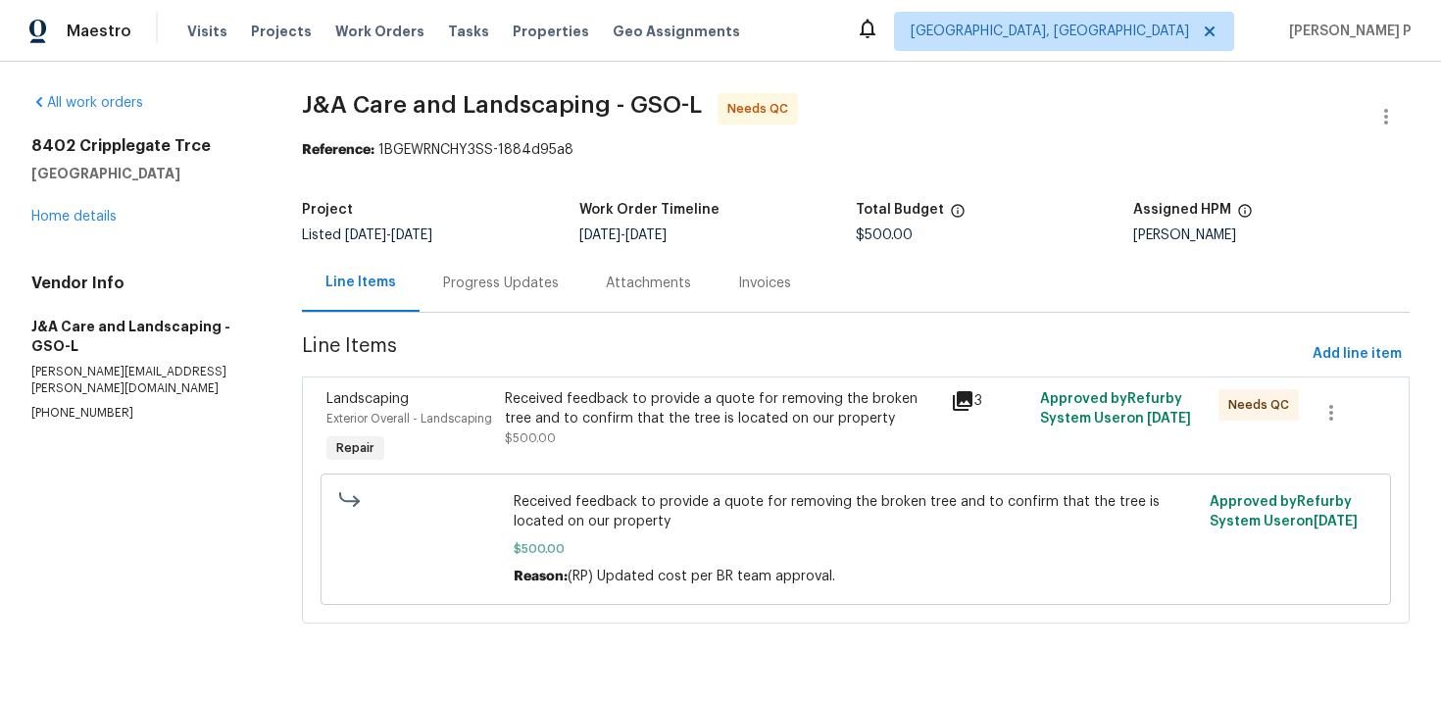
click at [488, 295] on div "Progress Updates" at bounding box center [500, 283] width 163 height 58
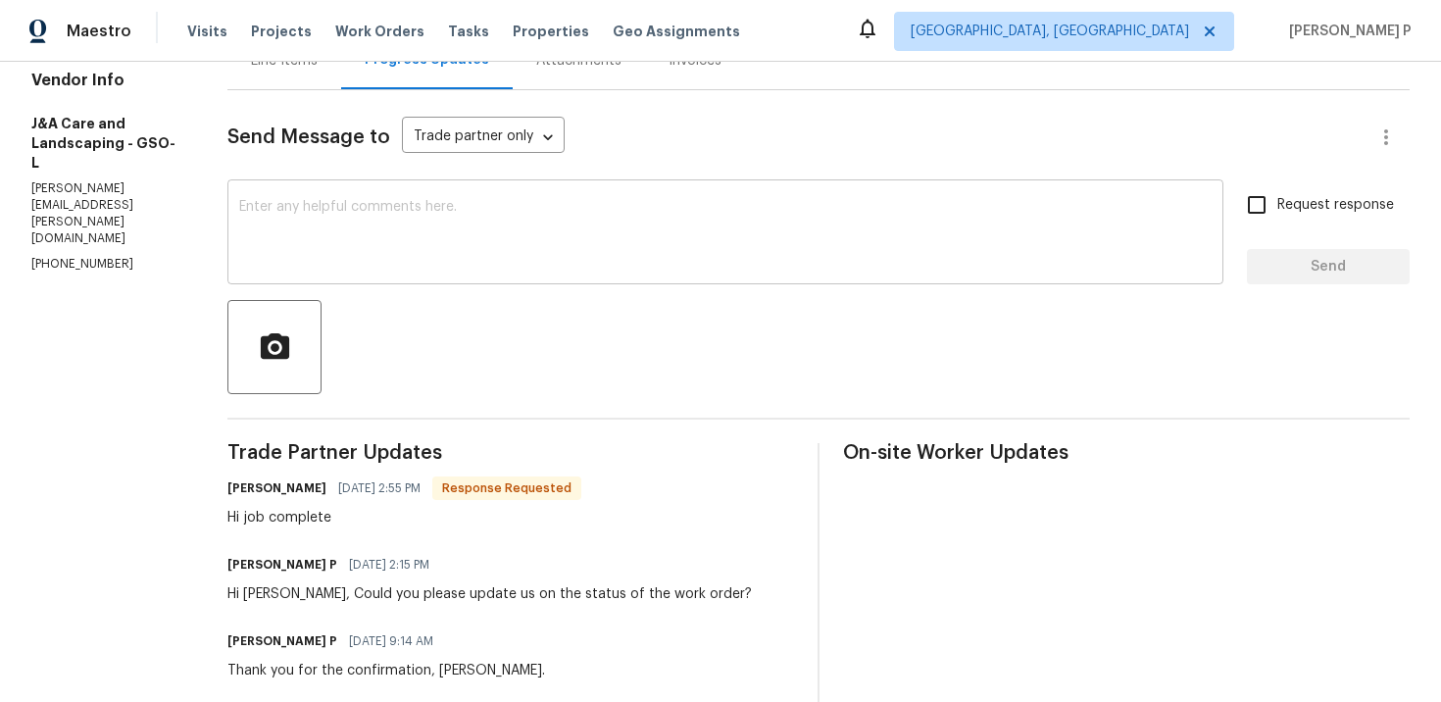
scroll to position [192, 0]
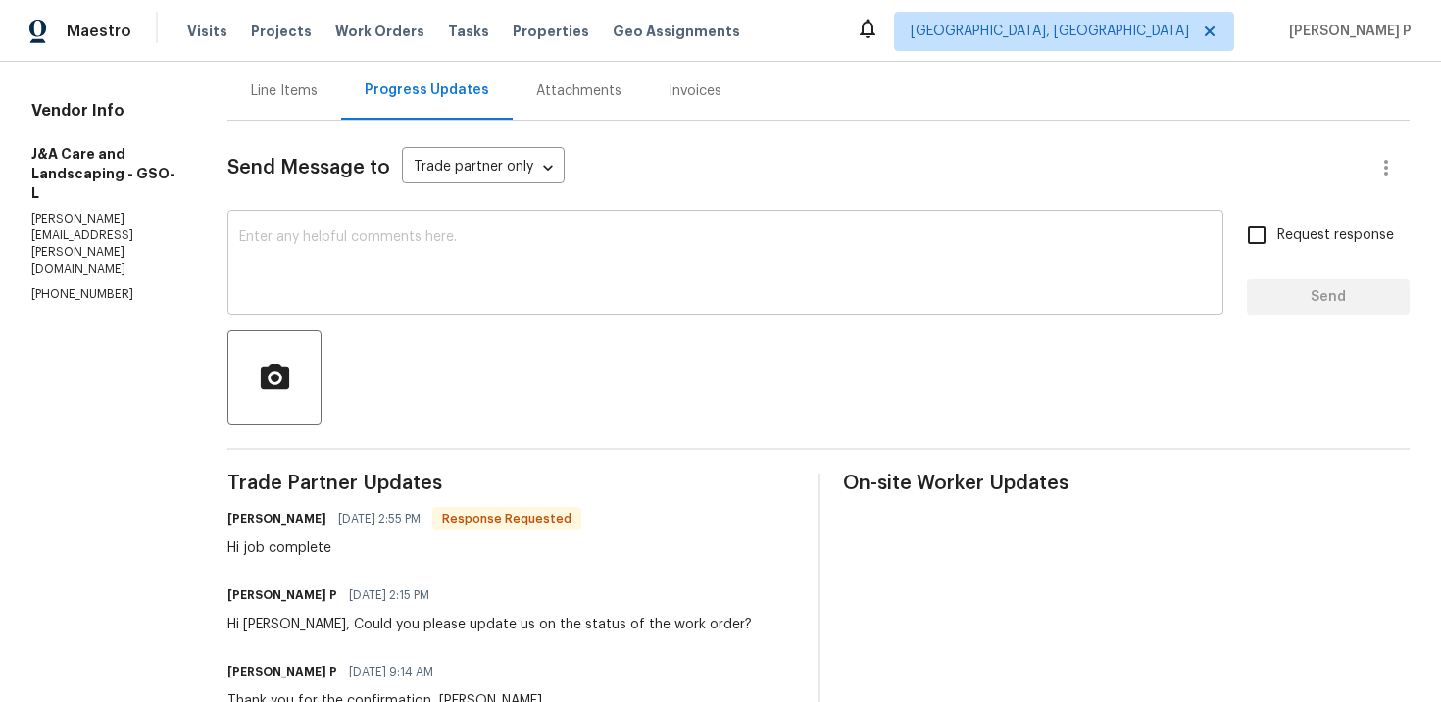
click at [431, 231] on textarea at bounding box center [725, 264] width 972 height 69
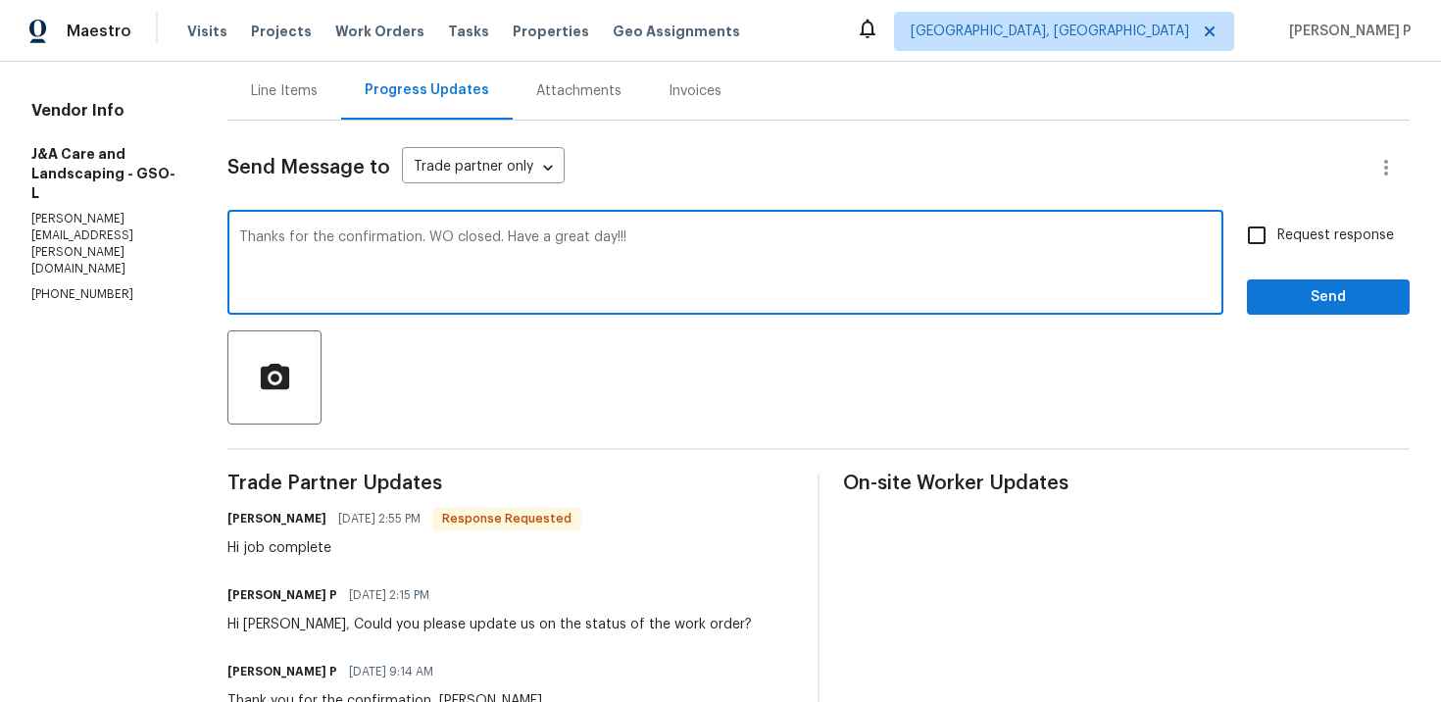
type textarea "Thanks for the confirmation. WO closed. Have a great day!!!"
click at [1296, 300] on span "Send" at bounding box center [1327, 297] width 131 height 25
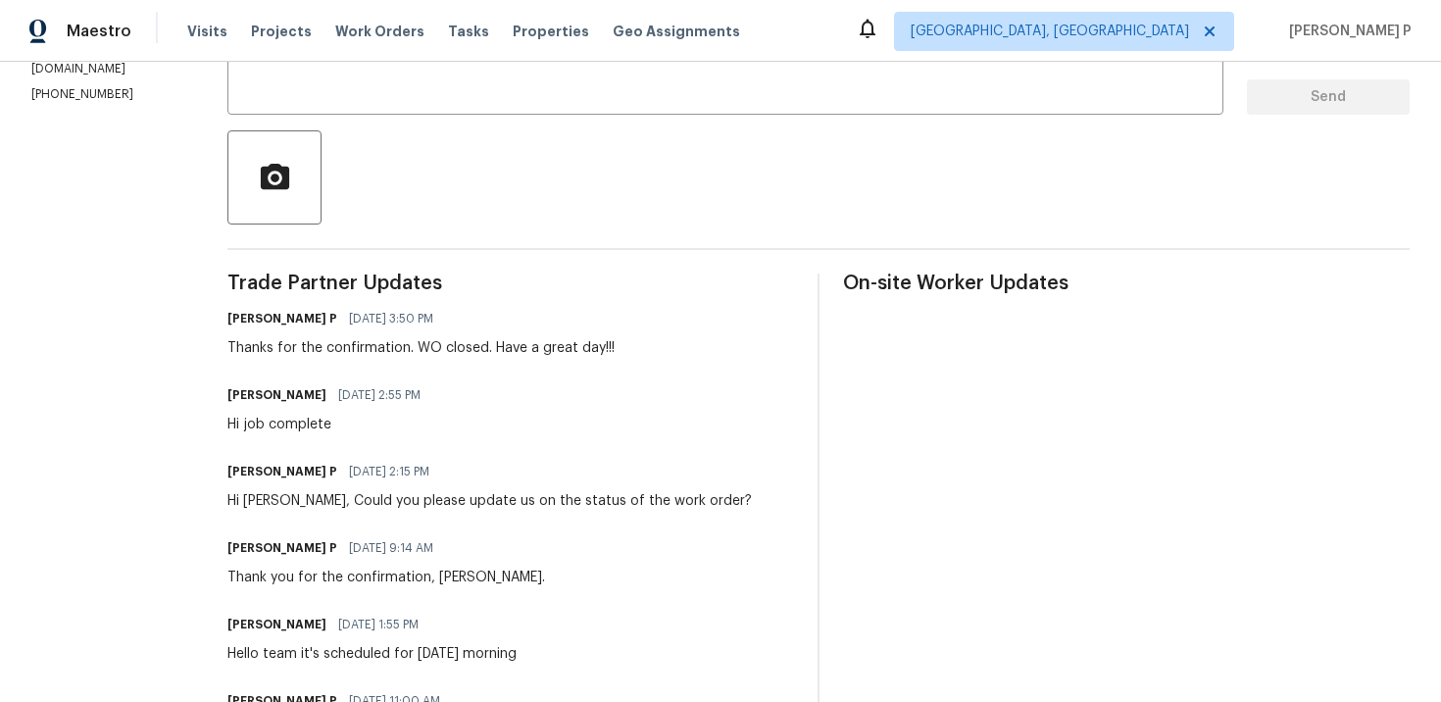
scroll to position [0, 0]
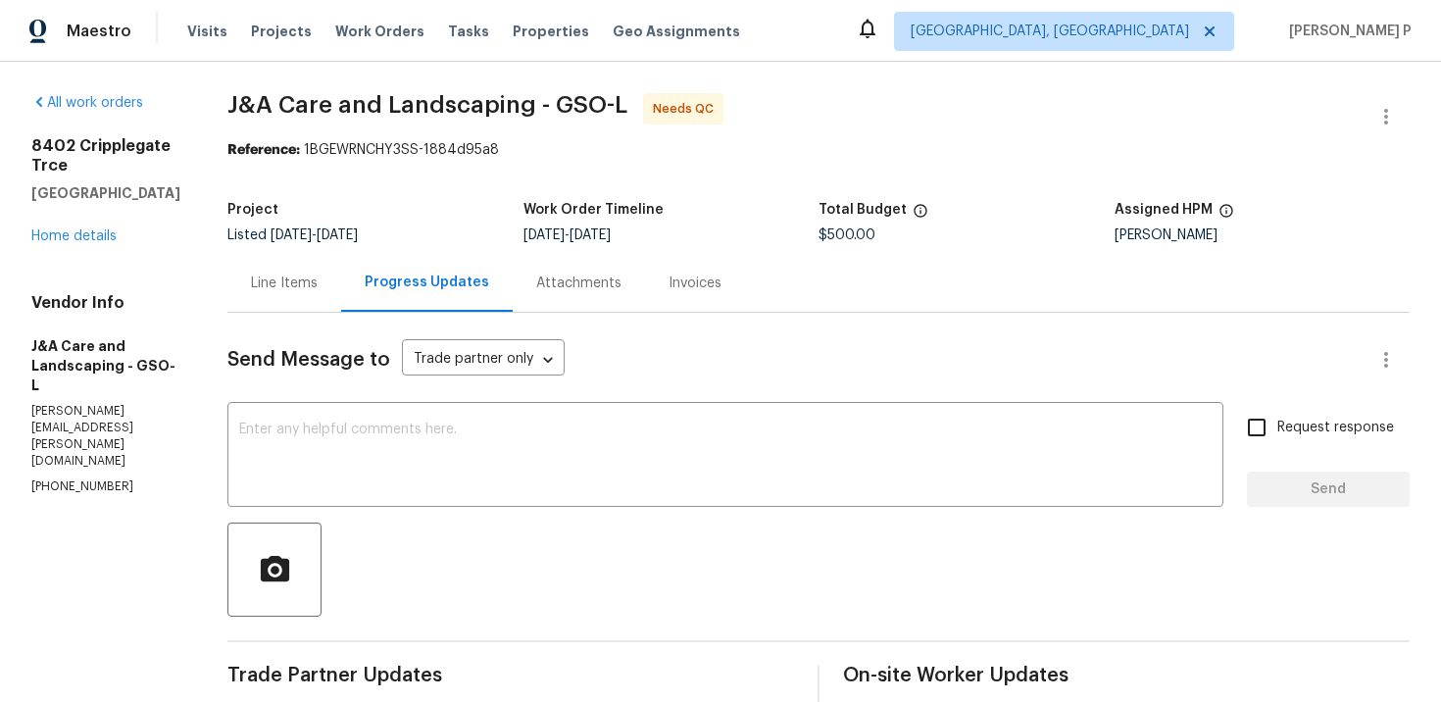
click at [318, 292] on div "Line Items" at bounding box center [284, 283] width 67 height 20
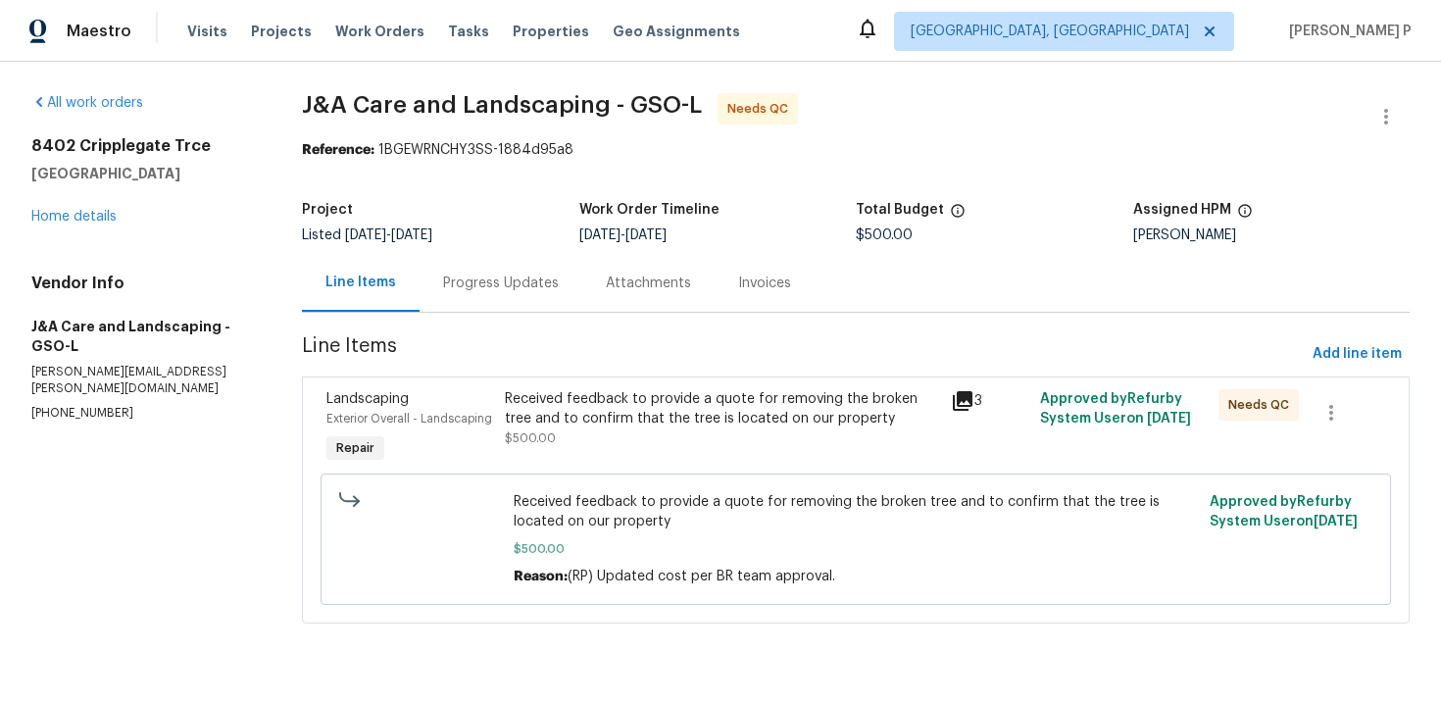
click at [675, 410] on div "Received feedback to provide a quote for removing the broken tree and to confir…" at bounding box center [722, 408] width 434 height 39
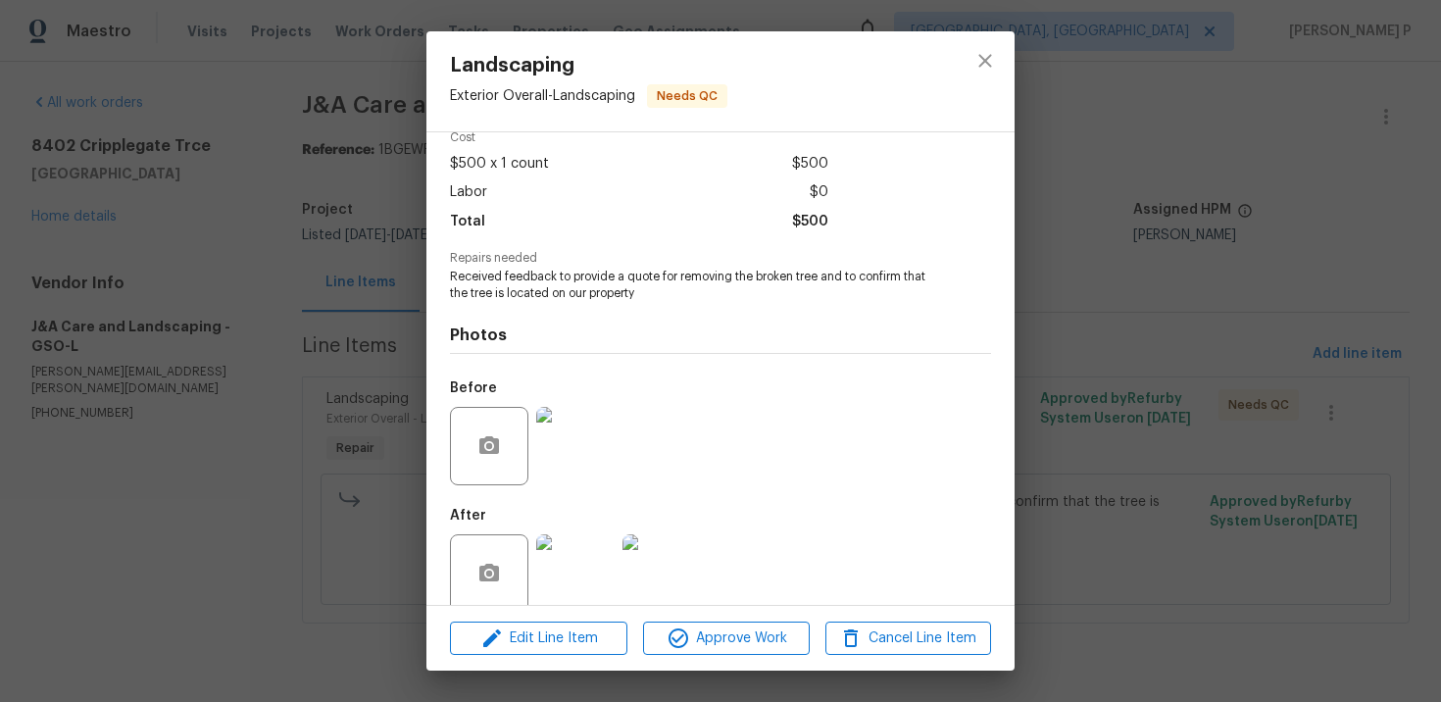
scroll to position [120, 0]
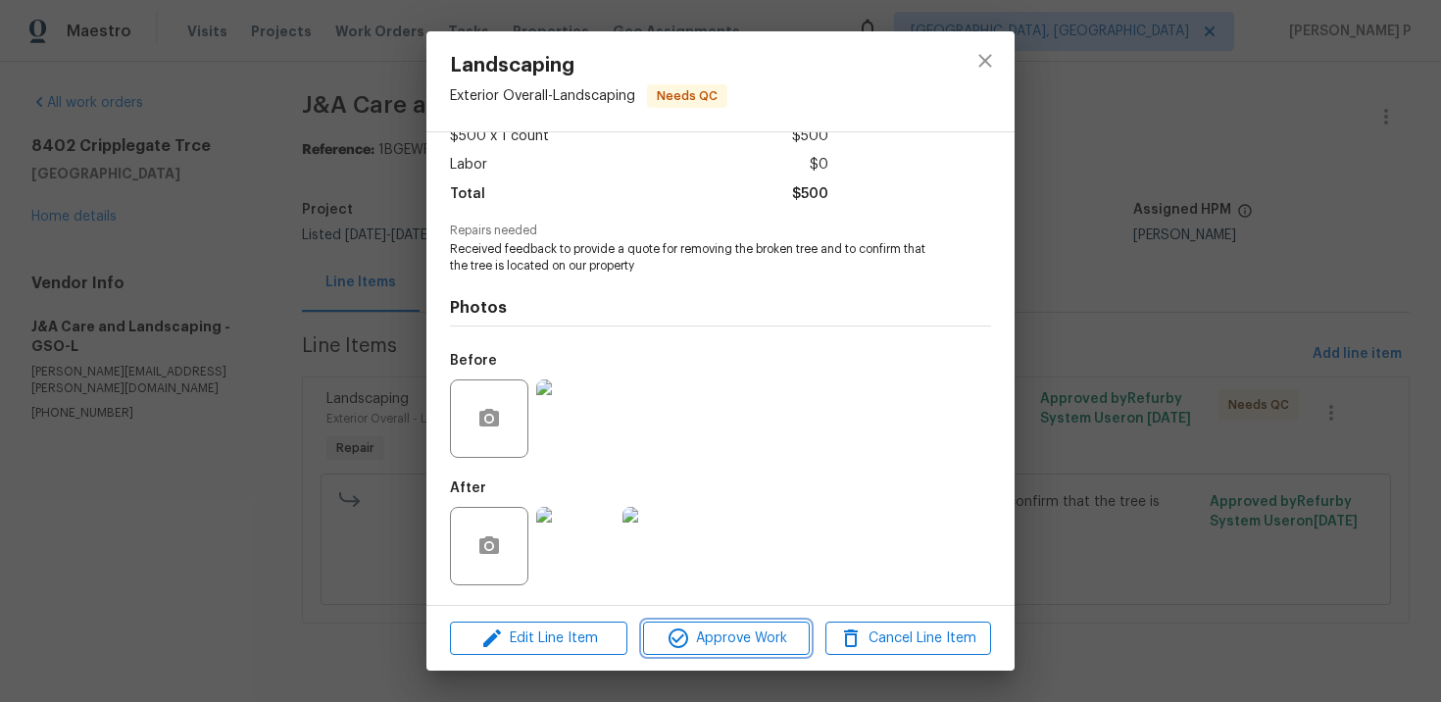
click at [749, 637] on span "Approve Work" at bounding box center [726, 638] width 154 height 25
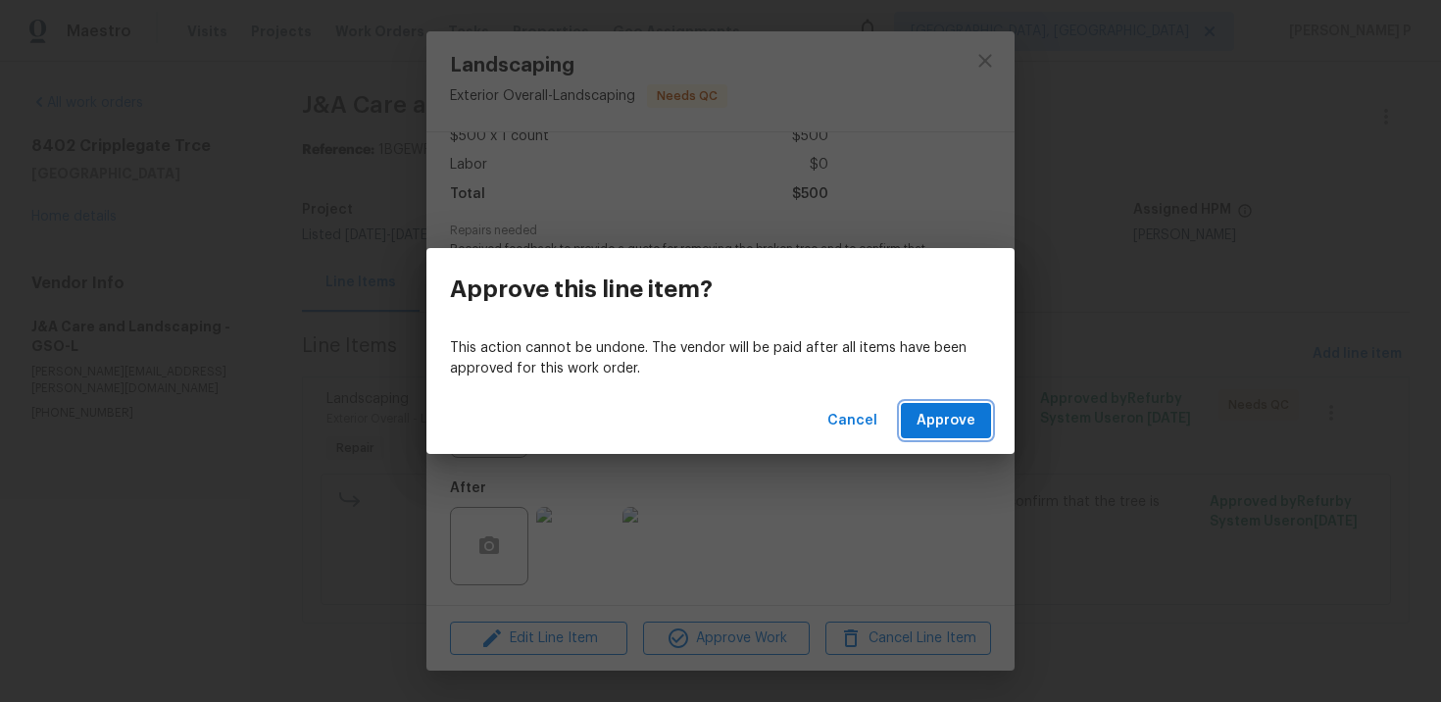
click at [937, 421] on span "Approve" at bounding box center [945, 421] width 59 height 25
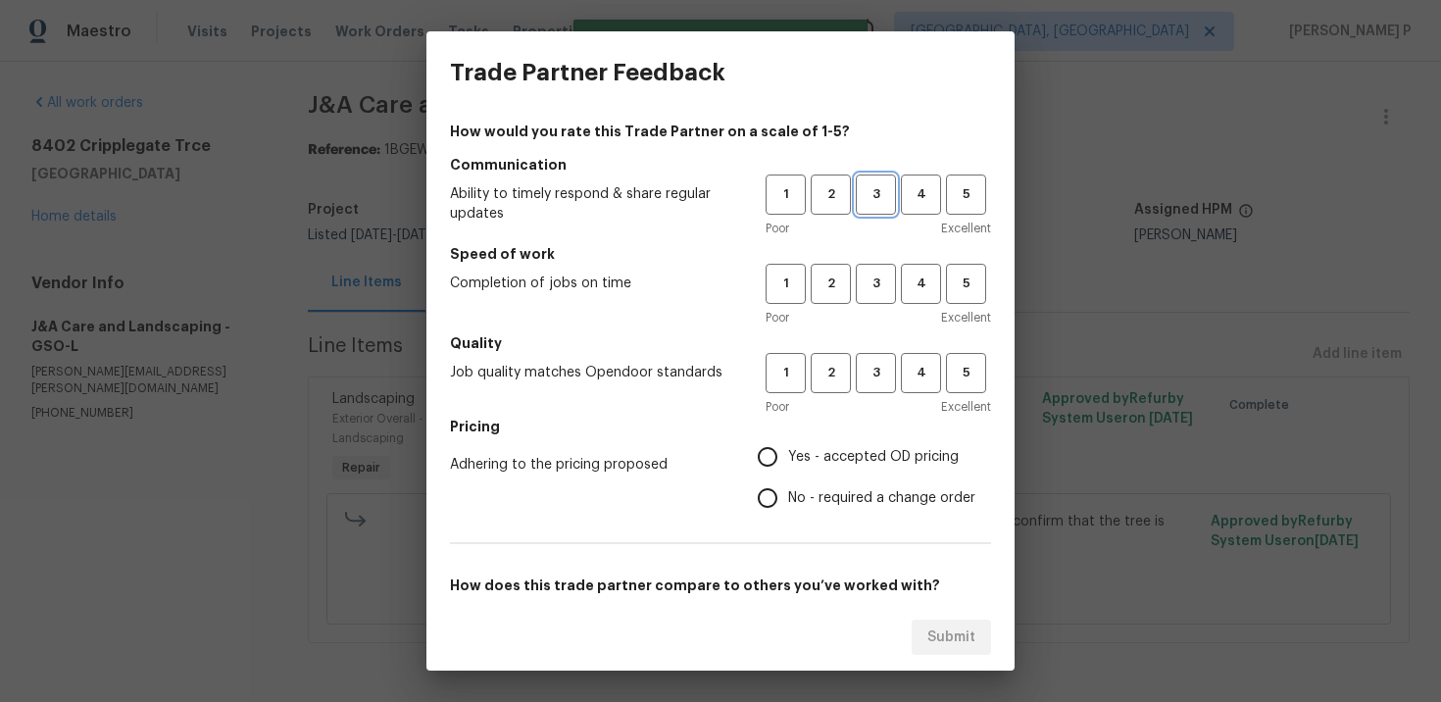
click at [877, 200] on span "3" at bounding box center [876, 194] width 36 height 23
click at [875, 288] on span "3" at bounding box center [876, 283] width 36 height 23
click at [876, 396] on div "1 2 3 4 5 Poor Excellent" at bounding box center [877, 385] width 225 height 64
click at [872, 371] on span "3" at bounding box center [876, 373] width 36 height 23
click at [813, 498] on span "No - required a change order" at bounding box center [881, 498] width 187 height 21
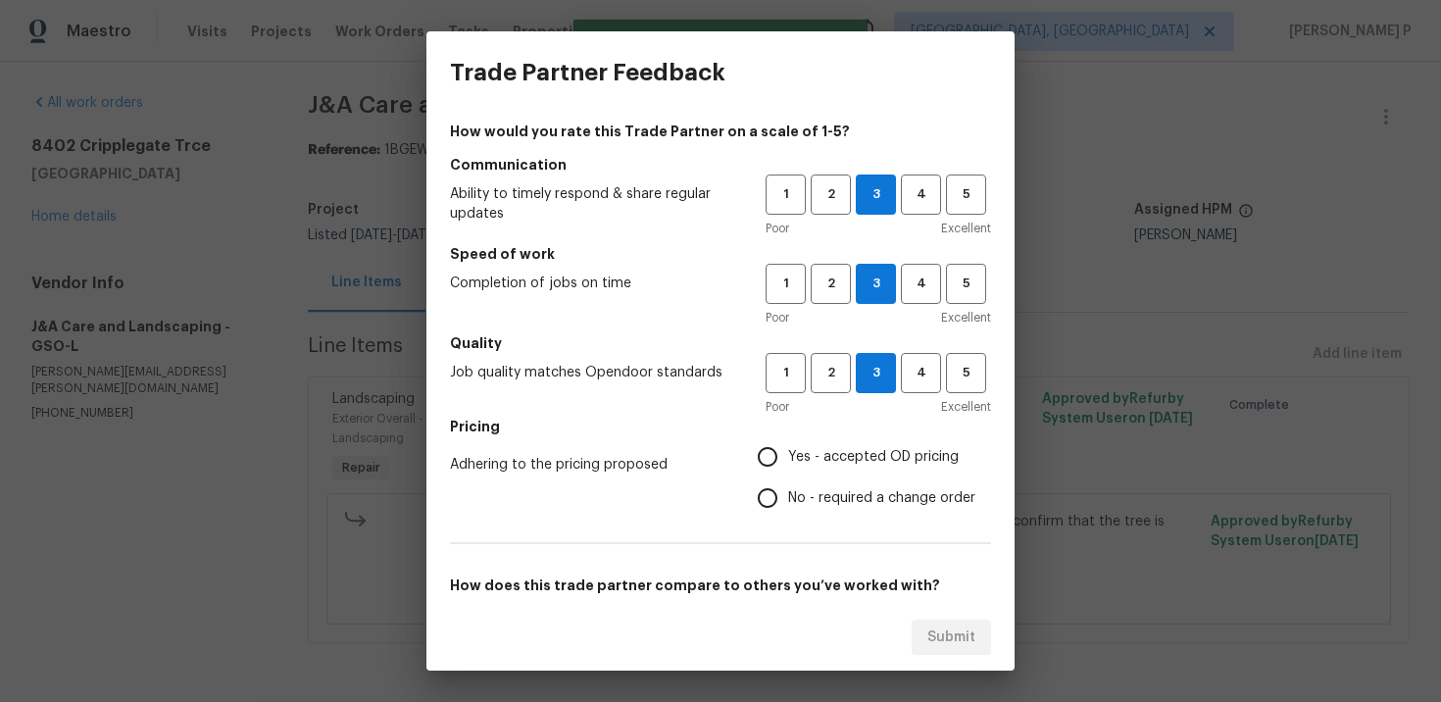
click at [788, 498] on input "No - required a change order" at bounding box center [767, 497] width 41 height 41
radio input "true"
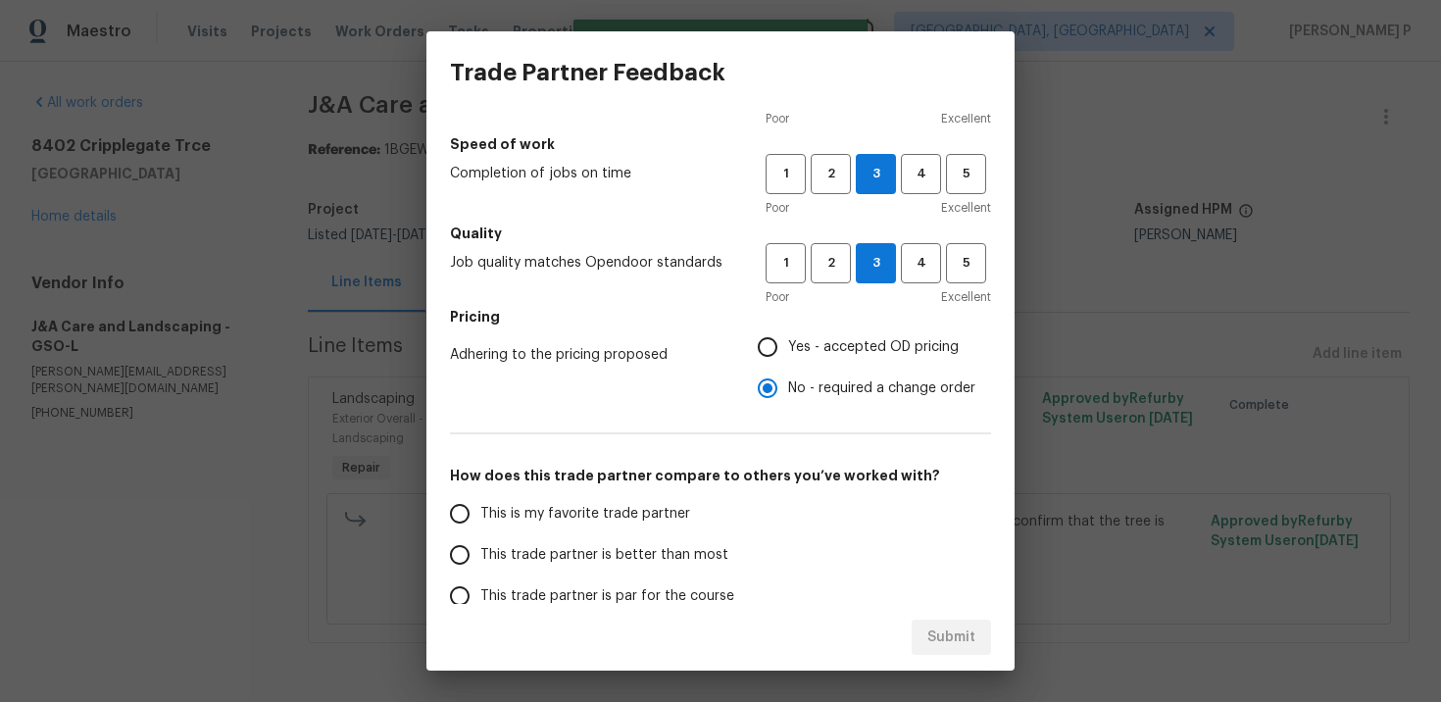
scroll to position [222, 0]
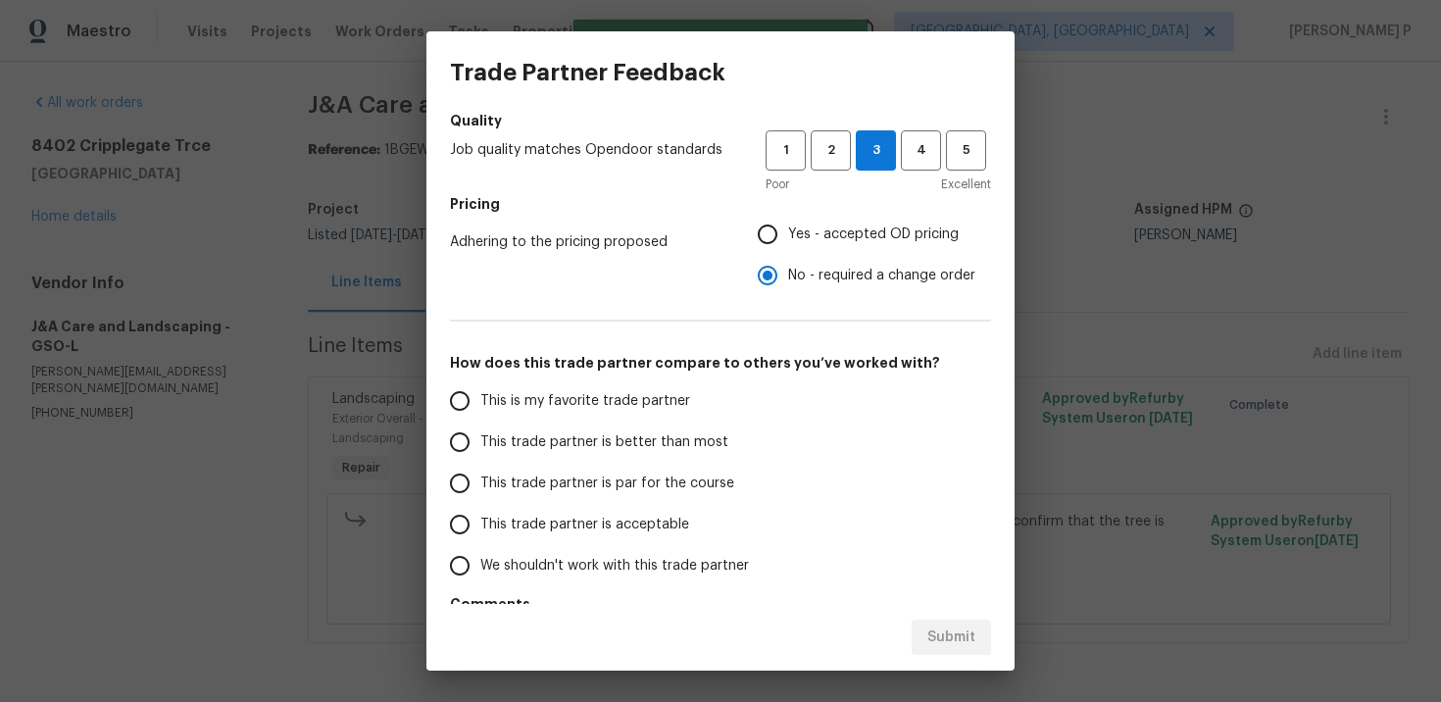
click at [547, 485] on span "This trade partner is par for the course" at bounding box center [607, 483] width 254 height 21
click at [480, 485] on input "This trade partner is par for the course" at bounding box center [459, 483] width 41 height 41
click at [956, 643] on span "Submit" at bounding box center [951, 637] width 48 height 25
radio input "true"
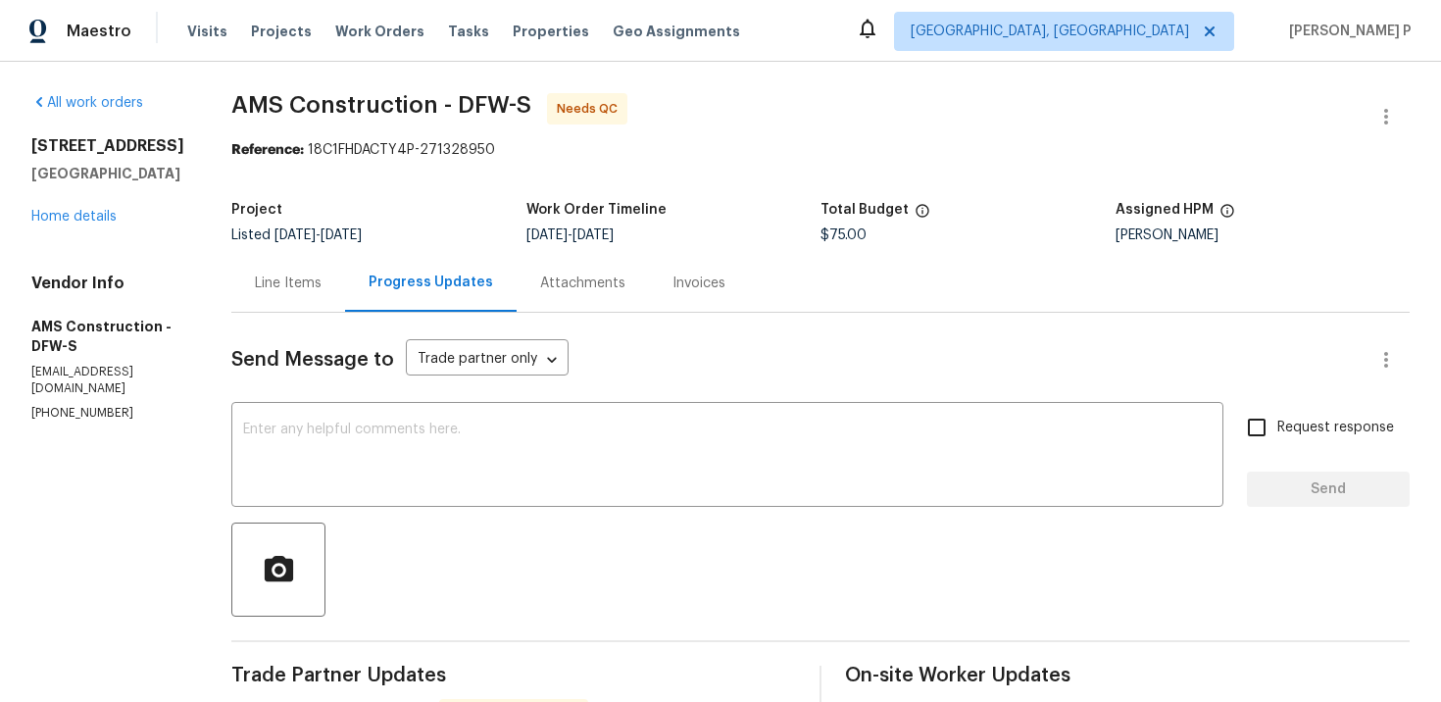
click at [271, 287] on div "Line Items" at bounding box center [288, 283] width 67 height 20
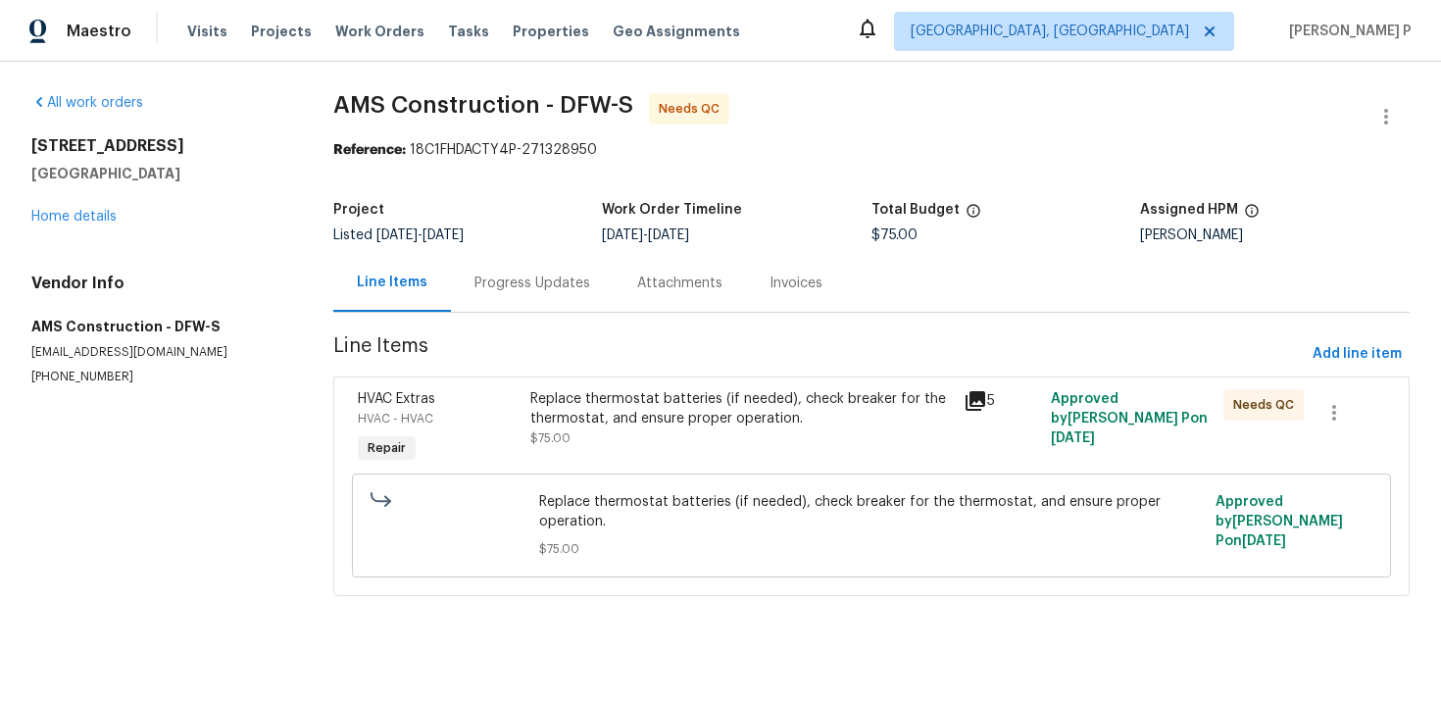
click at [619, 433] on div "Replace thermostat batteries (if needed), check breaker for the thermostat, and…" at bounding box center [740, 418] width 421 height 59
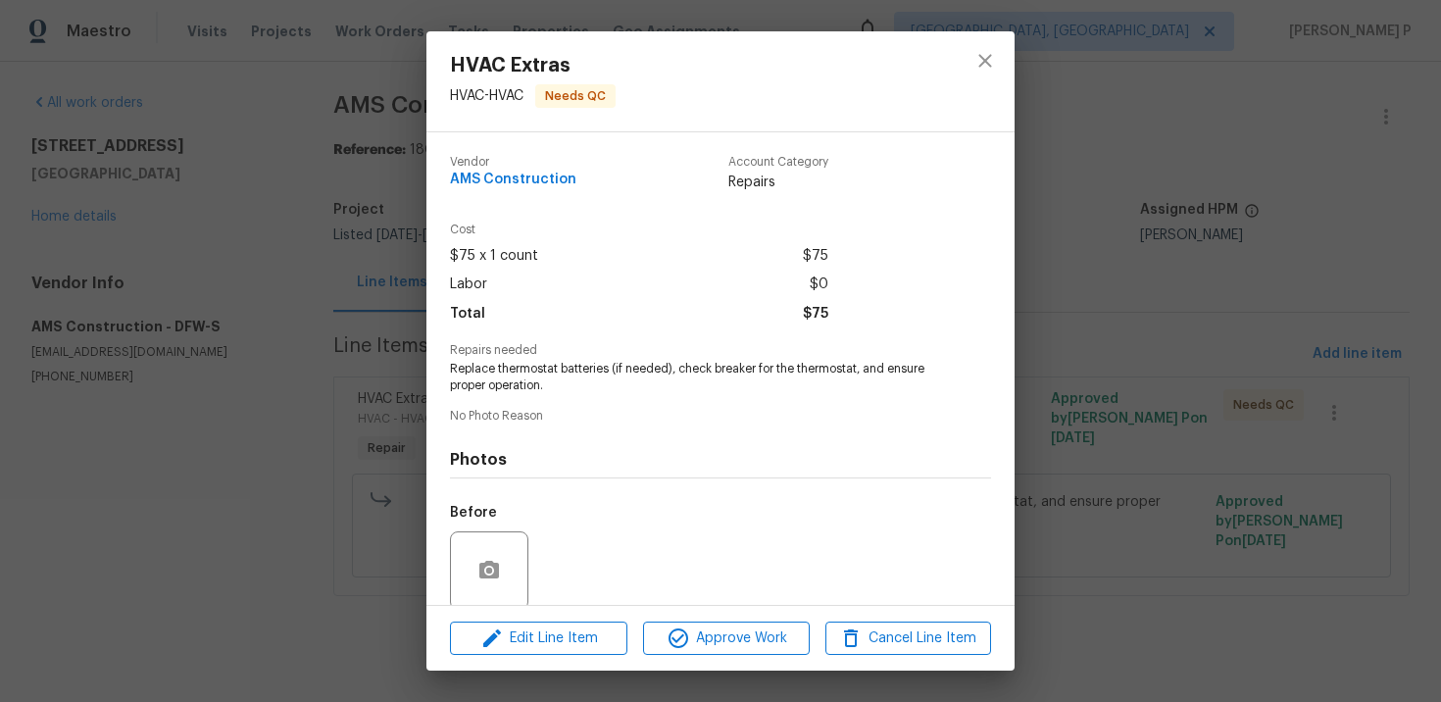
scroll to position [151, 0]
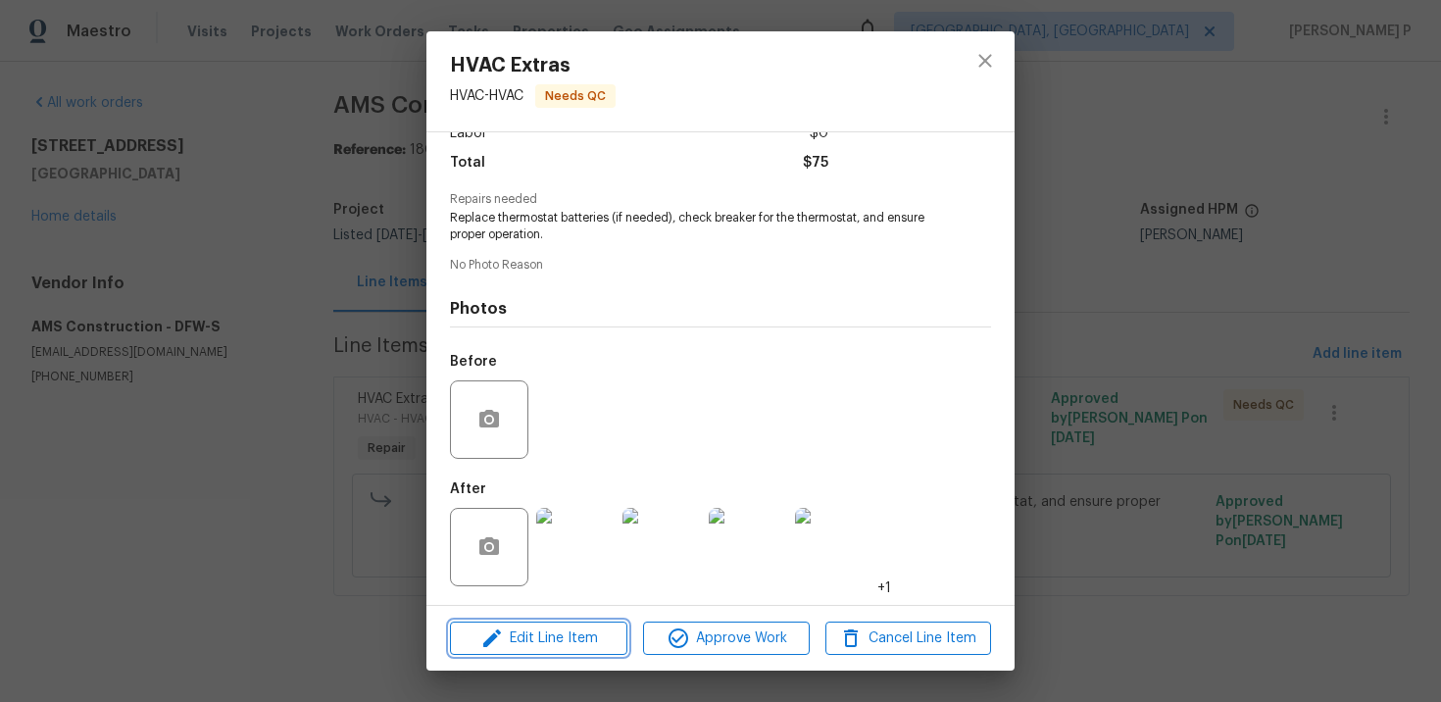
click at [587, 635] on span "Edit Line Item" at bounding box center [539, 638] width 166 height 25
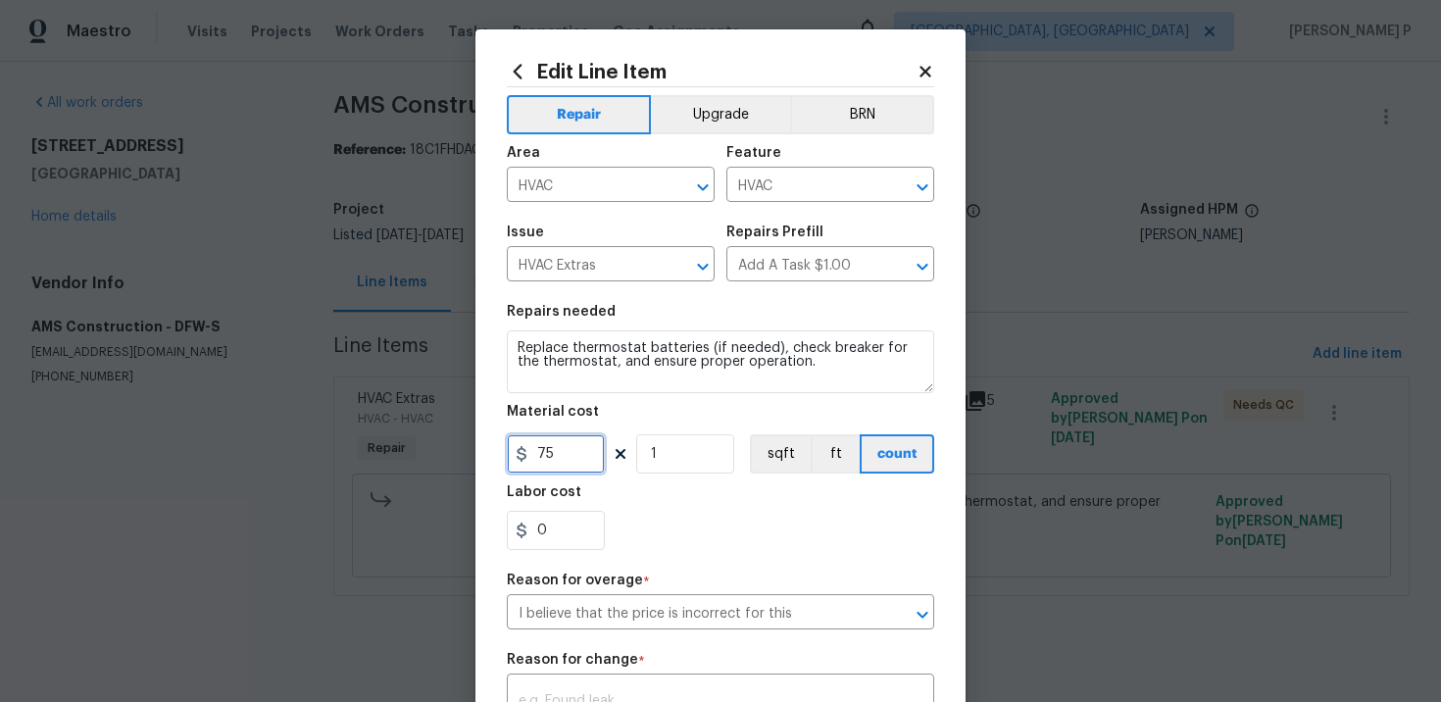
click at [554, 451] on input "75" at bounding box center [556, 453] width 98 height 39
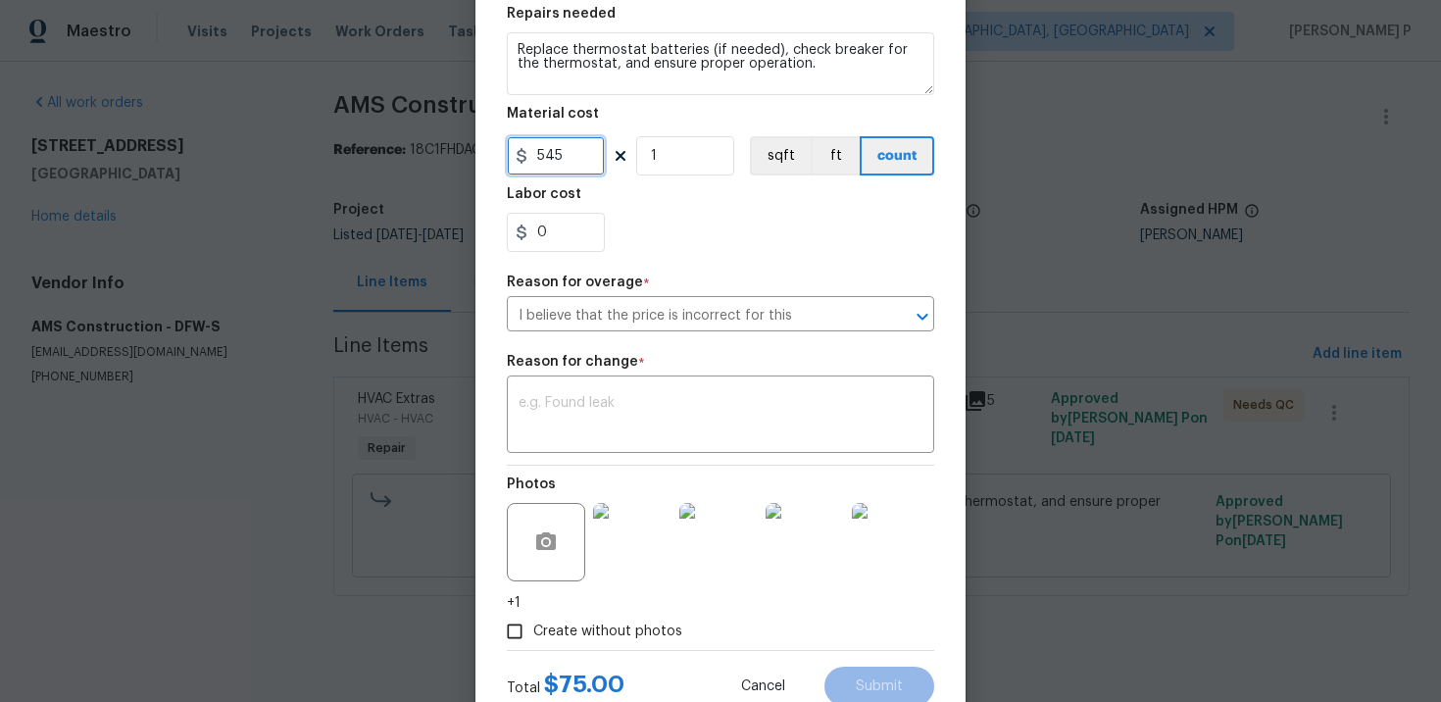
scroll to position [348, 0]
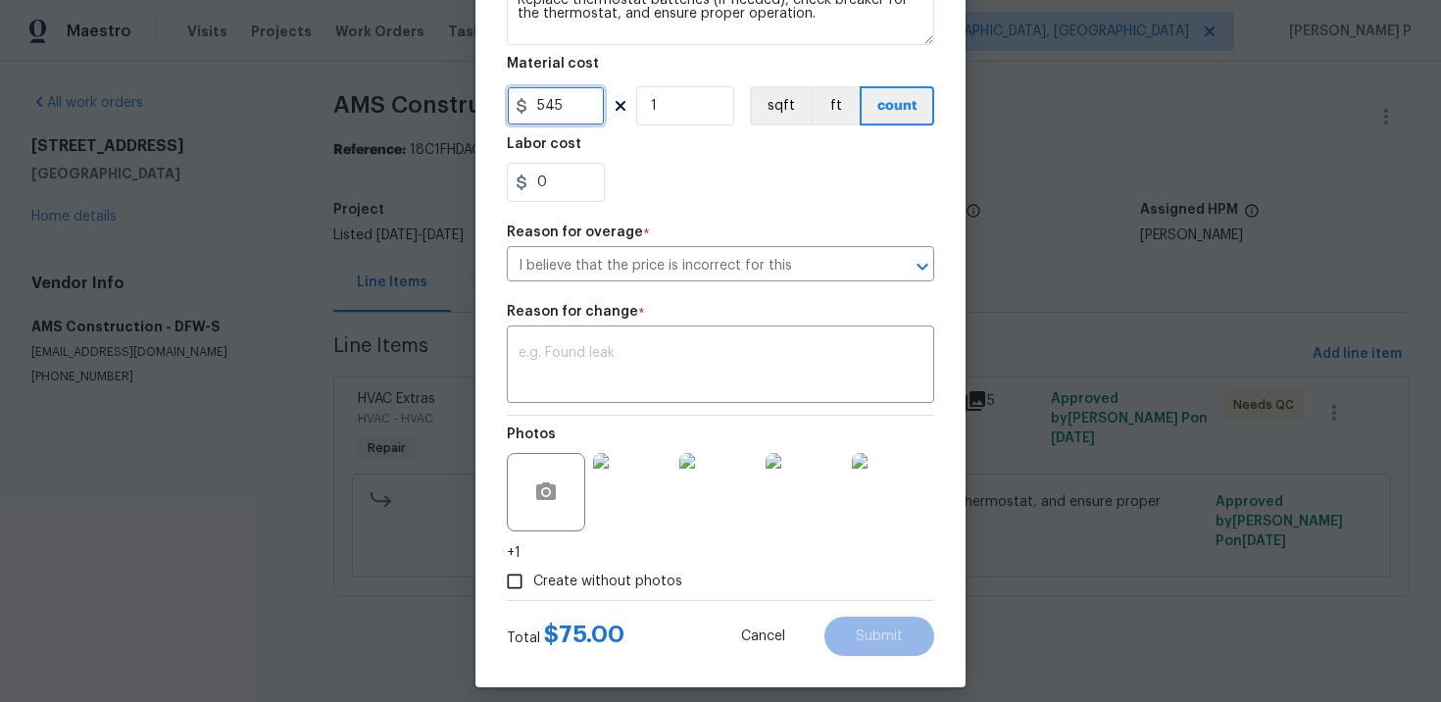
type input "545"
click at [639, 396] on div "x ​" at bounding box center [720, 366] width 427 height 73
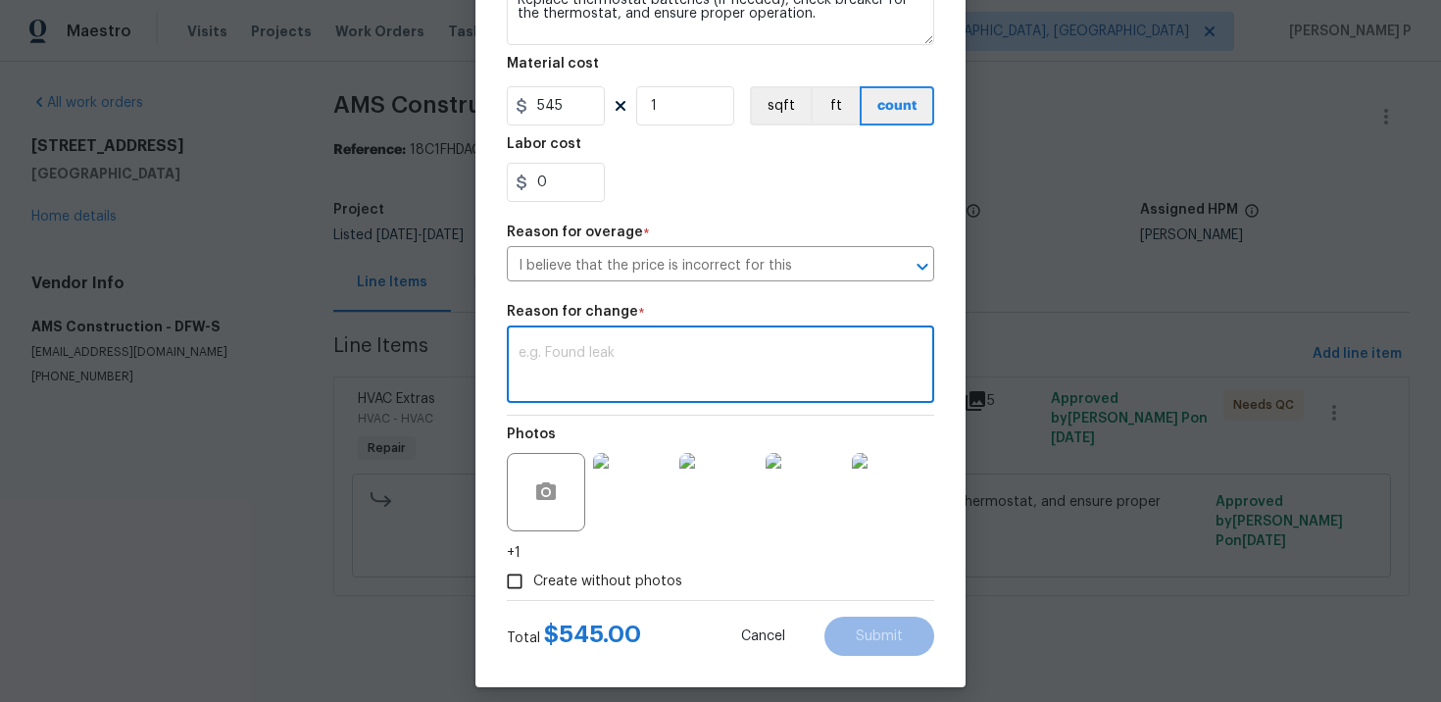
paste textarea "(RP) Updated per vendor’s final cost"
type textarea "(RP) Updated per vendor’s final cost"
click at [864, 632] on span "Submit" at bounding box center [879, 636] width 47 height 15
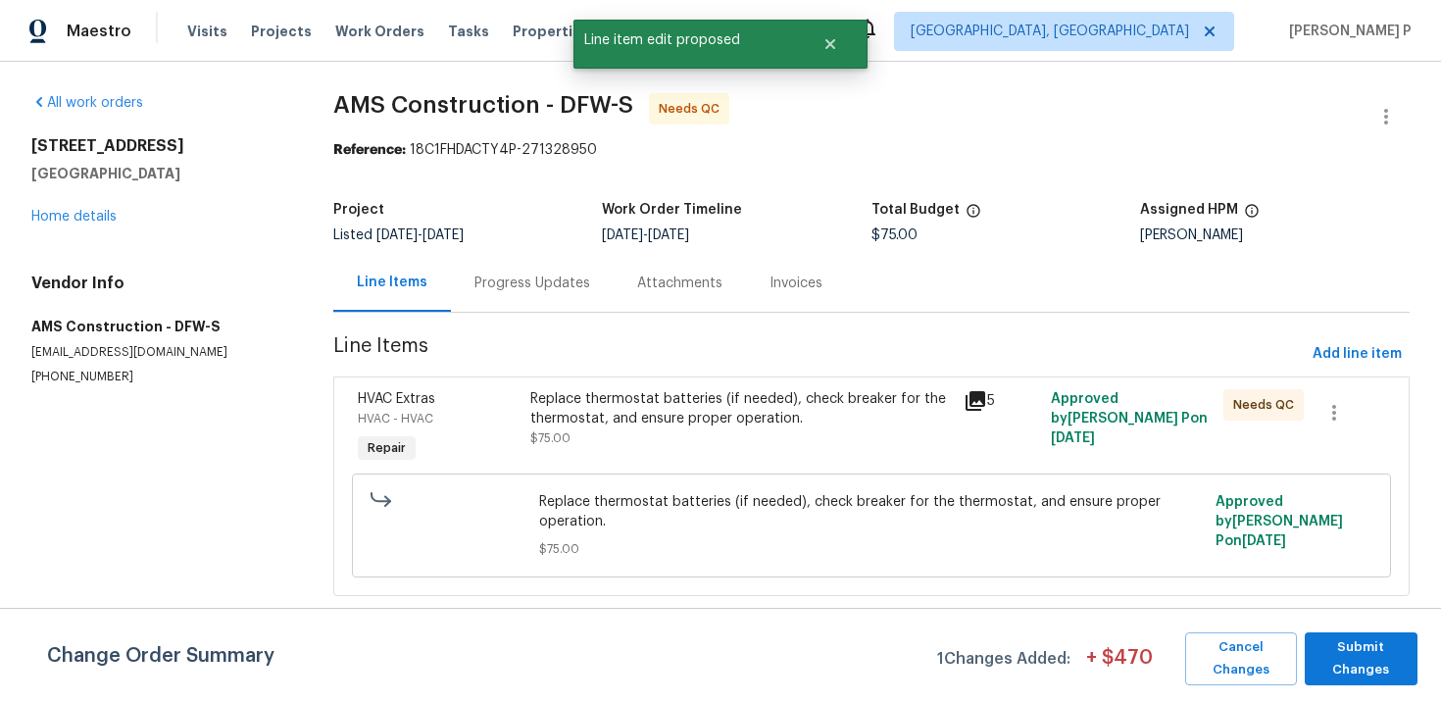
scroll to position [0, 0]
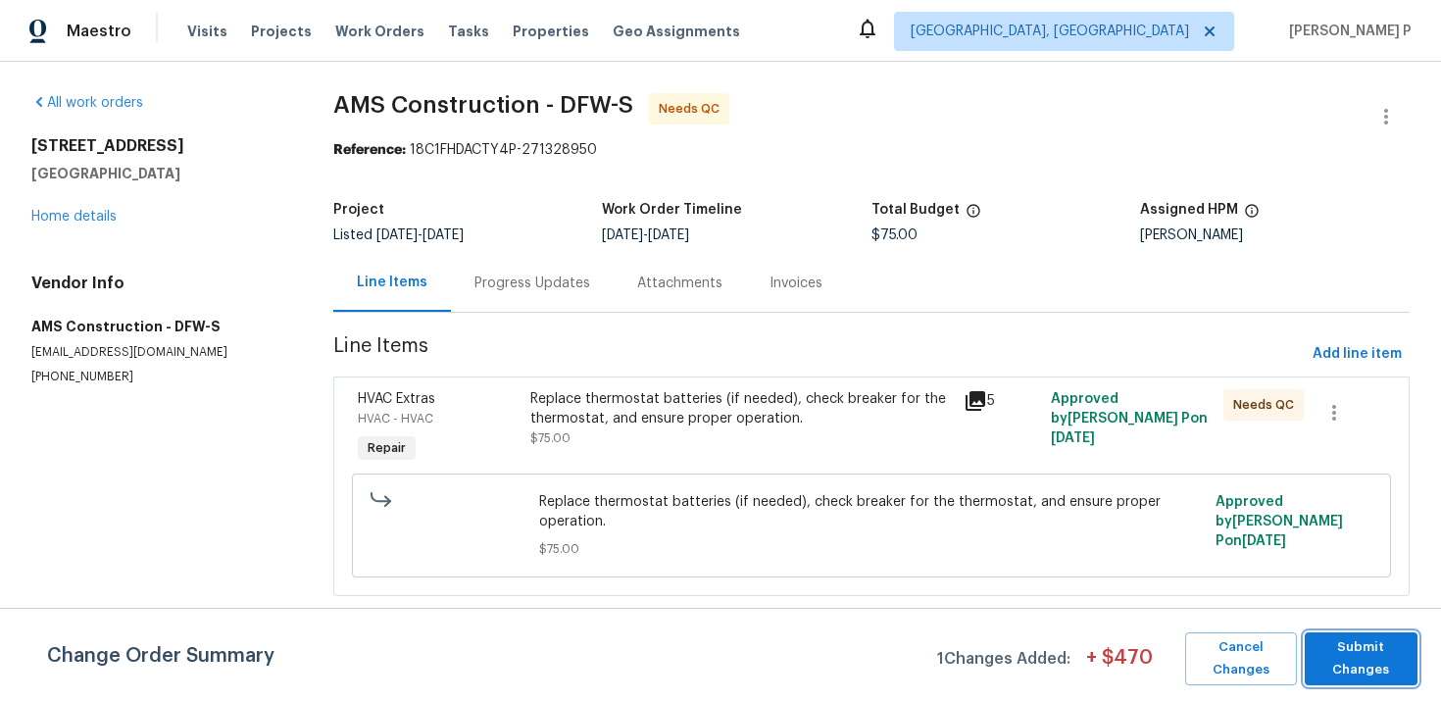
click at [1351, 651] on span "Submit Changes" at bounding box center [1360, 658] width 93 height 45
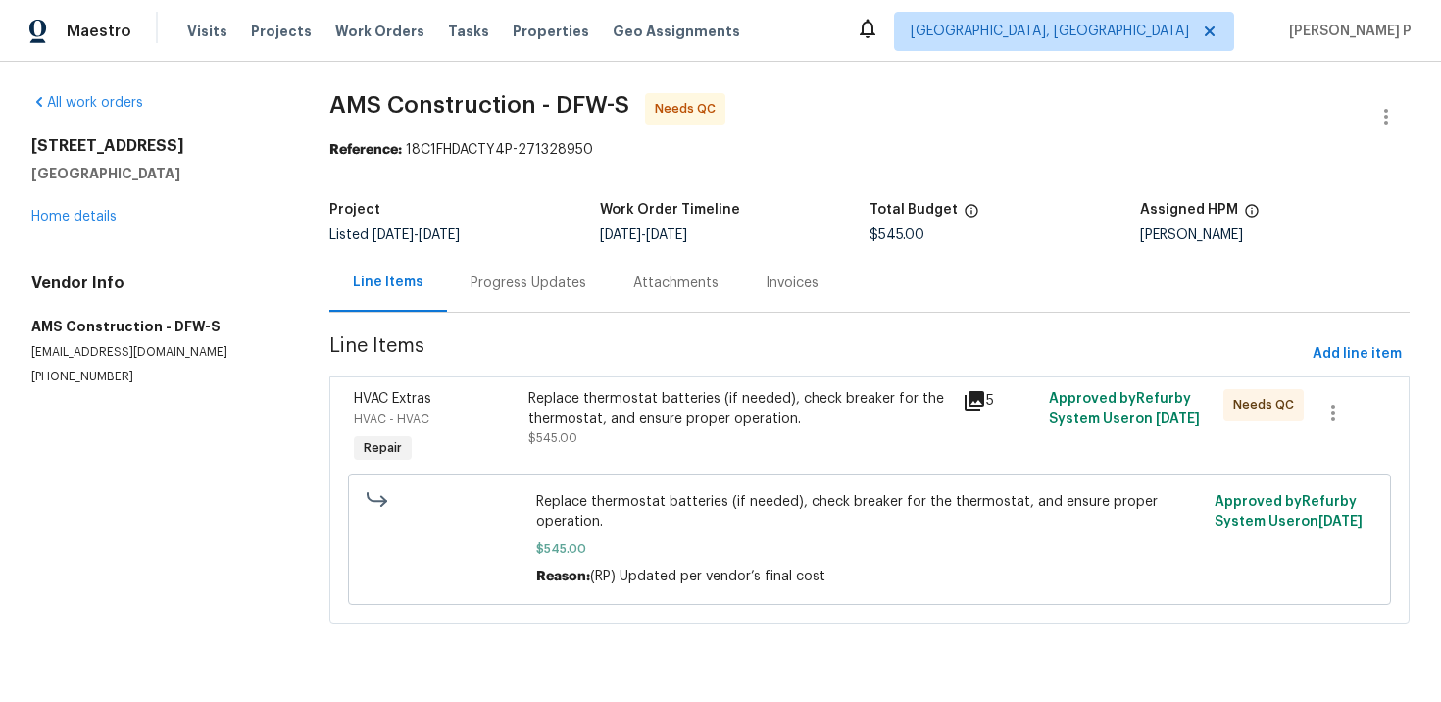
click at [544, 280] on div "Progress Updates" at bounding box center [528, 283] width 116 height 20
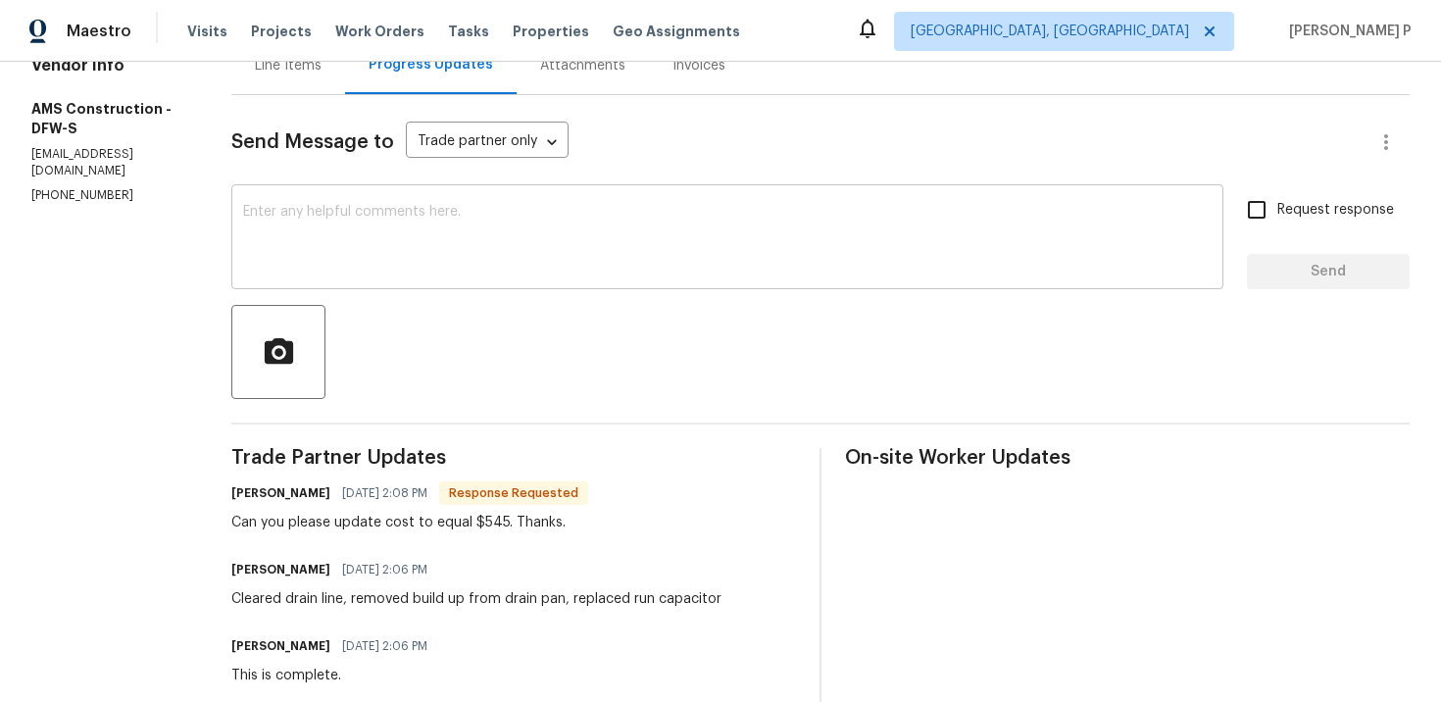
scroll to position [170, 0]
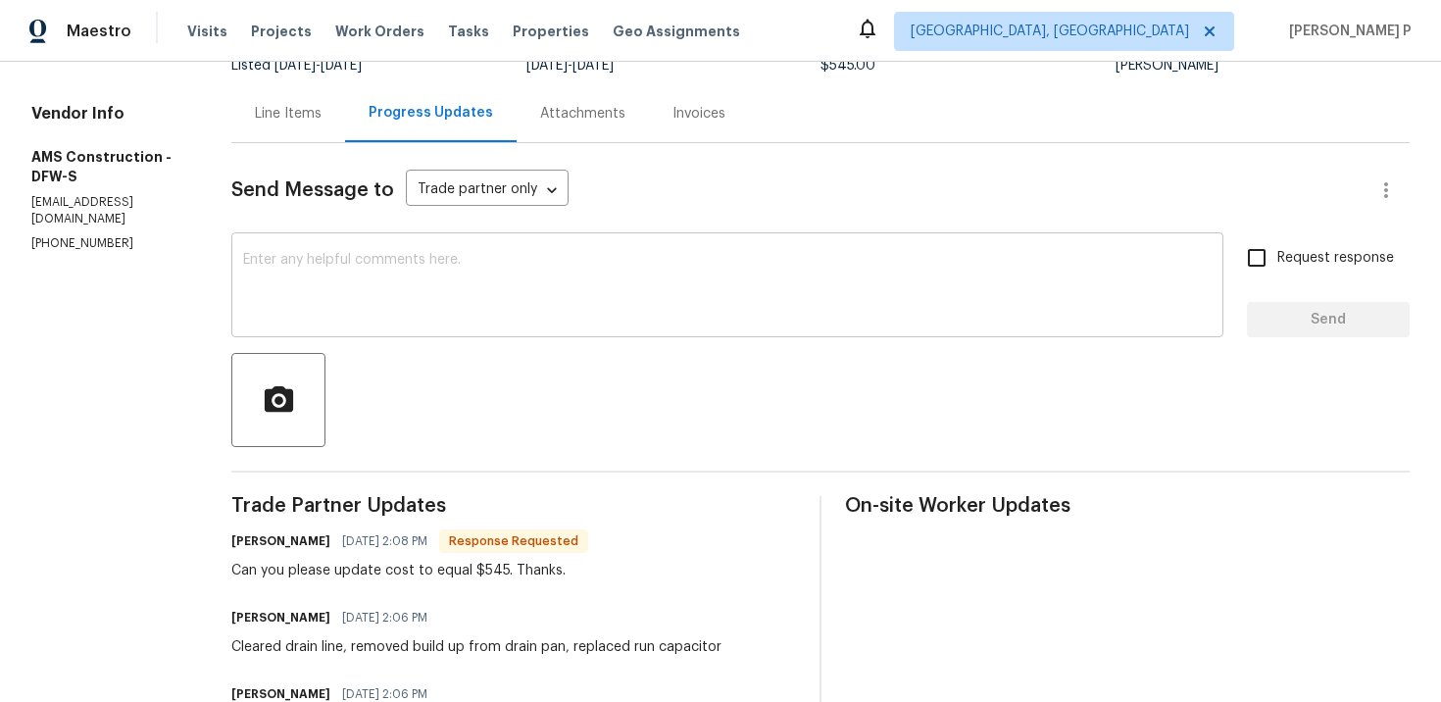
click at [413, 269] on textarea at bounding box center [727, 287] width 968 height 69
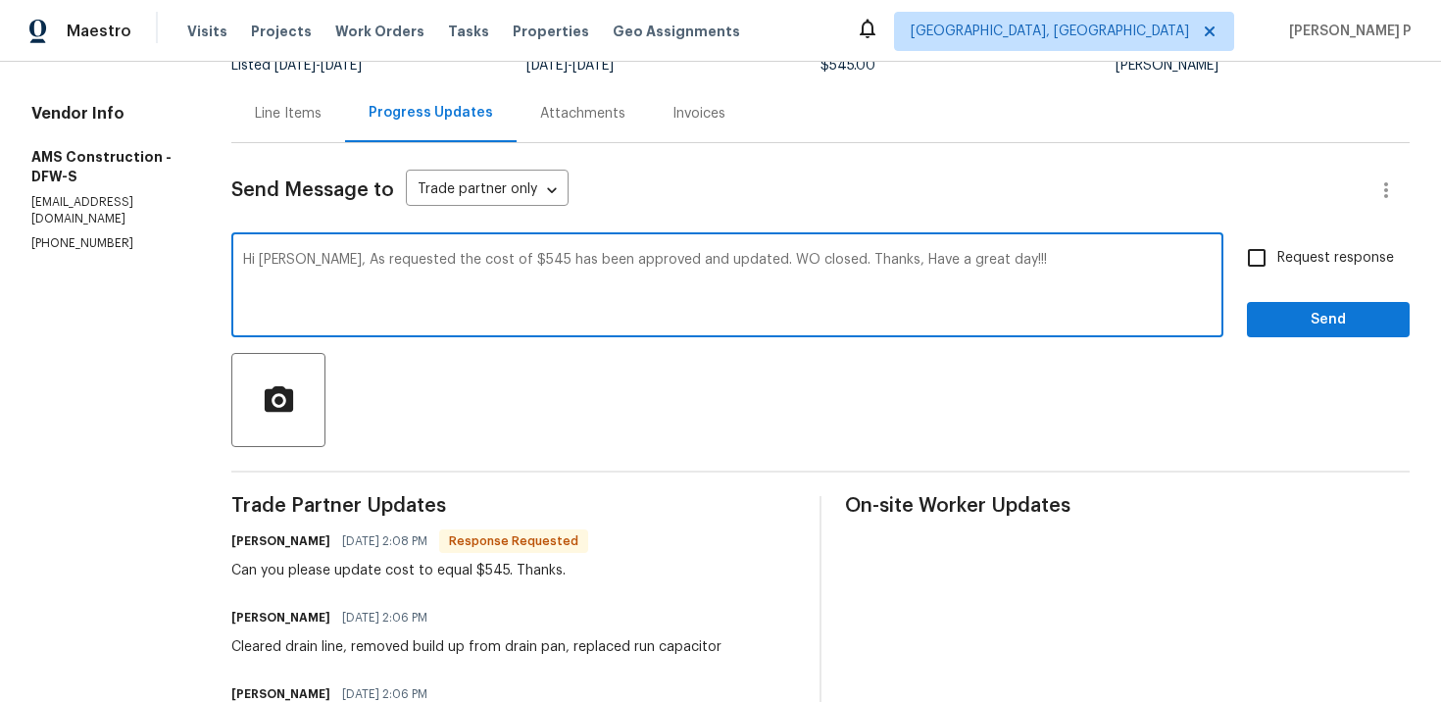
type textarea "Hi Michael, As requested the cost of $545 has been approved and updated. WO clo…"
click at [1295, 313] on span "Send" at bounding box center [1327, 320] width 131 height 25
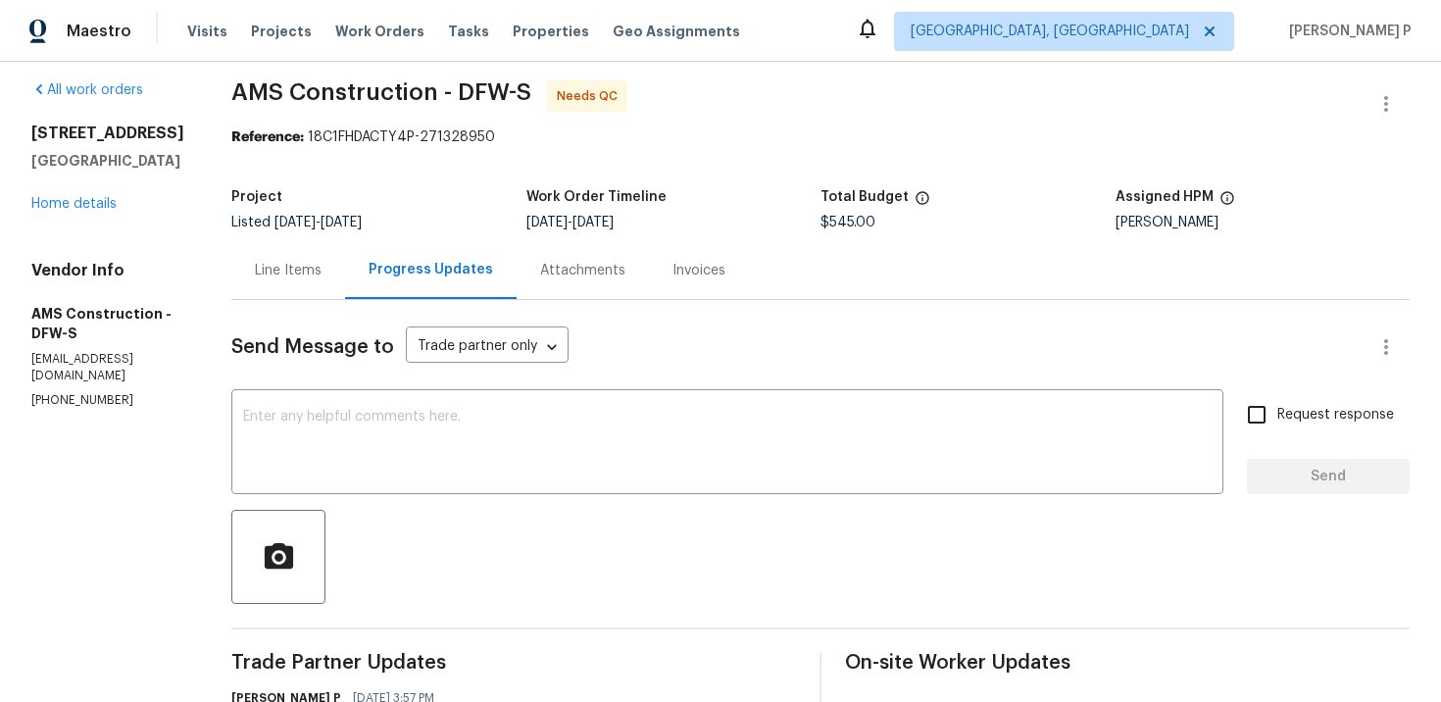
scroll to position [0, 0]
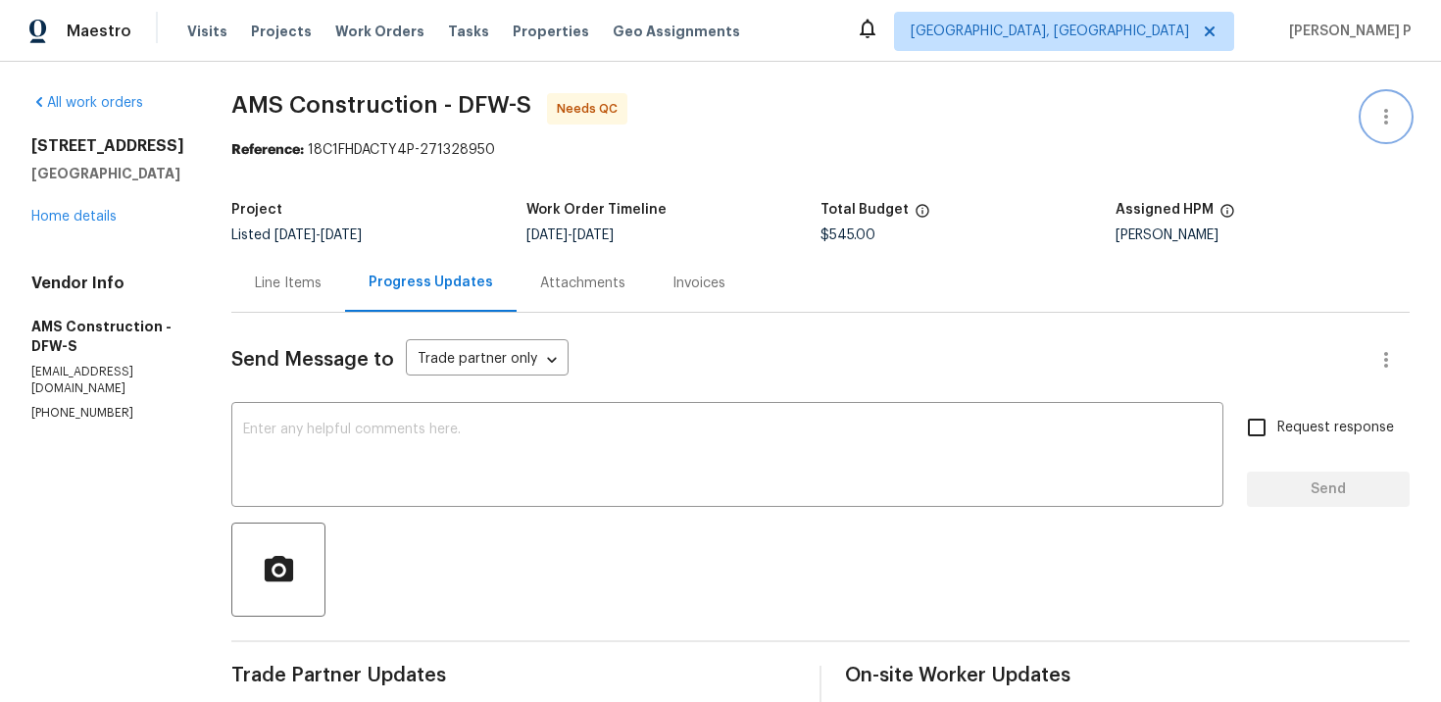
click at [1384, 113] on icon "button" at bounding box center [1386, 117] width 24 height 24
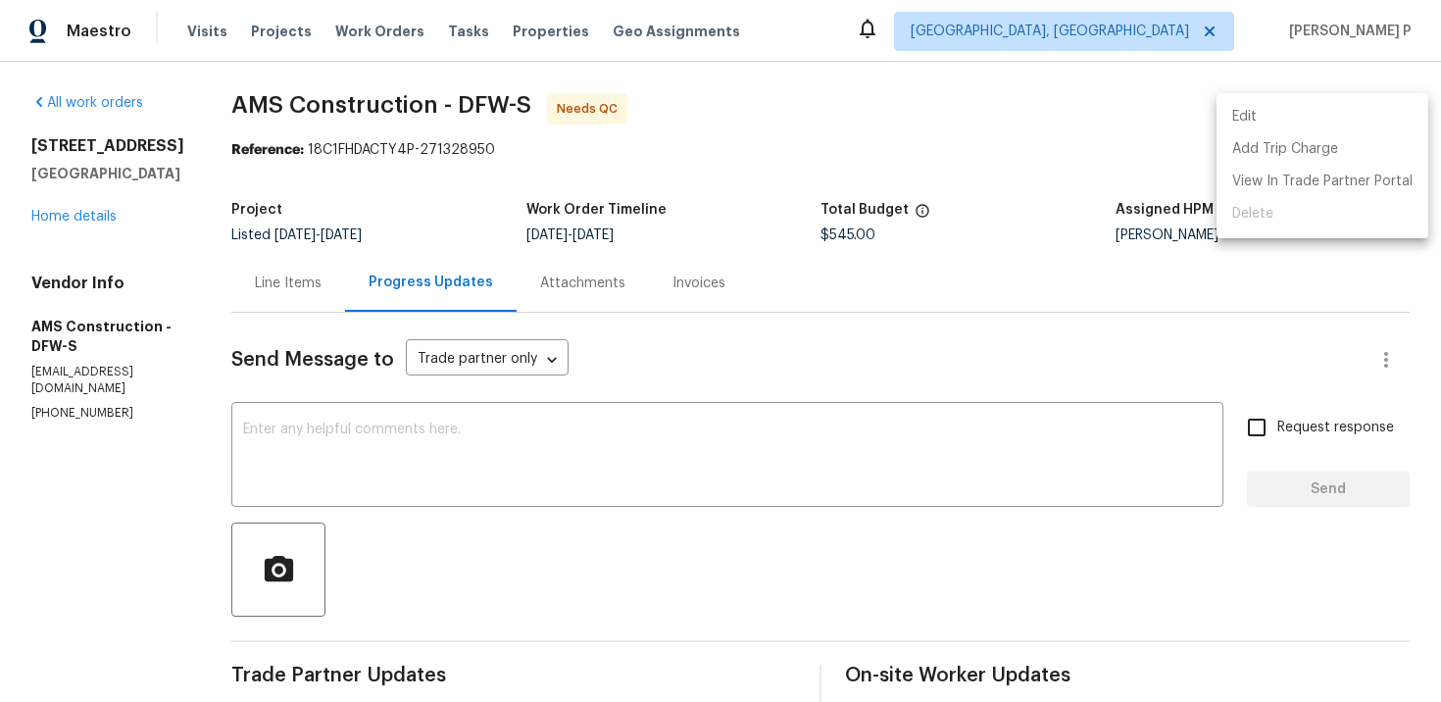
click at [1262, 118] on li "Edit" at bounding box center [1322, 117] width 212 height 32
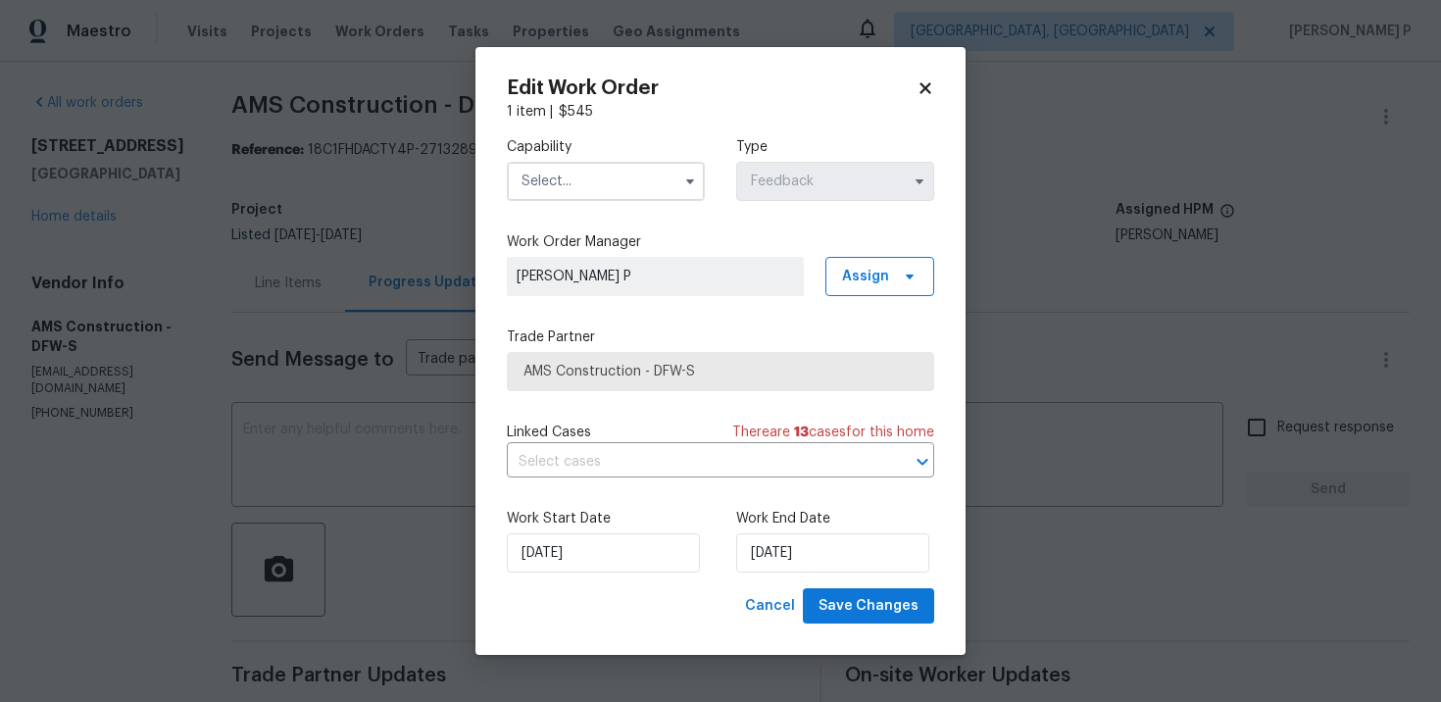
click at [619, 182] on input "text" at bounding box center [606, 181] width 198 height 39
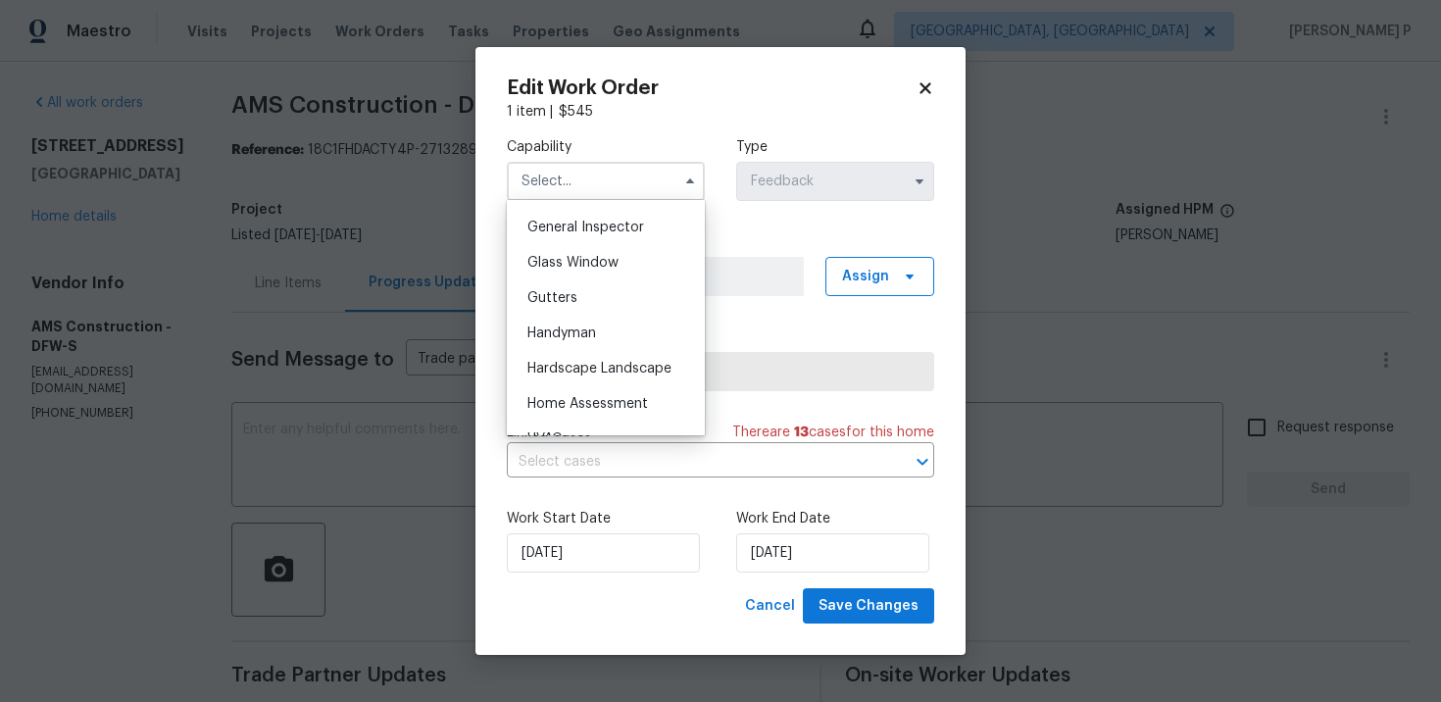
scroll to position [968, 0]
click at [566, 333] on span "Handyman" at bounding box center [561, 332] width 69 height 14
type input "Handyman"
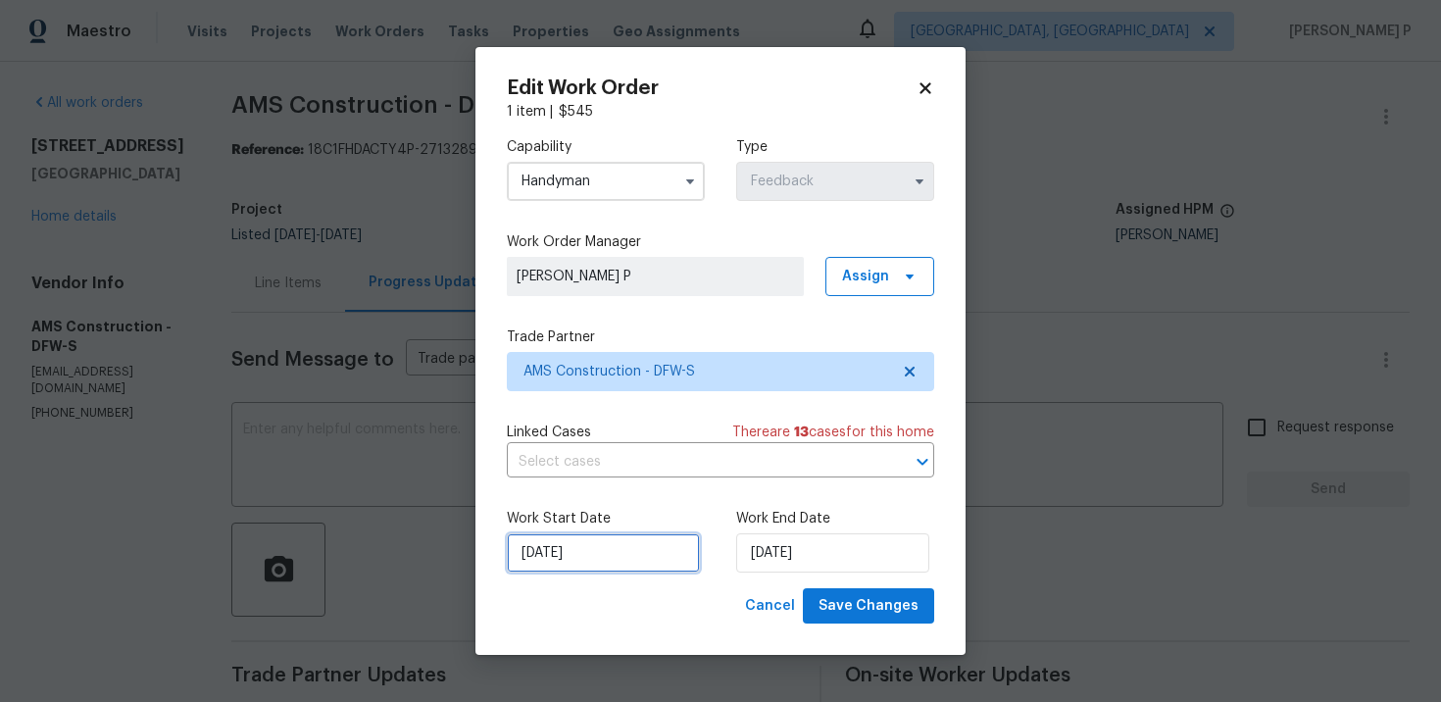
click at [650, 562] on input "9/23/2025" at bounding box center [603, 552] width 193 height 39
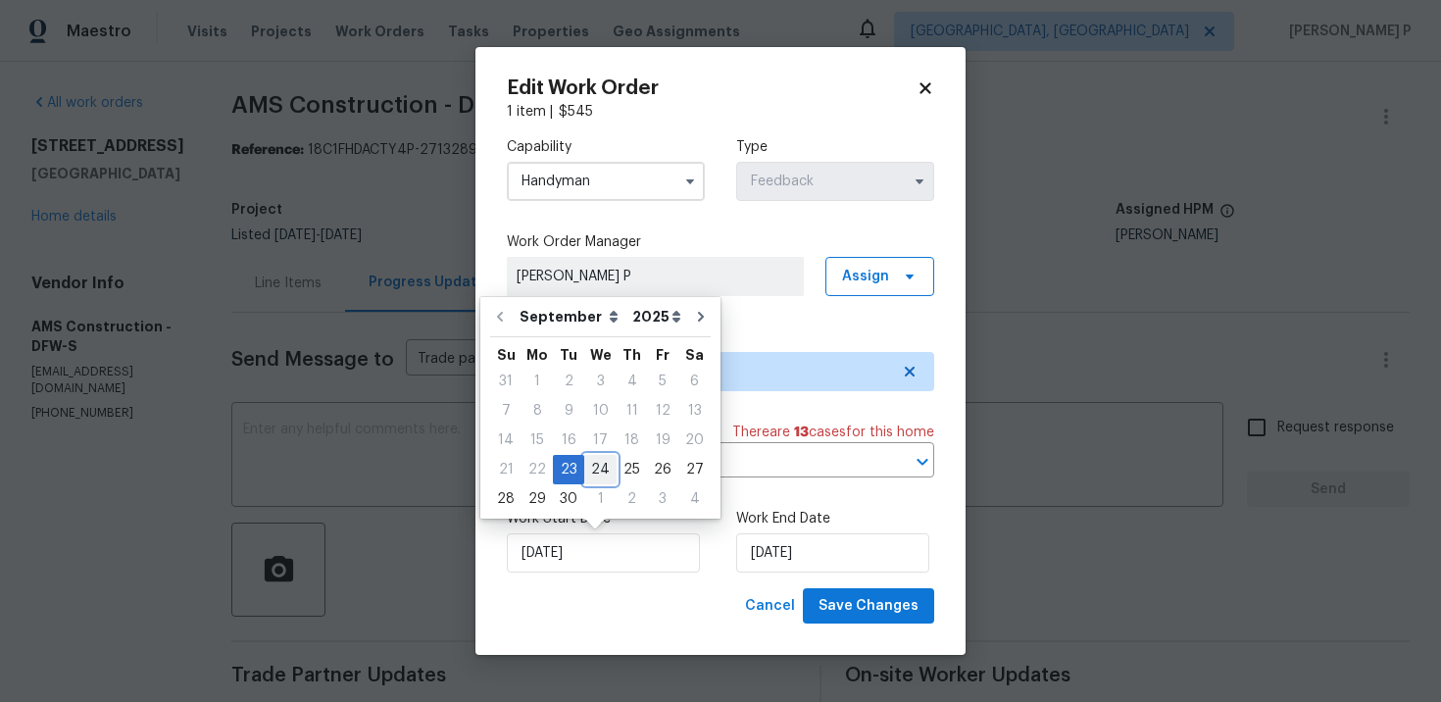
click at [584, 464] on div "24" at bounding box center [600, 469] width 32 height 27
type input "[DATE]"
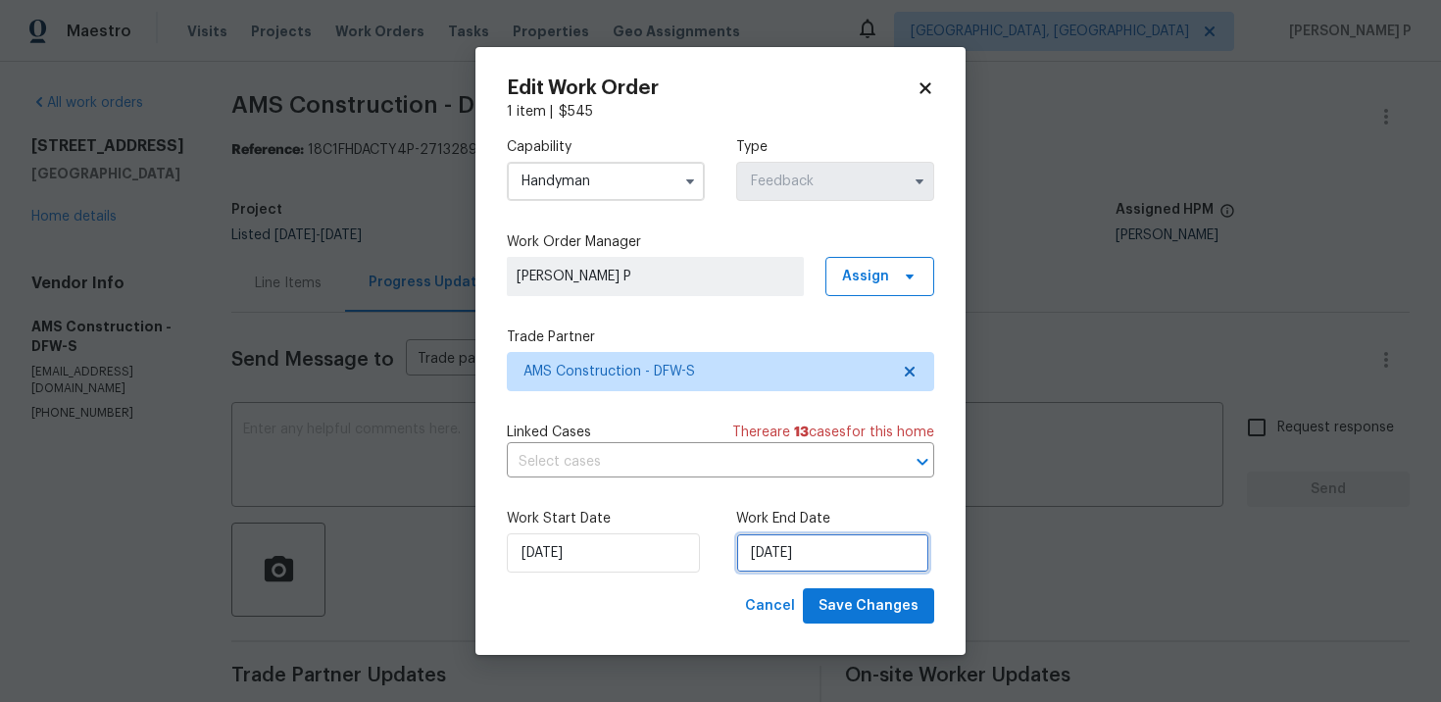
click at [780, 563] on input "9/25/2025" at bounding box center [832, 552] width 193 height 39
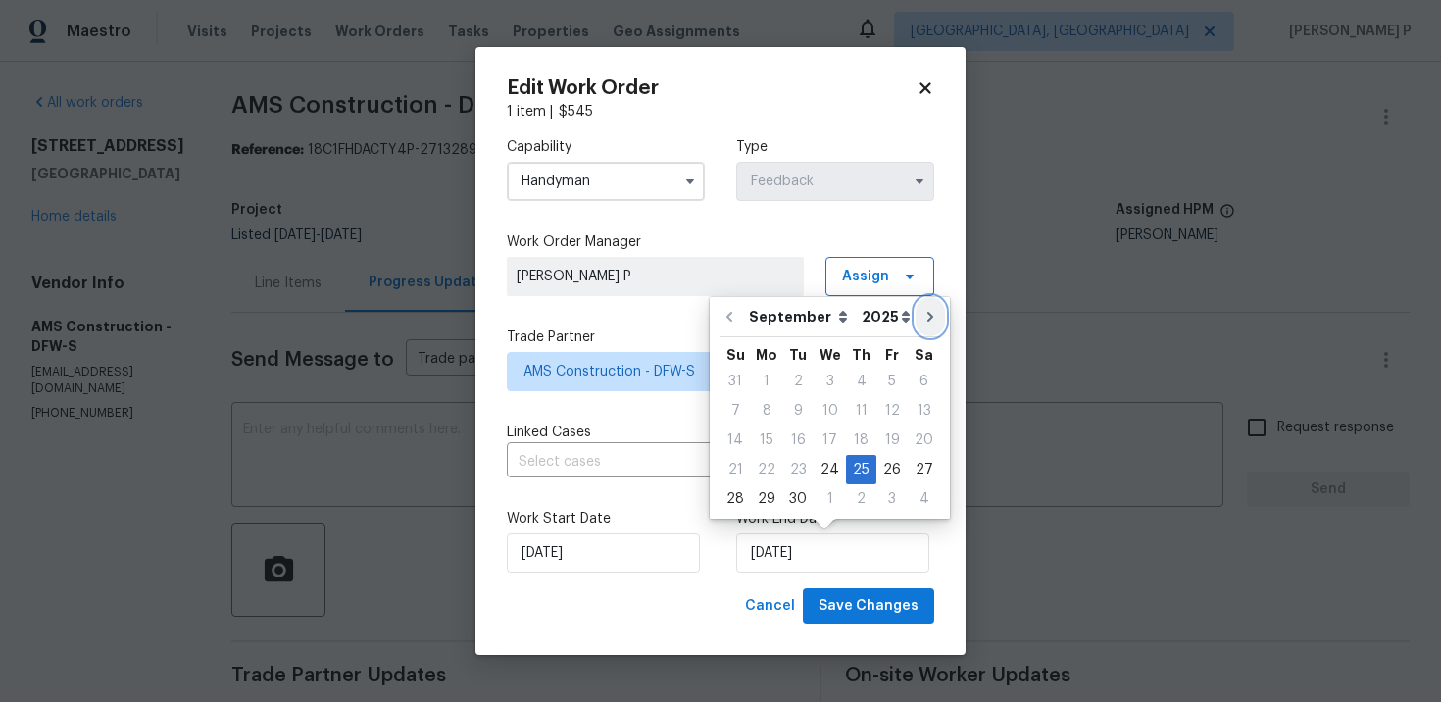
click at [927, 317] on icon "Go to next month" at bounding box center [930, 317] width 6 height 10
type input "10/25/2025"
select select "9"
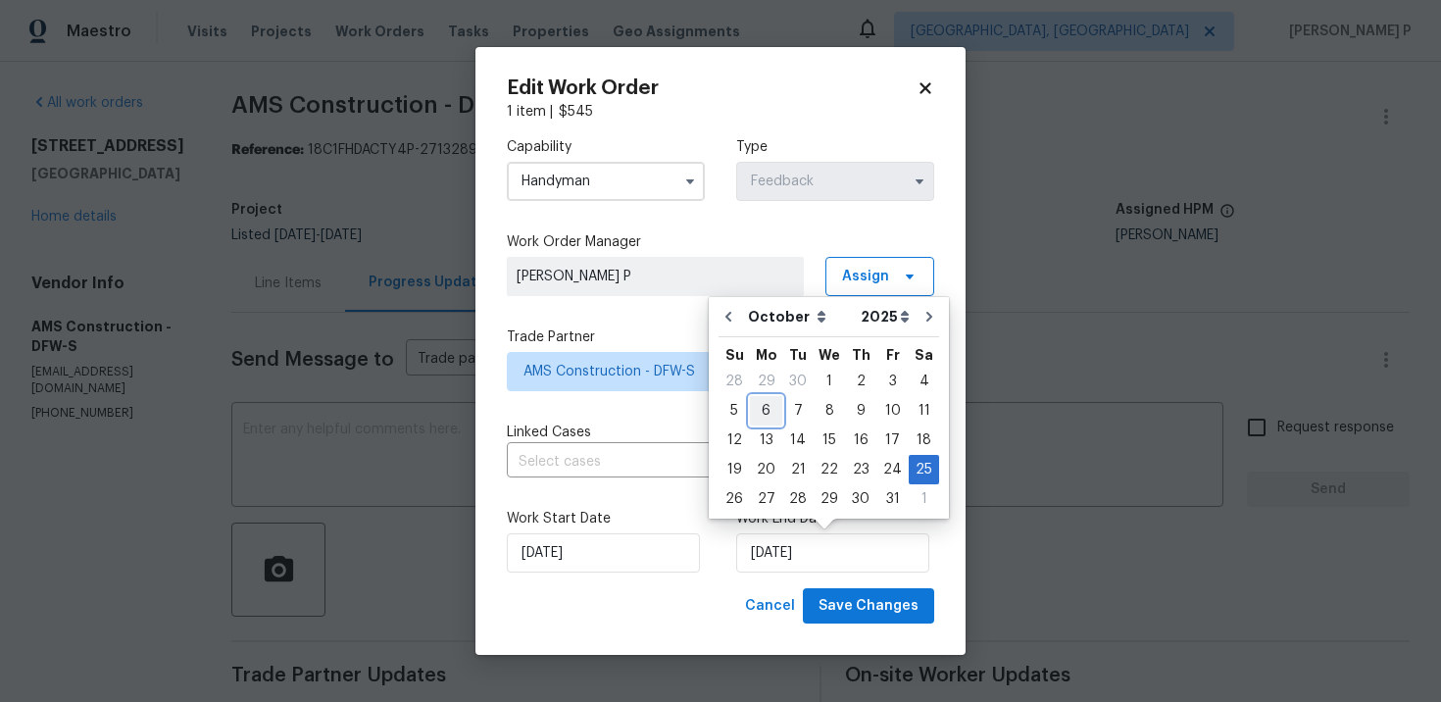
click at [775, 410] on div "6" at bounding box center [766, 410] width 32 height 27
type input "10/6/2025"
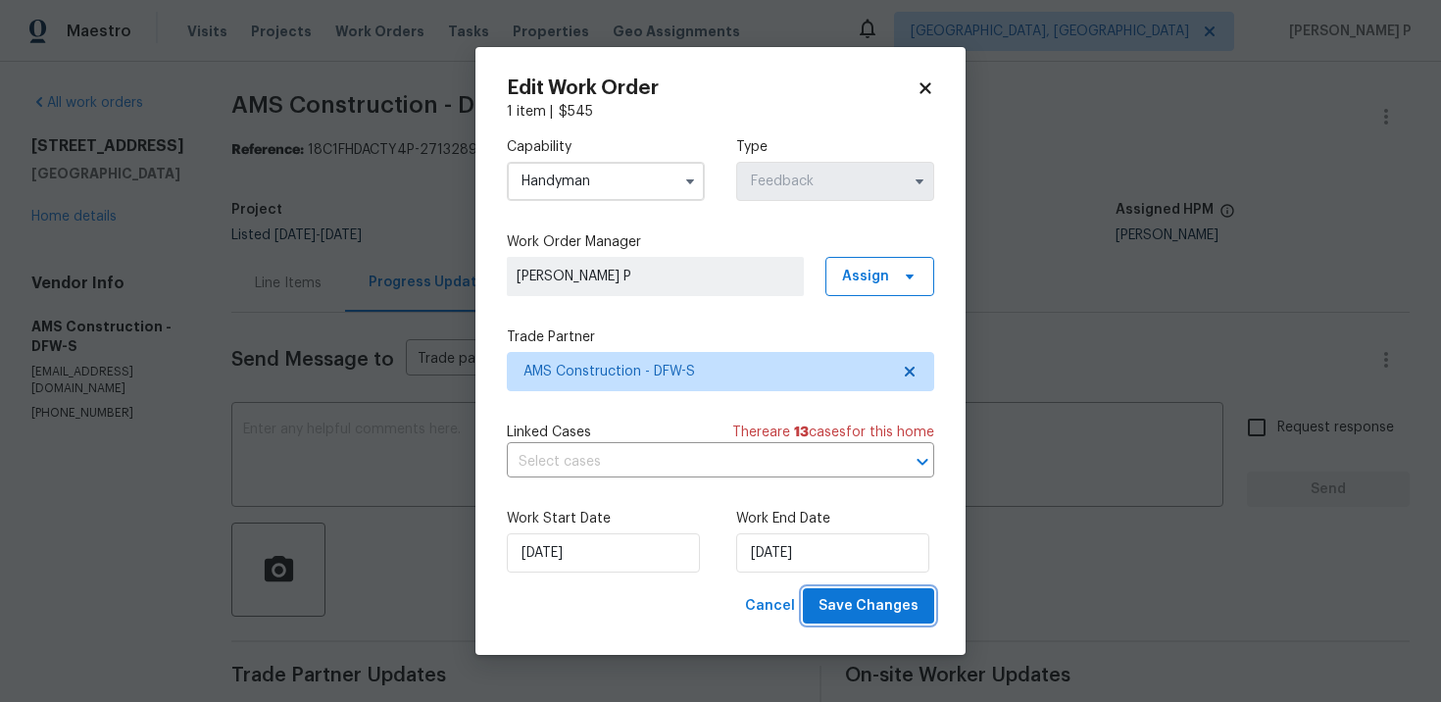
click at [870, 616] on span "Save Changes" at bounding box center [868, 606] width 100 height 25
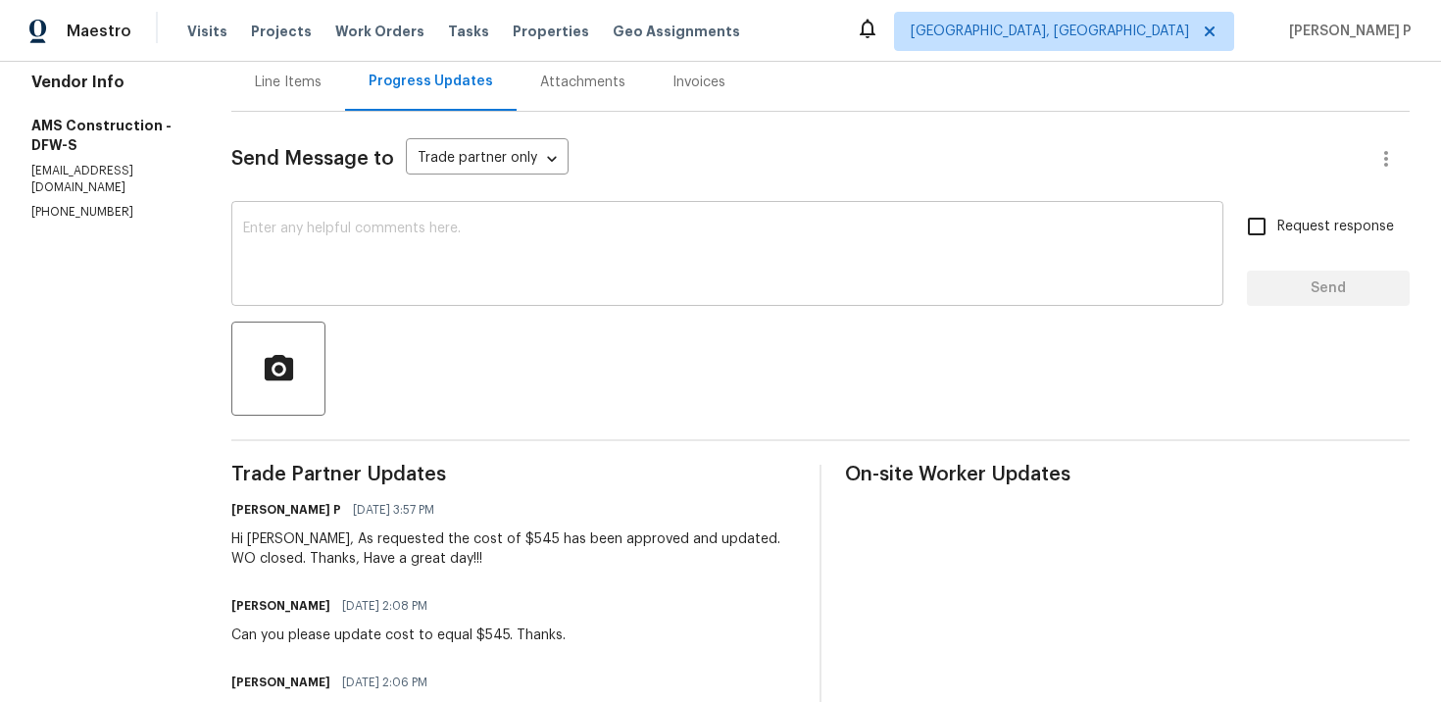
scroll to position [190, 0]
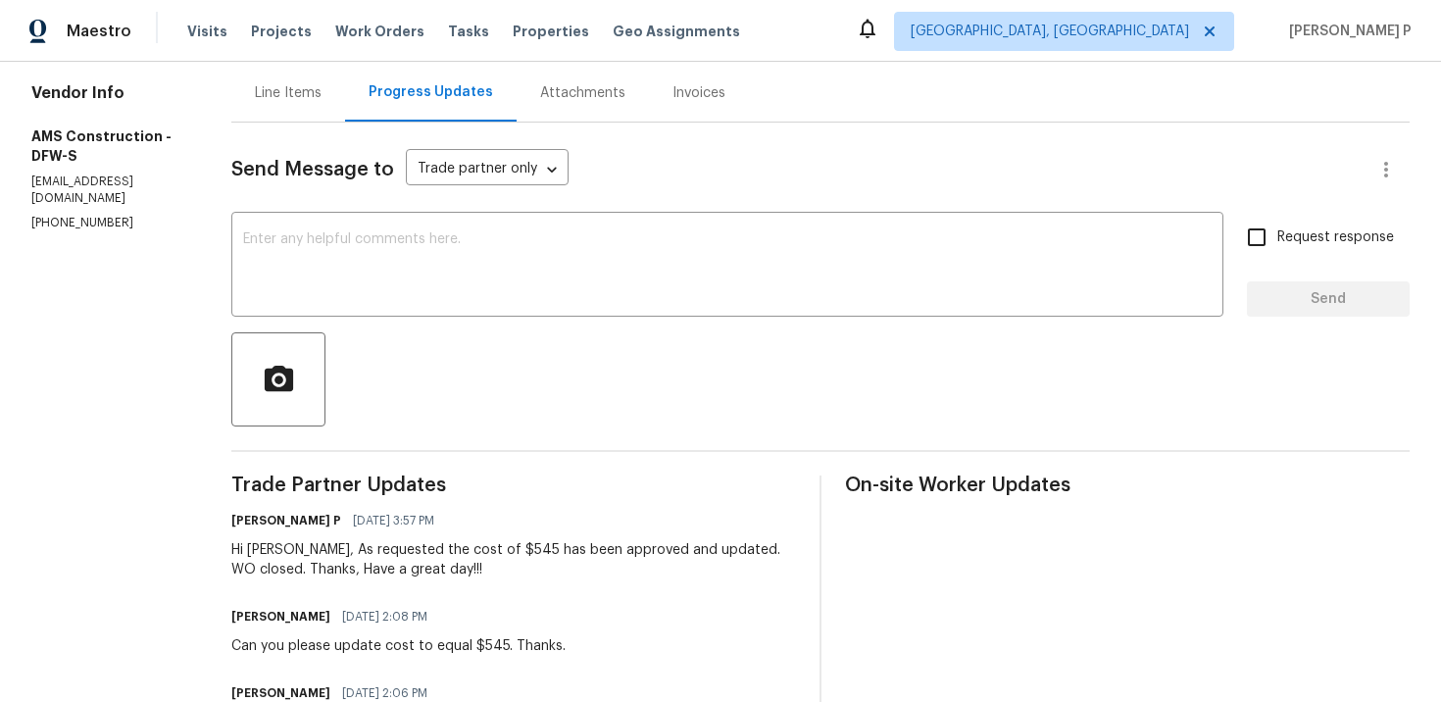
click at [272, 91] on div "Line Items" at bounding box center [288, 93] width 67 height 20
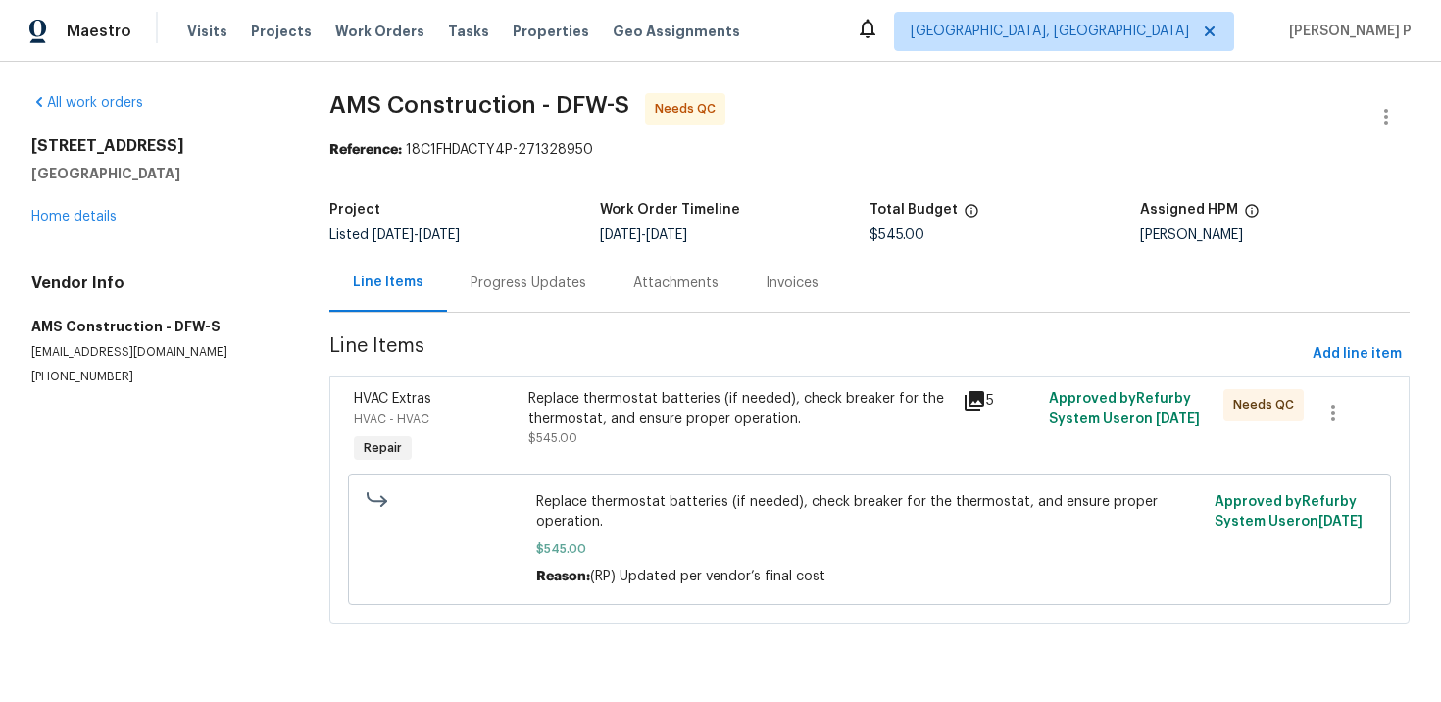
click at [673, 410] on div "Replace thermostat batteries (if needed), check breaker for the thermostat, and…" at bounding box center [739, 408] width 422 height 39
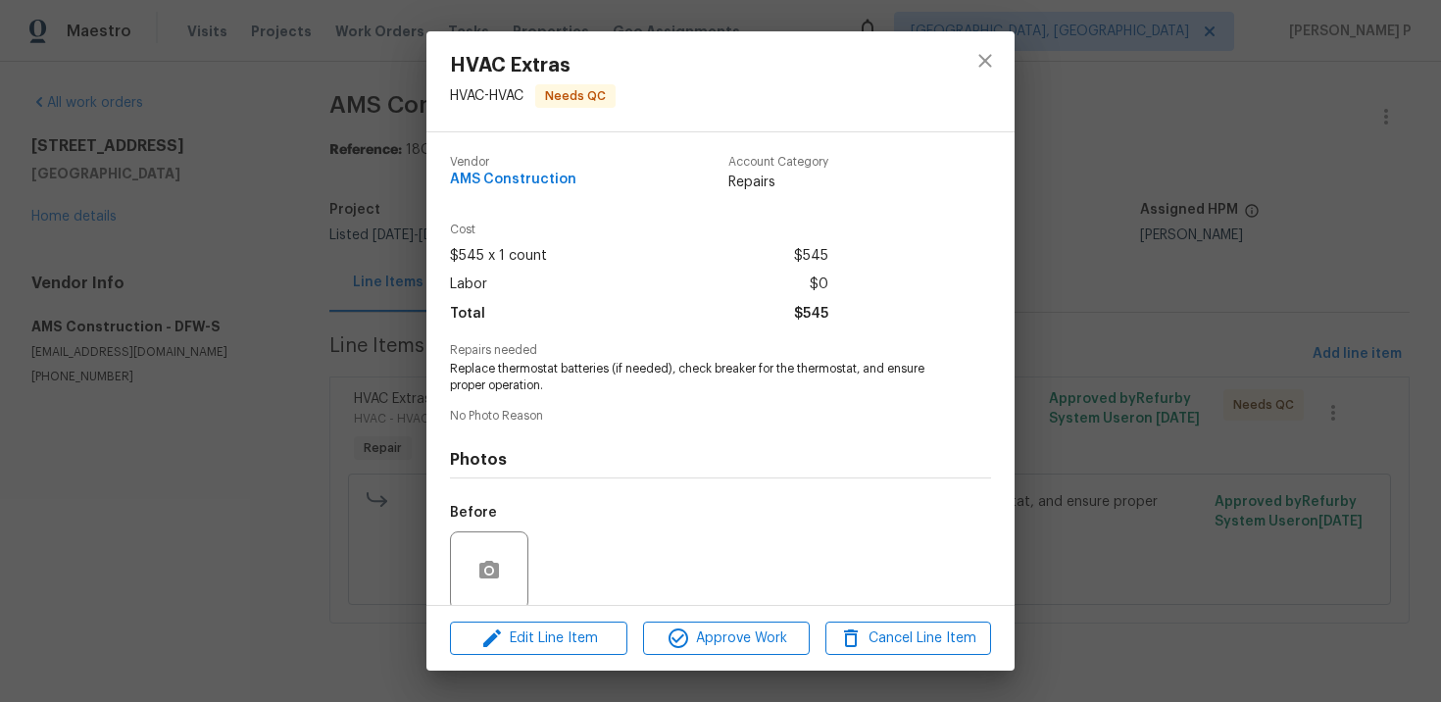
scroll to position [151, 0]
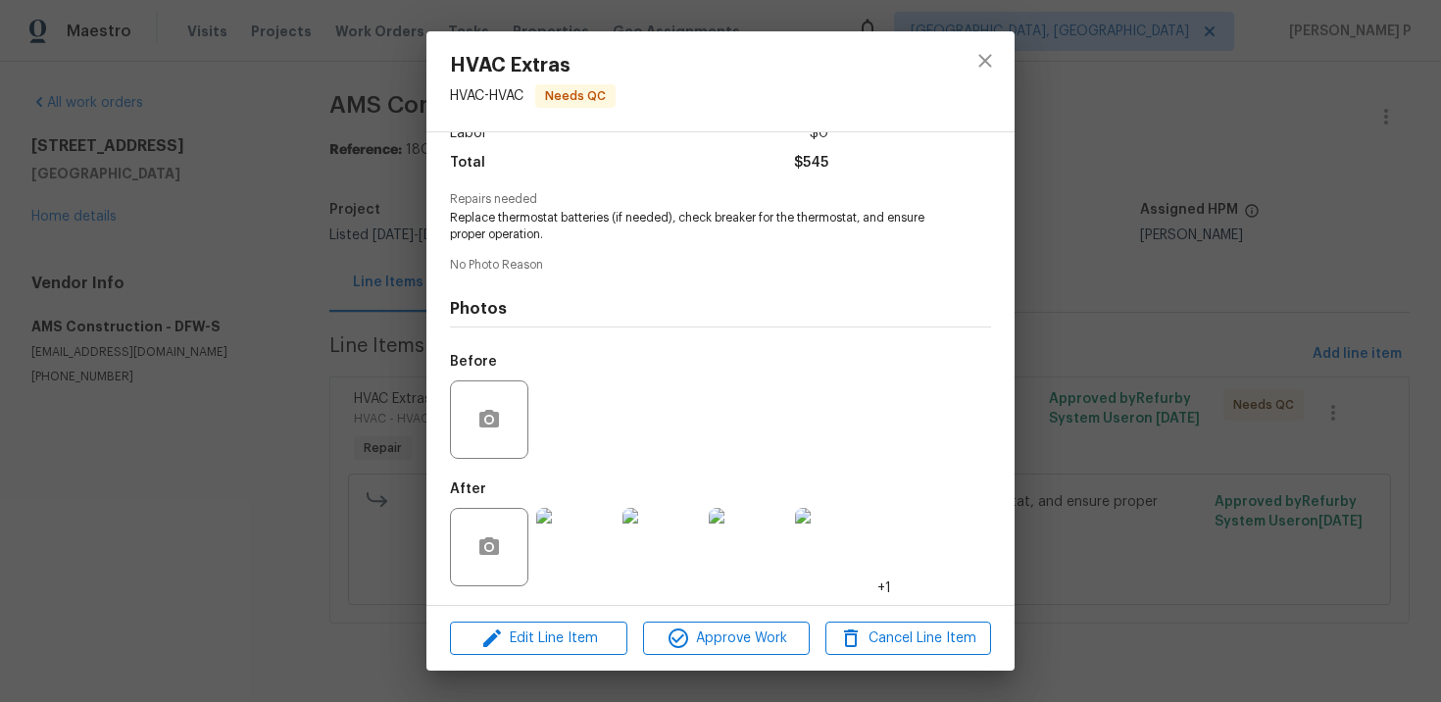
click at [604, 562] on img at bounding box center [575, 547] width 78 height 78
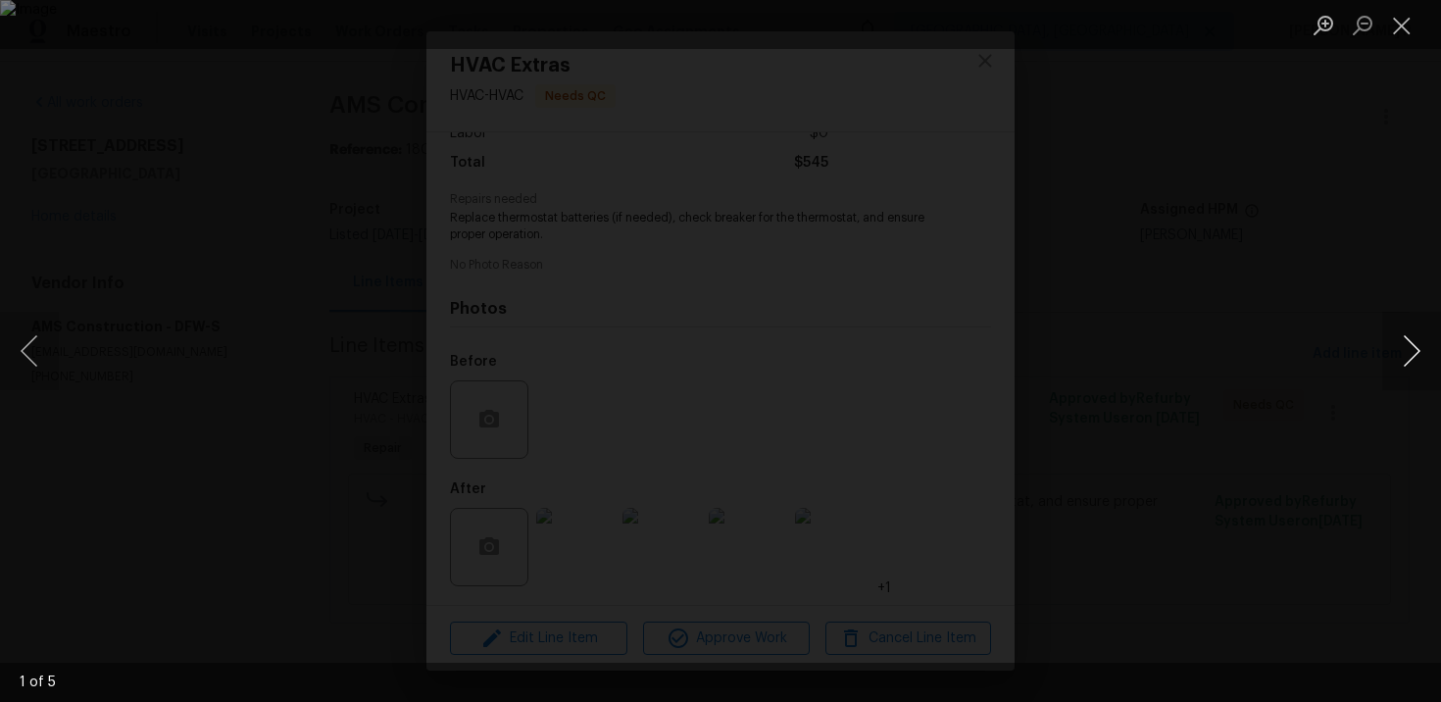
click at [1413, 349] on button "Next image" at bounding box center [1411, 351] width 59 height 78
click at [1401, 28] on button "Close lightbox" at bounding box center [1401, 25] width 39 height 34
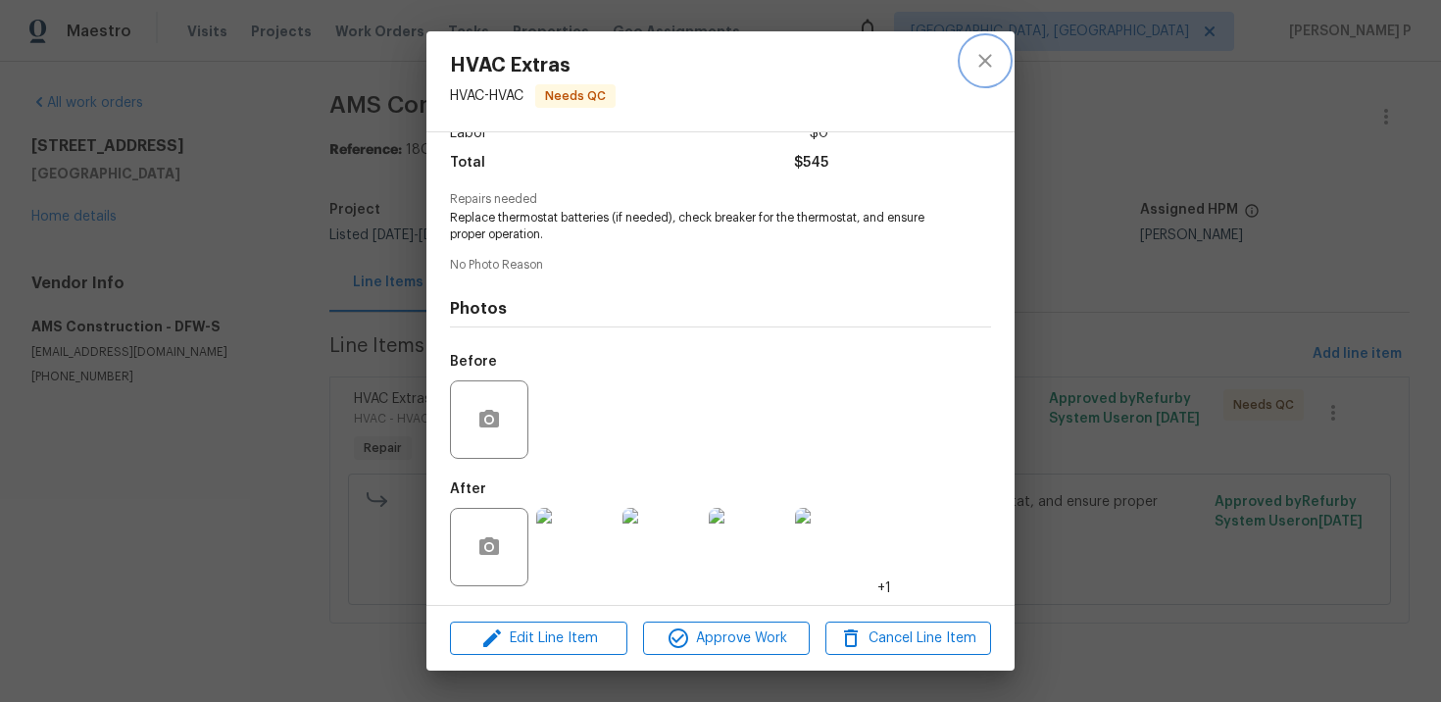
click at [973, 68] on icon "close" at bounding box center [985, 61] width 24 height 24
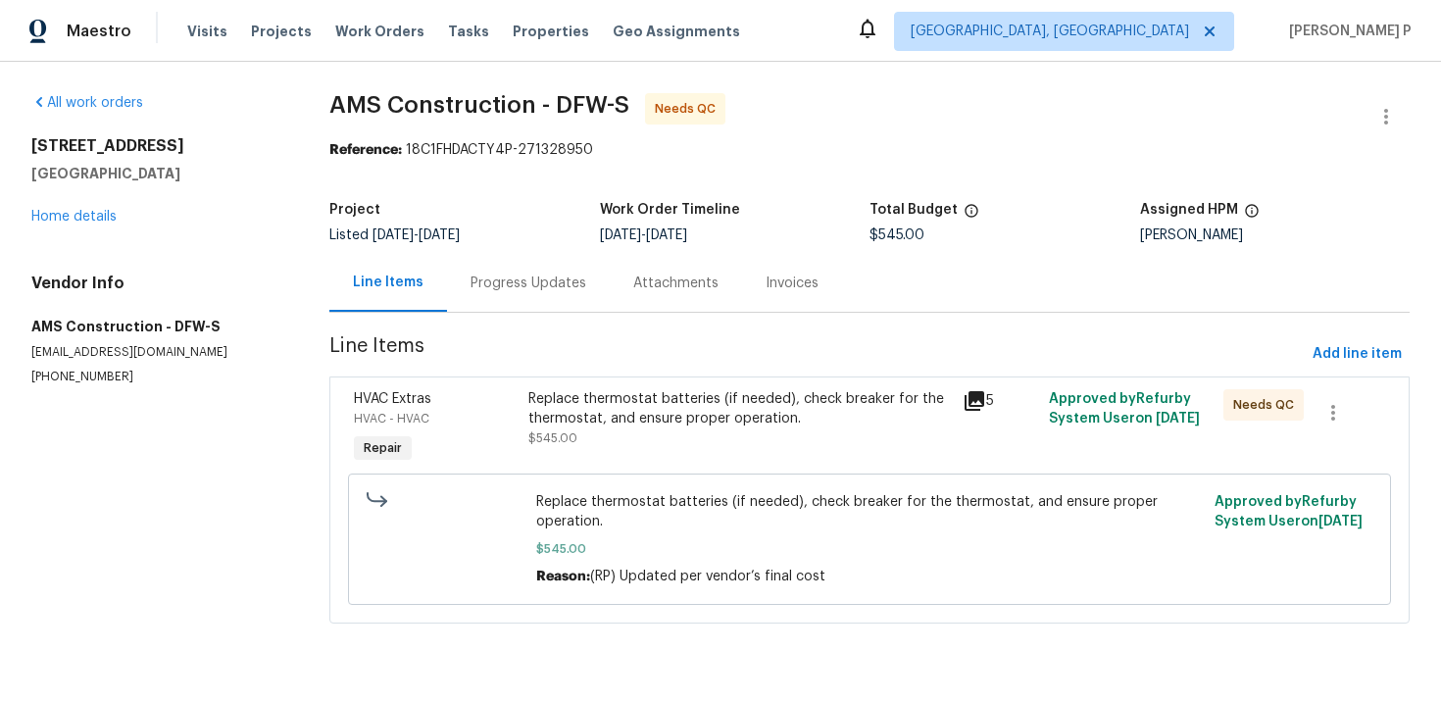
click at [527, 280] on div "Progress Updates" at bounding box center [528, 283] width 116 height 20
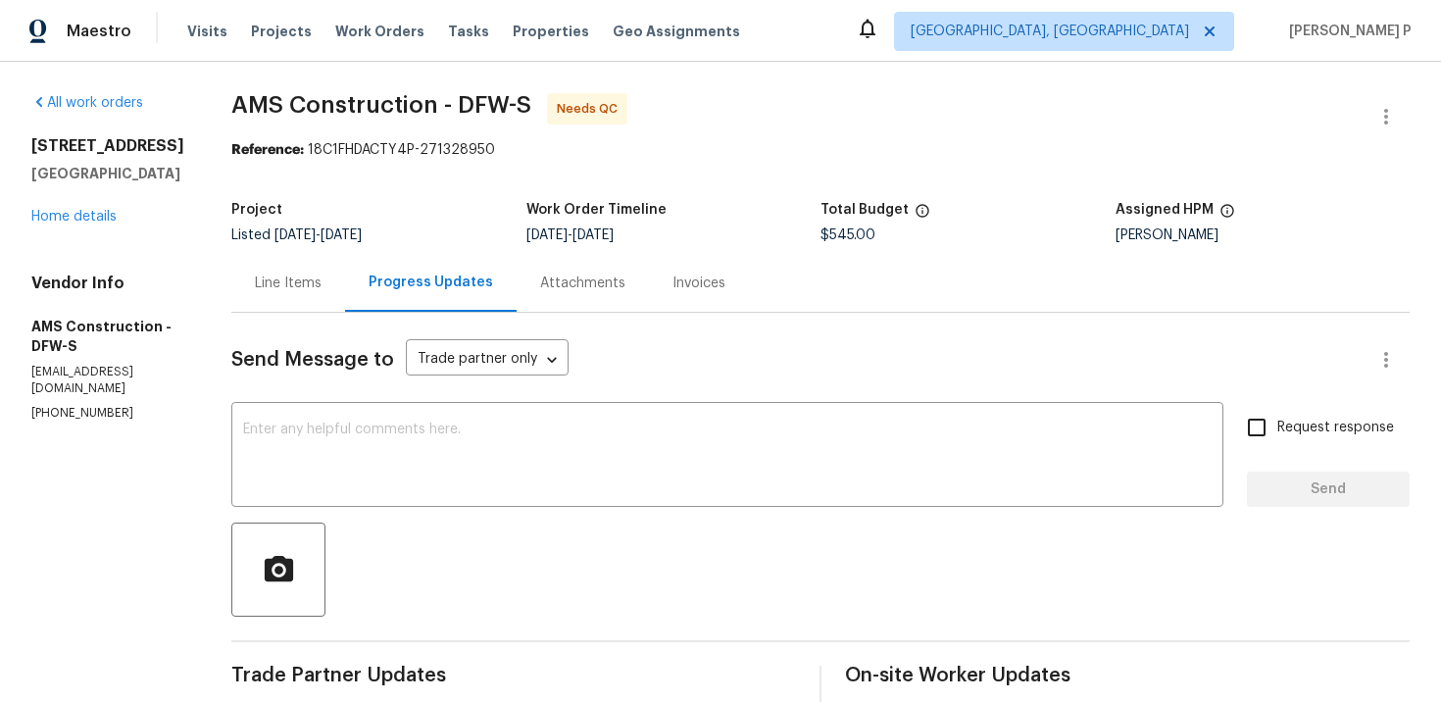
click at [286, 281] on div "Line Items" at bounding box center [288, 283] width 67 height 20
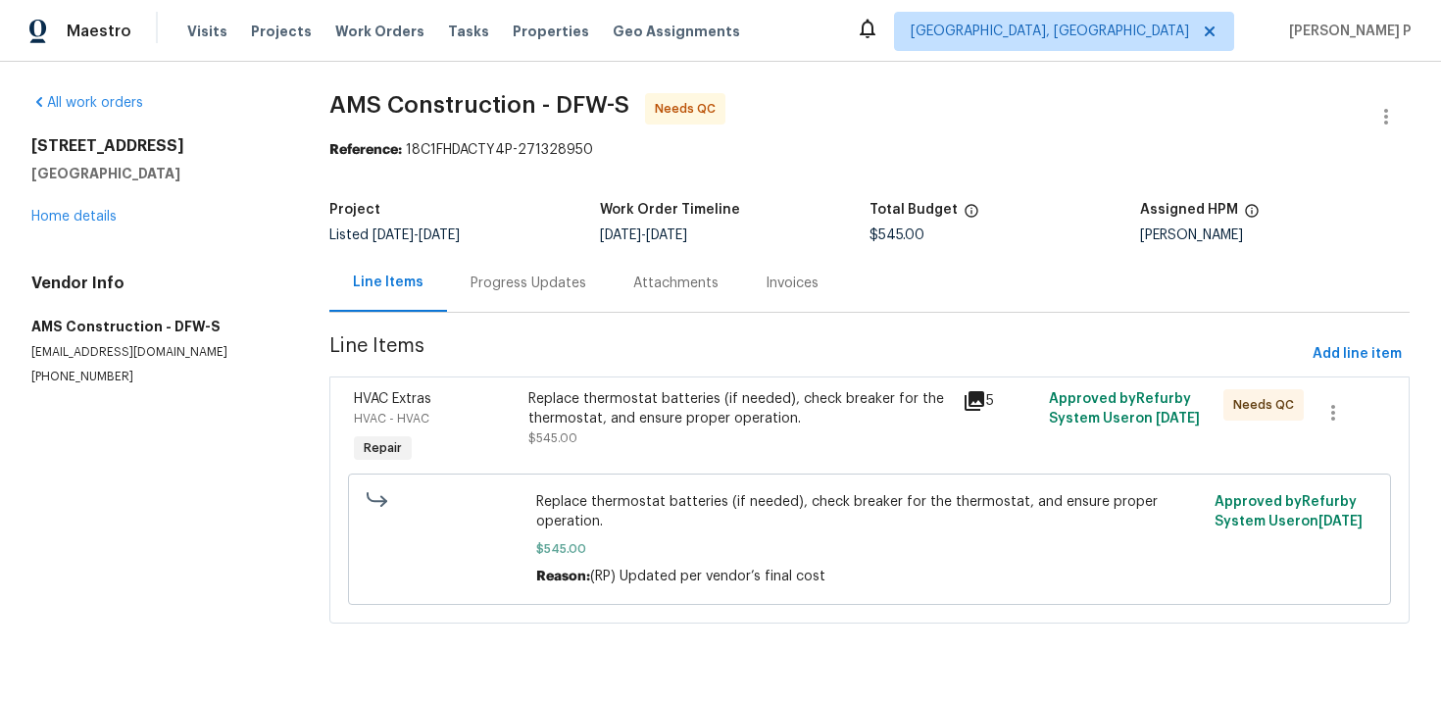
click at [668, 383] on div "Replace thermostat batteries (if needed), check breaker for the thermostat, and…" at bounding box center [739, 428] width 434 height 90
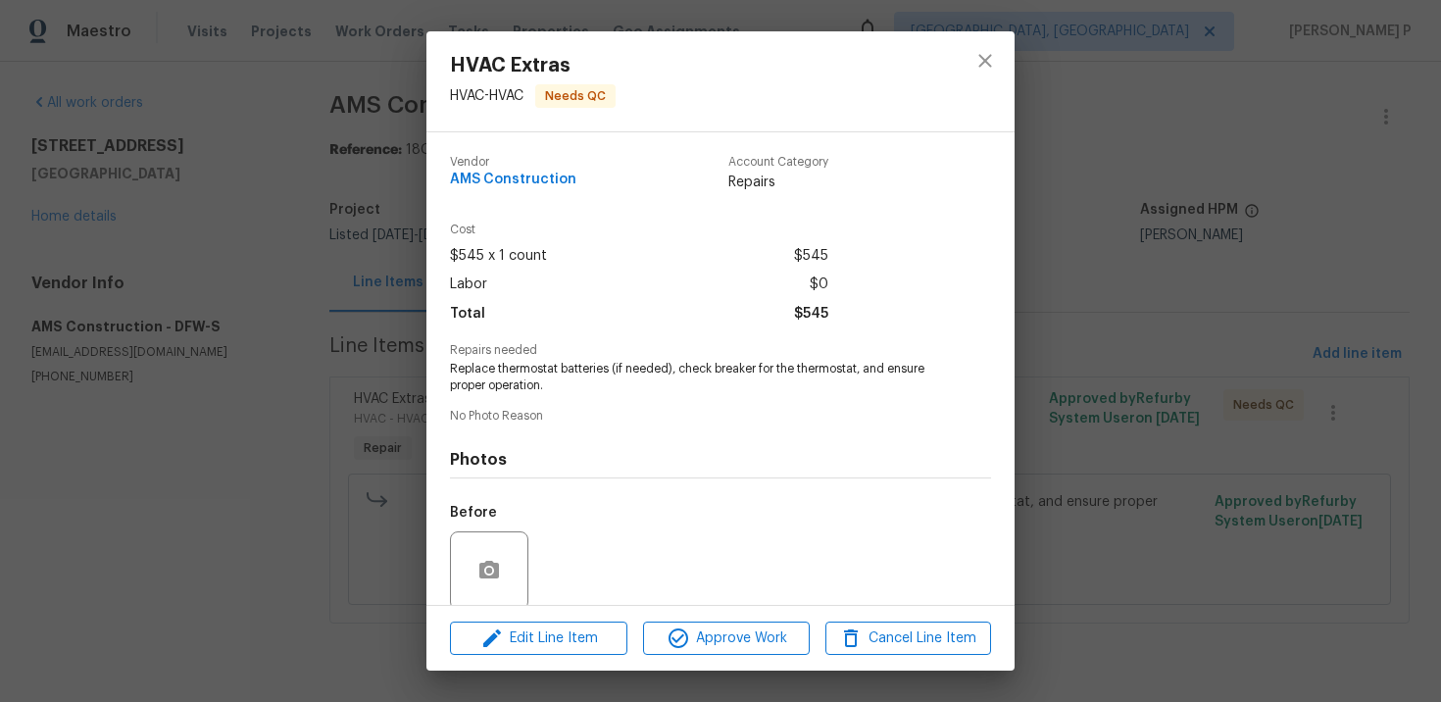
scroll to position [151, 0]
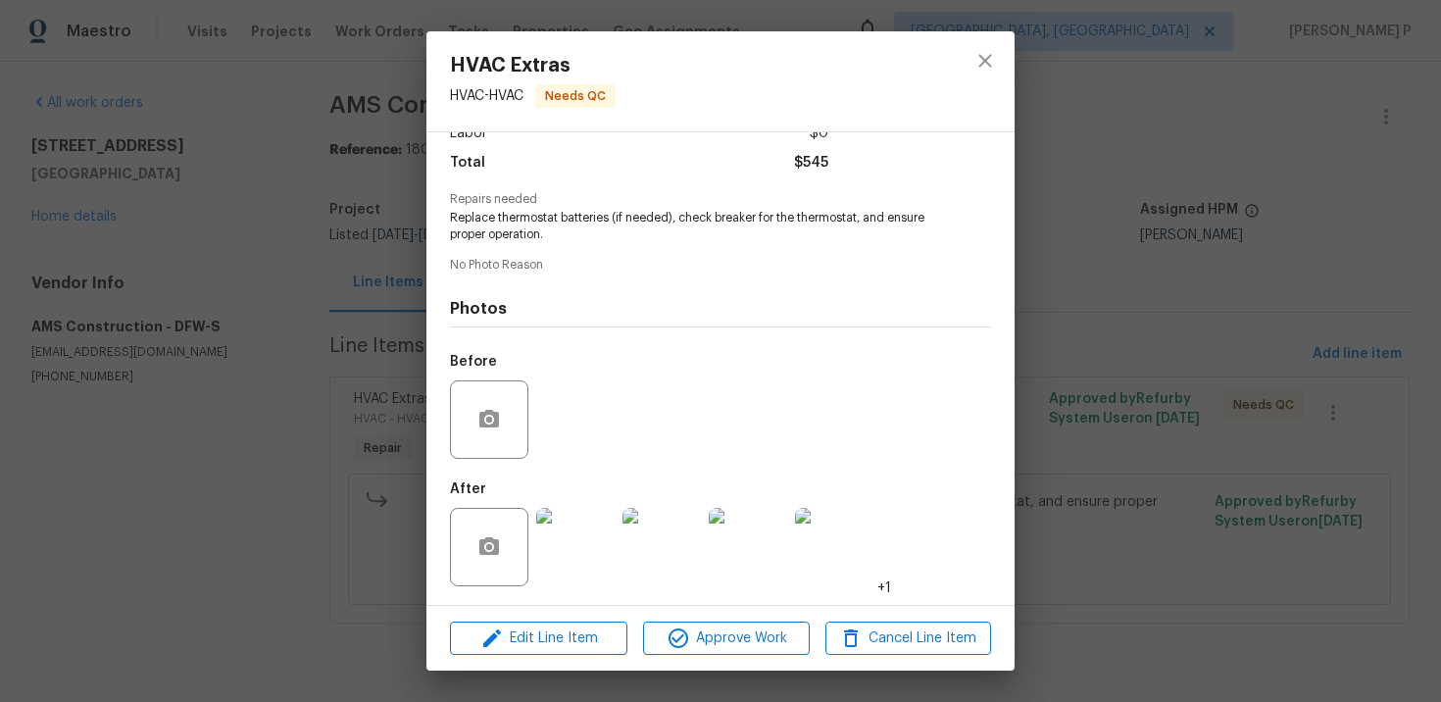
click at [743, 617] on div "Edit Line Item Approve Work Cancel Line Item" at bounding box center [720, 639] width 588 height 66
click at [750, 653] on button "Approve Work" at bounding box center [726, 638] width 166 height 34
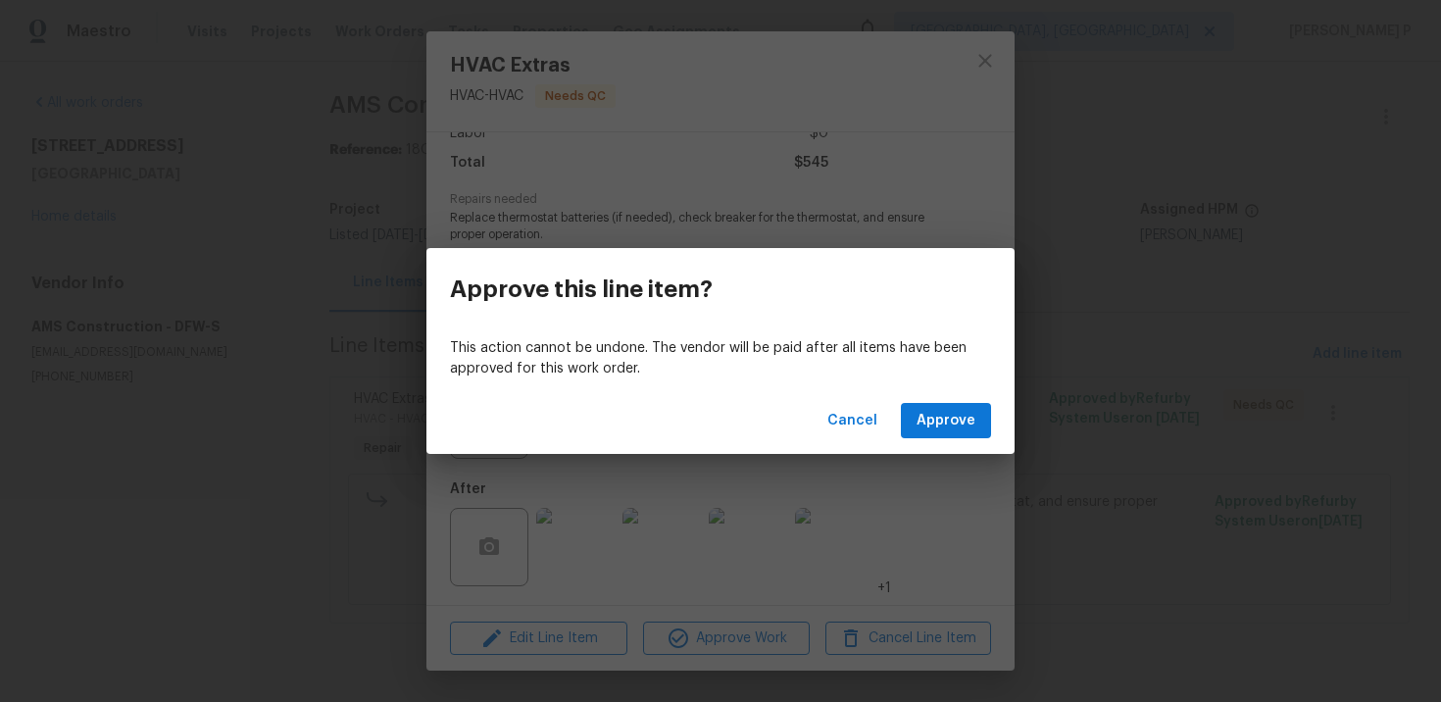
click at [927, 443] on div "Cancel Approve" at bounding box center [720, 421] width 588 height 68
click at [931, 425] on span "Approve" at bounding box center [945, 421] width 59 height 25
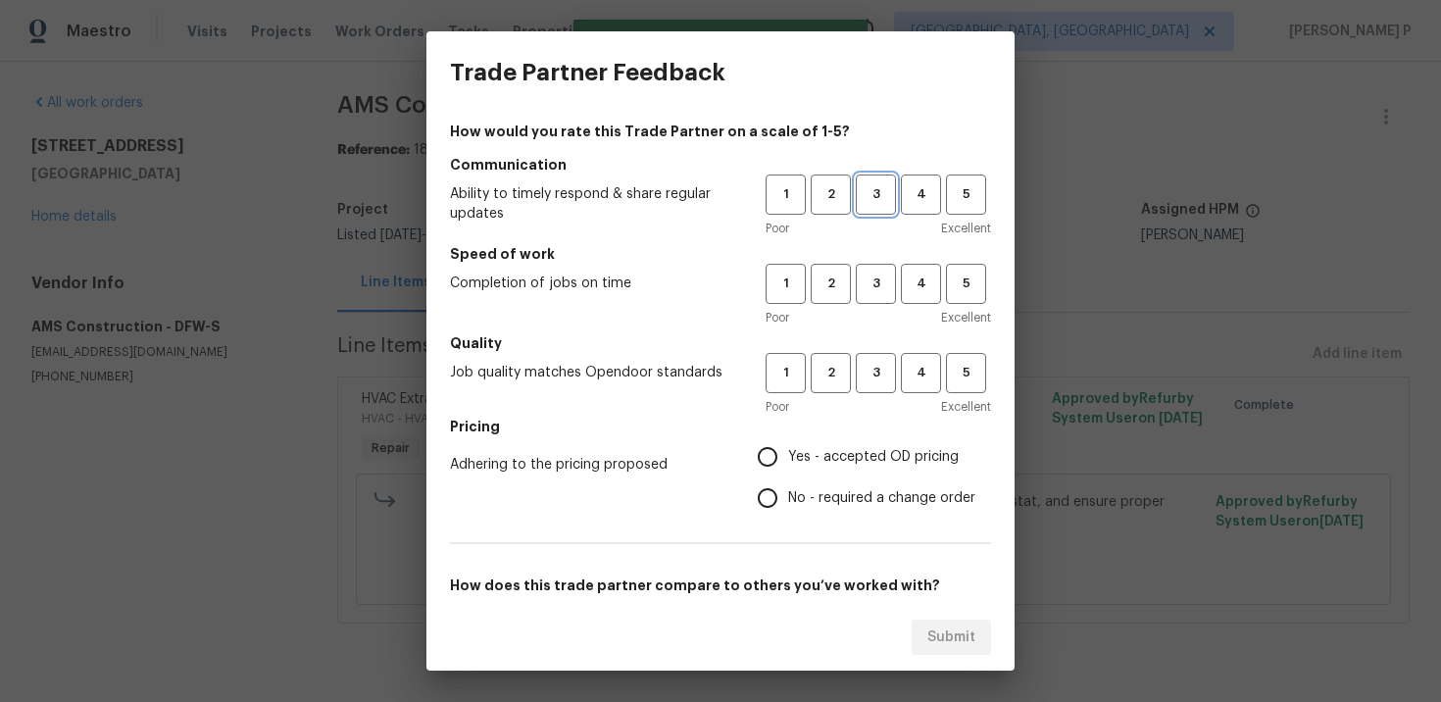
click at [869, 189] on span "3" at bounding box center [876, 194] width 36 height 23
click at [869, 304] on div "1 2 3 4 5 Poor Excellent" at bounding box center [877, 296] width 225 height 64
click at [869, 299] on button "3" at bounding box center [876, 284] width 40 height 40
click at [880, 402] on div "Poor Excellent" at bounding box center [877, 407] width 225 height 20
click at [879, 378] on span "3" at bounding box center [876, 373] width 36 height 23
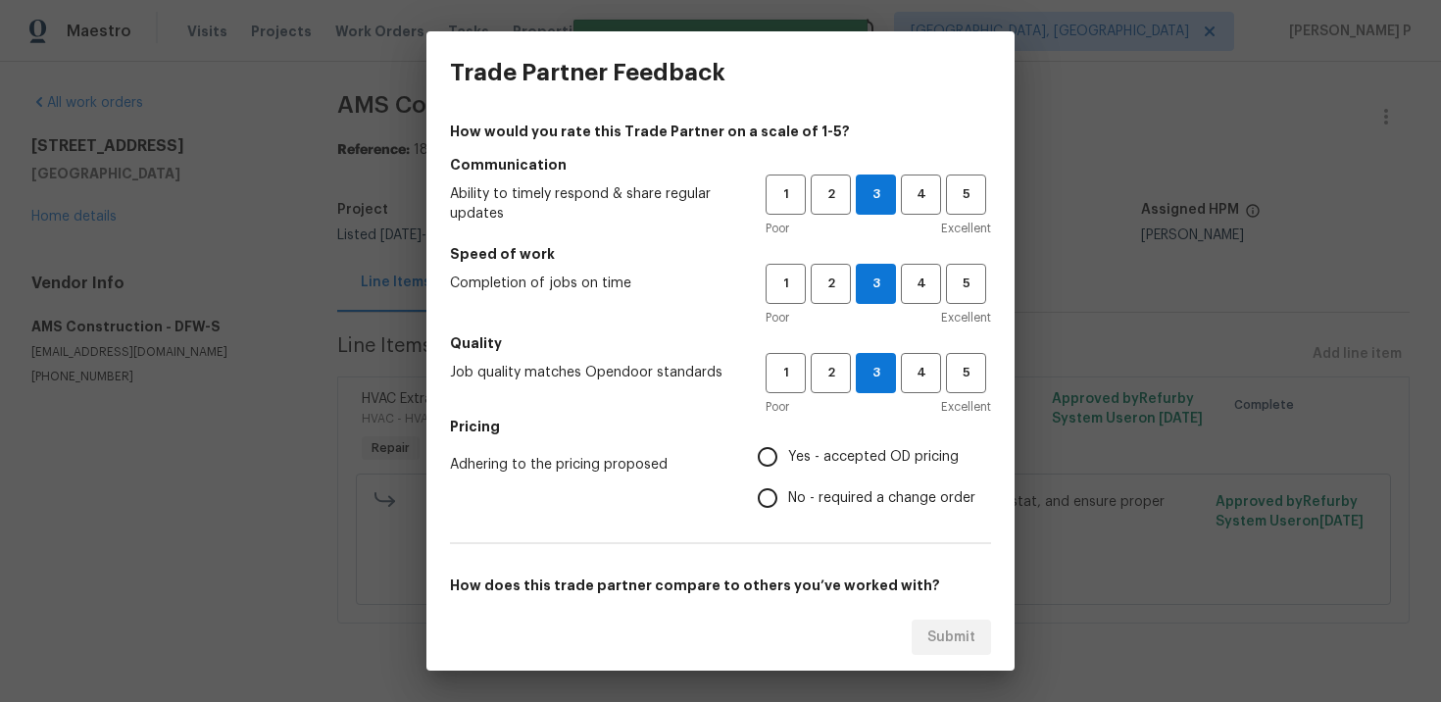
click at [813, 518] on label "No - required a change order" at bounding box center [861, 497] width 228 height 41
click at [788, 518] on input "No - required a change order" at bounding box center [767, 497] width 41 height 41
radio input "true"
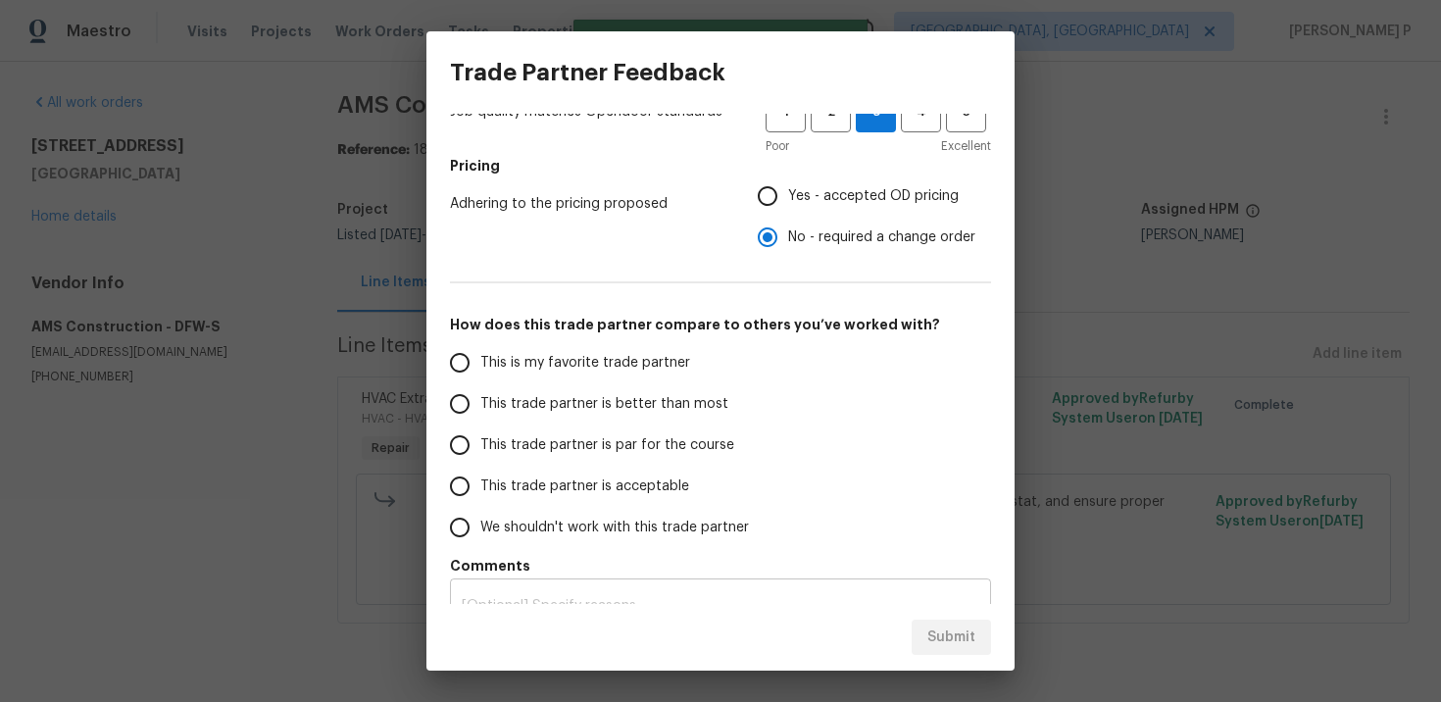
scroll to position [293, 0]
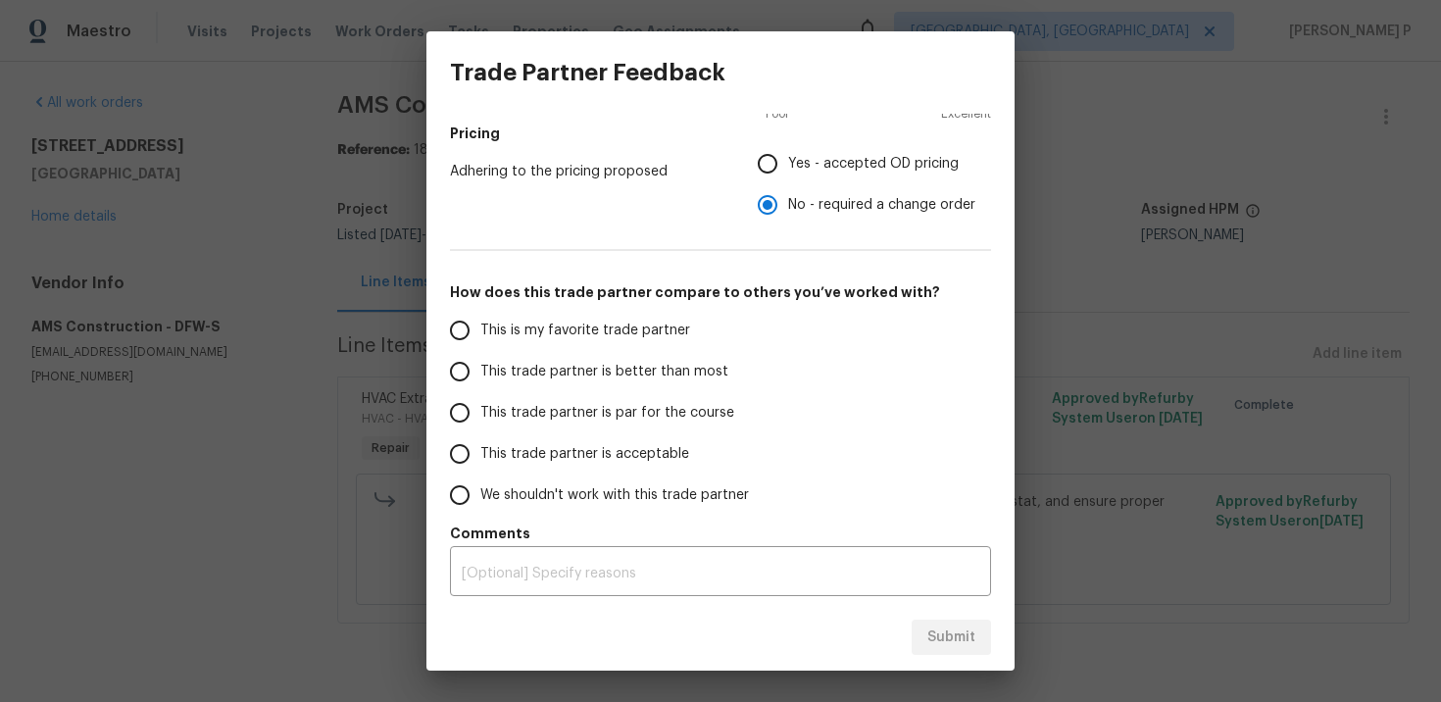
click at [598, 409] on span "This trade partner is par for the course" at bounding box center [607, 413] width 254 height 21
click at [480, 409] on input "This trade partner is par for the course" at bounding box center [459, 412] width 41 height 41
click at [953, 640] on span "Submit" at bounding box center [951, 637] width 48 height 25
radio input "true"
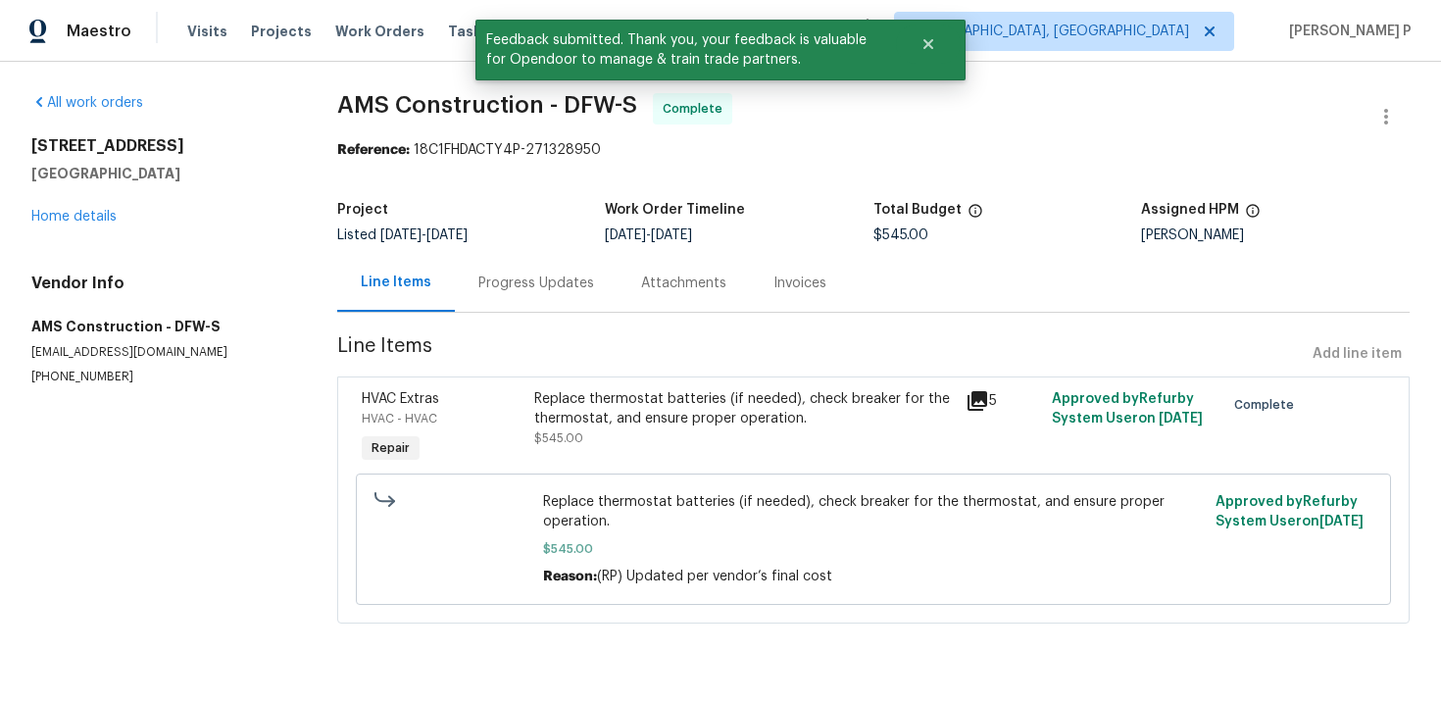
click at [529, 303] on div "Progress Updates" at bounding box center [536, 283] width 163 height 58
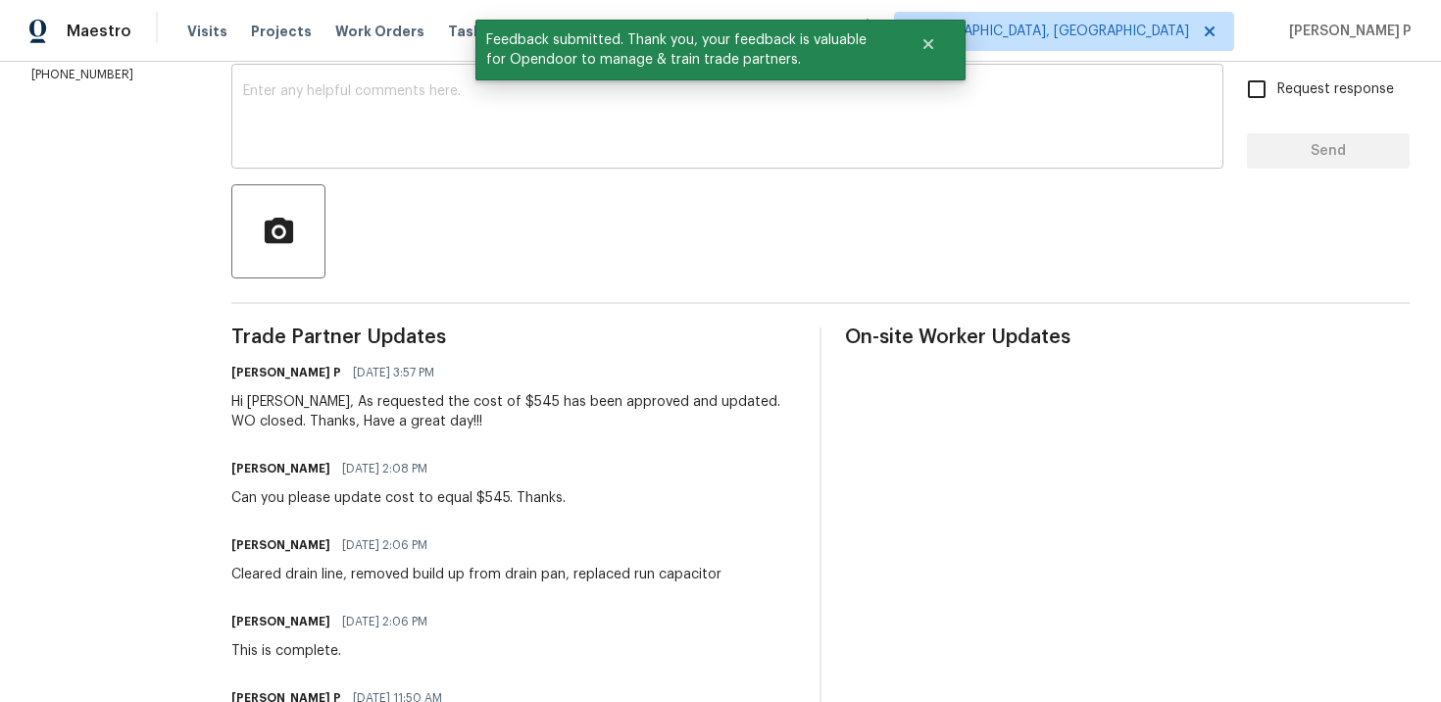
scroll to position [415, 0]
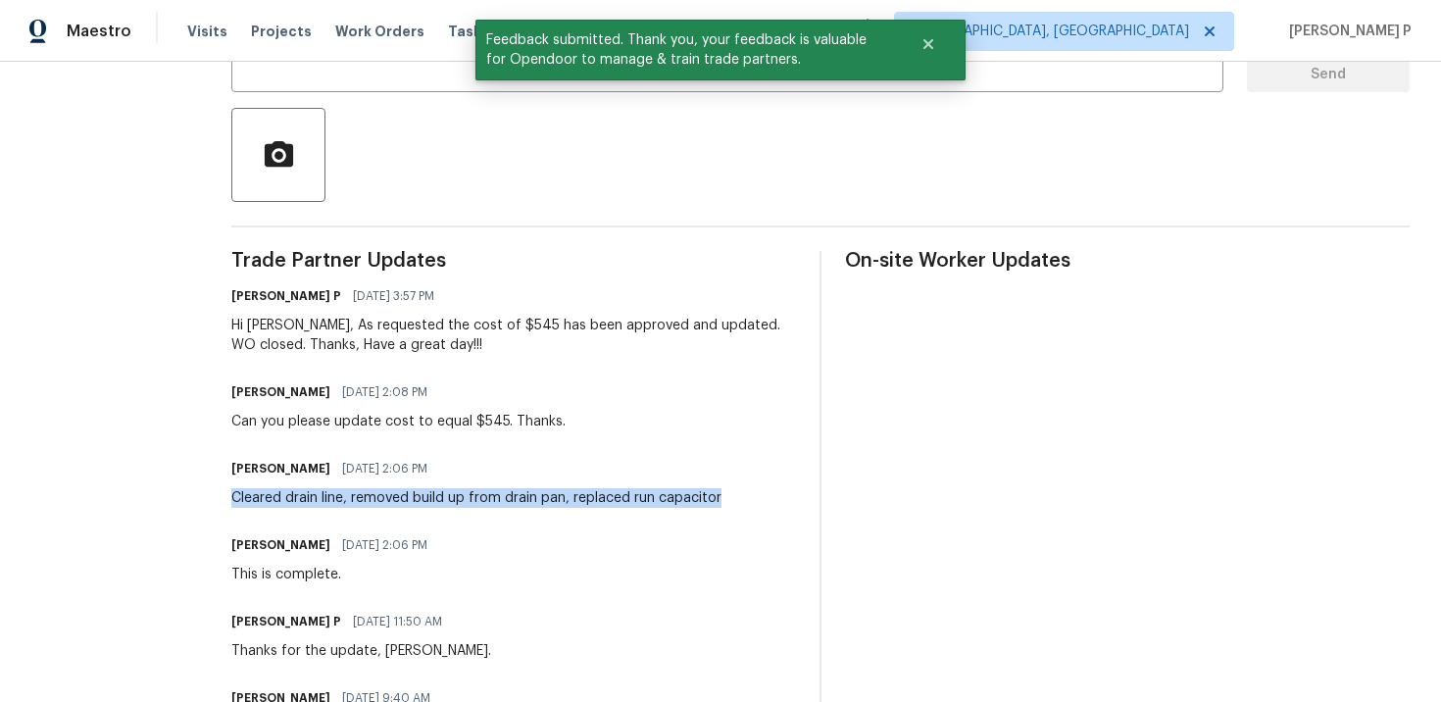
drag, startPoint x: 224, startPoint y: 498, endPoint x: 714, endPoint y: 493, distance: 489.1
click at [714, 493] on div "Michael Kimbrell 10/06/2025 2:06 PM Cleared drain line, removed build up from d…" at bounding box center [513, 481] width 565 height 53
copy div "Cleared drain line, removed build up from drain pan, replaced run capacitor"
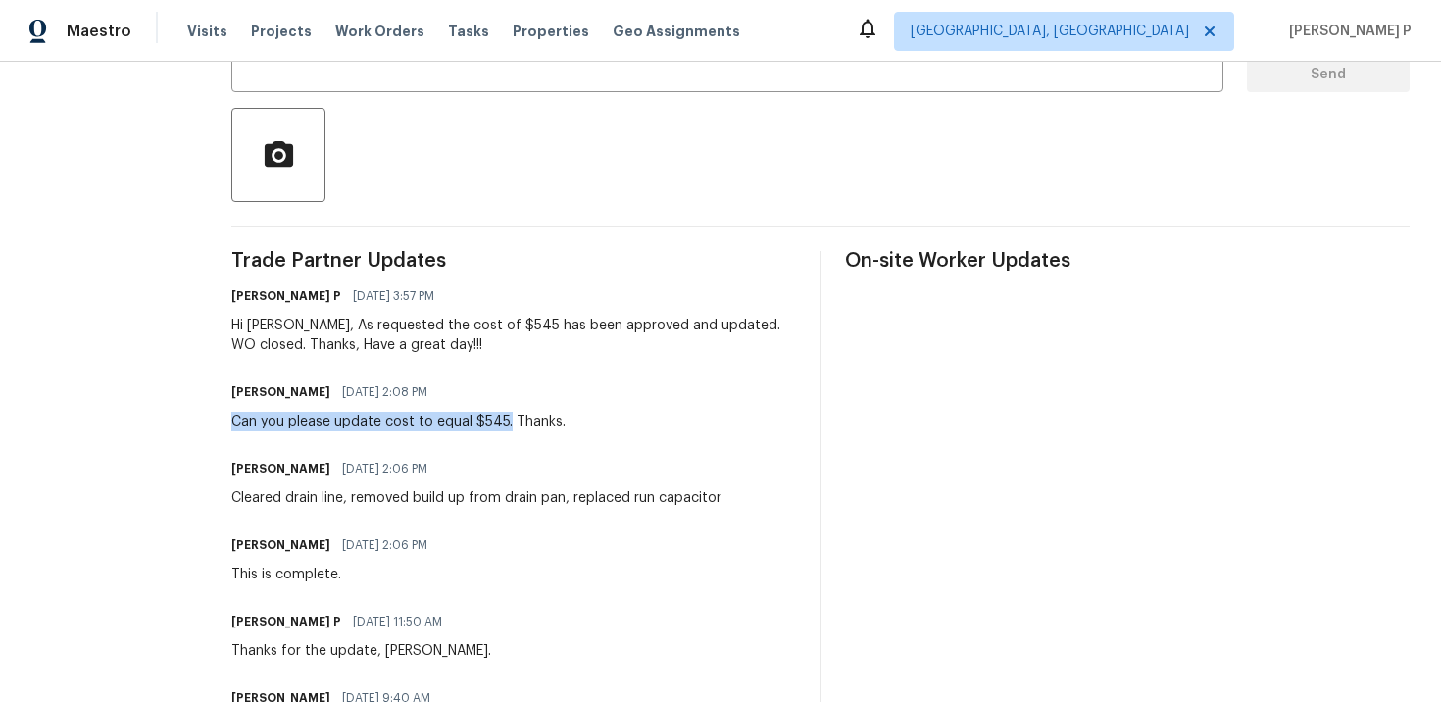
drag, startPoint x: 224, startPoint y: 418, endPoint x: 497, endPoint y: 419, distance: 272.5
click at [497, 419] on div "Can you please update cost to equal $545. Thanks." at bounding box center [398, 422] width 334 height 20
copy div "Can you please update cost to equal $545."
drag, startPoint x: 222, startPoint y: 574, endPoint x: 364, endPoint y: 574, distance: 141.1
click at [364, 574] on div "This is complete." at bounding box center [335, 575] width 208 height 20
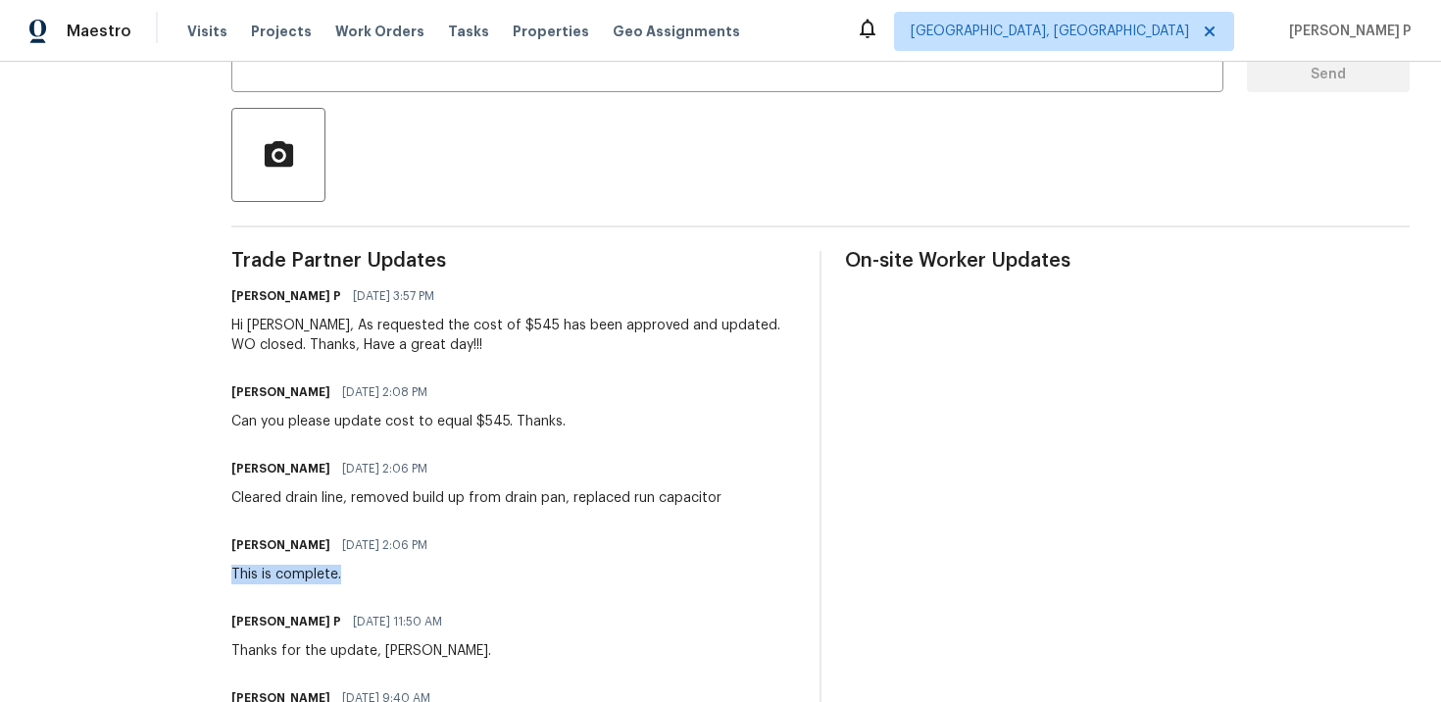
copy div "This is complete."
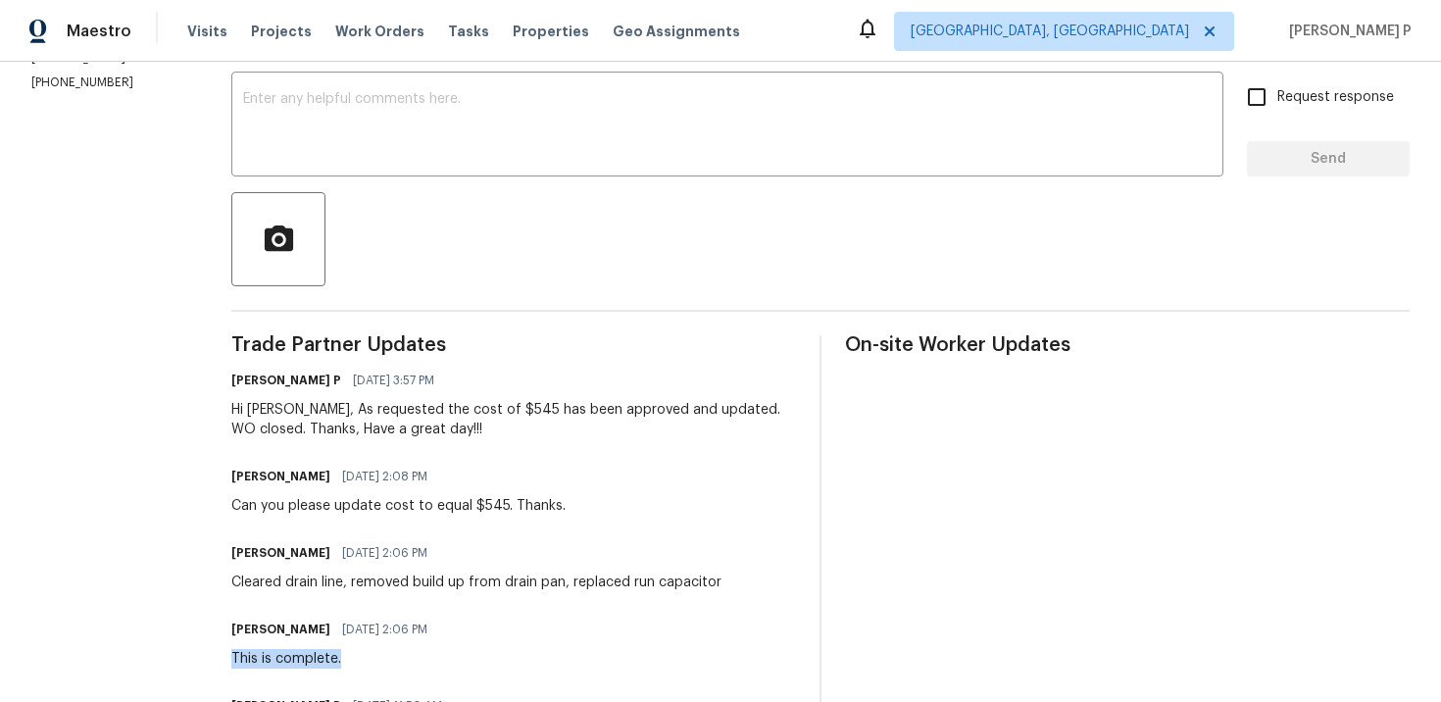
scroll to position [365, 0]
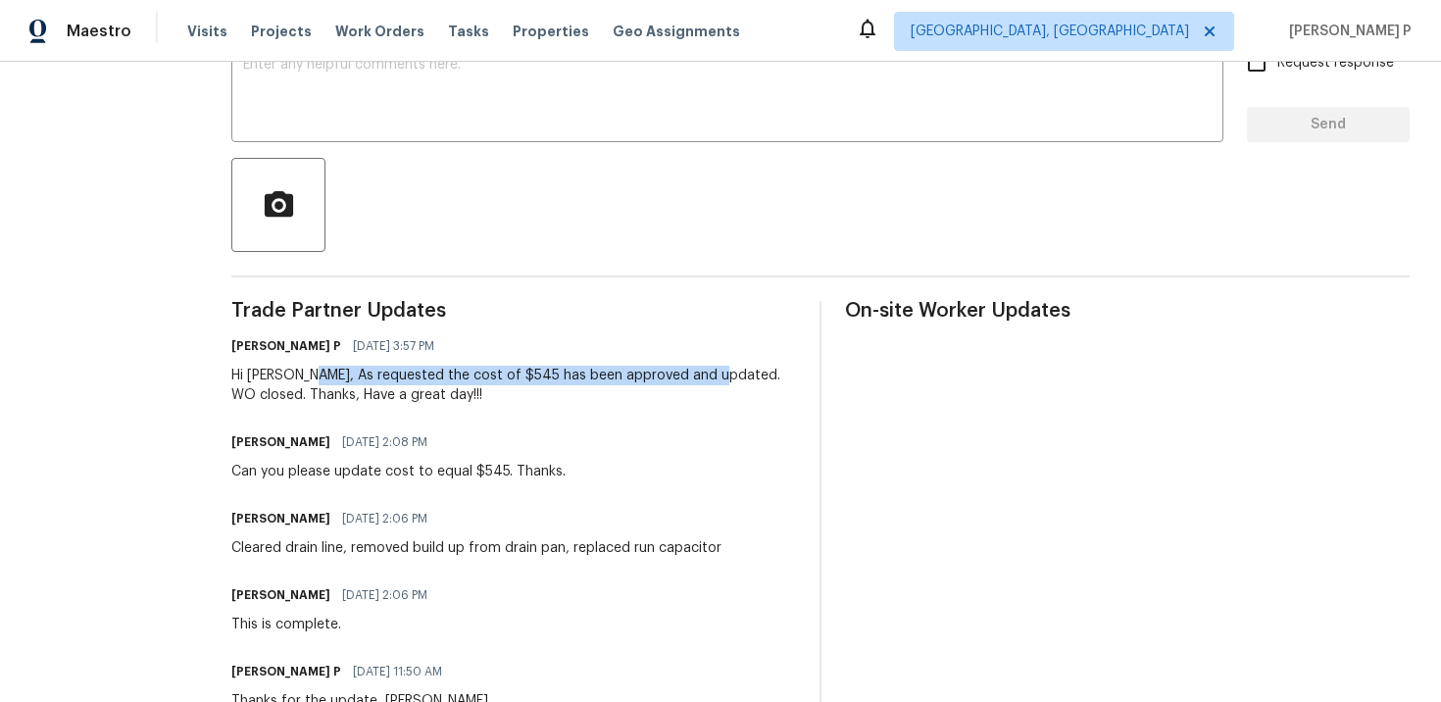
drag, startPoint x: 300, startPoint y: 372, endPoint x: 705, endPoint y: 372, distance: 404.8
click at [705, 372] on div "Hi Michael, As requested the cost of $545 has been approved and updated. WO clo…" at bounding box center [513, 385] width 565 height 39
copy div "As requested the cost of $545 has been approved and updated"
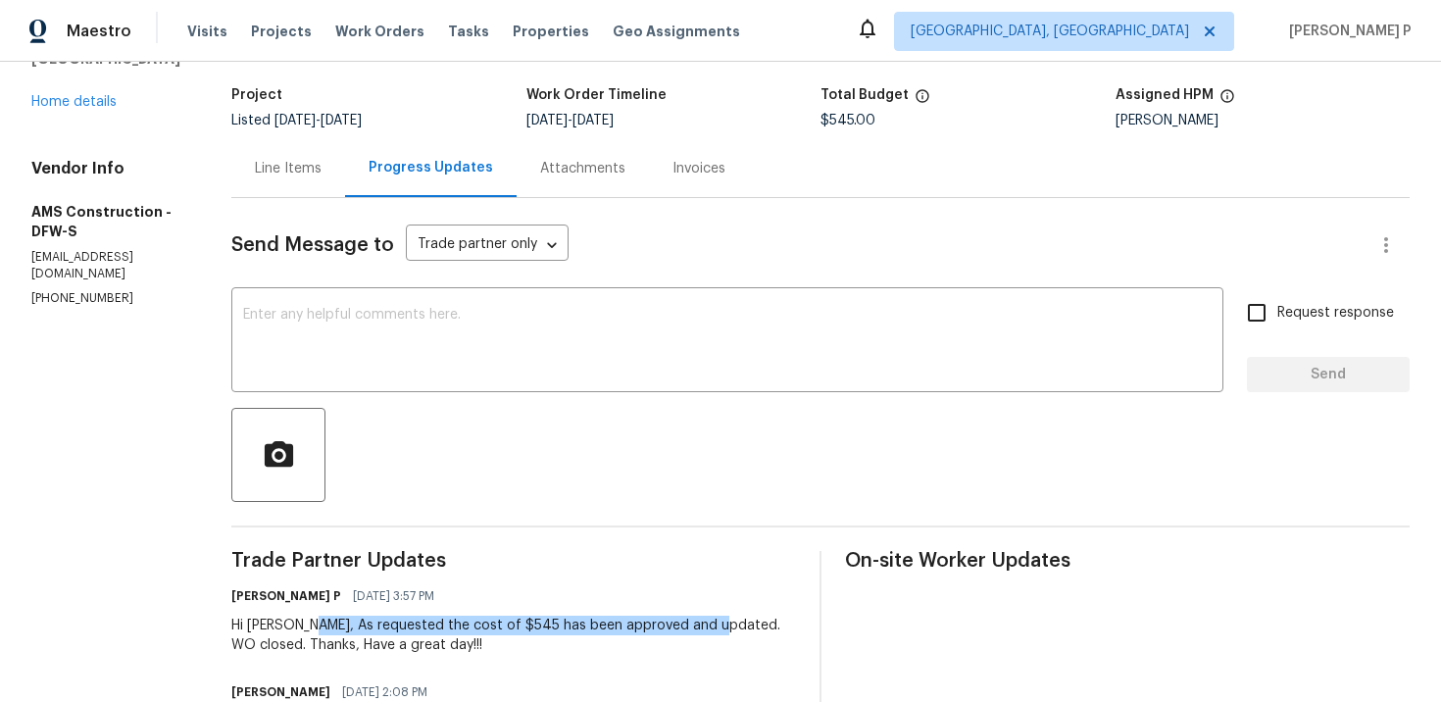
scroll to position [0, 0]
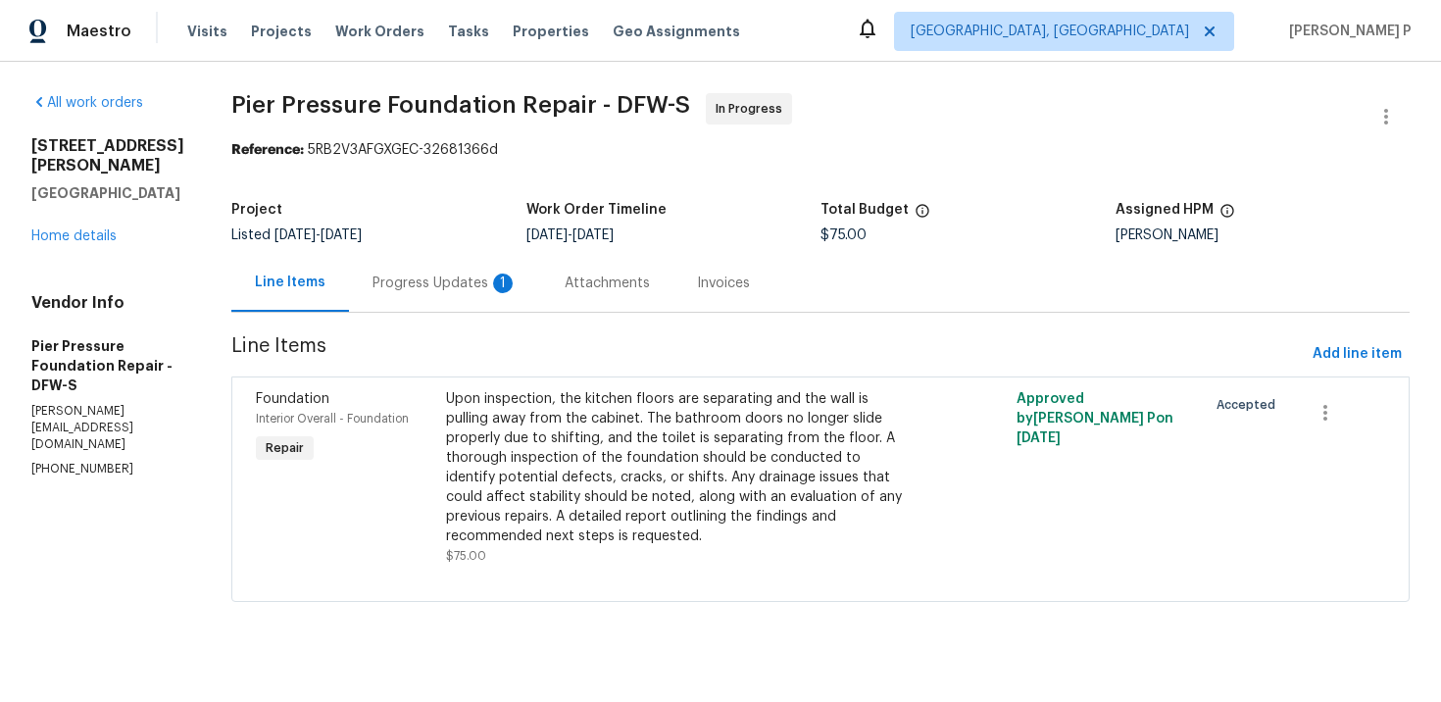
click at [416, 298] on div "Progress Updates 1" at bounding box center [445, 283] width 192 height 58
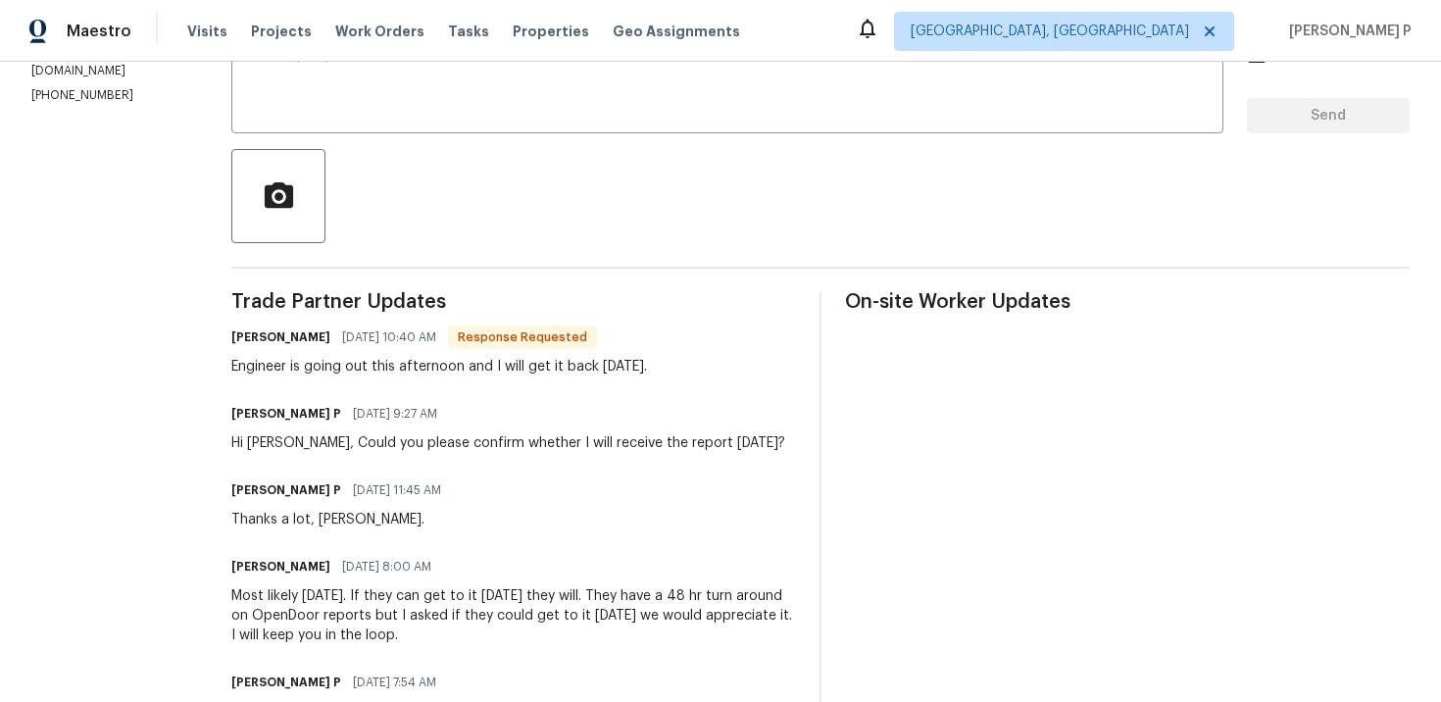
scroll to position [282, 0]
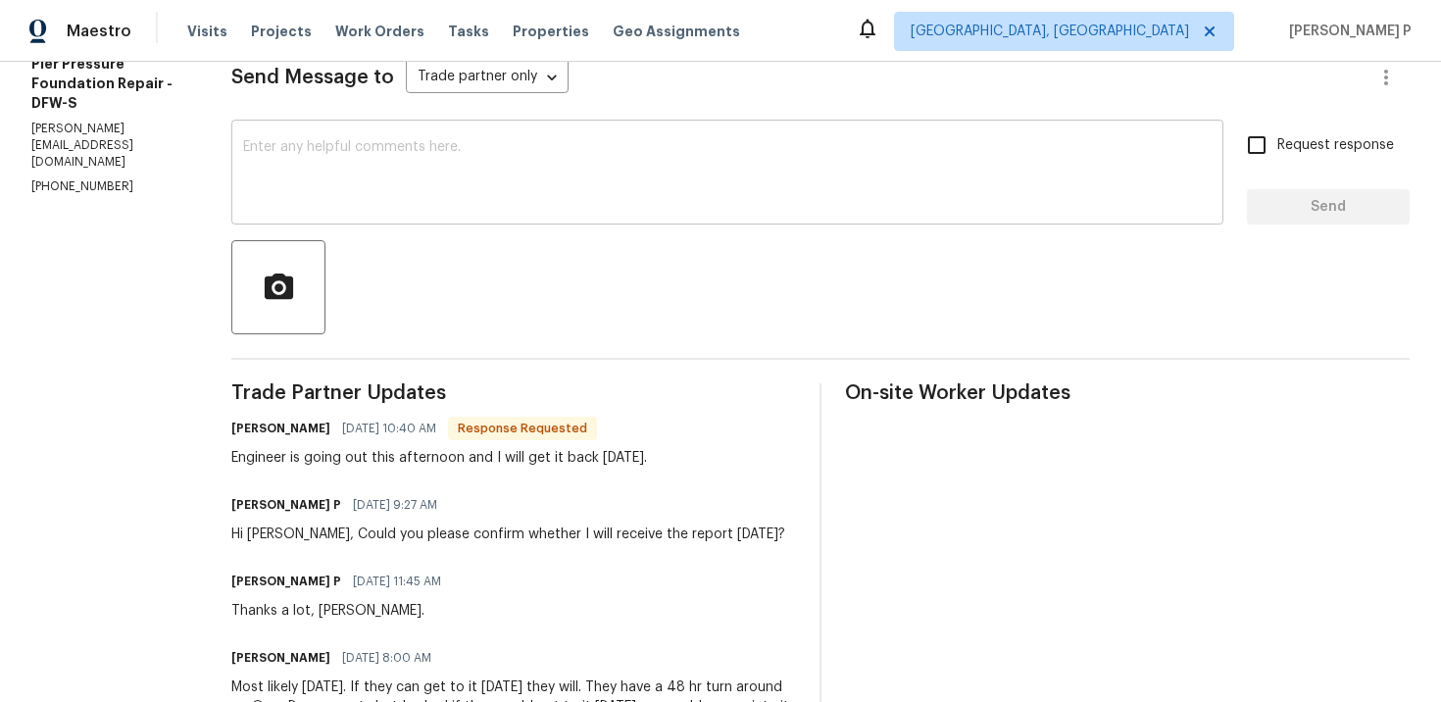
click at [459, 206] on textarea at bounding box center [727, 174] width 968 height 69
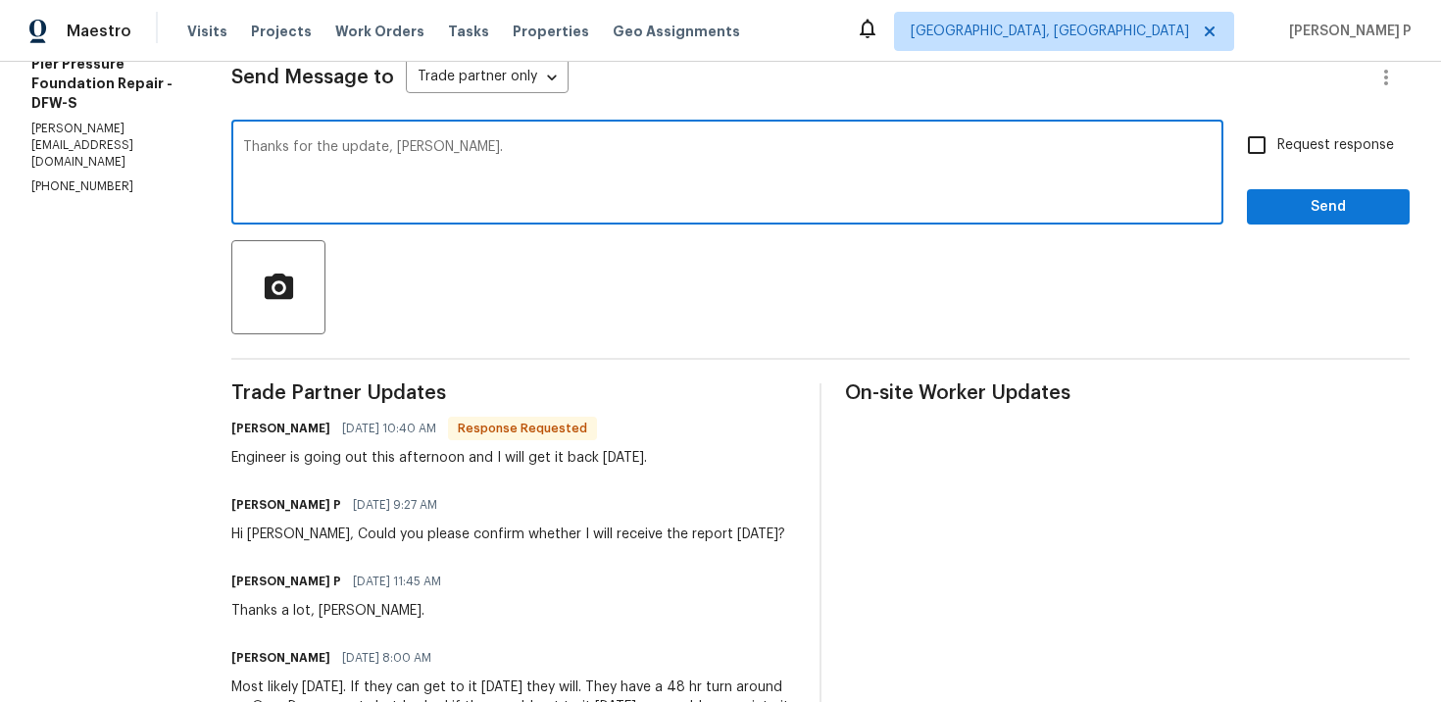
type textarea "Thanks for the update, Kyle."
click at [1319, 197] on span "Send" at bounding box center [1327, 207] width 131 height 25
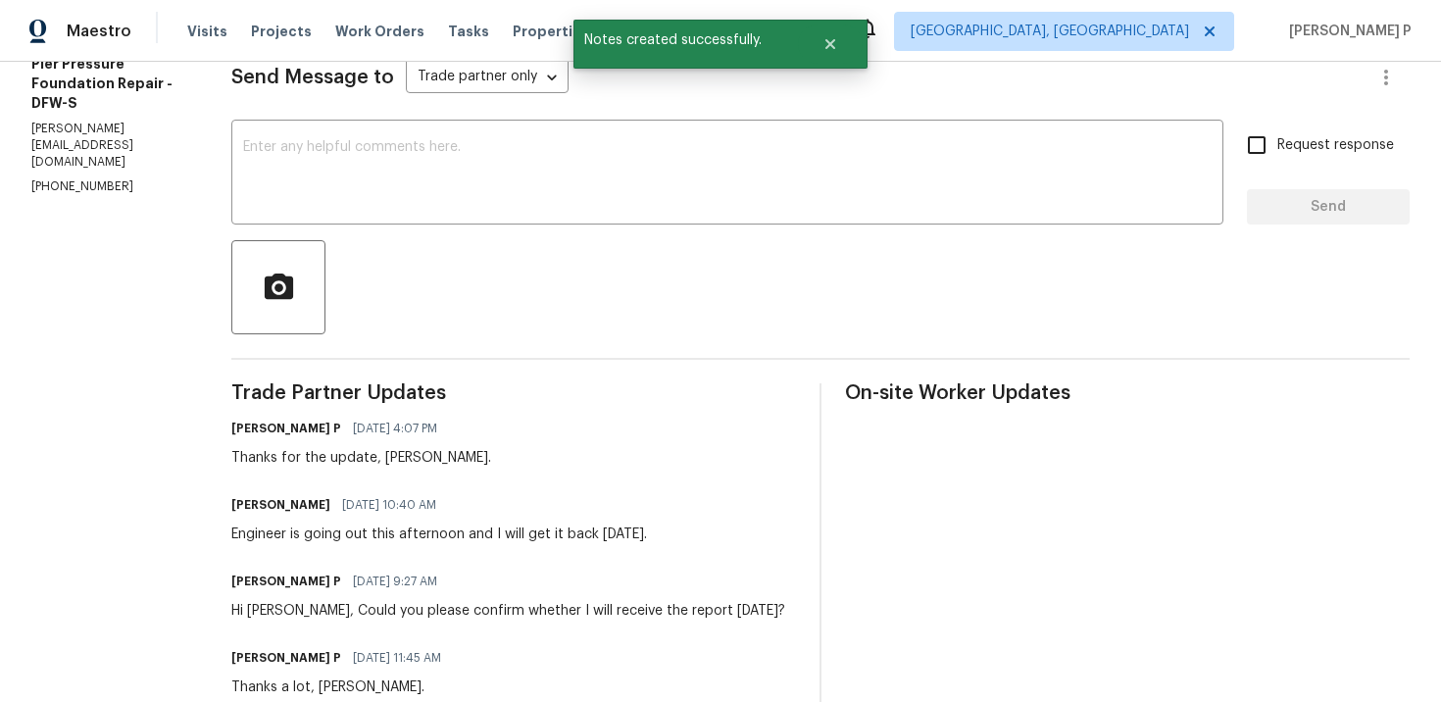
drag, startPoint x: 224, startPoint y: 535, endPoint x: 666, endPoint y: 527, distance: 441.1
click at [666, 527] on div "Kyle Gowdy 10/06/2025 10:40 AM Engineer is going out this afternoon and I will …" at bounding box center [513, 517] width 565 height 53
copy div "Engineer is going out this afternoon and I will get it back tomorrow."
